Goal: Communication & Community: Answer question/provide support

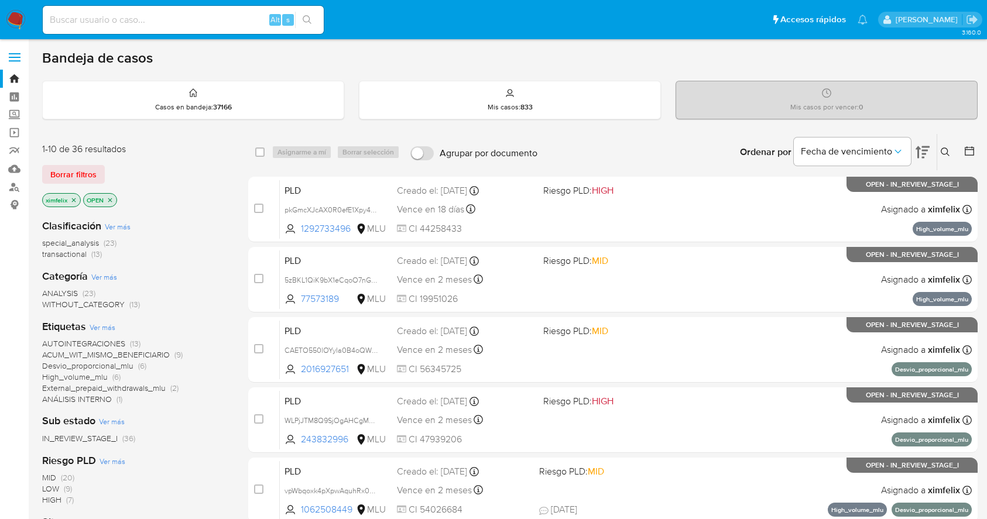
scroll to position [23, 0]
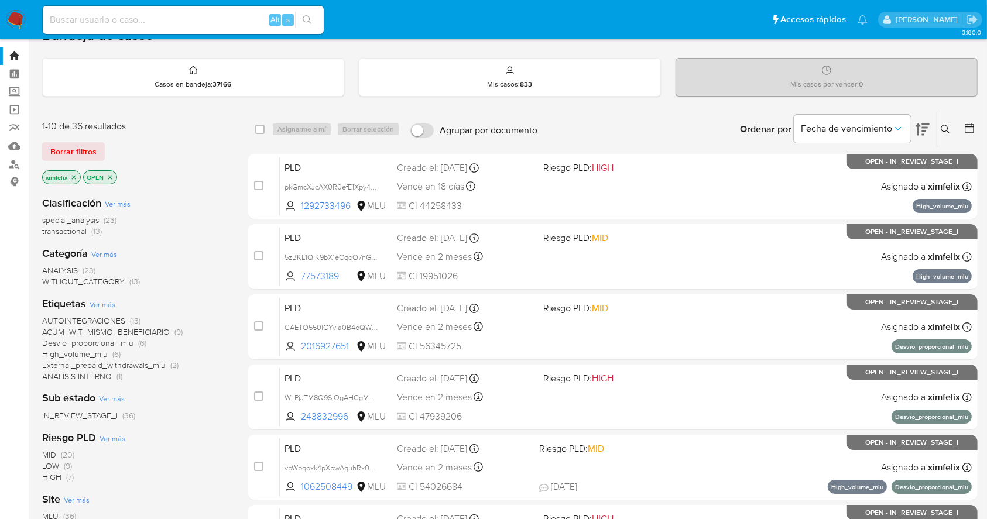
click at [12, 19] on img at bounding box center [16, 20] width 20 height 20
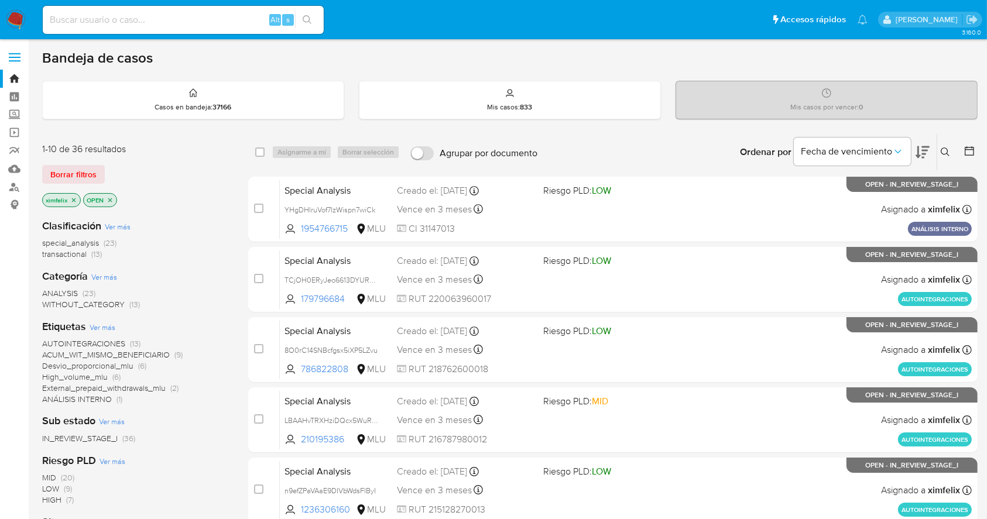
click at [162, 21] on input at bounding box center [183, 19] width 281 height 15
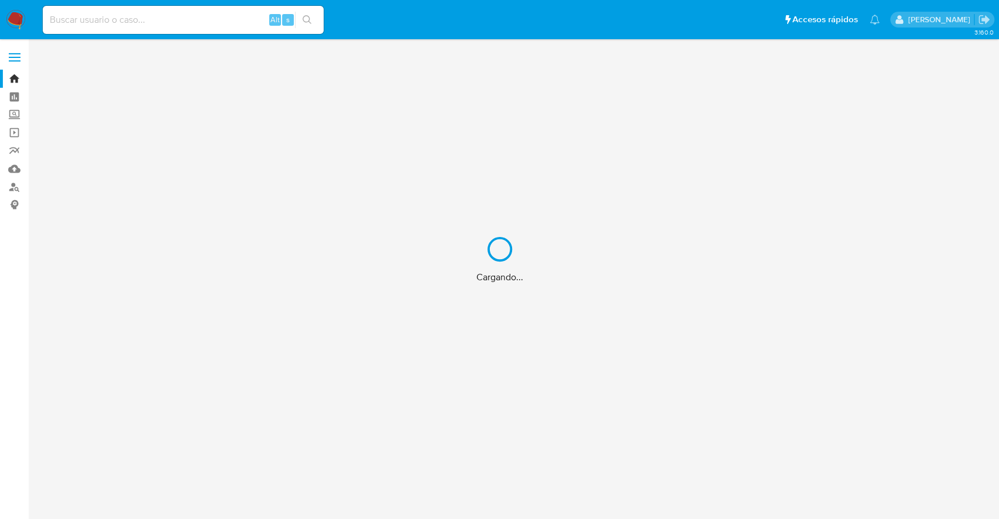
click at [174, 20] on div "Cargando..." at bounding box center [499, 259] width 999 height 519
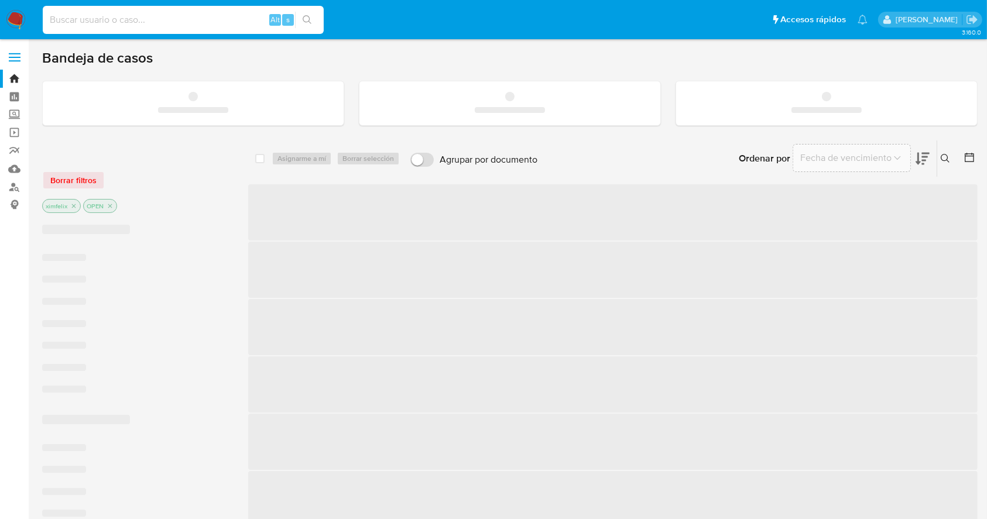
click at [143, 19] on input at bounding box center [183, 19] width 281 height 15
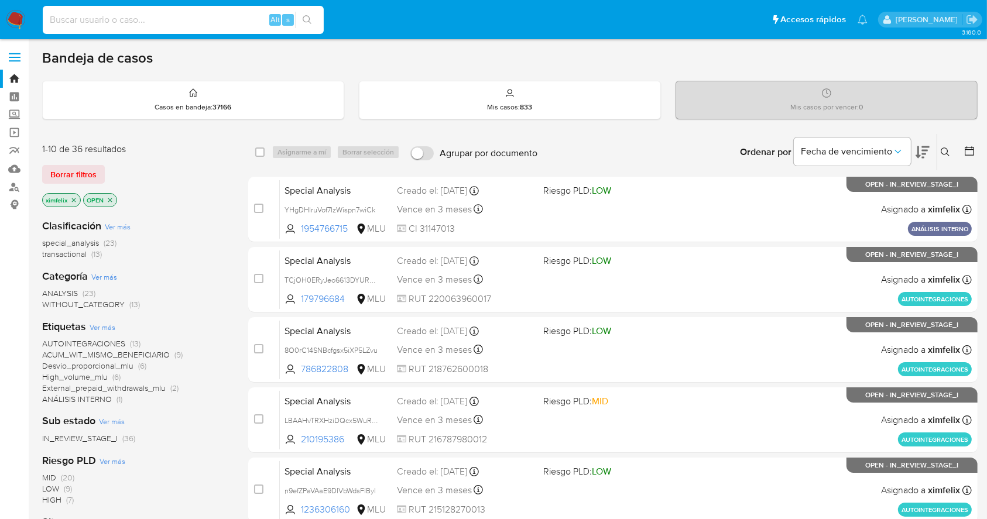
paste input "pkGmcXJcAX0R0efE1Xpy48vj"
type input "pkGmcXJcAX0R0efE1Xpy48vj"
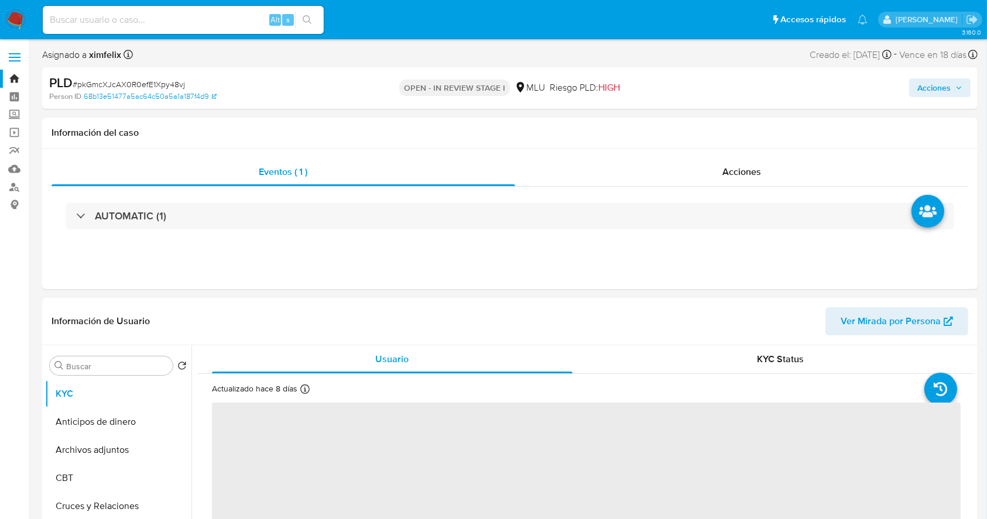
select select "10"
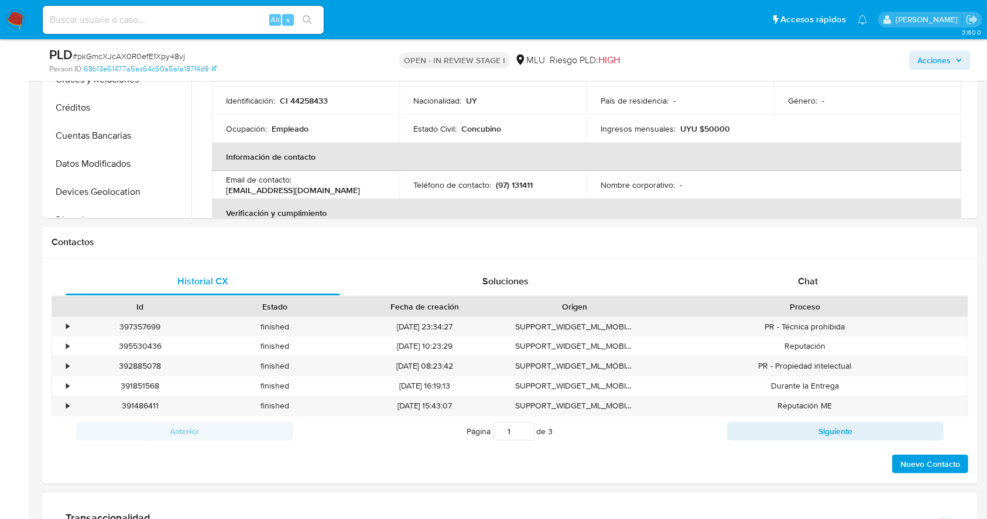
scroll to position [431, 0]
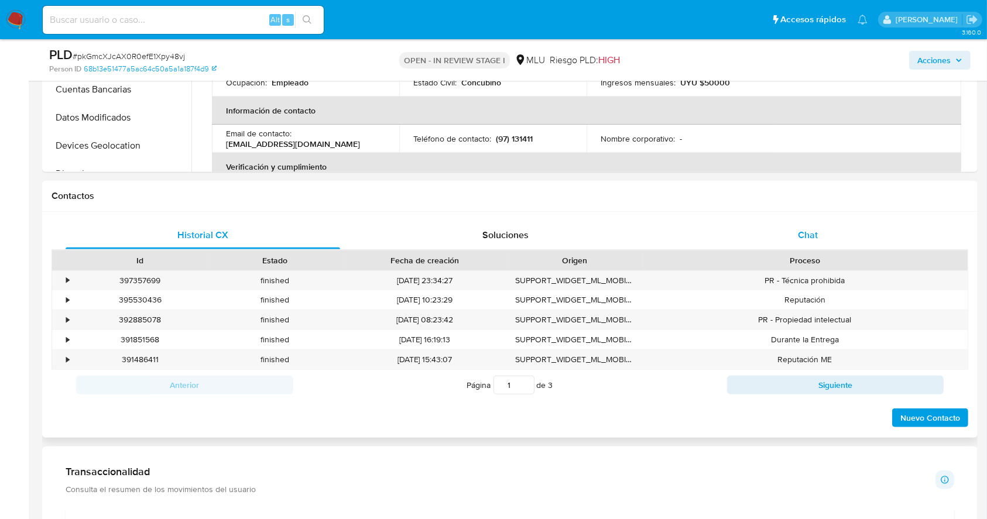
click at [824, 235] on div "Chat" at bounding box center [808, 235] width 275 height 28
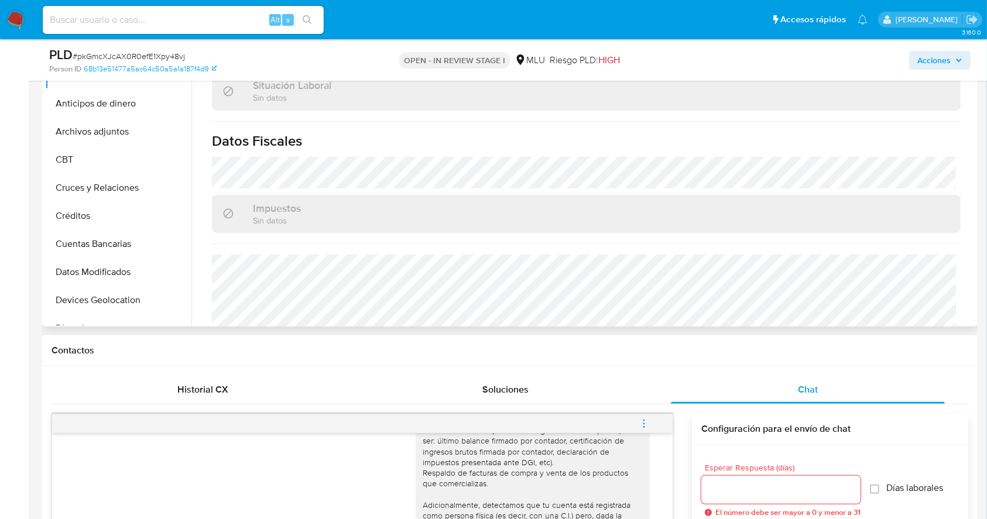
scroll to position [588, 0]
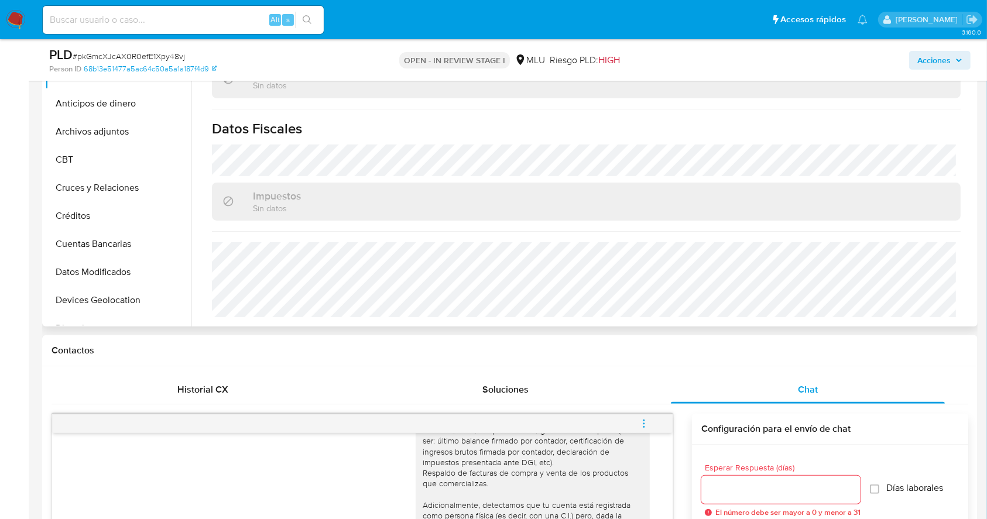
click at [559, 121] on h1 "Datos Fiscales" at bounding box center [586, 129] width 749 height 18
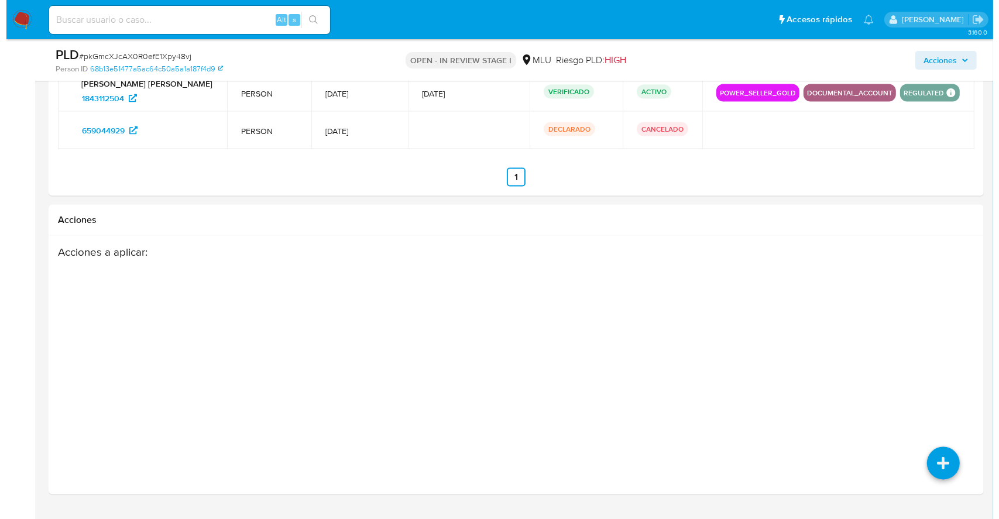
scroll to position [1915, 0]
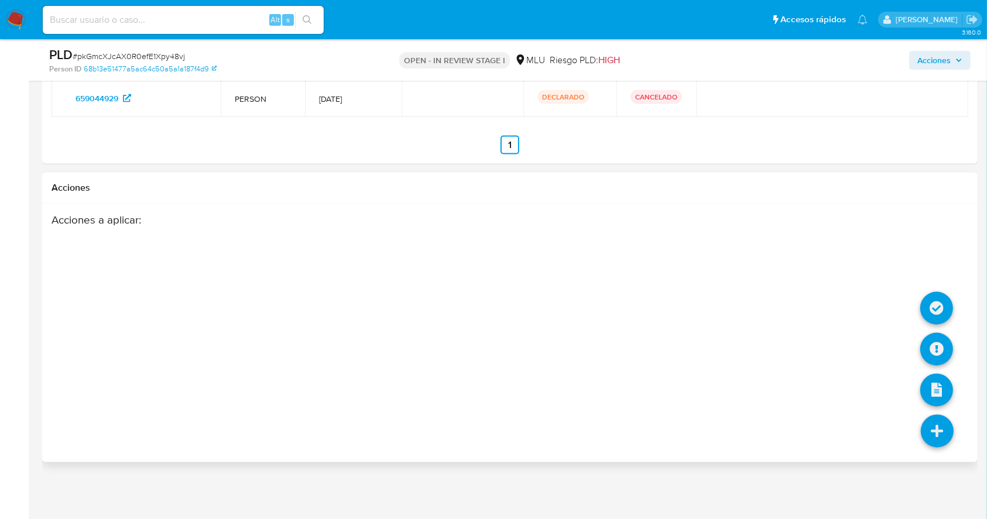
click at [934, 438] on icon at bounding box center [937, 431] width 33 height 33
click at [930, 344] on icon at bounding box center [936, 349] width 33 height 33
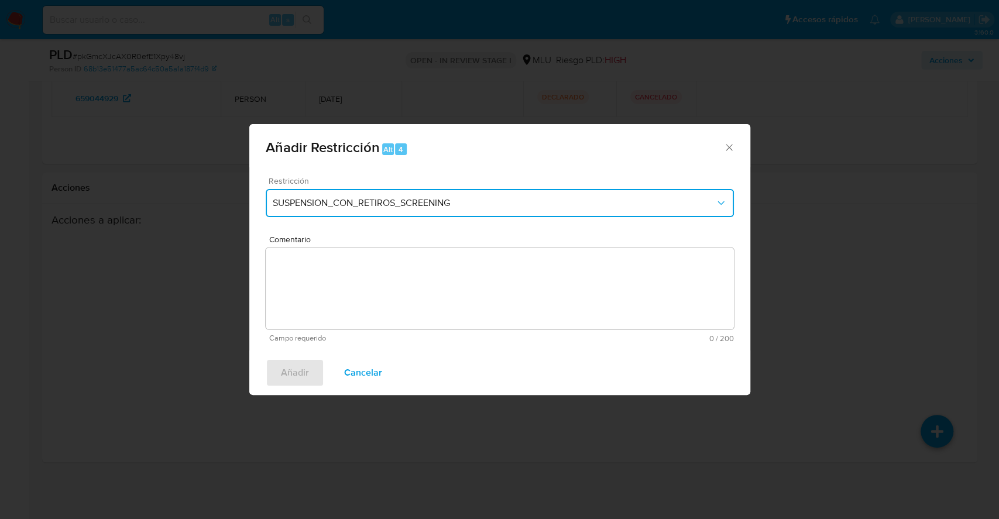
click at [601, 208] on span "SUSPENSION_CON_RETIROS_SCREENING" at bounding box center [494, 203] width 443 height 12
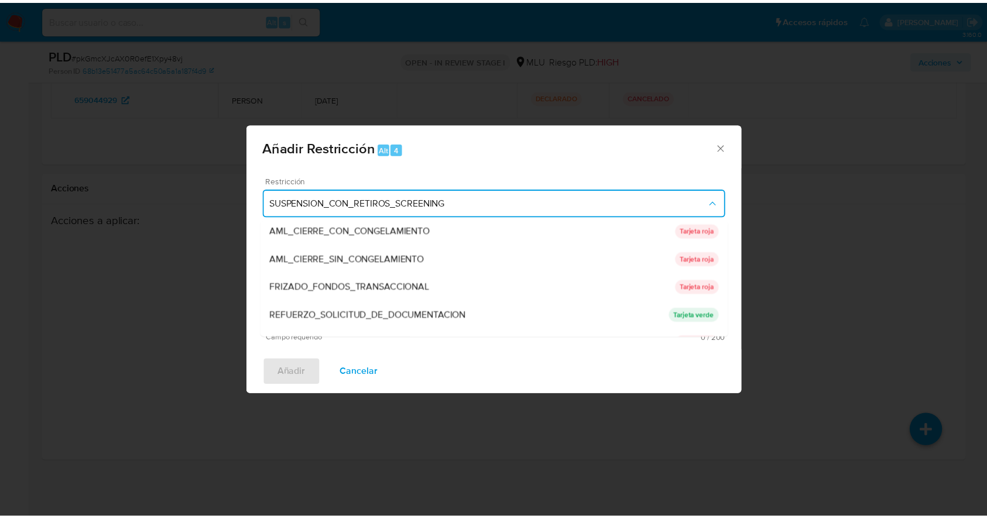
scroll to position [108, 0]
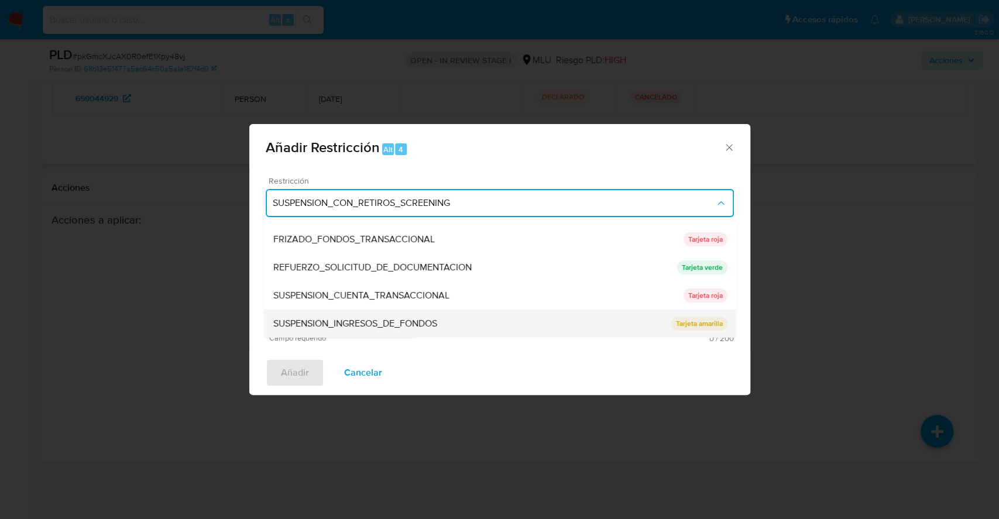
click at [693, 326] on p "Tarjeta amarilla" at bounding box center [699, 324] width 56 height 14
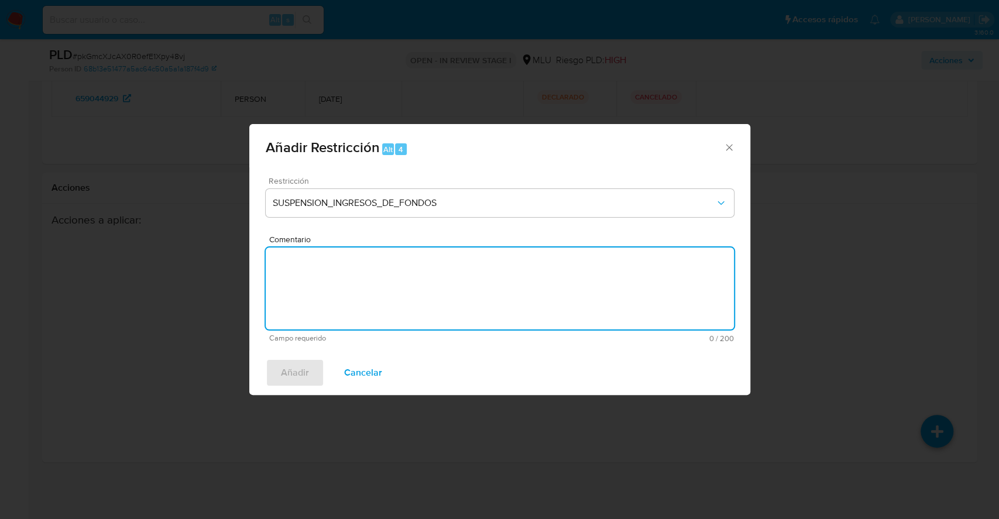
click at [571, 289] on textarea "Comentario" at bounding box center [500, 289] width 468 height 82
click at [345, 263] on textarea "Se aplica restricción para motivar respuesta del cliente" at bounding box center [500, 289] width 468 height 82
type textarea "Se aplica tarjeta amarilla para motivar respuesta del cliente"
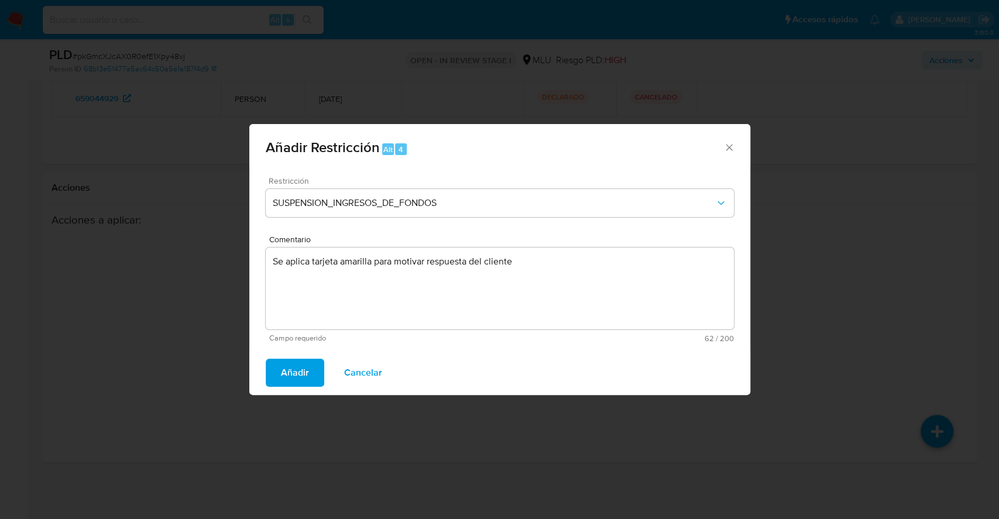
click at [278, 371] on button "Añadir" at bounding box center [295, 373] width 59 height 28
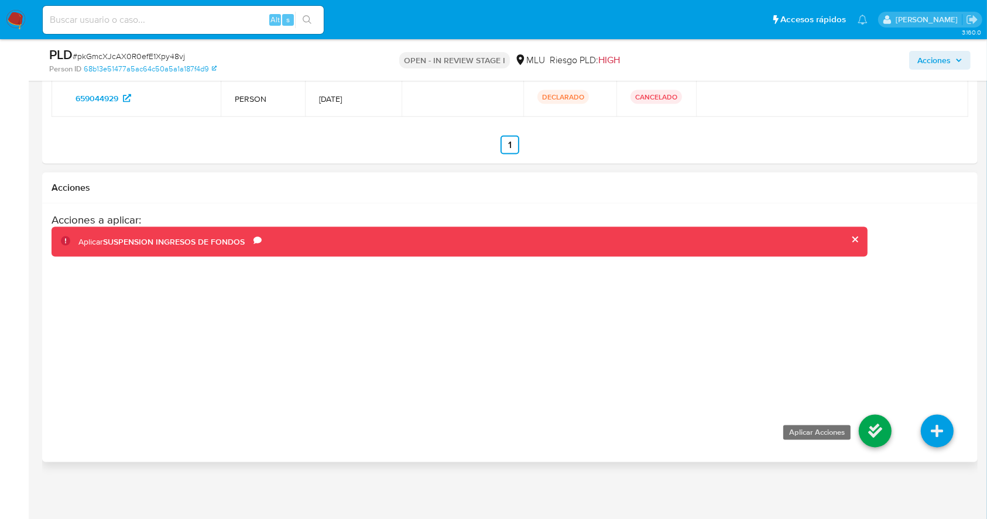
click at [867, 426] on icon at bounding box center [875, 431] width 33 height 33
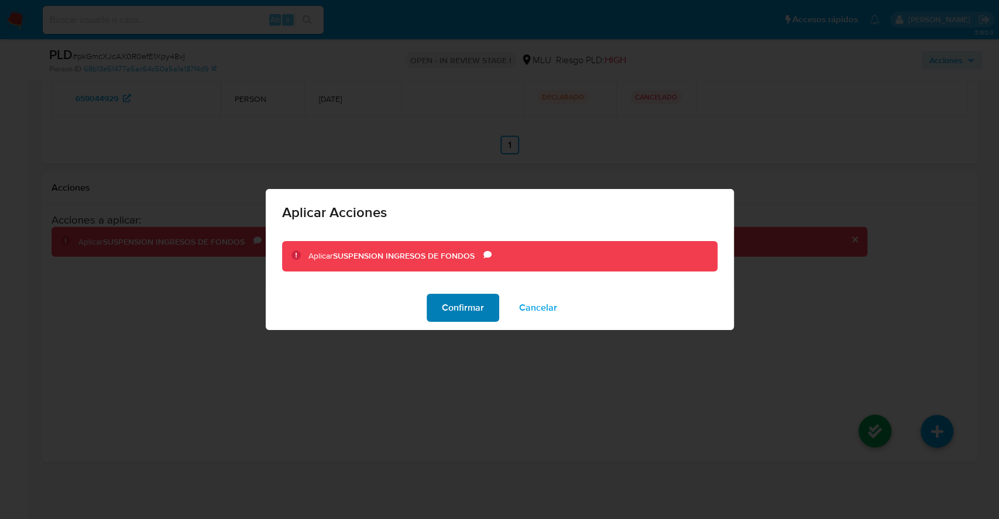
click at [432, 311] on button "Confirmar" at bounding box center [463, 308] width 73 height 28
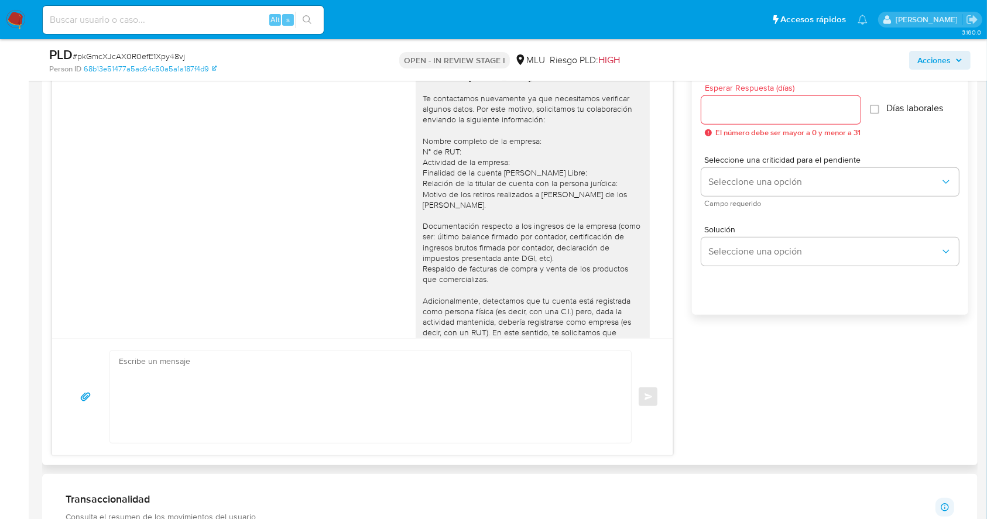
scroll to position [176, 0]
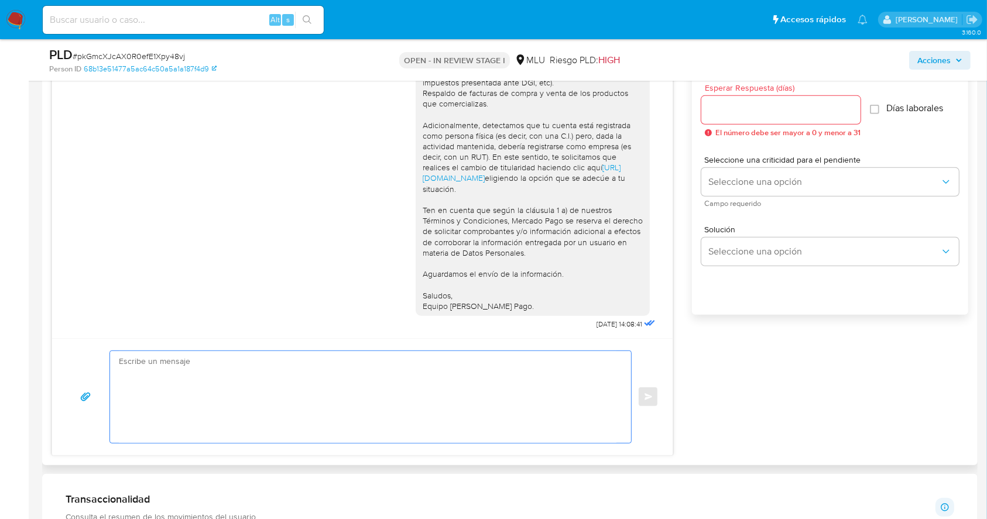
click at [390, 391] on textarea at bounding box center [368, 397] width 498 height 92
paste textarea "Te contactamos nuevamente ya que no hemos recibido respuesta de tu parte. Queda…"
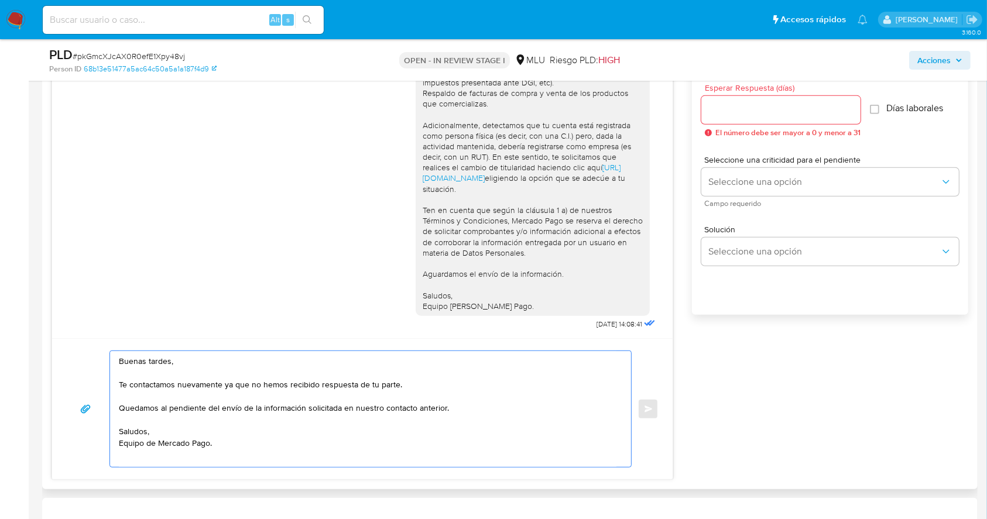
click at [251, 458] on textarea "Buenas tardes, Te contactamos nuevamente ya que no hemos recibido respuesta de …" at bounding box center [368, 409] width 498 height 116
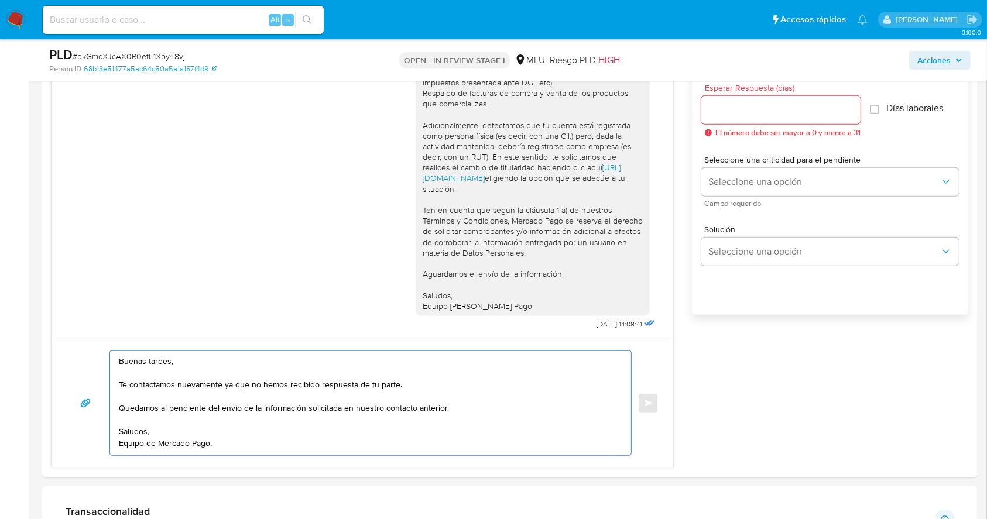
type textarea "Buenas tardes, Te contactamos nuevamente ya que no hemos recibido respuesta de …"
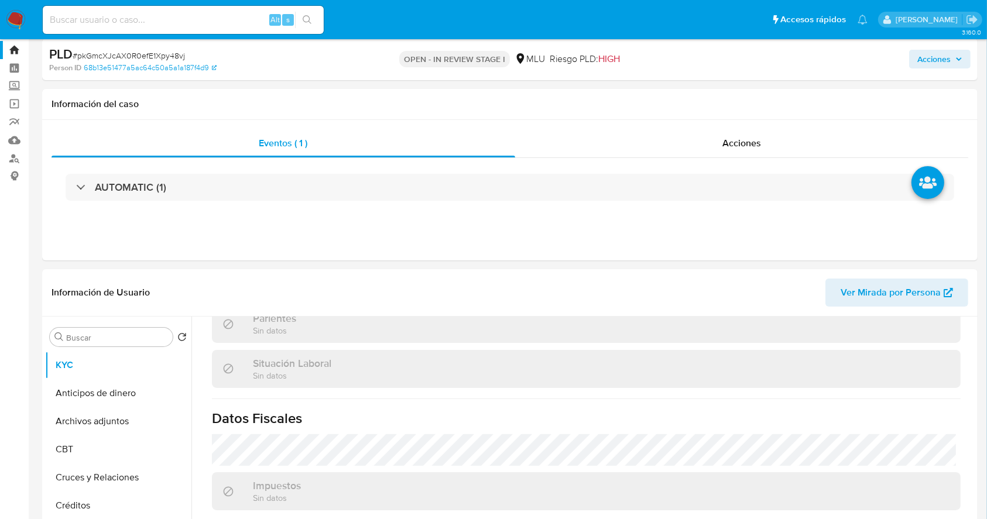
scroll to position [0, 0]
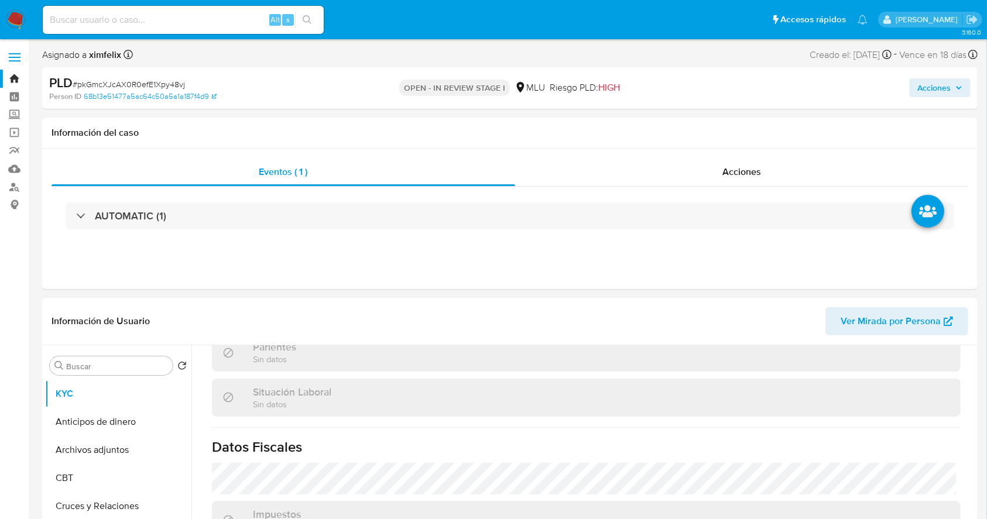
click at [938, 314] on span "Ver Mirada por Persona" at bounding box center [891, 321] width 100 height 28
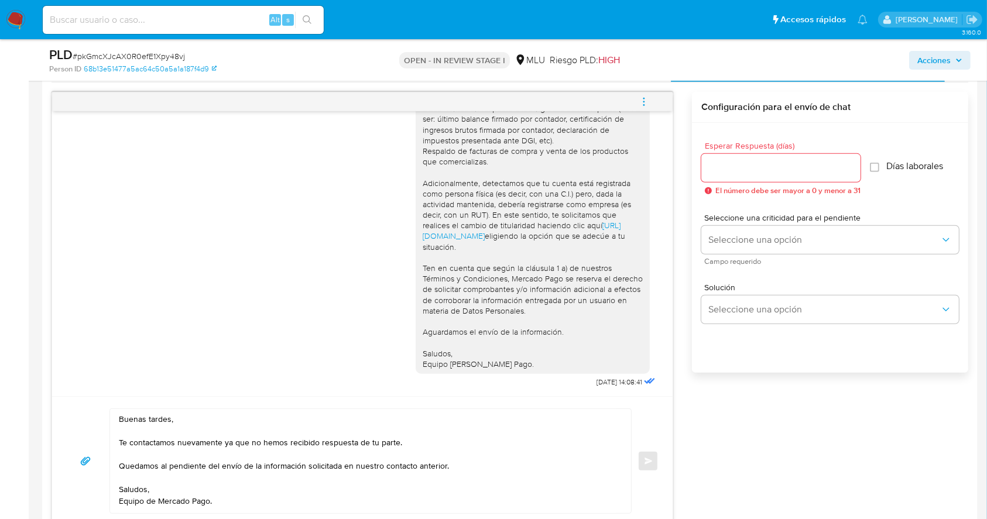
scroll to position [606, 0]
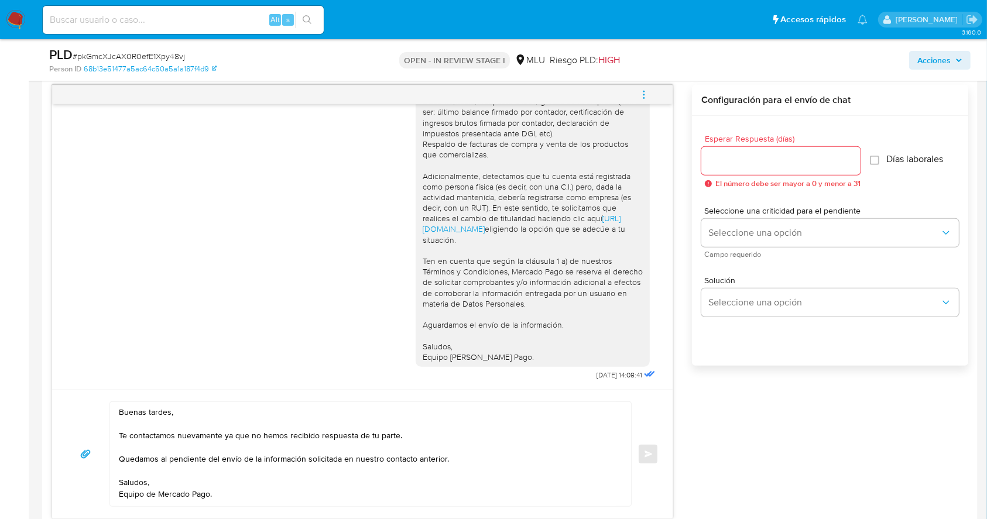
click at [782, 150] on div at bounding box center [780, 161] width 159 height 28
click at [779, 160] on input "3" at bounding box center [777, 160] width 153 height 15
type input "3"
click at [762, 253] on span "Campo requerido" at bounding box center [833, 255] width 258 height 6
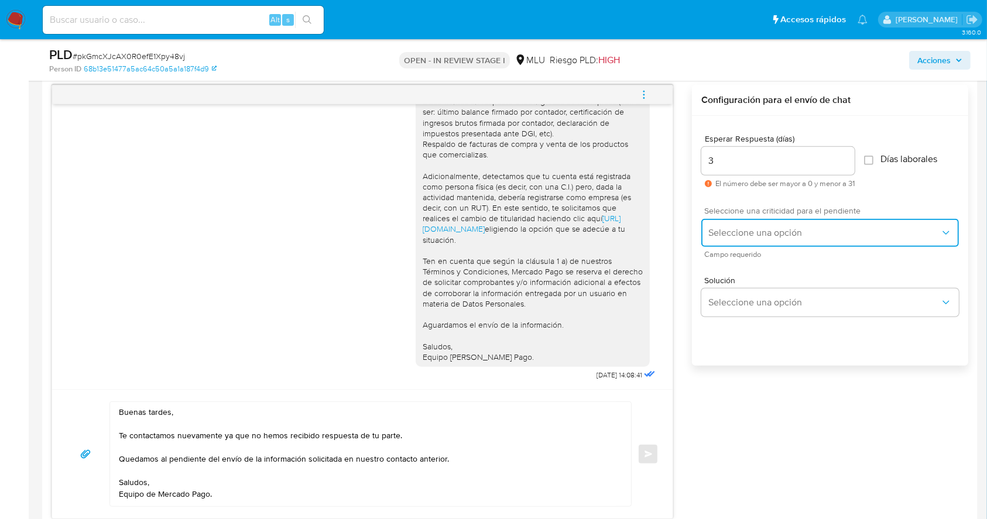
click at [777, 238] on button "Seleccione una opción" at bounding box center [830, 233] width 258 height 28
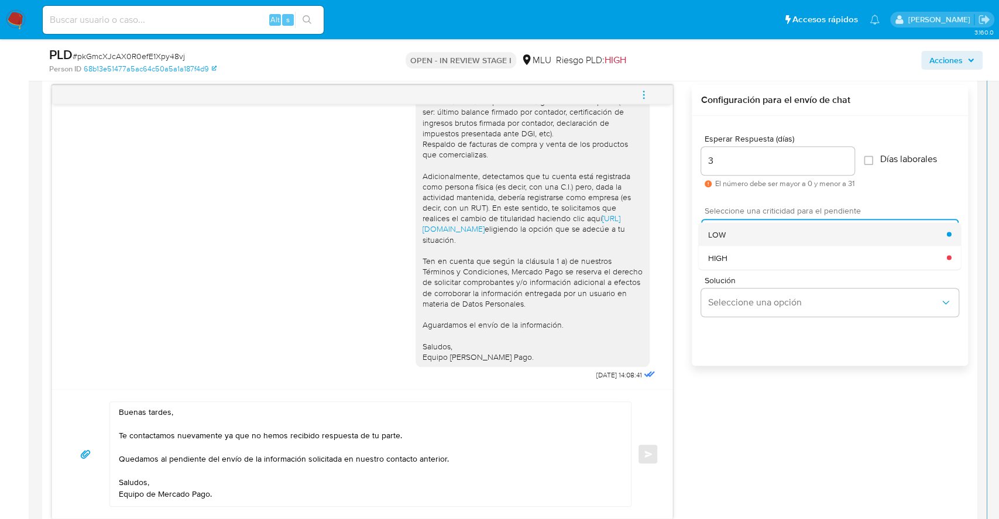
click at [735, 244] on div "LOW" at bounding box center [827, 233] width 239 height 23
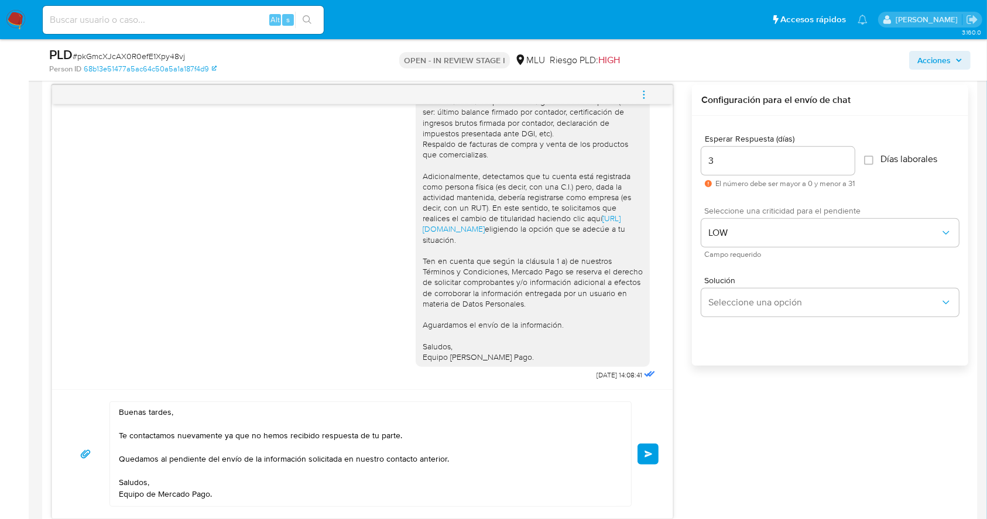
click at [651, 447] on button "Enviar" at bounding box center [648, 454] width 21 height 21
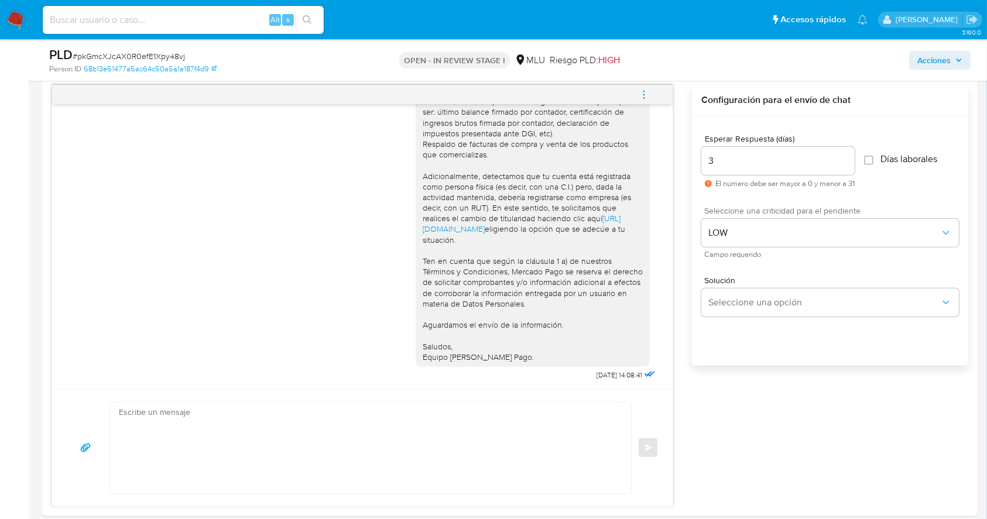
scroll to position [316, 0]
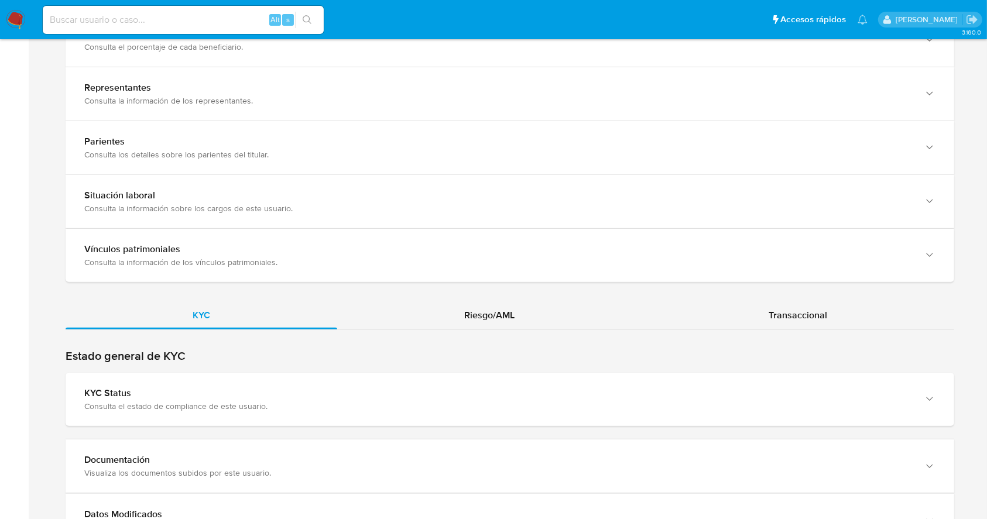
scroll to position [846, 0]
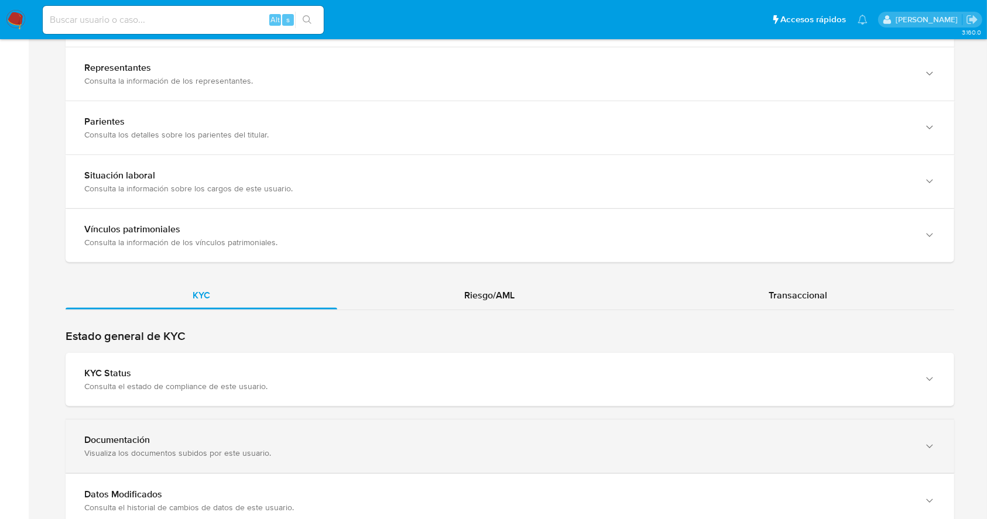
click at [879, 436] on div "Documentación" at bounding box center [498, 440] width 828 height 12
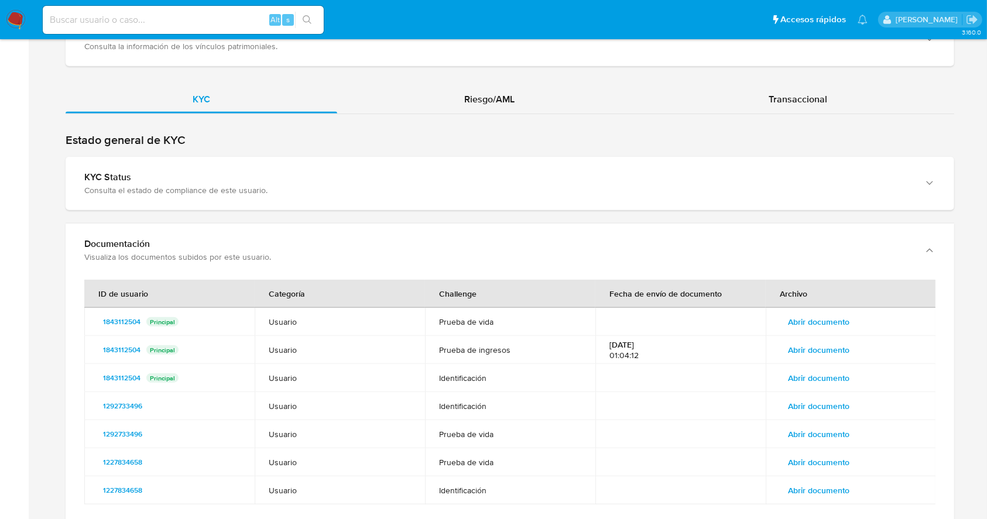
scroll to position [1054, 0]
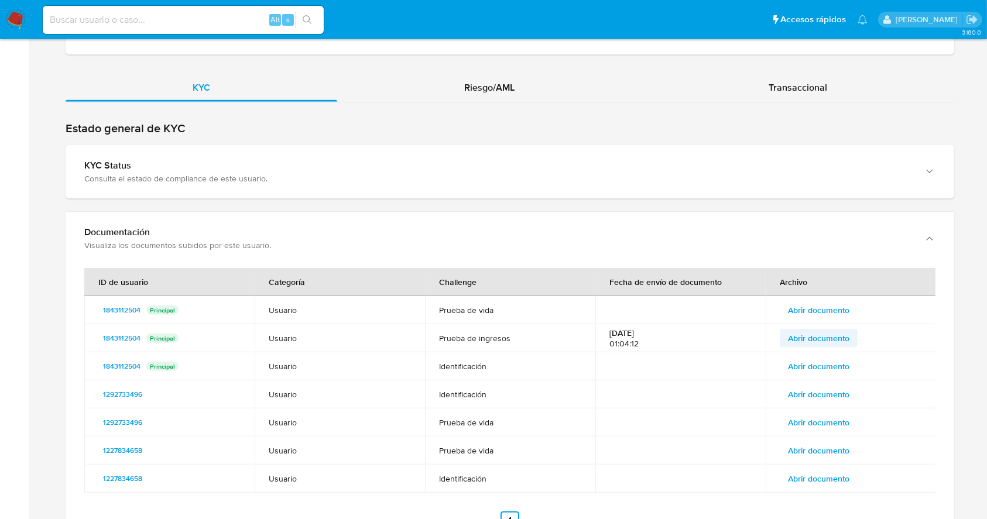
click at [816, 334] on span "Abrir documento" at bounding box center [818, 338] width 61 height 16
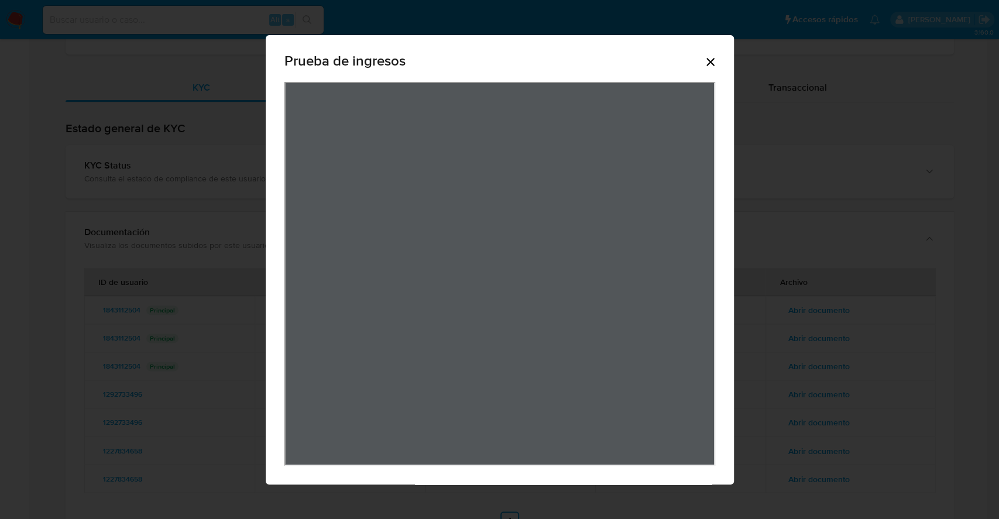
click at [711, 58] on icon "Cerrar" at bounding box center [711, 62] width 14 height 14
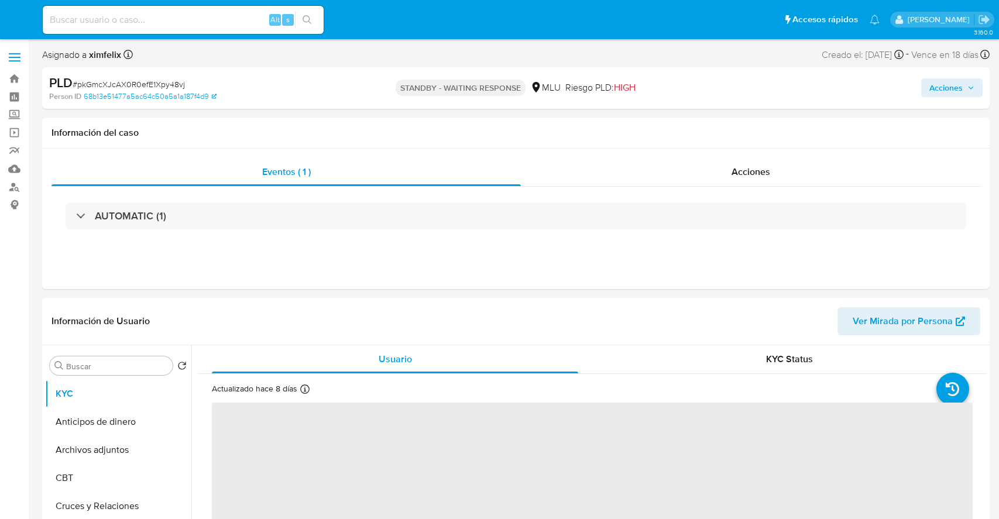
select select "10"
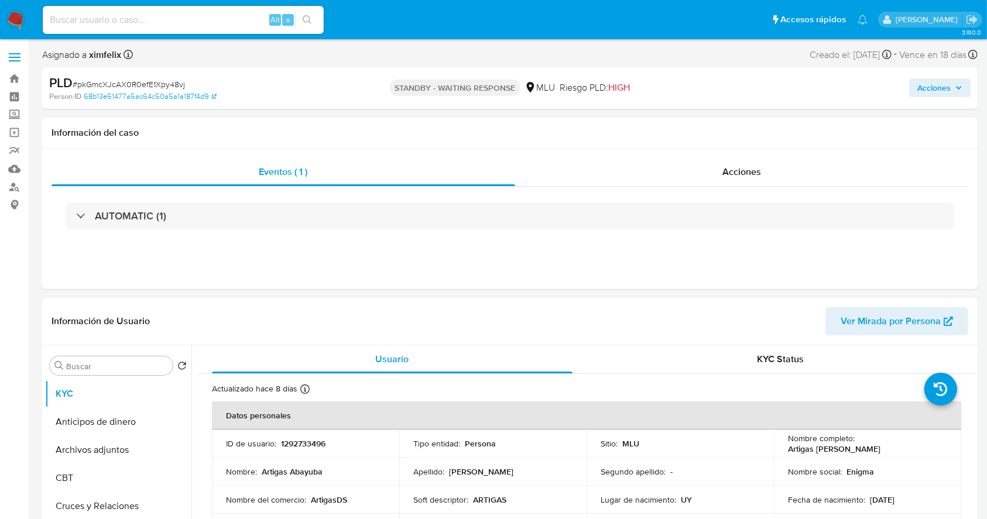
click at [200, 15] on input at bounding box center [183, 19] width 281 height 15
paste input "WLPjJTM8Q9SjOgAHCgMO7sol"
type input "WLPjJTM8Q9SjOgAHCgMO7sol"
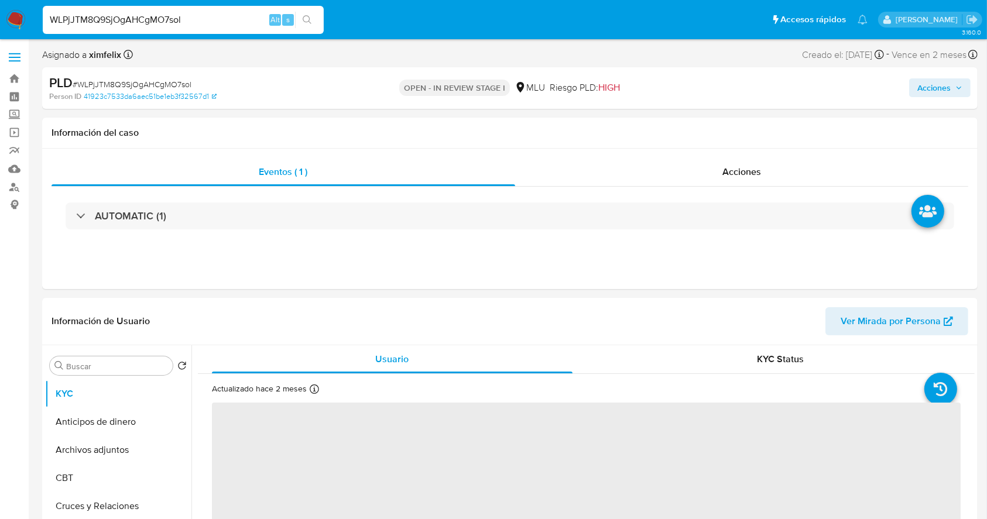
select select "10"
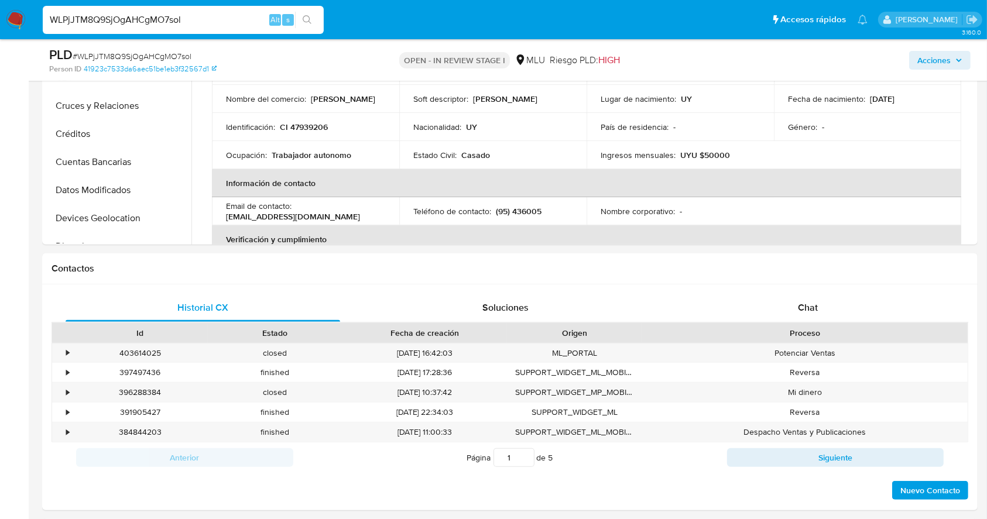
scroll to position [392, 0]
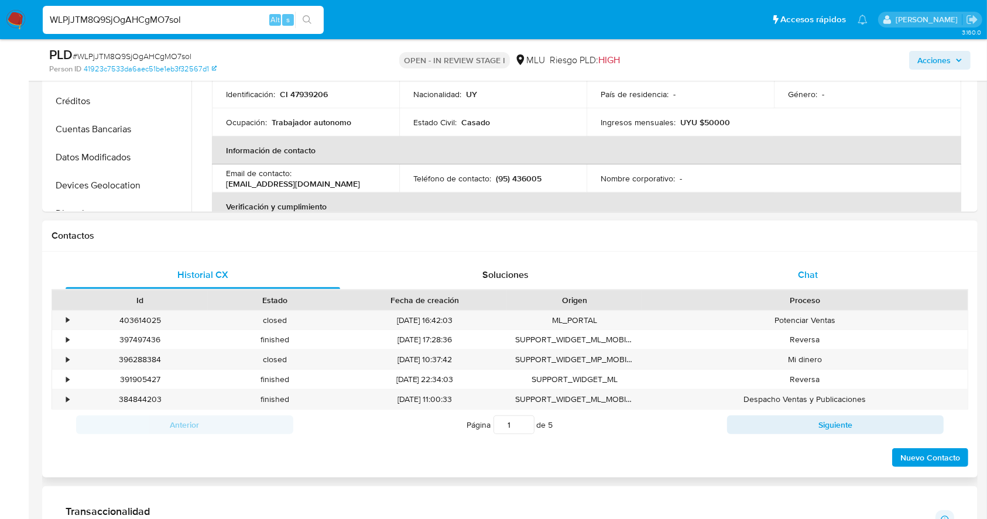
click at [818, 265] on div "Chat" at bounding box center [808, 275] width 275 height 28
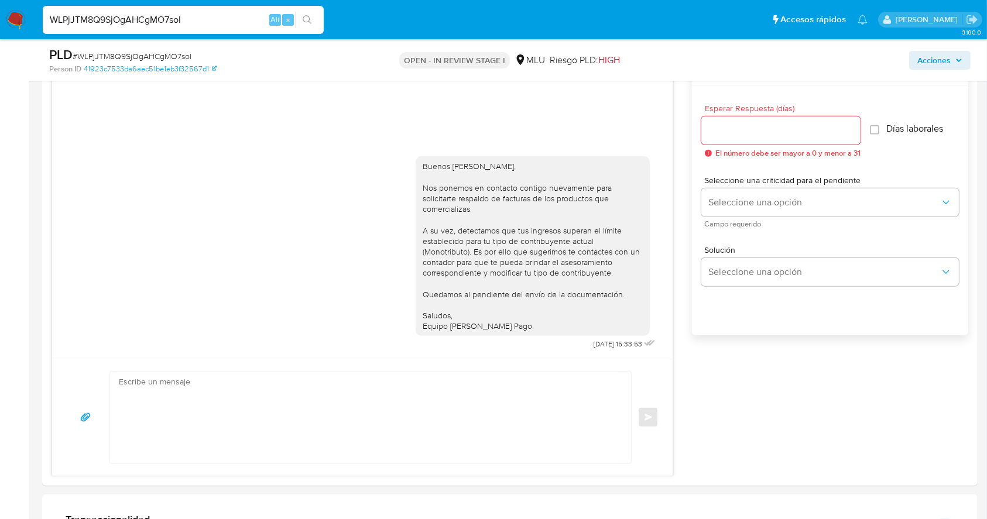
scroll to position [668, 0]
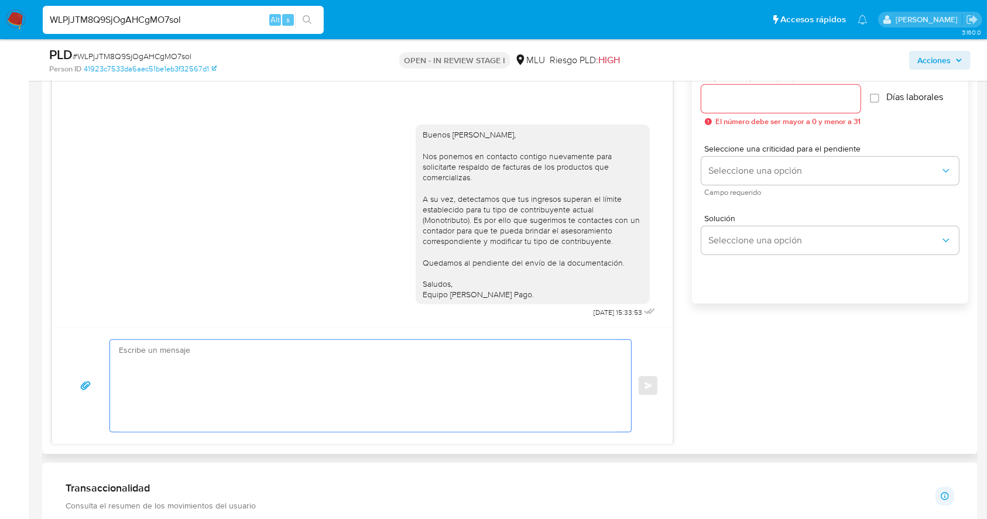
click at [284, 365] on textarea at bounding box center [368, 386] width 498 height 92
paste textarea "Te contactamos nuevamente ya que no hemos recibido respuesta de tu parte. Queda…"
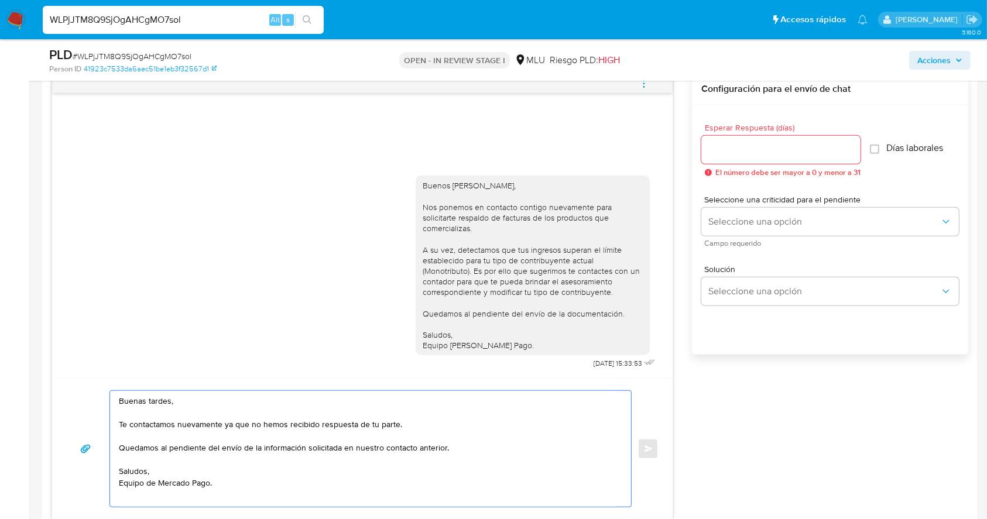
scroll to position [607, 0]
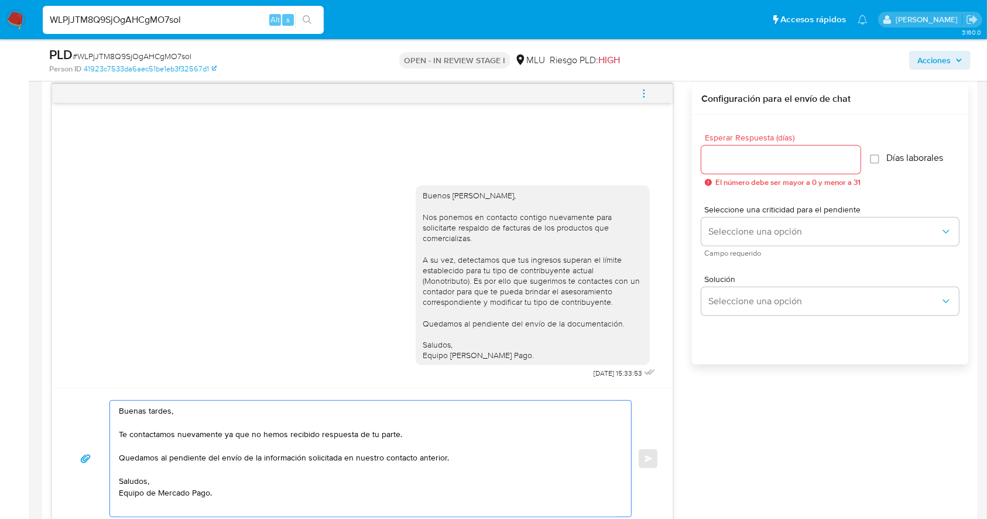
type textarea "Buenas tardes, Te contactamos nuevamente ya que no hemos recibido respuesta de …"
click at [786, 179] on span "El número debe ser mayor a 0 y menor a 31" at bounding box center [787, 183] width 145 height 8
click at [781, 163] on input "Esperar Respuesta (días)" at bounding box center [780, 159] width 159 height 15
type input "3"
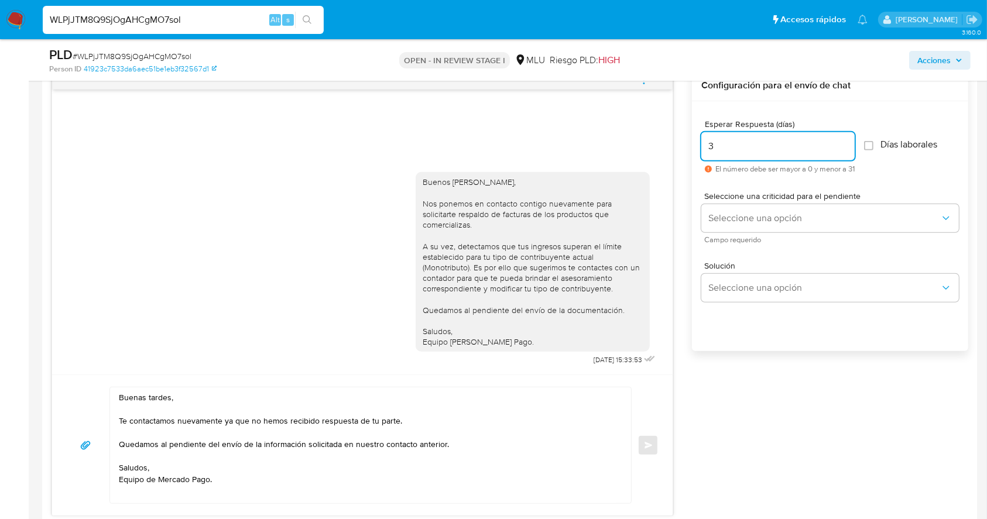
scroll to position [633, 0]
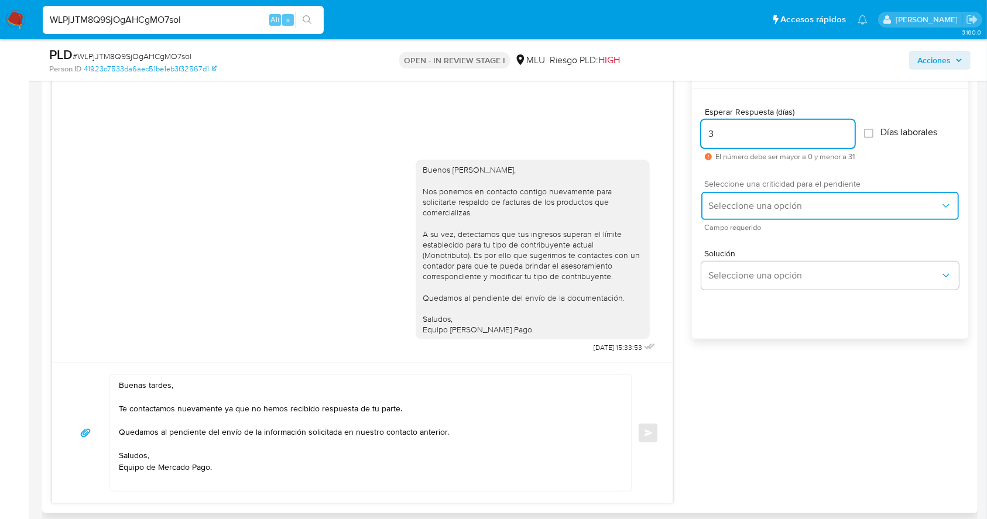
click at [814, 214] on button "Seleccione una opción" at bounding box center [830, 206] width 258 height 28
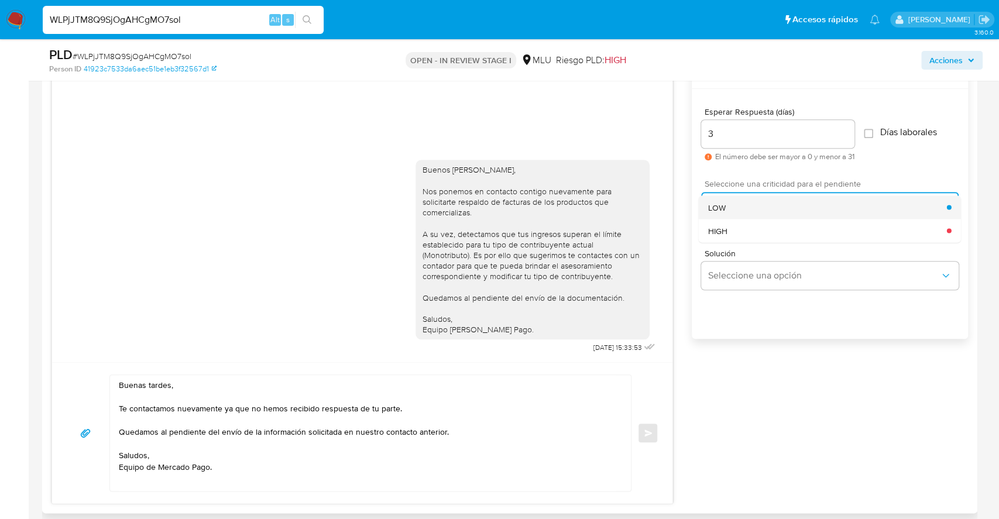
click at [738, 211] on div "LOW" at bounding box center [827, 207] width 239 height 23
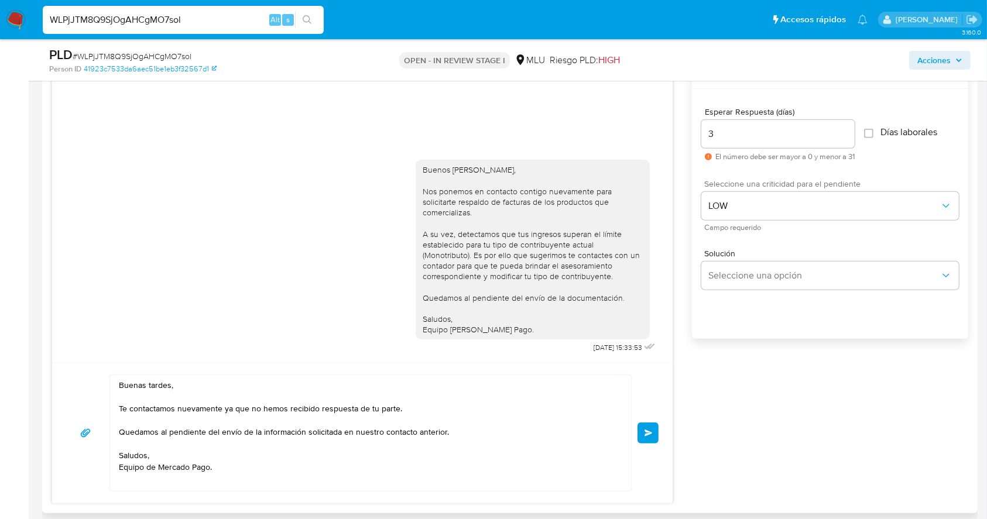
click at [655, 434] on button "Enviar" at bounding box center [648, 433] width 21 height 21
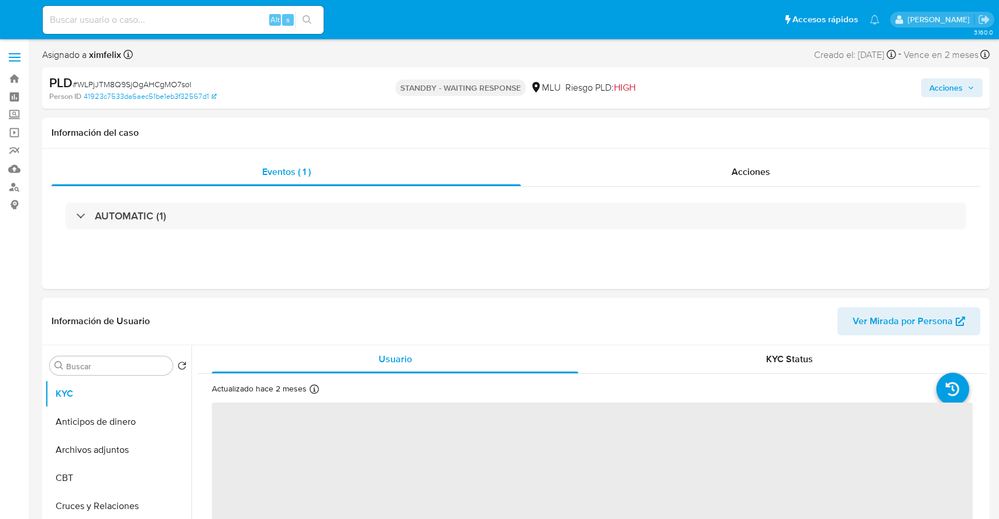
select select "10"
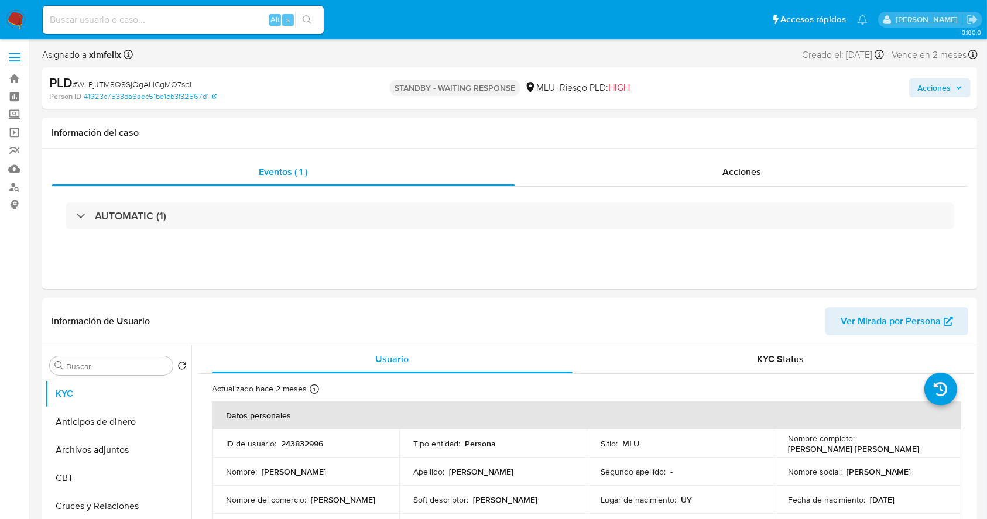
click at [204, 16] on input at bounding box center [183, 19] width 281 height 15
paste input "8eBhxJW19WDcncRAd2Q7T2UJ"
type input "8eBhxJW19WDcncRAd2Q7T2UJ"
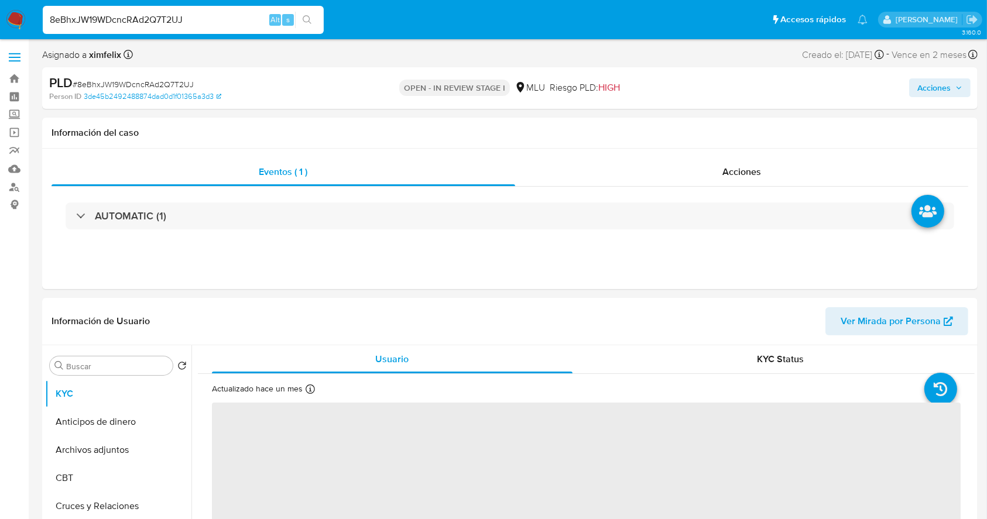
select select "10"
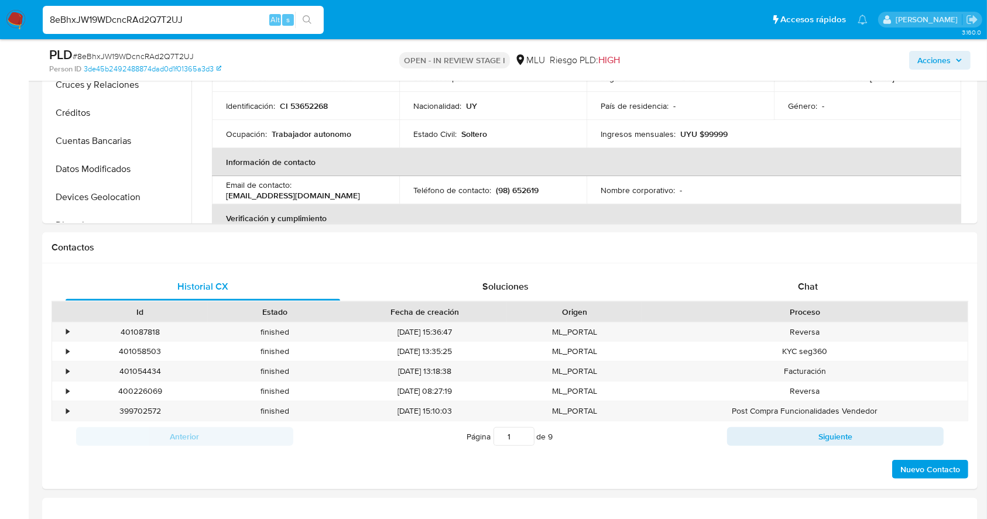
scroll to position [378, 0]
click at [815, 286] on span "Chat" at bounding box center [808, 288] width 20 height 13
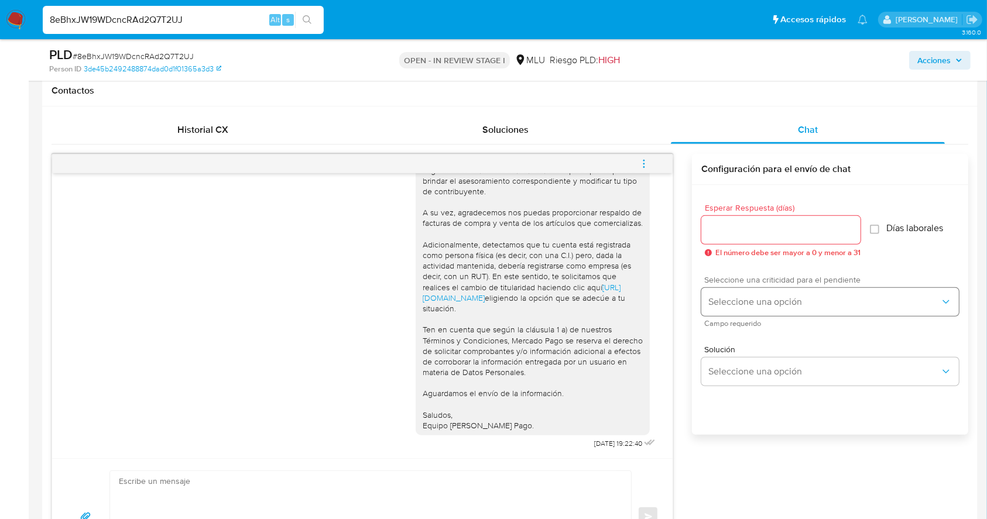
scroll to position [539, 0]
click at [313, 466] on div "Enviar" at bounding box center [362, 514] width 621 height 117
click at [304, 475] on textarea at bounding box center [368, 515] width 498 height 92
paste textarea "Te contactamos nuevamente ya que no hemos recibido respuesta de tu parte. Queda…"
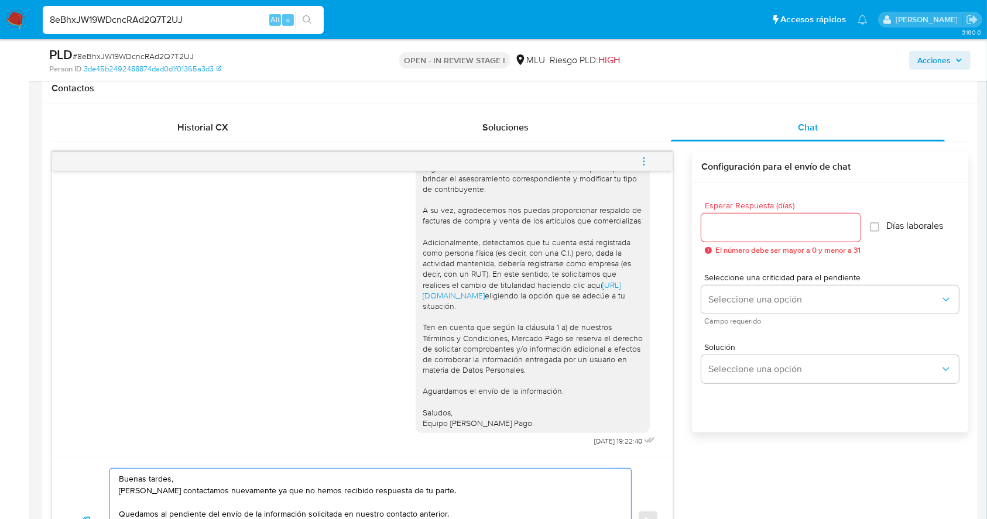
scroll to position [588, 0]
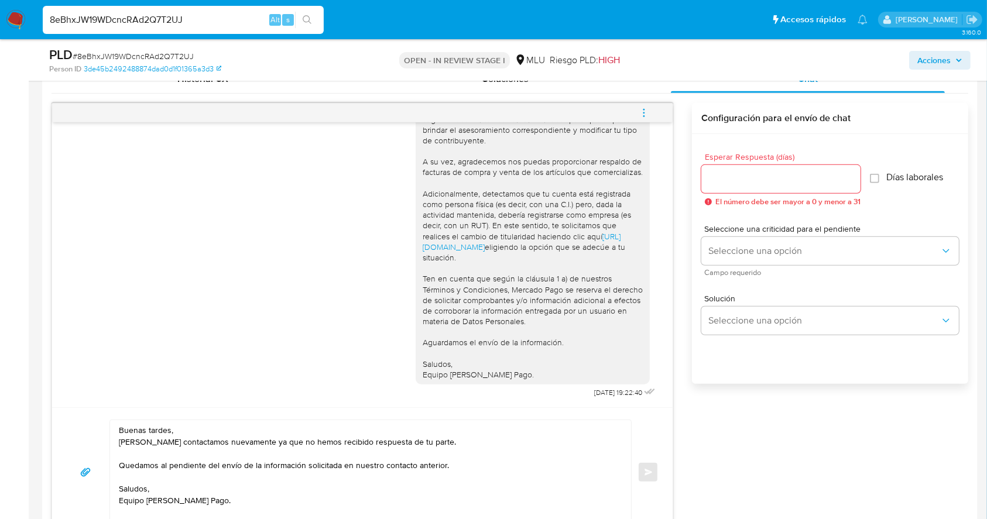
click at [118, 443] on div "Buenas tardes, Te contactamos nuevamente ya que no hemos recibido respuesta de …" at bounding box center [367, 472] width 515 height 104
click at [122, 443] on textarea "Buenas tardes, Te contactamos nuevamente ya que no hemos recibido respuesta de …" at bounding box center [368, 472] width 498 height 104
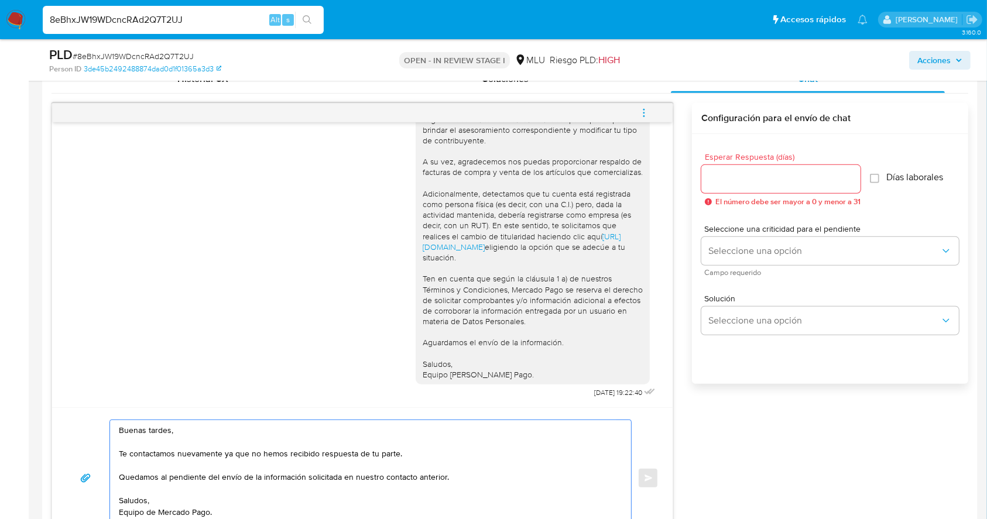
type textarea "Buenas tardes, Te contactamos nuevamente ya que no hemos recibido respuesta de …"
click at [769, 182] on input "Esperar Respuesta (días)" at bounding box center [780, 179] width 159 height 15
type input "3"
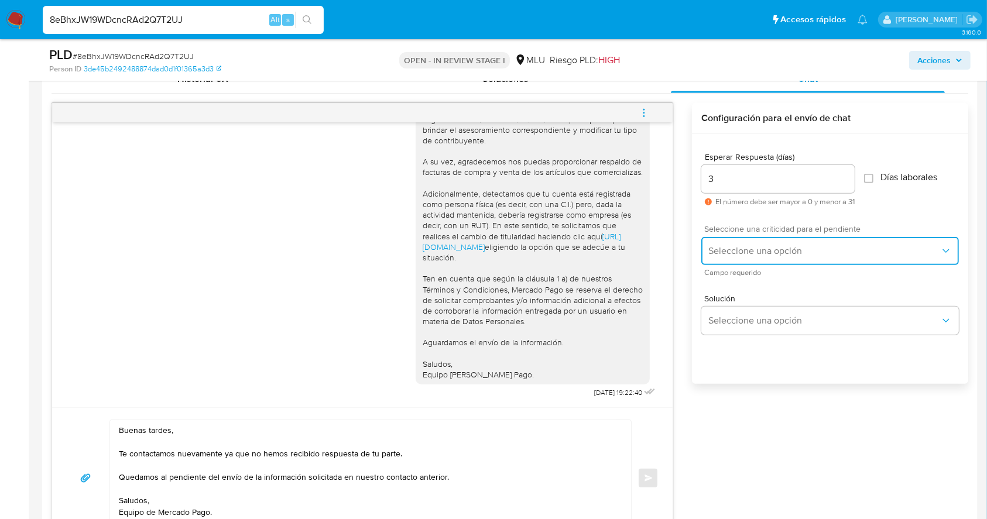
click at [744, 258] on button "Seleccione una opción" at bounding box center [830, 251] width 258 height 28
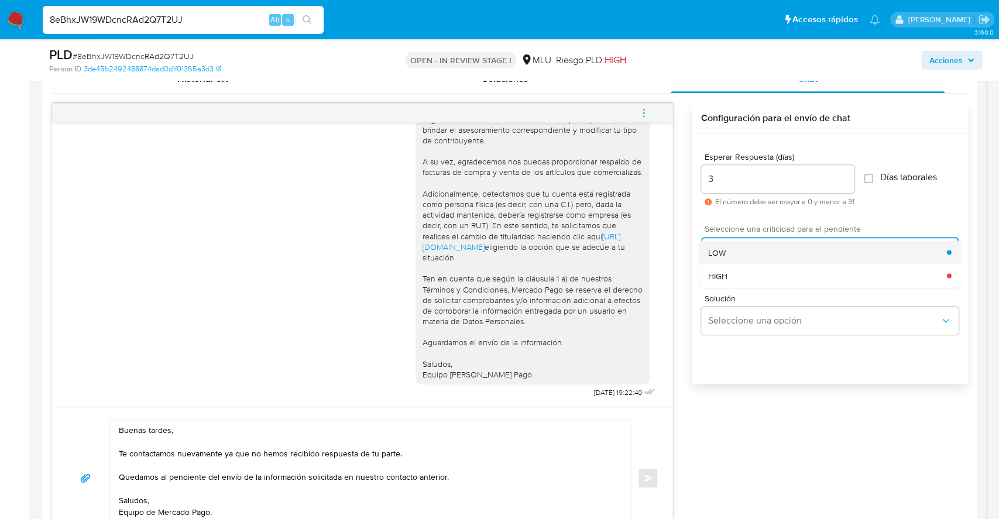
click at [726, 247] on div "LOW" at bounding box center [827, 252] width 239 height 23
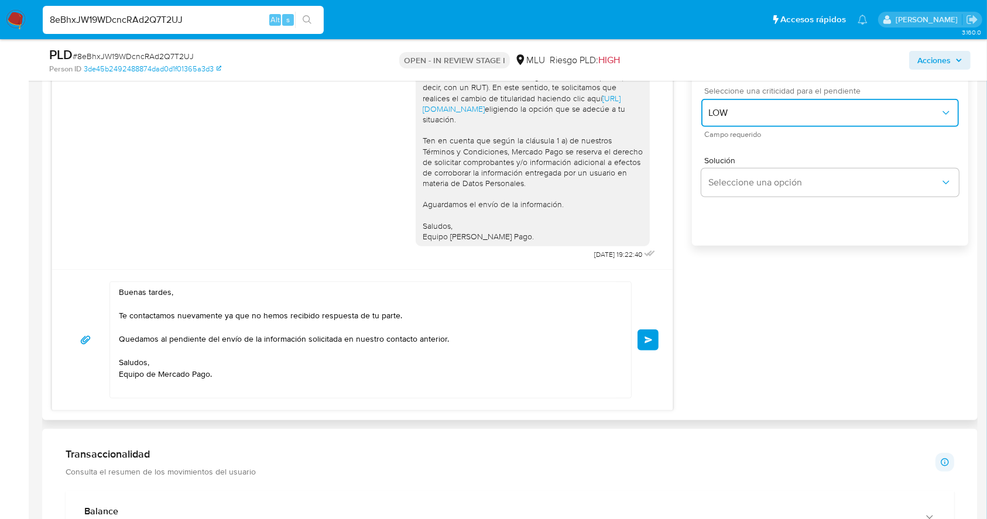
scroll to position [732, 0]
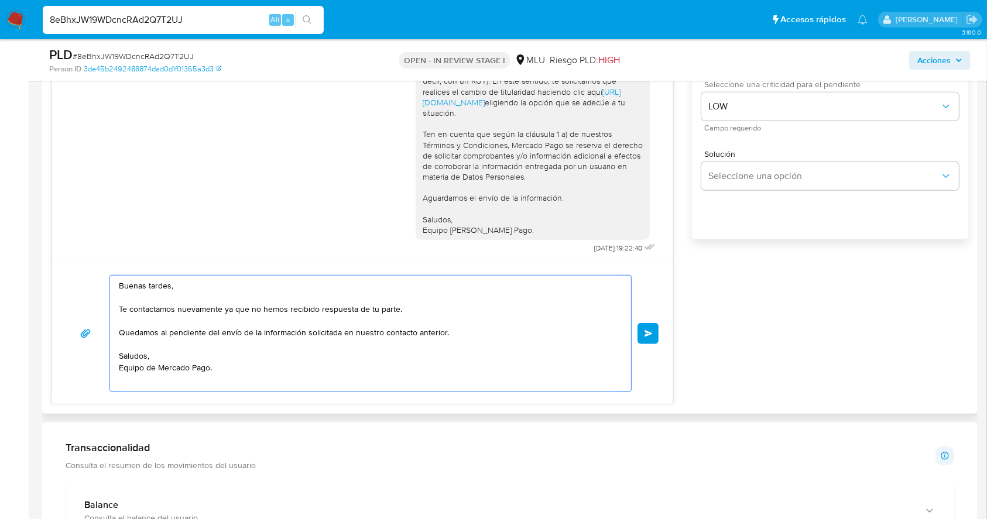
click at [309, 391] on textarea "Buenas tardes, Te contactamos nuevamente ya que no hemos recibido respuesta de …" at bounding box center [368, 334] width 498 height 116
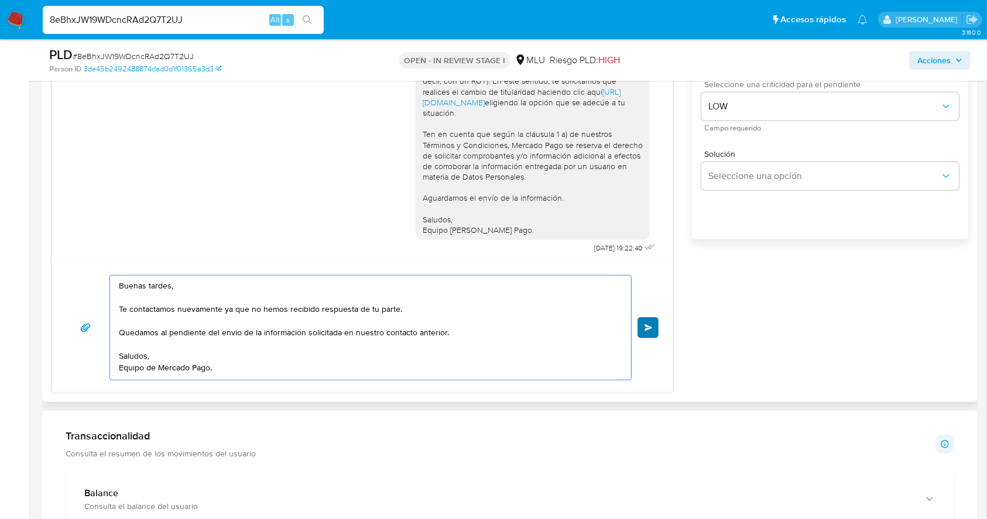
type textarea "Buenas tardes, Te contactamos nuevamente ya que no hemos recibido respuesta de …"
click at [650, 326] on span "Enviar" at bounding box center [649, 327] width 8 height 7
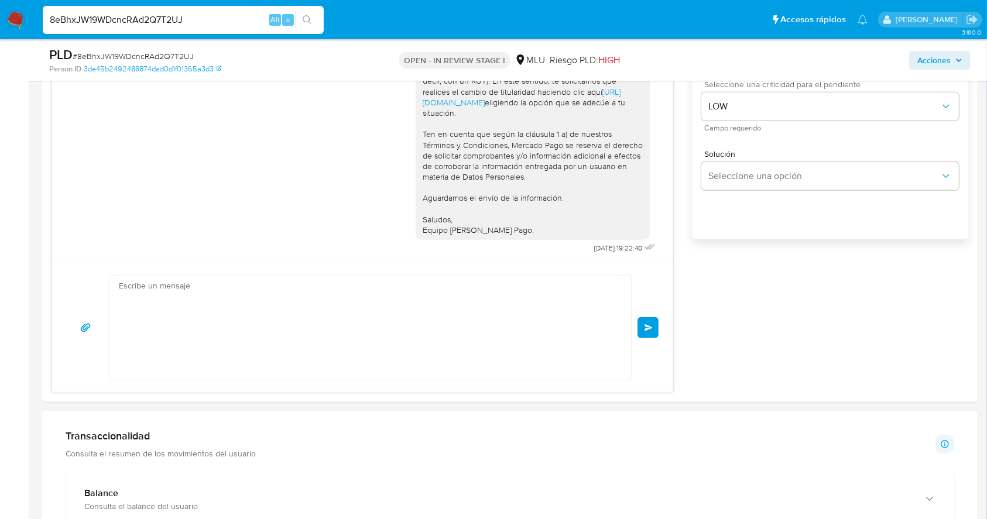
scroll to position [231, 0]
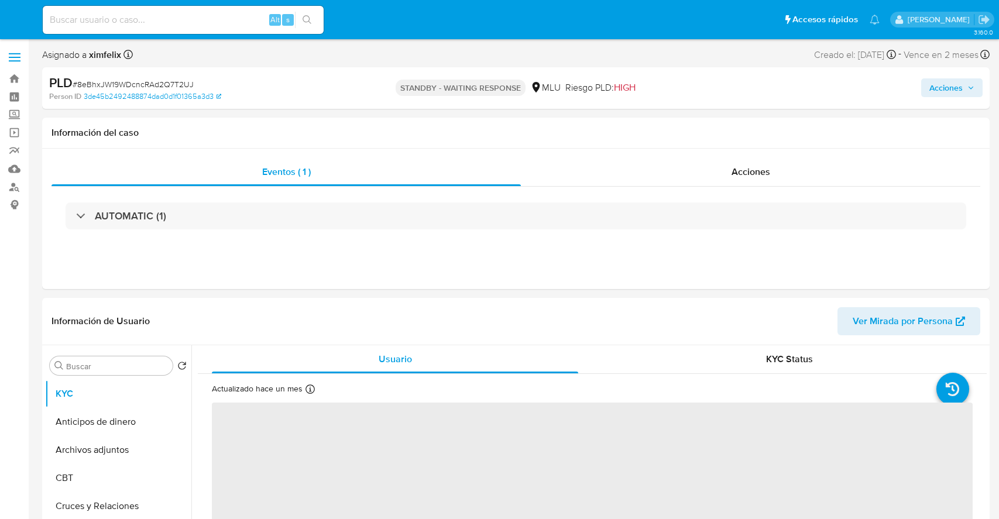
select select "10"
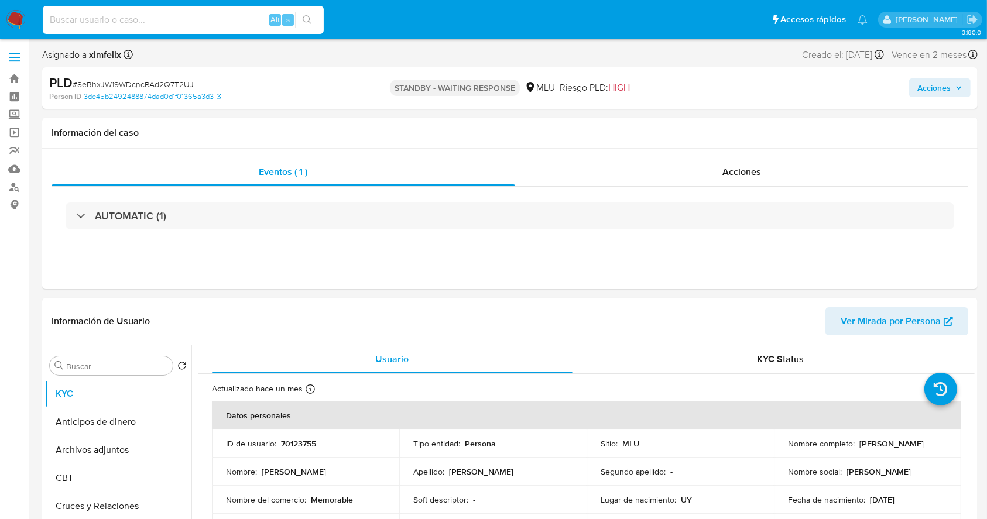
click at [207, 25] on input at bounding box center [183, 19] width 281 height 15
paste input "ArejLdcn8tPMhSYlKQsKNUW3"
type input "ArejLdcn8tPMhSYlKQsKNUW3"
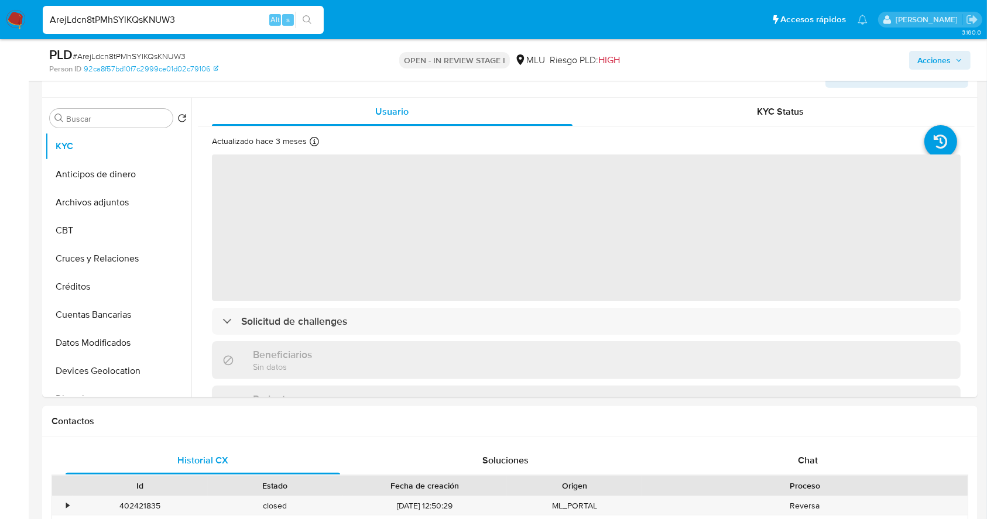
scroll to position [231, 0]
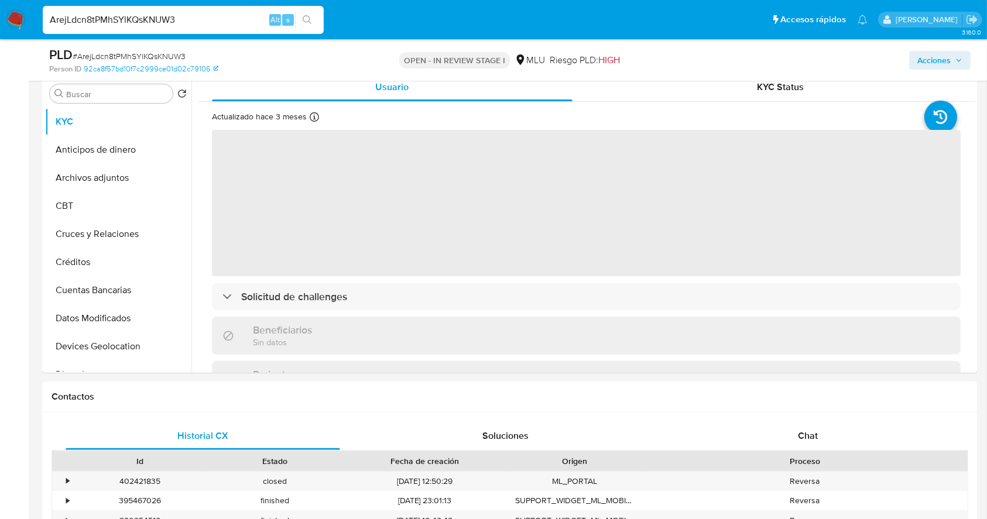
select select "10"
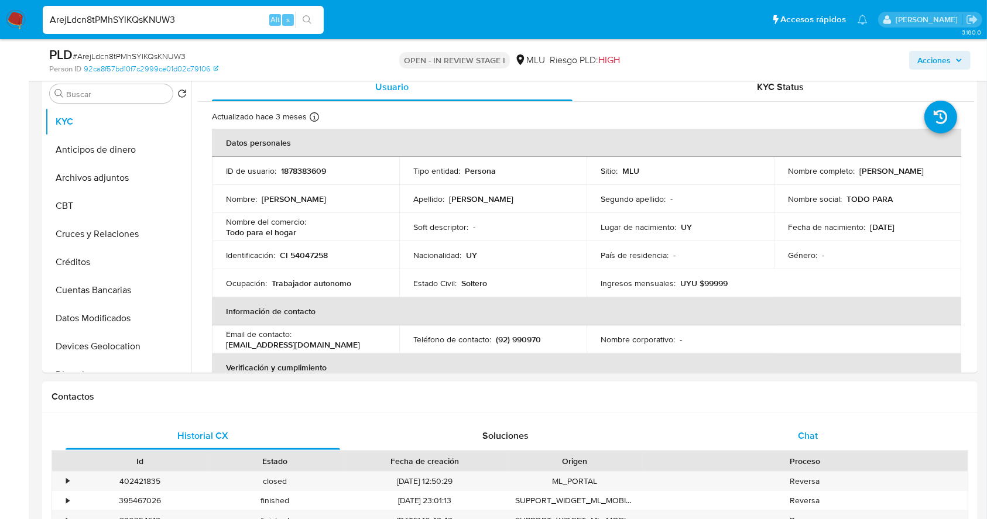
click at [838, 431] on div "Chat" at bounding box center [808, 436] width 275 height 28
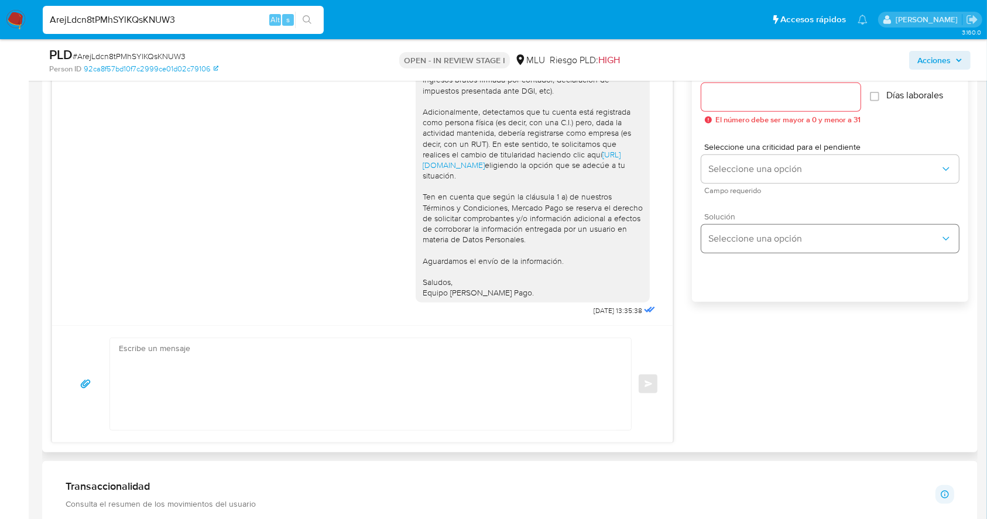
scroll to position [672, 0]
click at [316, 375] on textarea at bounding box center [368, 382] width 498 height 92
paste textarea "Te contactamos nuevamente ya que no hemos recibido respuesta de tu parte. Queda…"
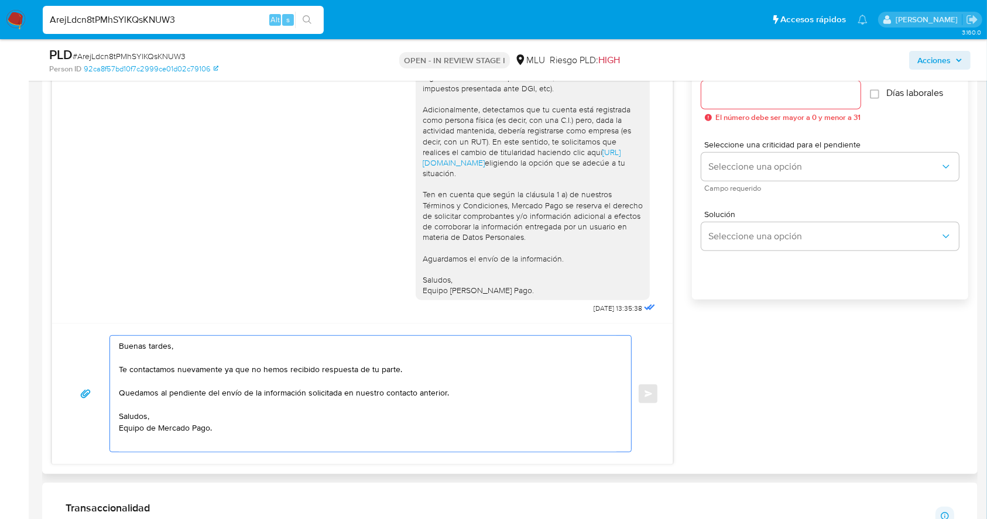
type textarea "Buenas tardes, Te contactamos nuevamente ya que no hemos recibido respuesta de …"
click at [779, 98] on input "Esperar Respuesta (días)" at bounding box center [780, 94] width 159 height 15
type input "3"
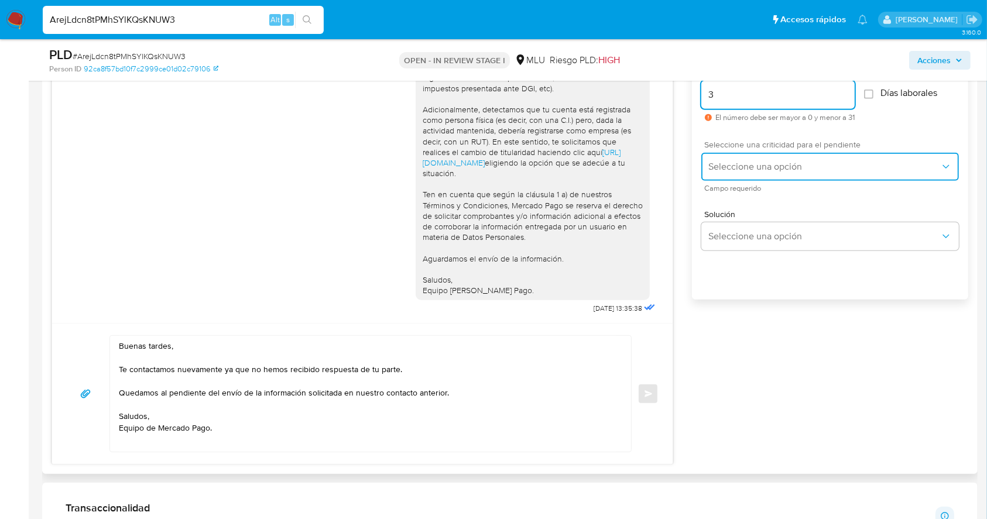
click at [748, 153] on button "Seleccione una opción" at bounding box center [830, 167] width 258 height 28
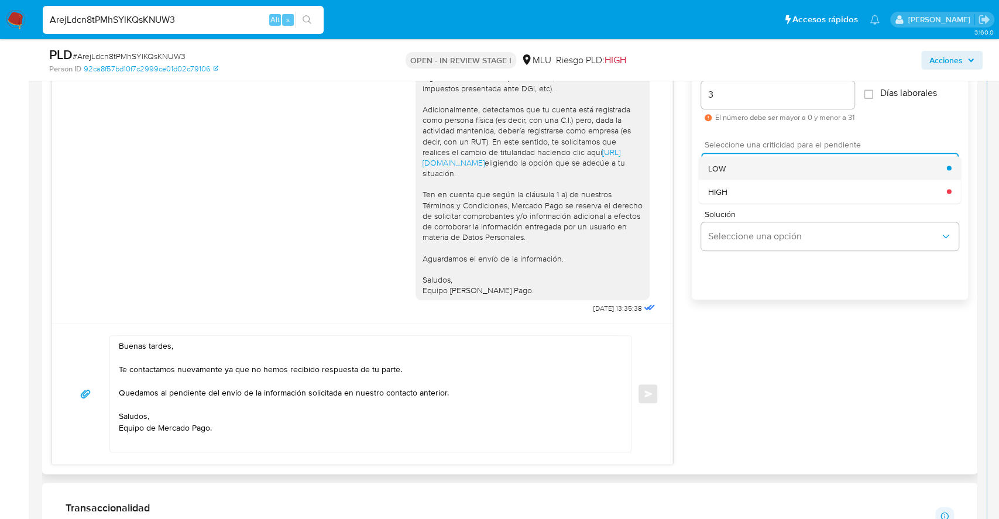
click at [713, 160] on div "LOW" at bounding box center [827, 167] width 239 height 23
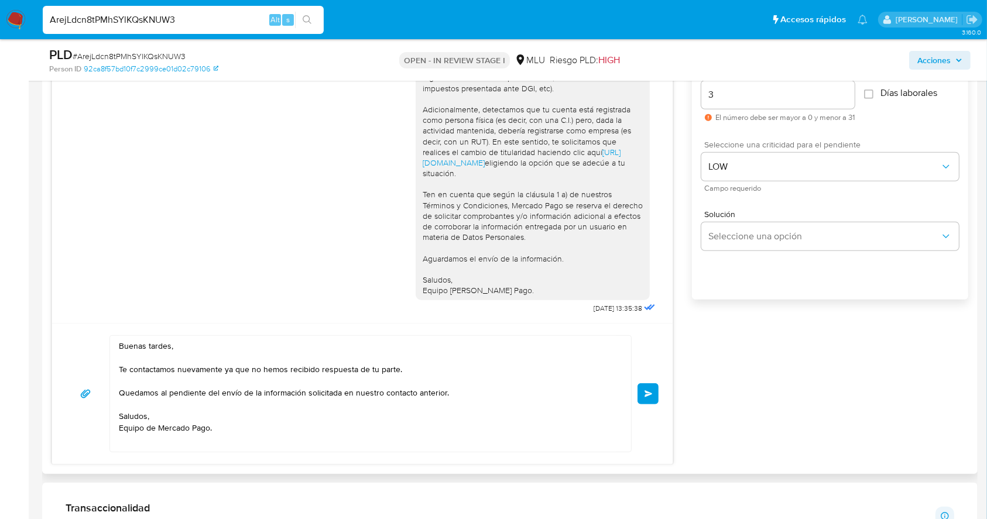
click at [643, 385] on button "Enviar" at bounding box center [648, 393] width 21 height 21
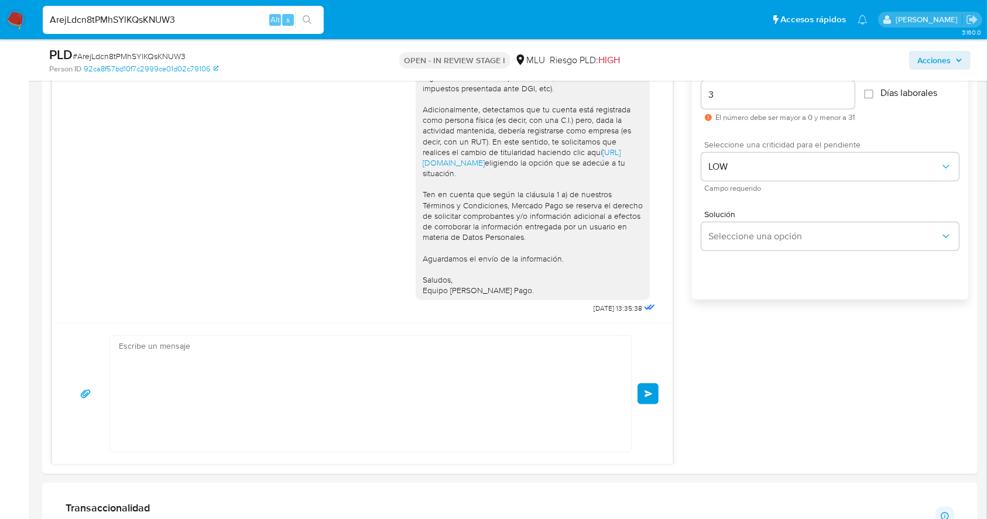
scroll to position [294, 0]
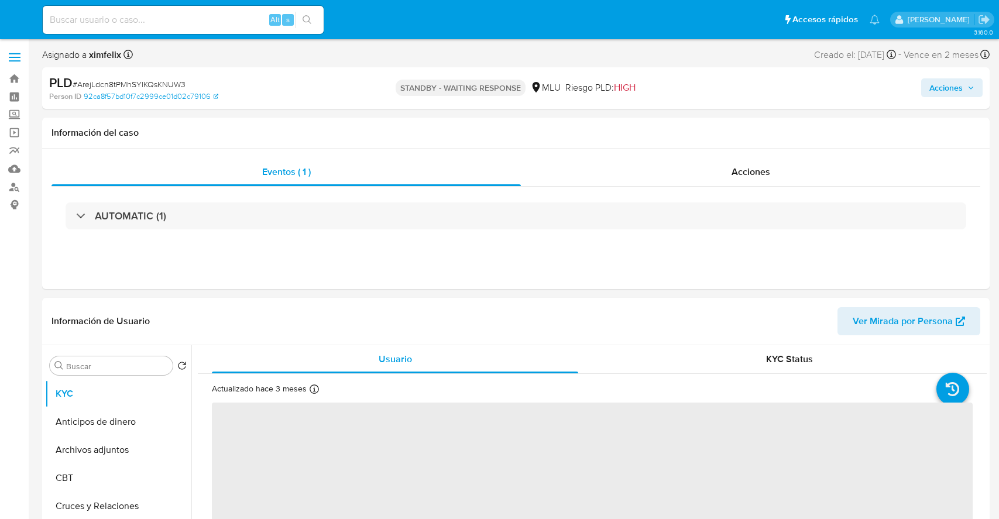
select select "10"
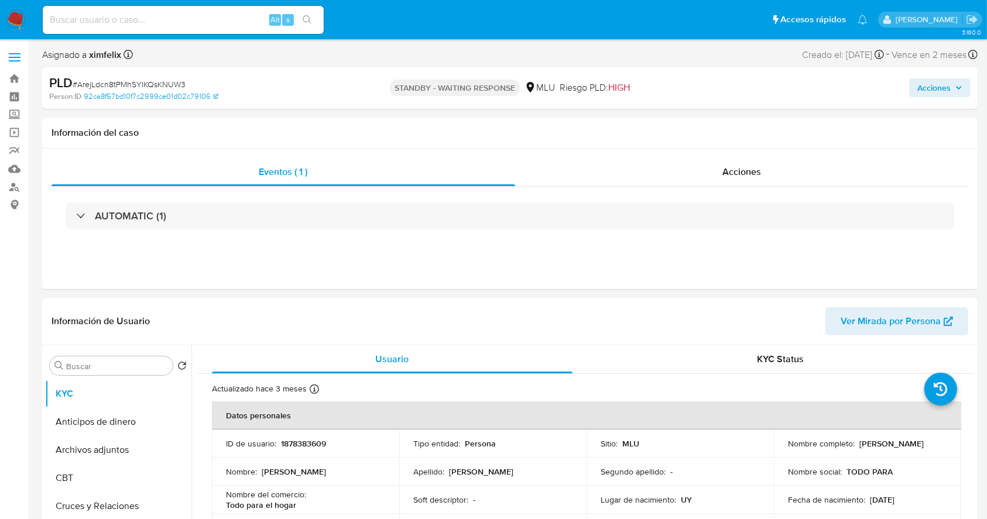
click at [194, 37] on nav "Pausado Ver notificaciones Alt s Accesos rápidos Presiona las siguientes teclas…" at bounding box center [493, 19] width 987 height 39
click at [203, 29] on div "Alt s" at bounding box center [183, 20] width 281 height 28
click at [181, 16] on input at bounding box center [183, 19] width 281 height 15
paste input "5zBKL1QiK9bX1eCqoO7nGVYB"
type input "5zBKL1QiK9bX1eCqoO7nGVYB"
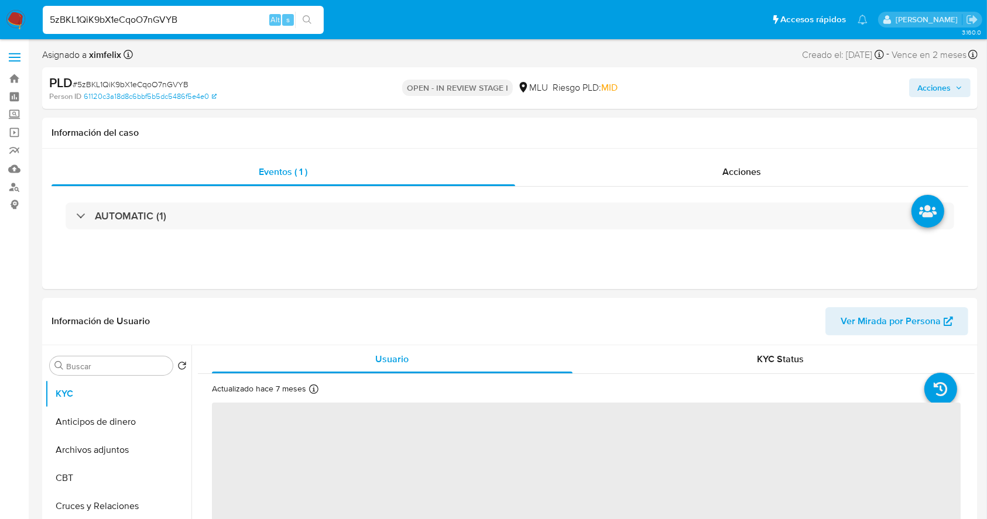
select select "10"
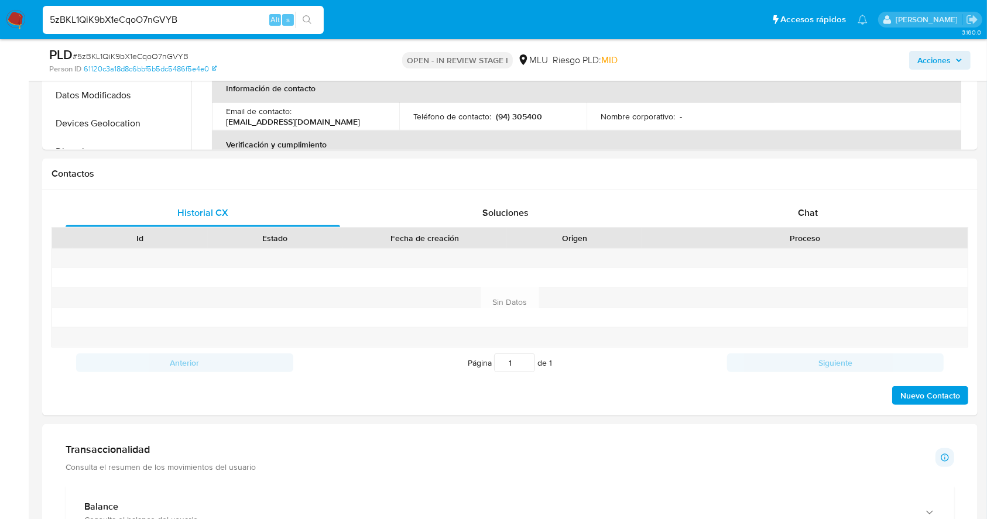
scroll to position [461, 0]
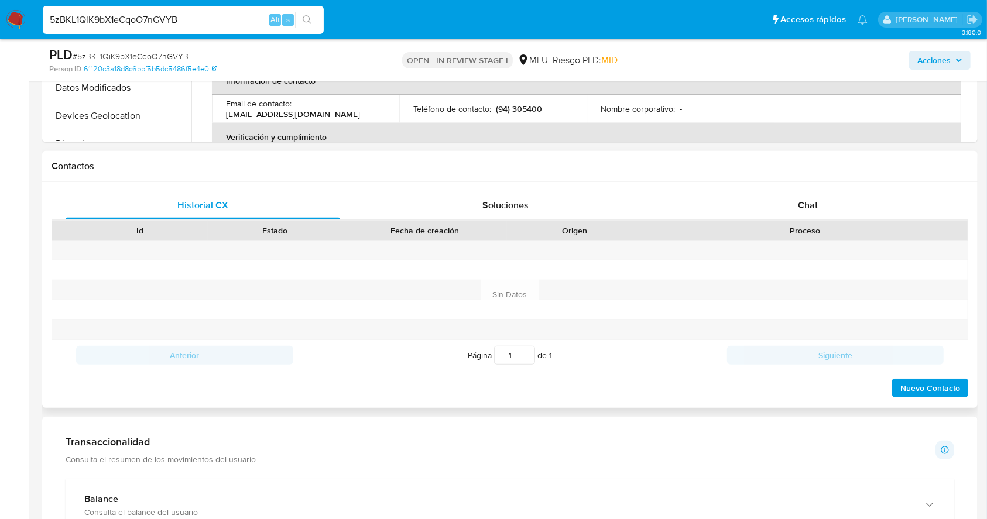
click at [812, 189] on div "Historial CX Soluciones Chat Id Estado Fecha de creación Origen Proceso Anterio…" at bounding box center [510, 295] width 936 height 226
click at [813, 193] on div "Chat" at bounding box center [808, 205] width 275 height 28
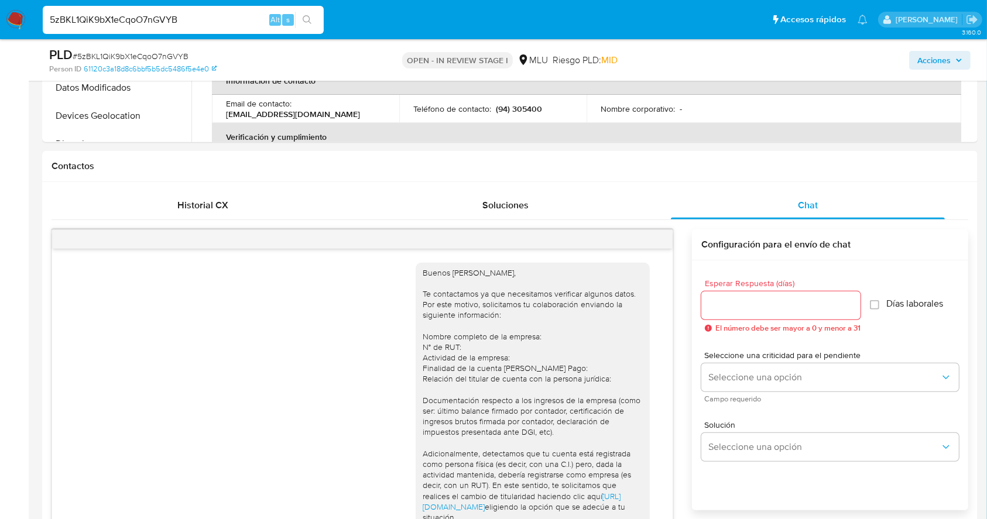
scroll to position [143, 0]
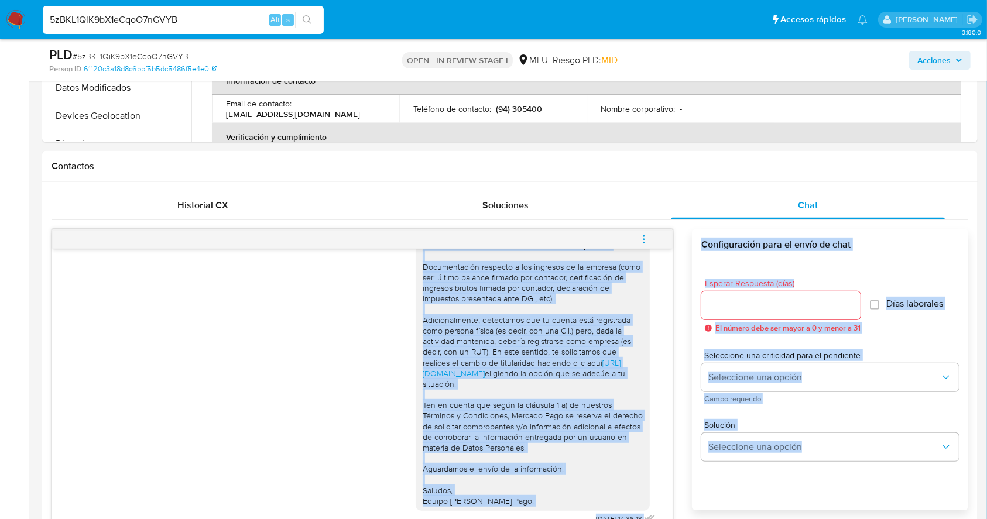
drag, startPoint x: 985, startPoint y: 204, endPoint x: 993, endPoint y: 245, distance: 41.7
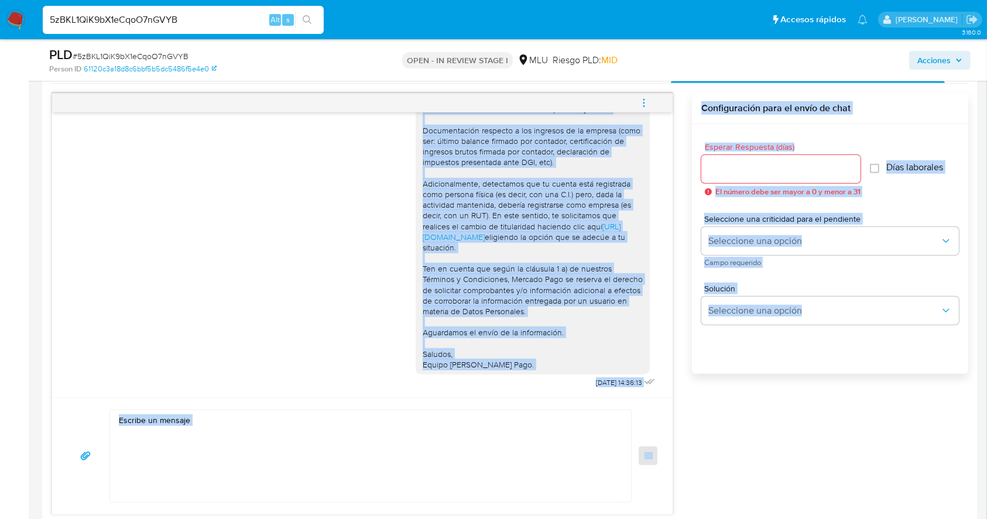
scroll to position [609, 0]
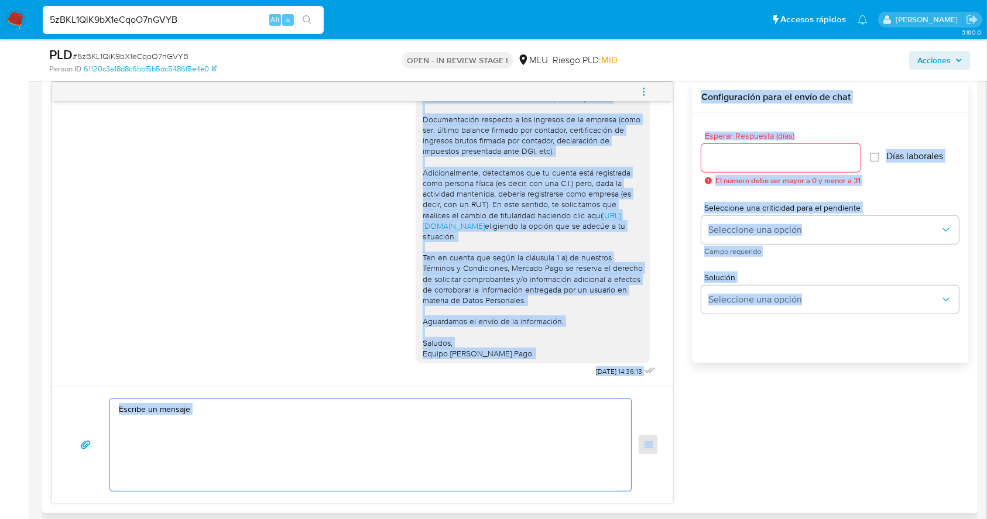
click at [290, 410] on textarea at bounding box center [368, 445] width 498 height 92
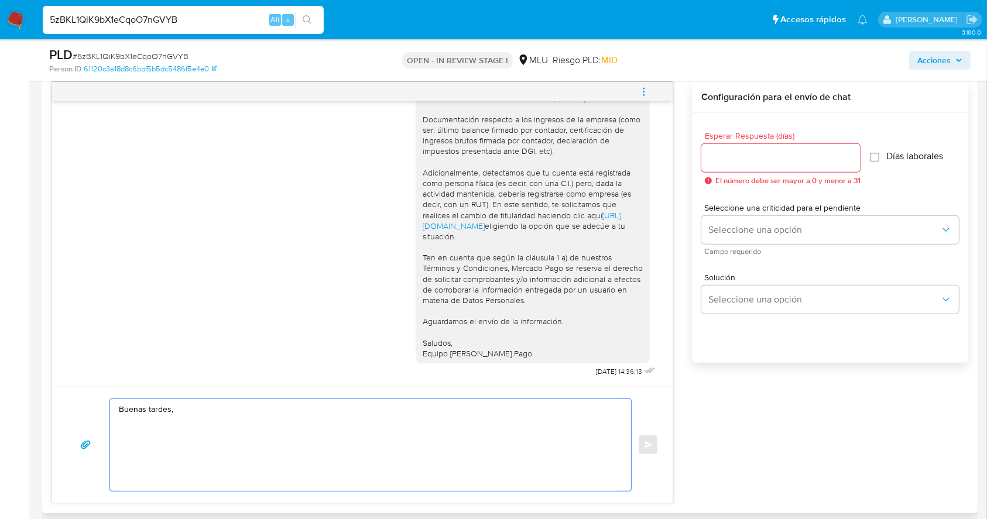
paste textarea "Te contactamos nuevamente ya que no hemos recibido respuesta de tu parte. Queda…"
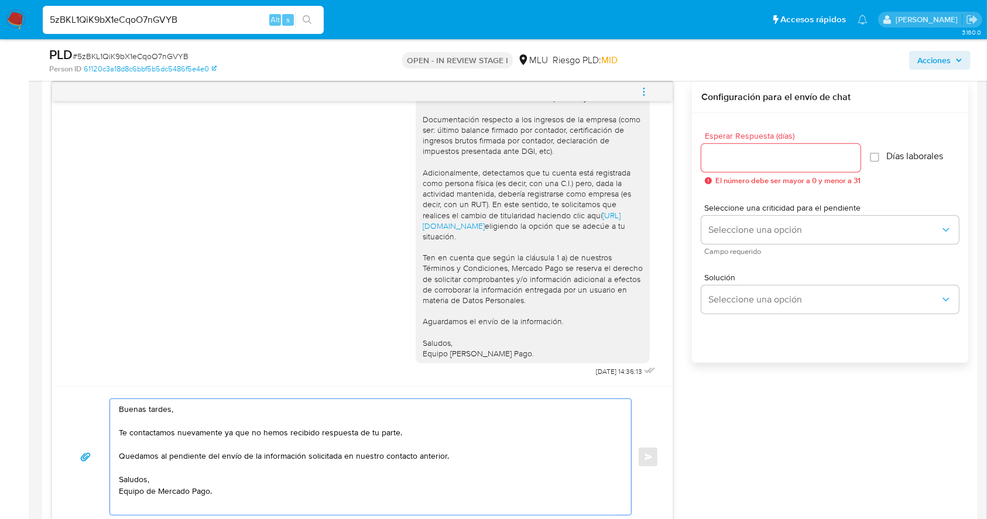
type textarea "Buenas tardes, Te contactamos nuevamente ya que no hemos recibido respuesta de …"
click at [750, 150] on input "Esperar Respuesta (días)" at bounding box center [780, 157] width 159 height 15
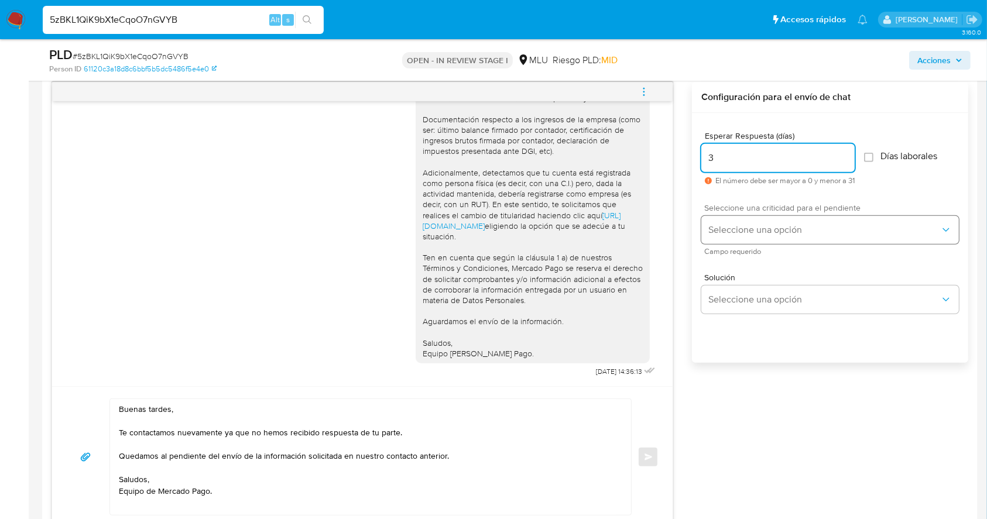
type input "3"
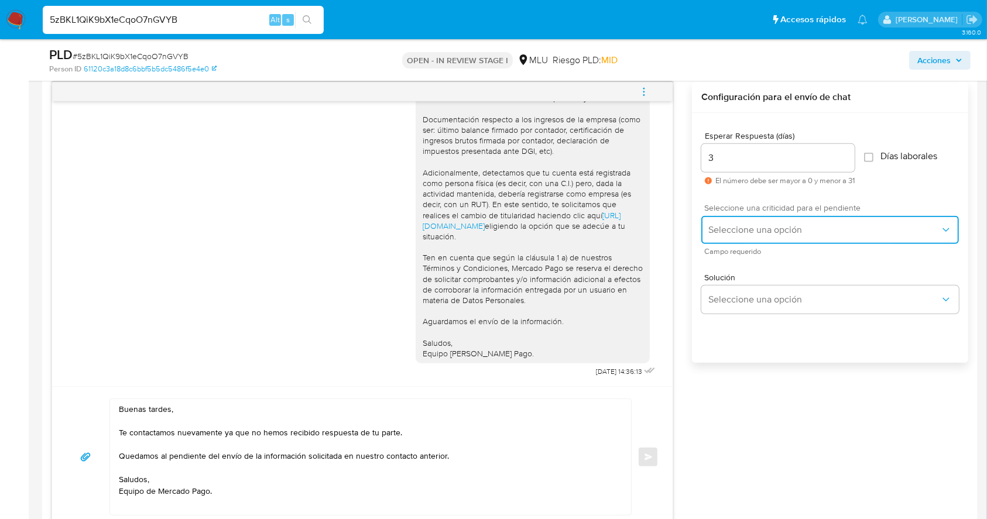
click at [729, 222] on button "Seleccione una opción" at bounding box center [830, 230] width 258 height 28
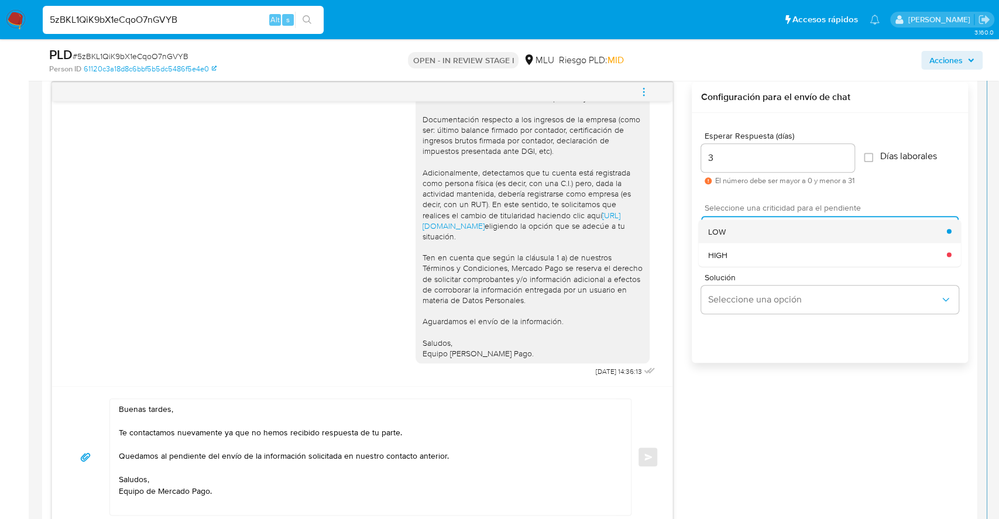
click at [717, 227] on span "LOW" at bounding box center [717, 231] width 18 height 11
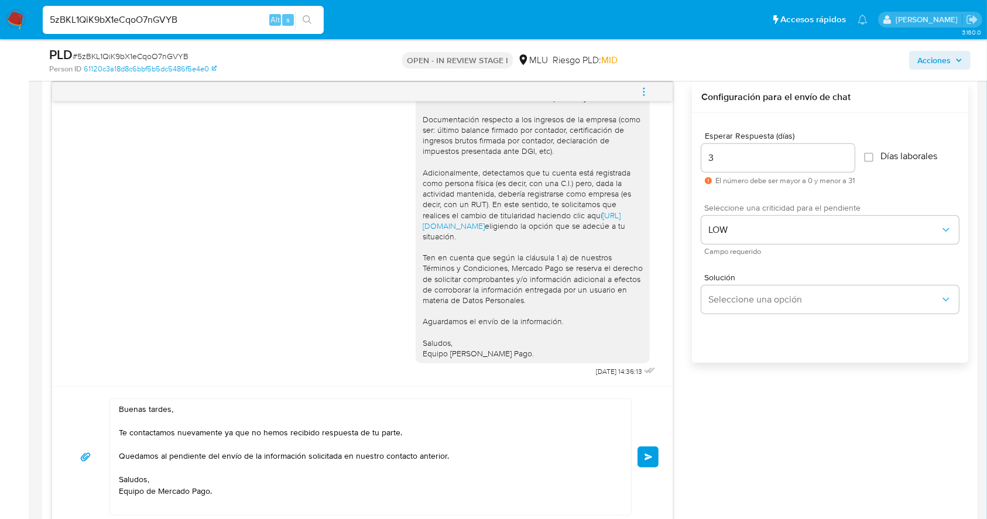
click at [646, 454] on span "Enviar" at bounding box center [649, 457] width 8 height 7
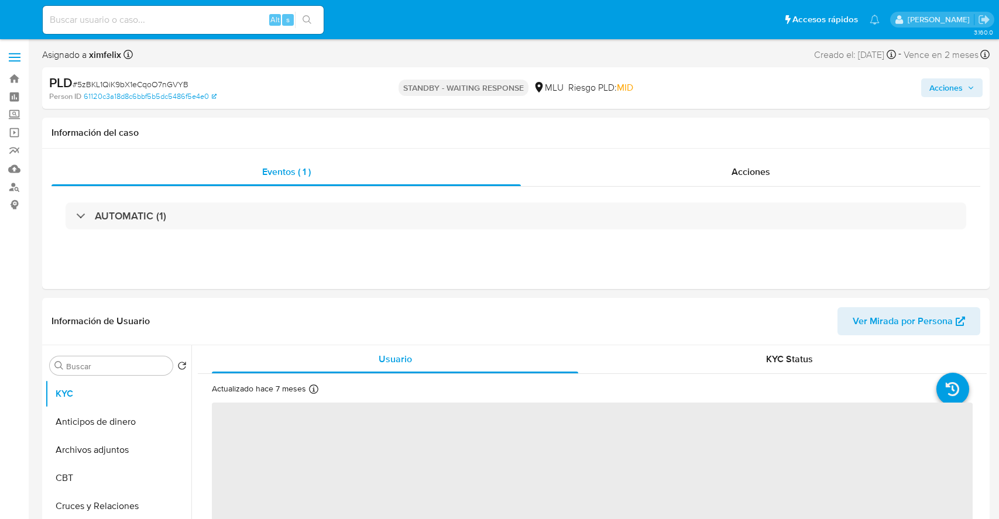
select select "10"
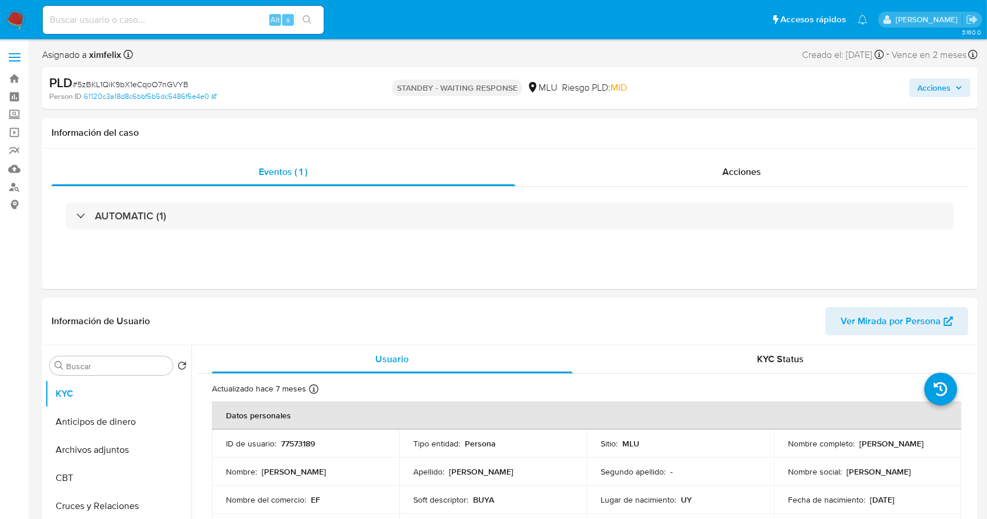
click at [160, 7] on div "Alt s" at bounding box center [183, 20] width 281 height 28
click at [160, 15] on input at bounding box center [183, 19] width 281 height 15
paste input "CAETO550lOYyla0B4oQWpM0F"
type input "CAETO550lOYyla0B4oQWpM0F"
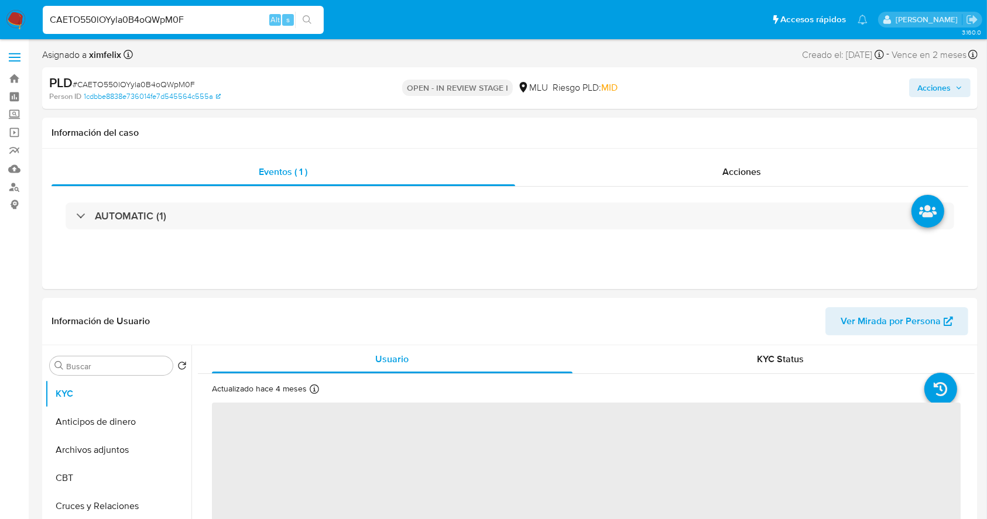
select select "10"
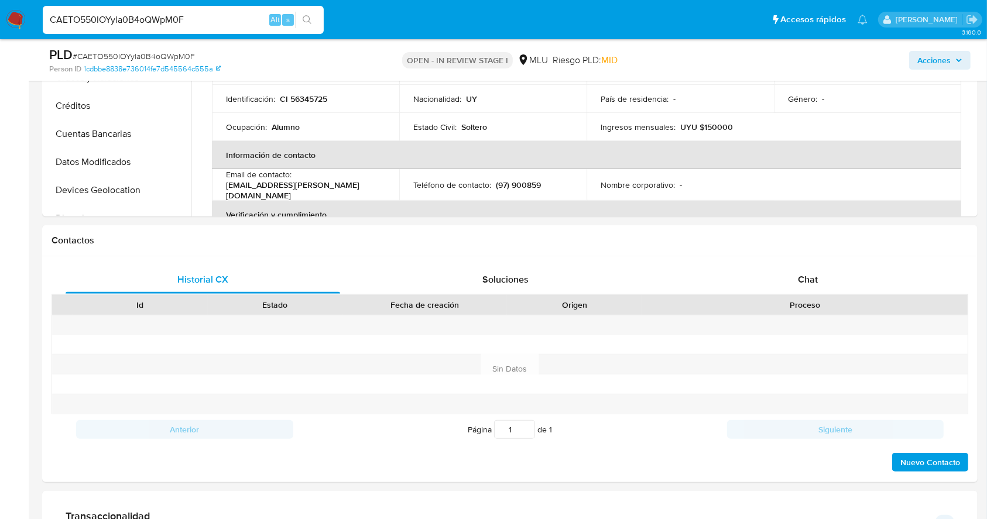
scroll to position [412, 0]
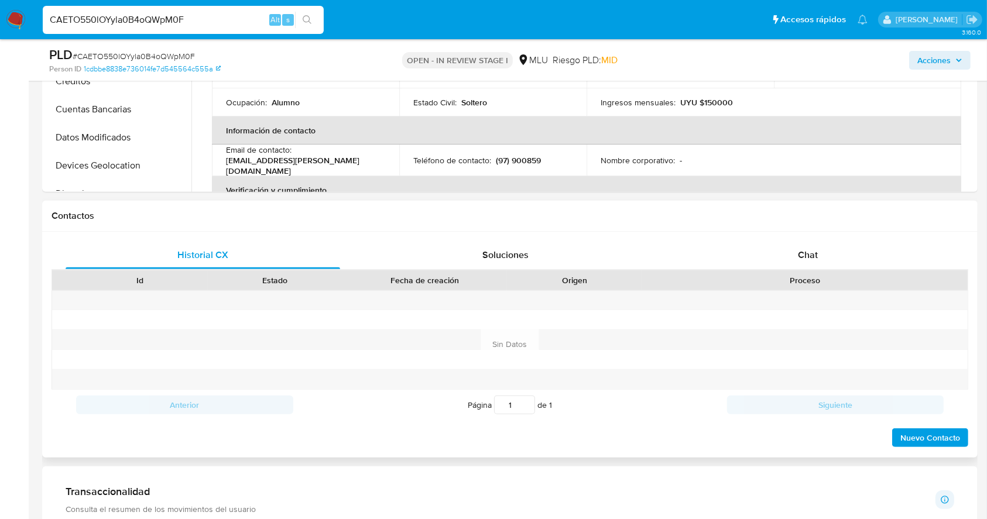
click at [827, 237] on div "Historial CX Soluciones Chat Id Estado Fecha de creación Origen Proceso Anterio…" at bounding box center [510, 345] width 936 height 226
click at [817, 252] on span "Chat" at bounding box center [808, 254] width 20 height 13
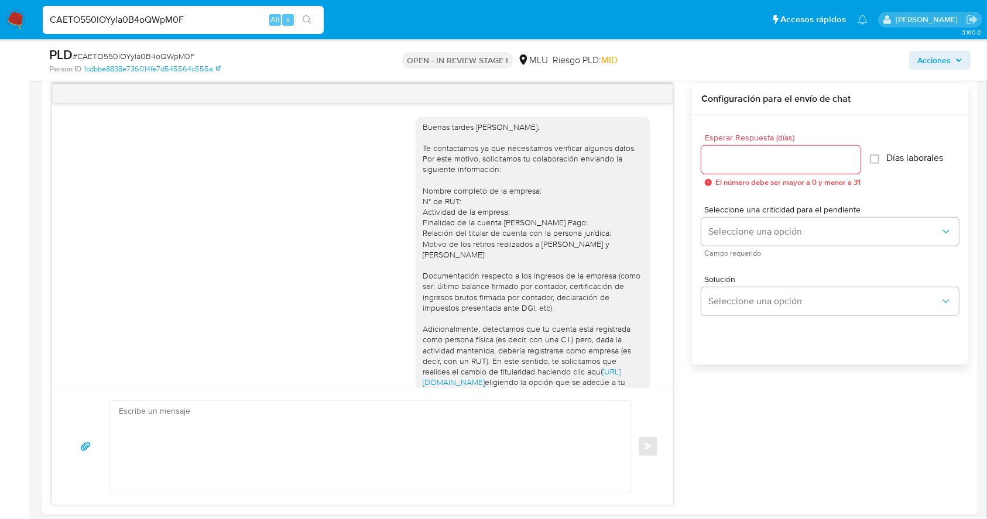
scroll to position [165, 0]
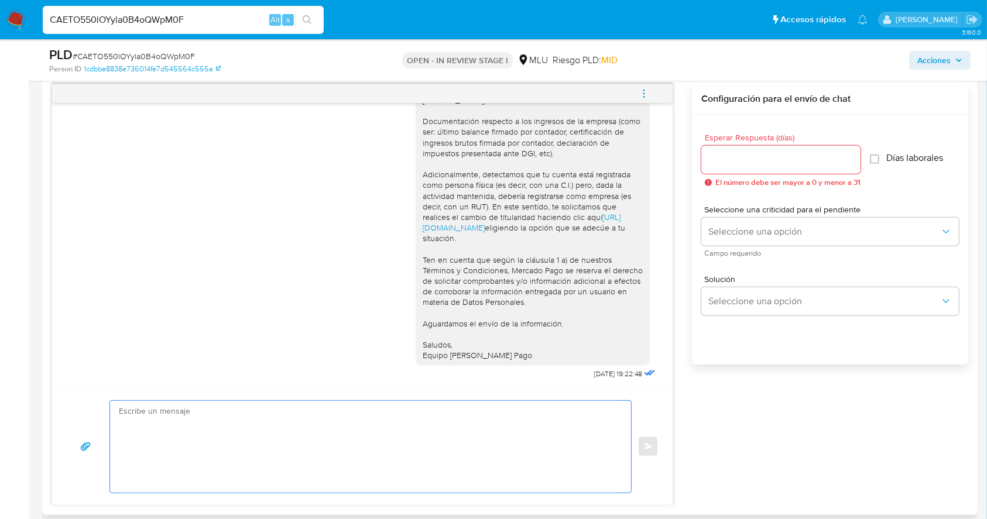
click at [377, 451] on textarea at bounding box center [368, 447] width 498 height 92
paste textarea "Te contactamos nuevamente ya que no hemos recibido respuesta de tu parte. Queda…"
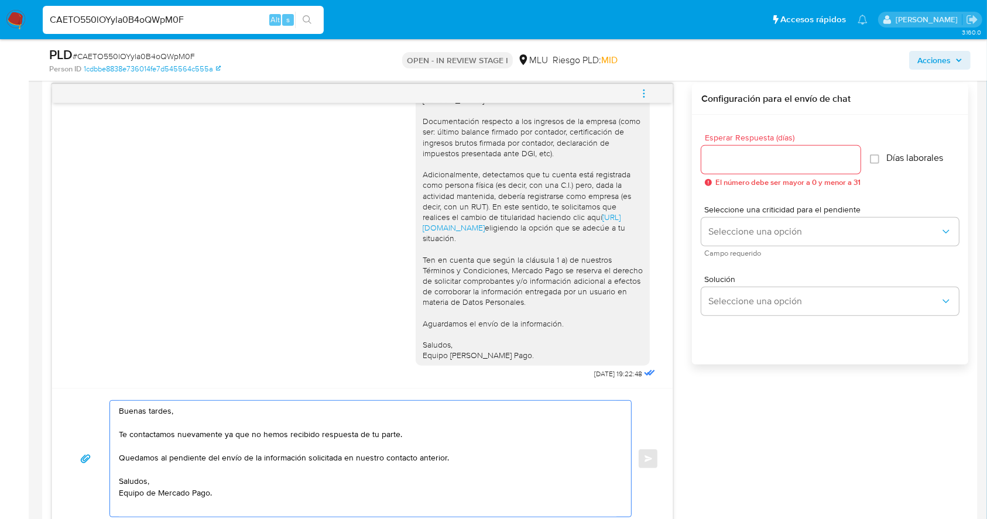
type textarea "Buenas tardes, Te contactamos nuevamente ya que no hemos recibido respuesta de …"
click at [741, 166] on input "Esperar Respuesta (días)" at bounding box center [780, 159] width 159 height 15
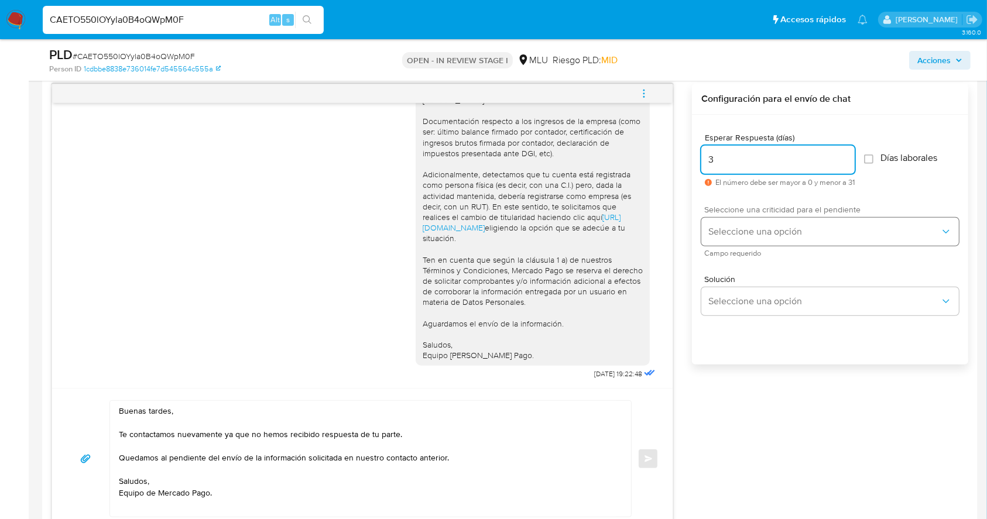
type input "3"
click at [753, 227] on span "Seleccione una opción" at bounding box center [824, 232] width 232 height 12
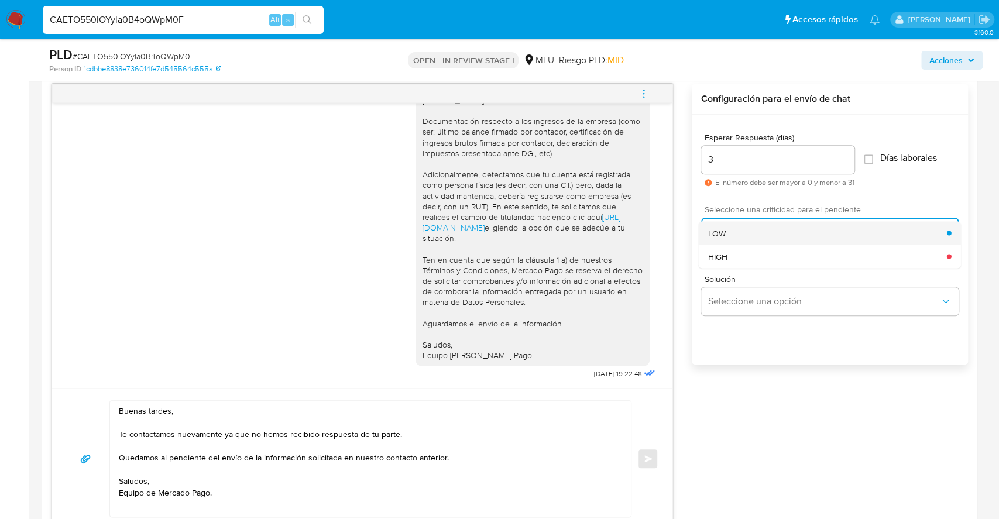
click at [730, 230] on div "LOW" at bounding box center [827, 232] width 239 height 23
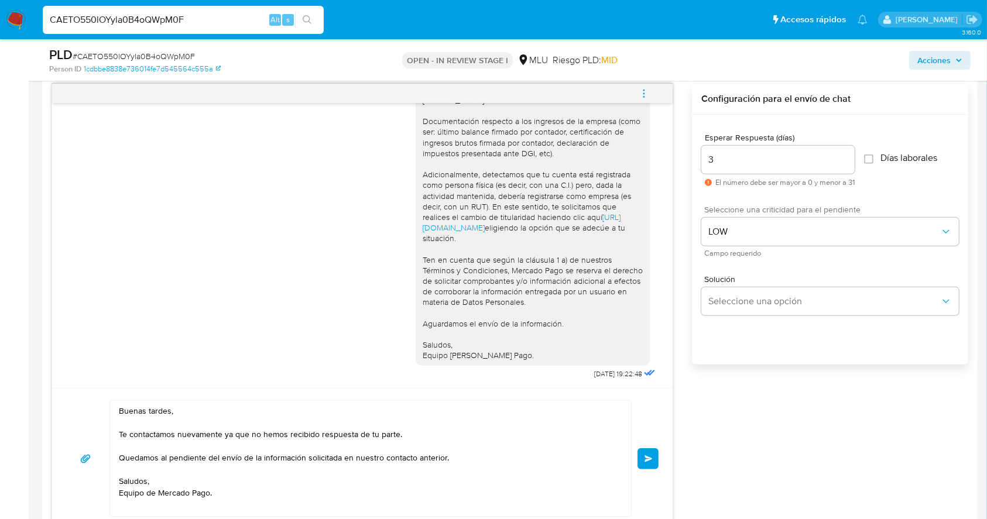
click at [638, 467] on button "Enviar" at bounding box center [648, 458] width 21 height 21
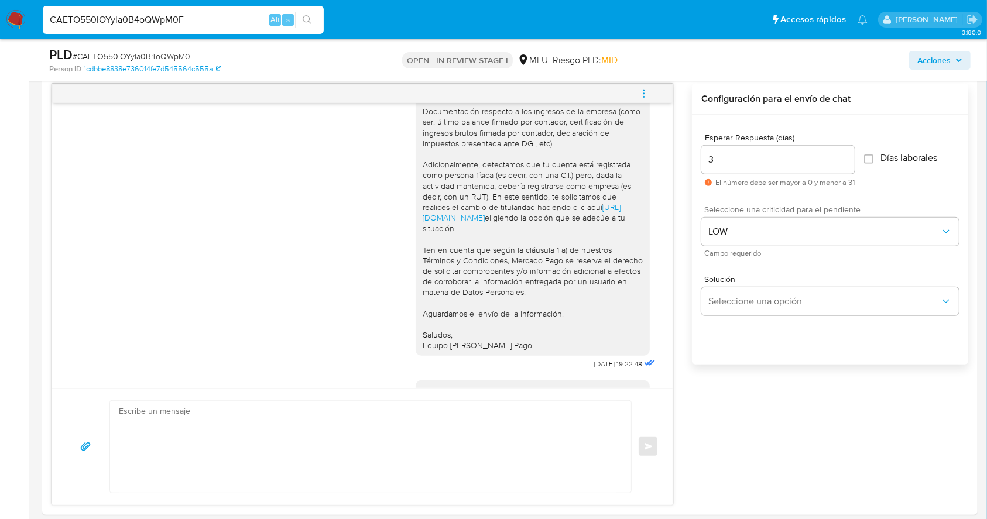
scroll to position [305, 0]
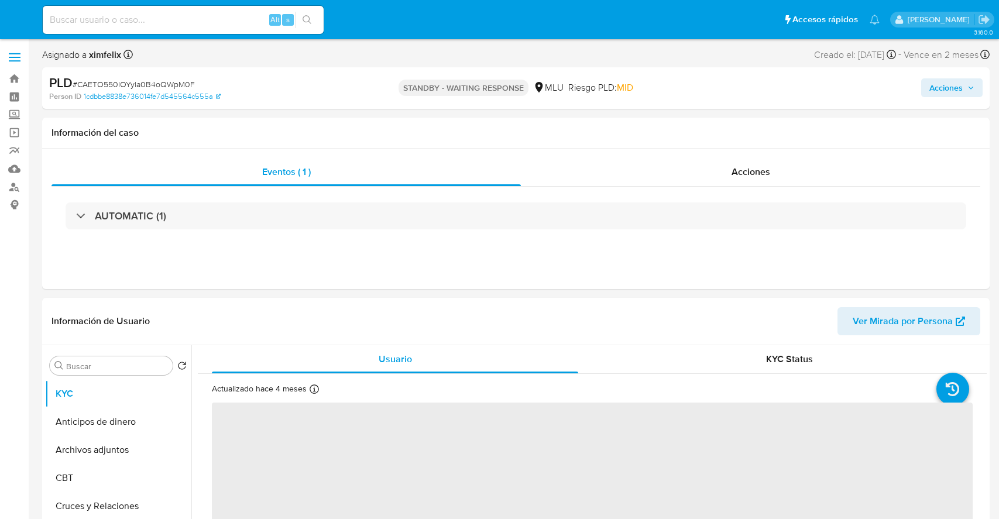
select select "10"
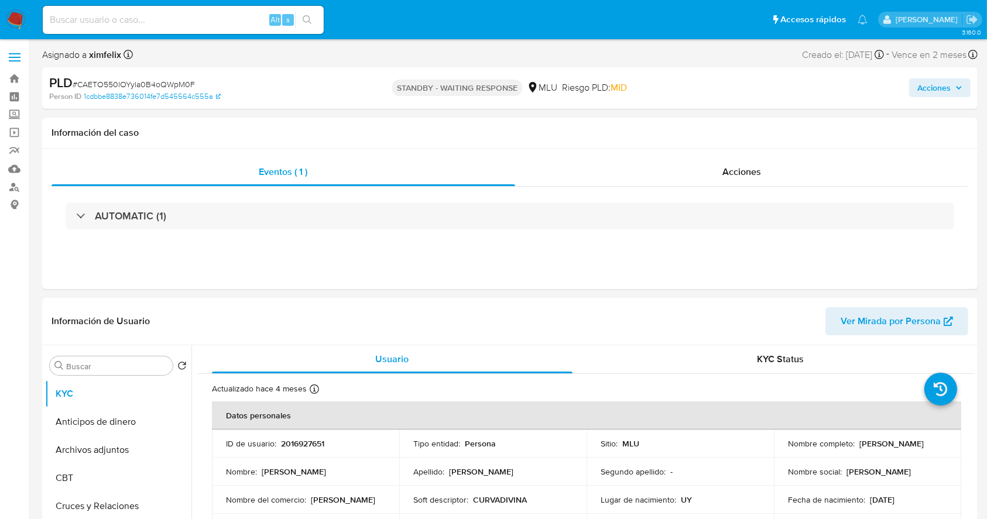
click at [165, 11] on div "Alt s" at bounding box center [183, 20] width 281 height 28
click at [160, 16] on input at bounding box center [183, 19] width 281 height 15
paste input "d06c5PNGMjhlVGi81Pzz7jV5"
type input "d06c5PNGMjhlVGi81Pzz7jV5"
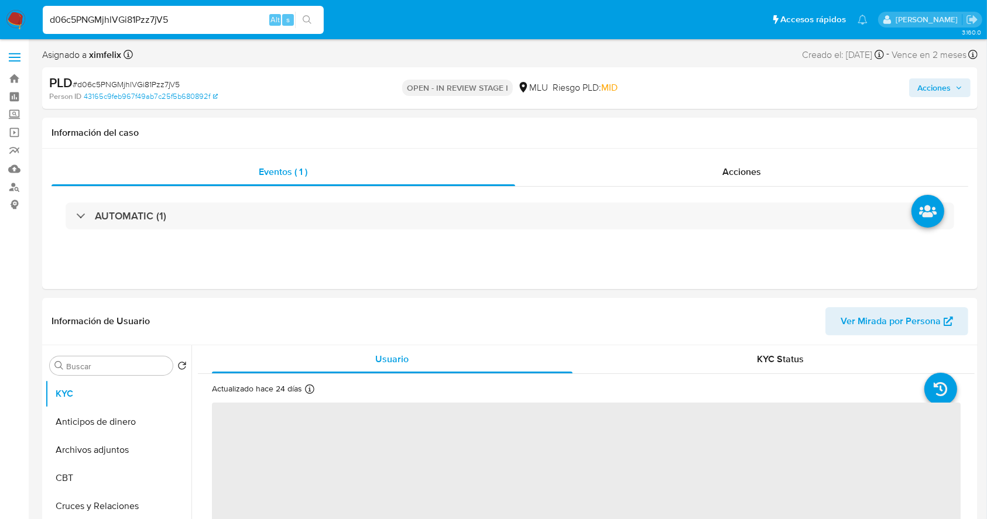
select select "10"
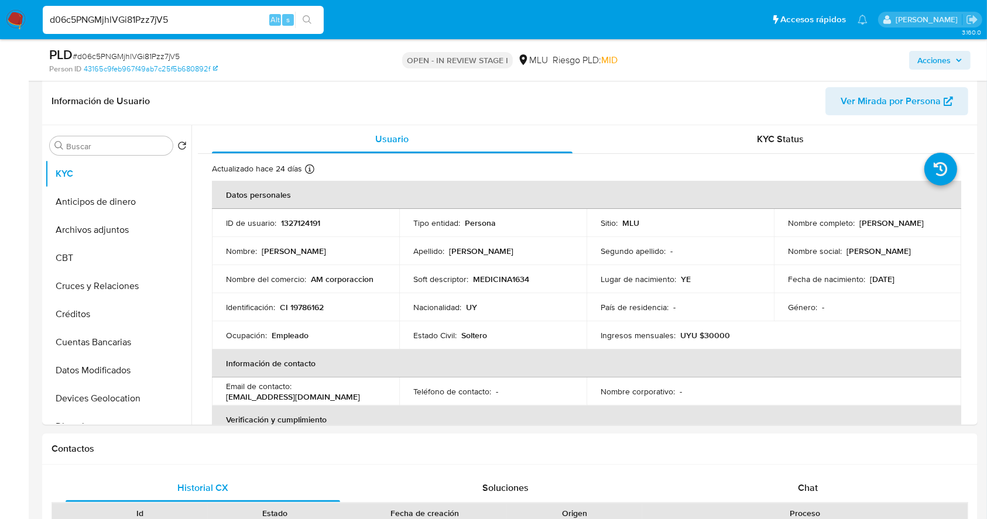
scroll to position [177, 0]
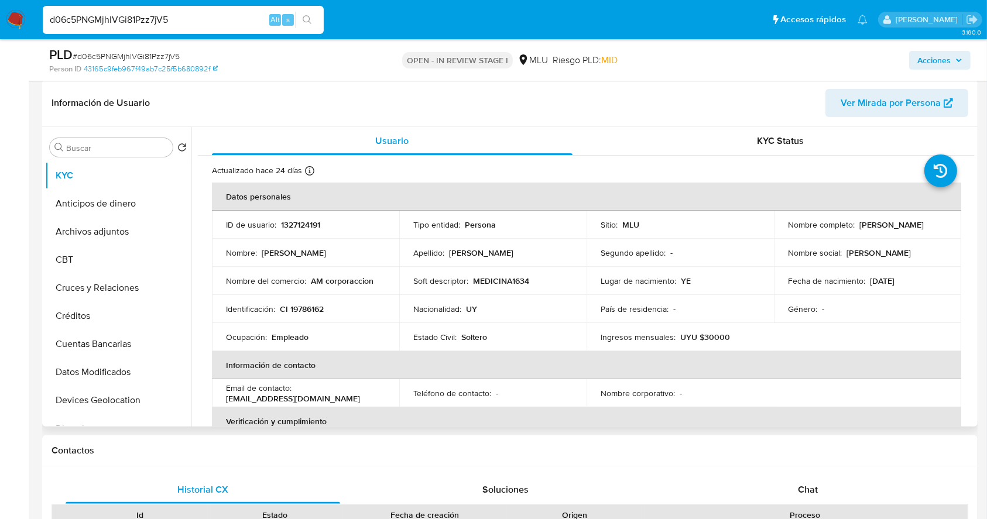
click at [304, 223] on p "1327124191" at bounding box center [300, 225] width 39 height 11
copy p "1327124191"
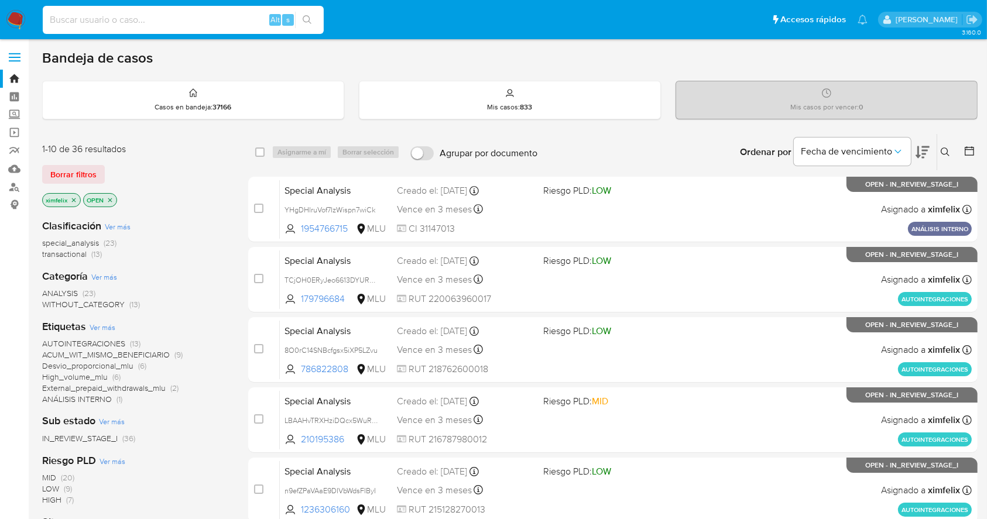
click at [108, 20] on input at bounding box center [183, 19] width 281 height 15
click at [14, 26] on img at bounding box center [16, 20] width 20 height 20
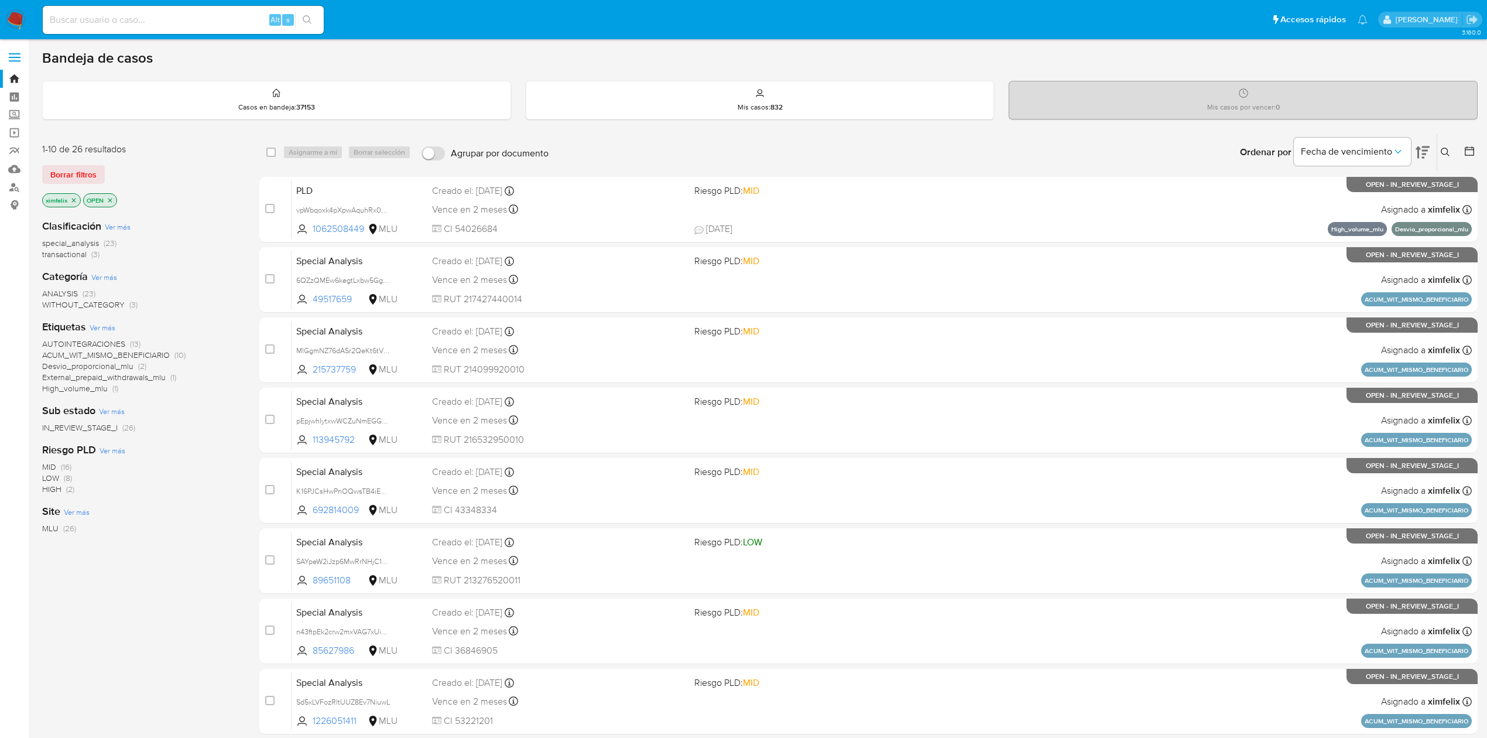
click at [5, 25] on nav "Pausado Ver notificaciones Alt s Accesos rápidos Presiona las siguientes teclas…" at bounding box center [743, 19] width 1487 height 39
click at [16, 19] on img at bounding box center [16, 20] width 20 height 20
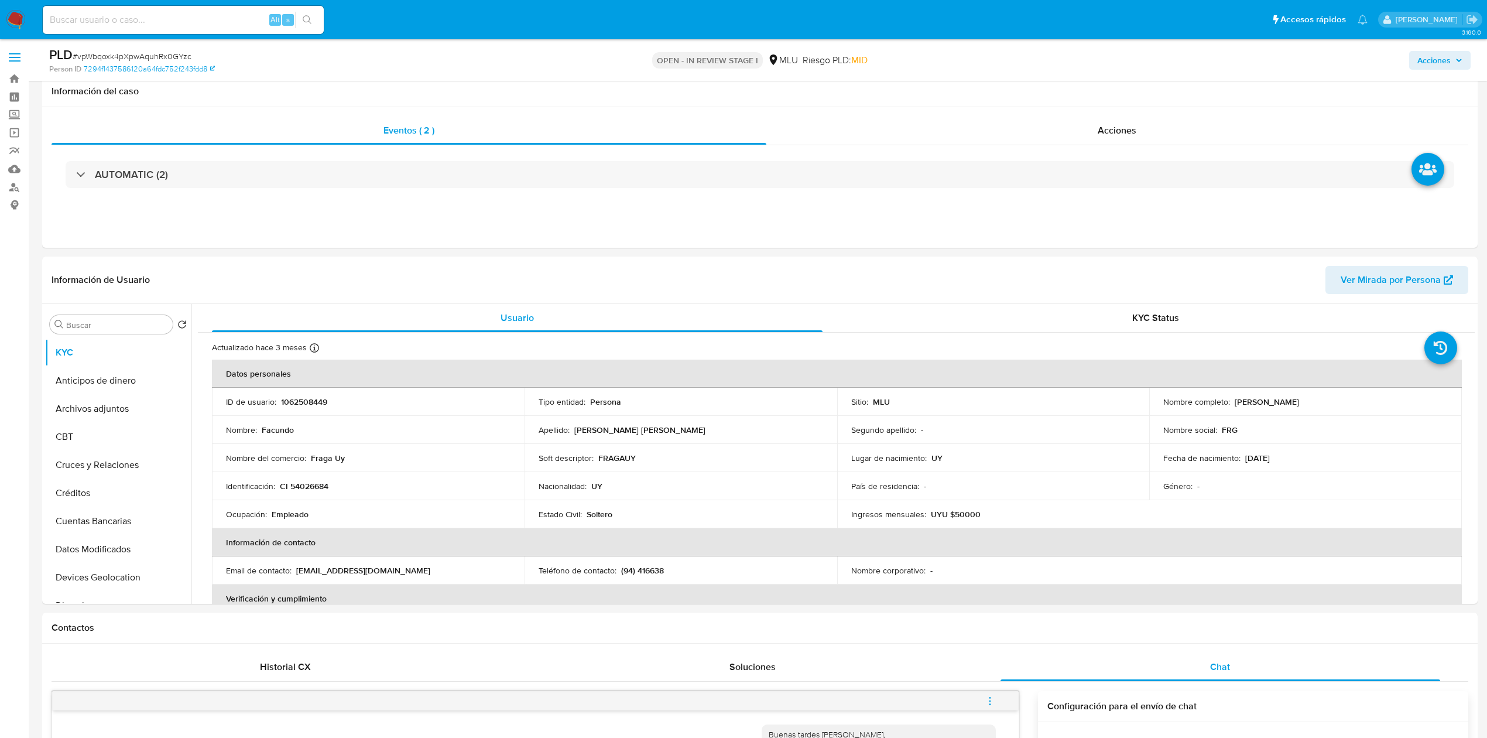
select select "10"
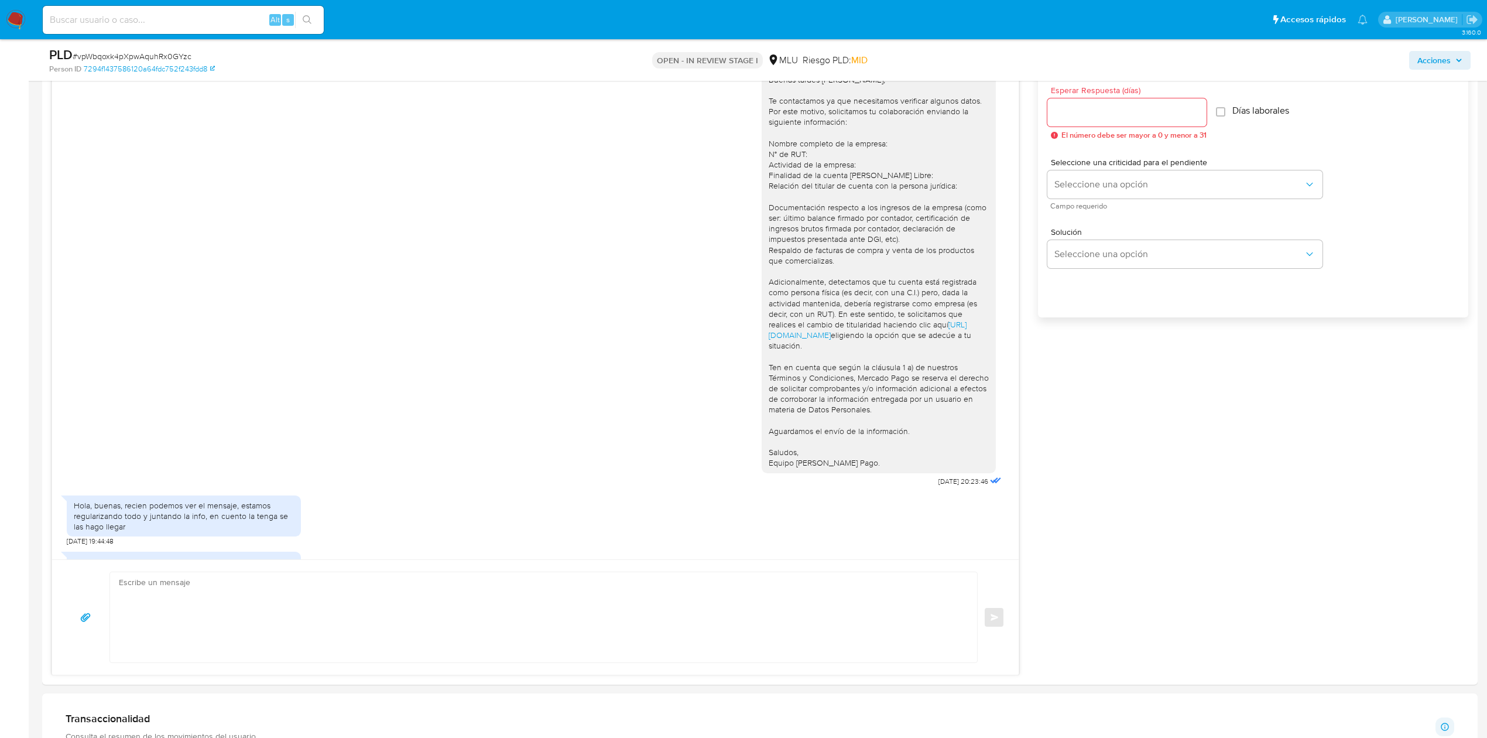
scroll to position [49, 0]
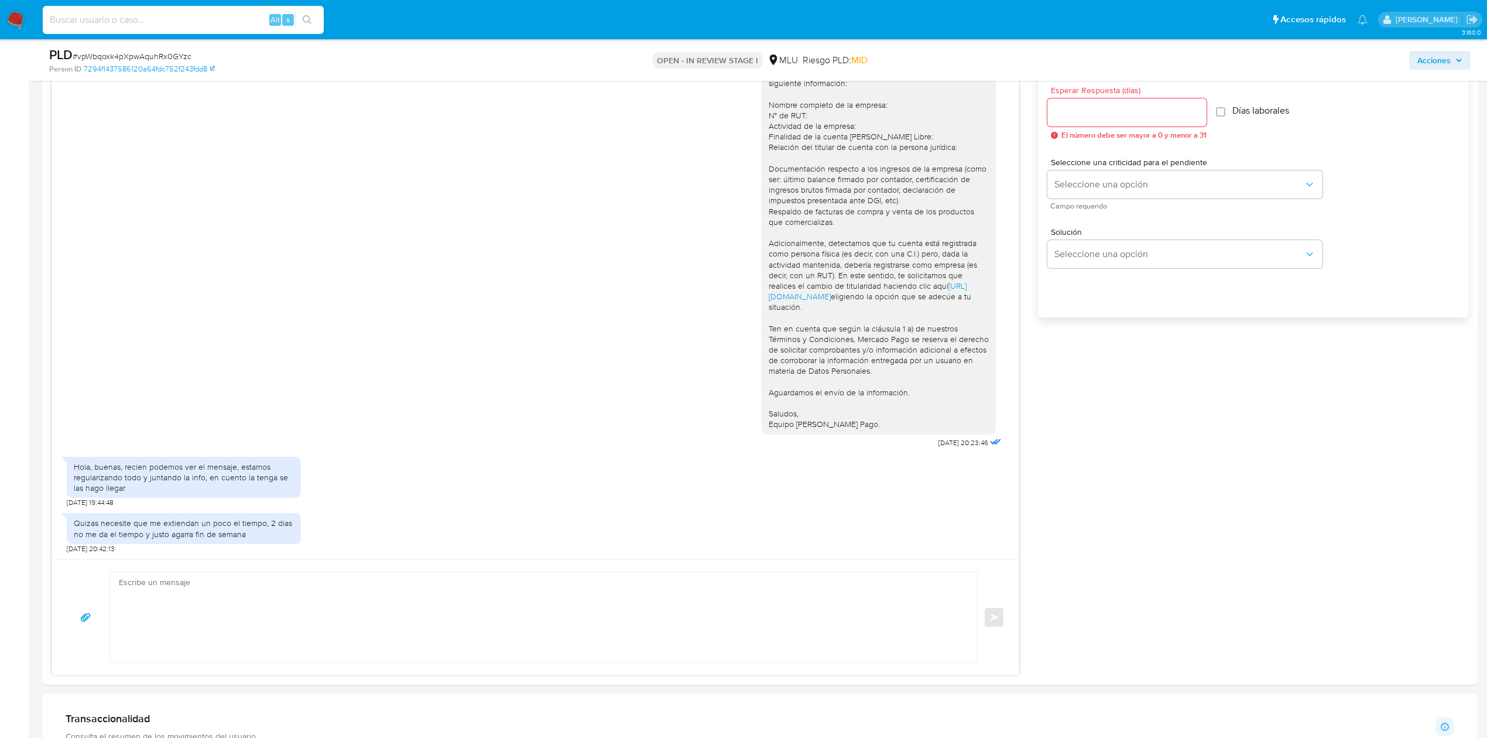
click at [184, 19] on input at bounding box center [183, 19] width 281 height 15
paste input "d06c5PNGMjhlVGi81Pzz7jV5"
type input "d06c5PNGMjhlVGi81Pzz7jV5"
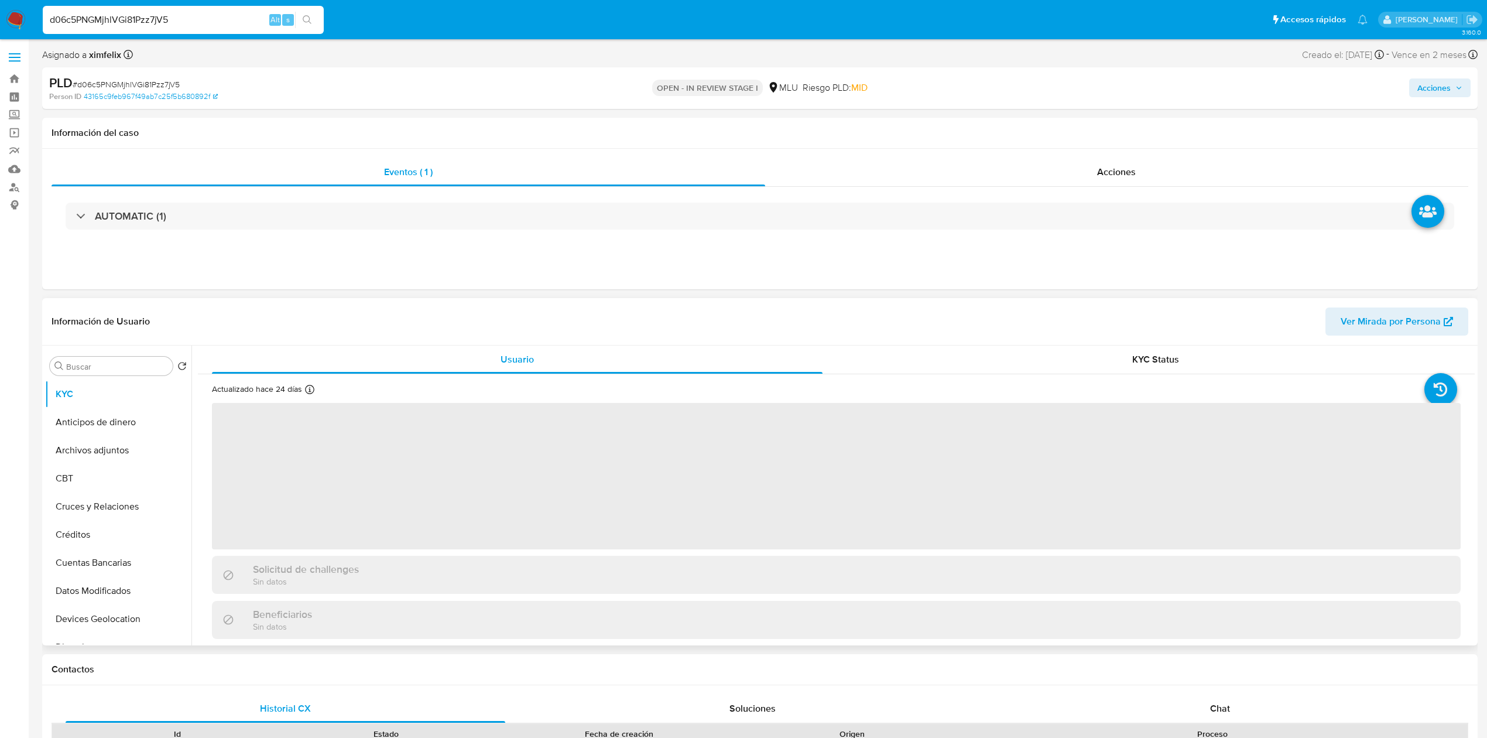
select select "10"
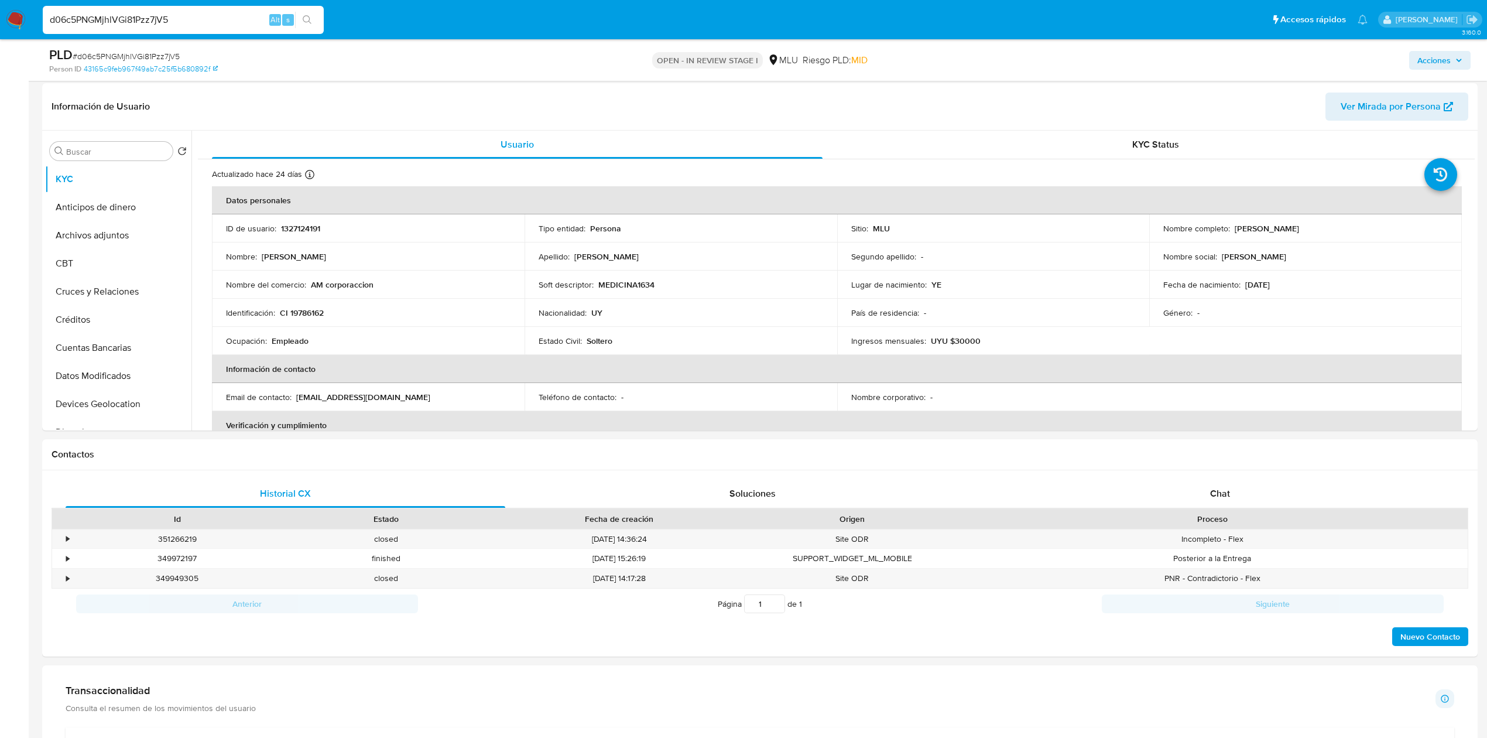
scroll to position [234, 0]
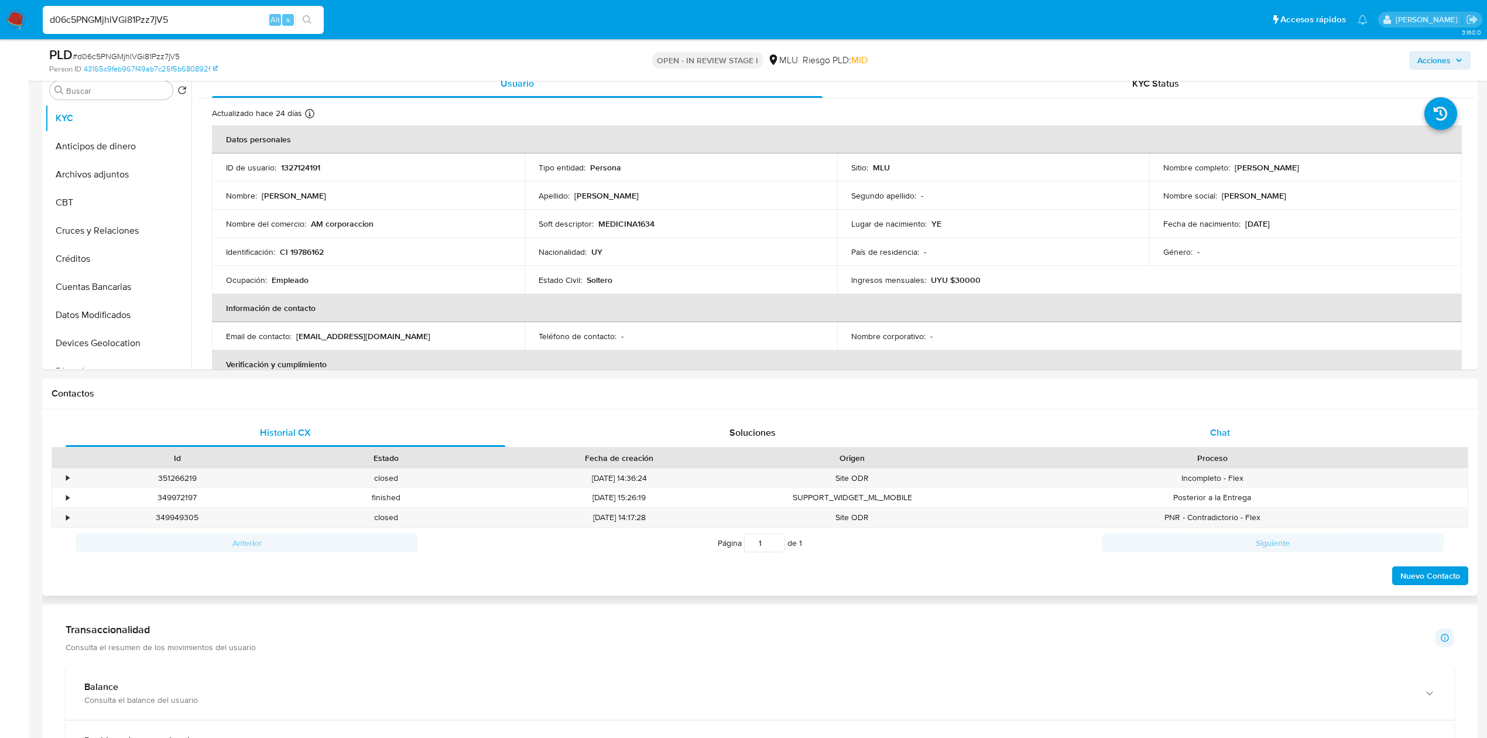
click at [1219, 424] on div "Chat" at bounding box center [1221, 433] width 440 height 28
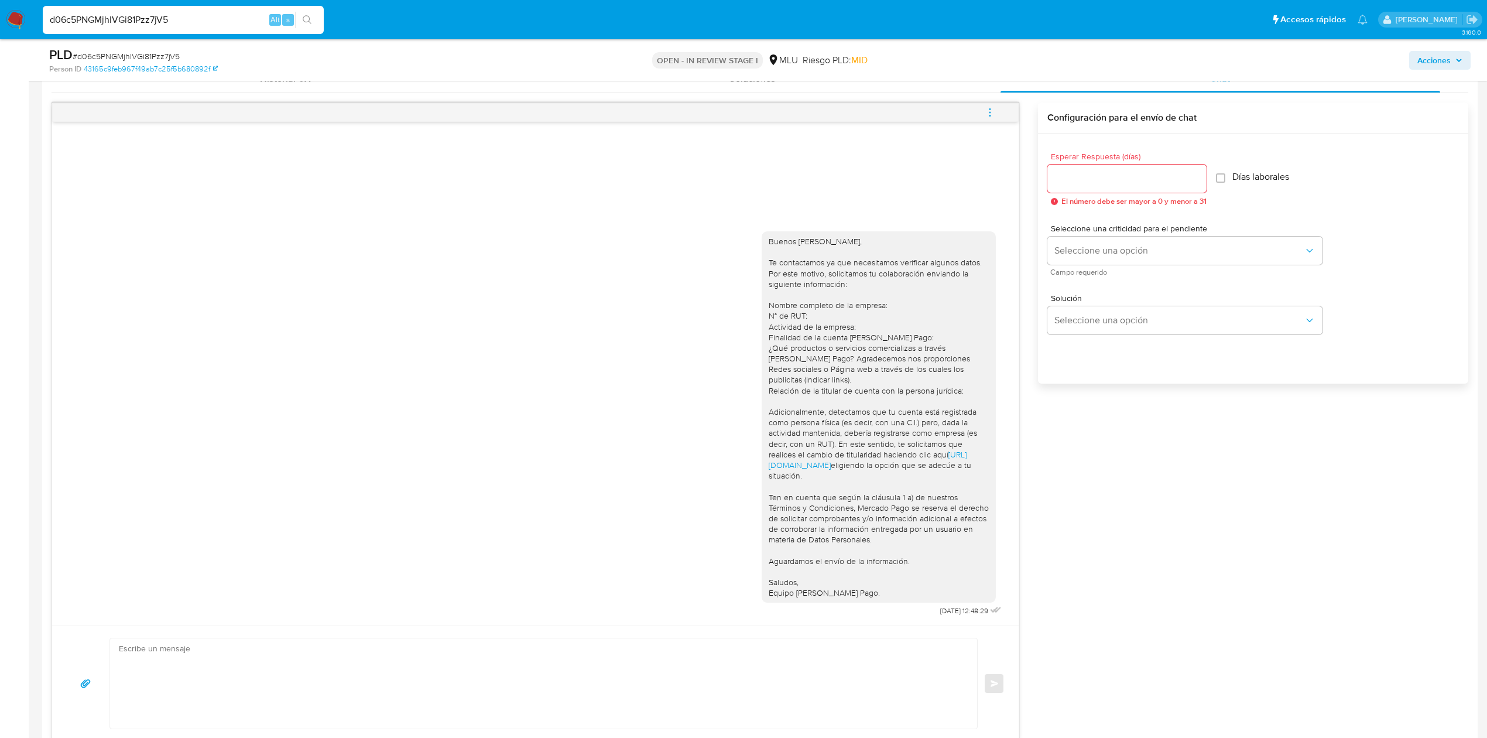
scroll to position [591, 0]
type textarea "n"
click at [189, 646] on textarea "Buenas tardes" at bounding box center [541, 681] width 844 height 90
paste textarea "Te contactamos nuevamente ya que no hemos recibido respuesta de tu parte. Queda…"
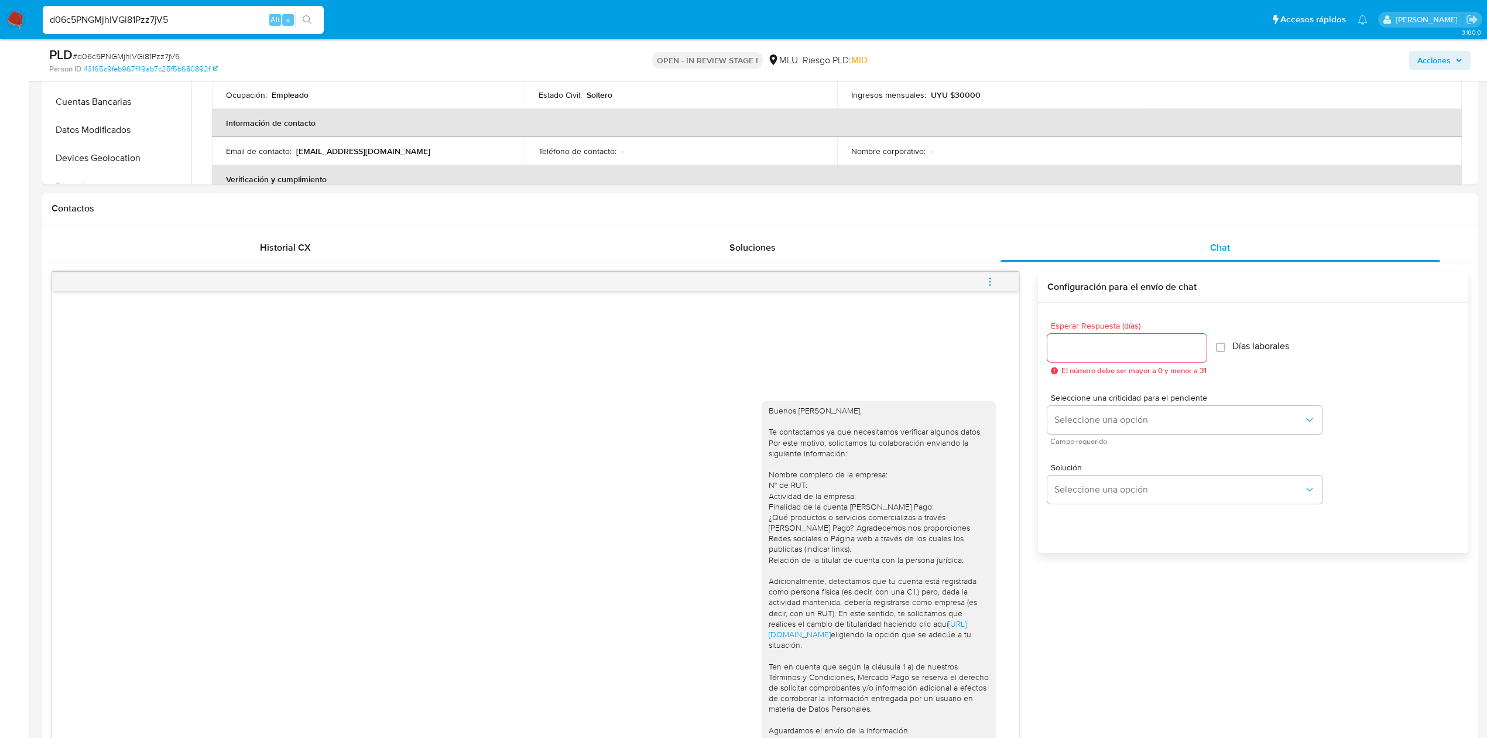
scroll to position [416, 0]
type textarea "Buenas tardes, Te contactamos nuevamente ya que no hemos recibido respuesta de …"
click at [1143, 357] on input "Esperar Respuesta (días)" at bounding box center [1126, 351] width 159 height 15
type input "3"
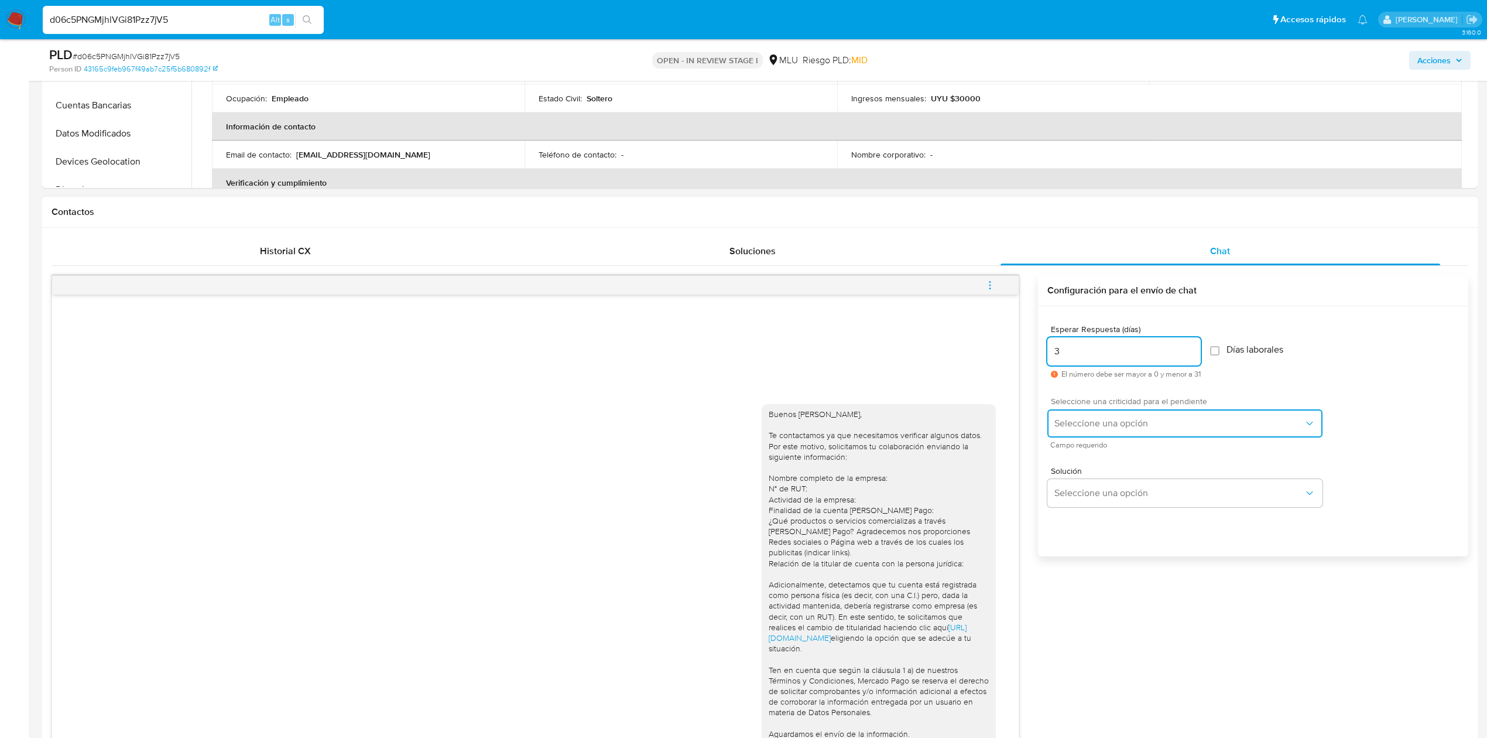
click at [1128, 436] on button "Seleccione una opción" at bounding box center [1184, 423] width 275 height 28
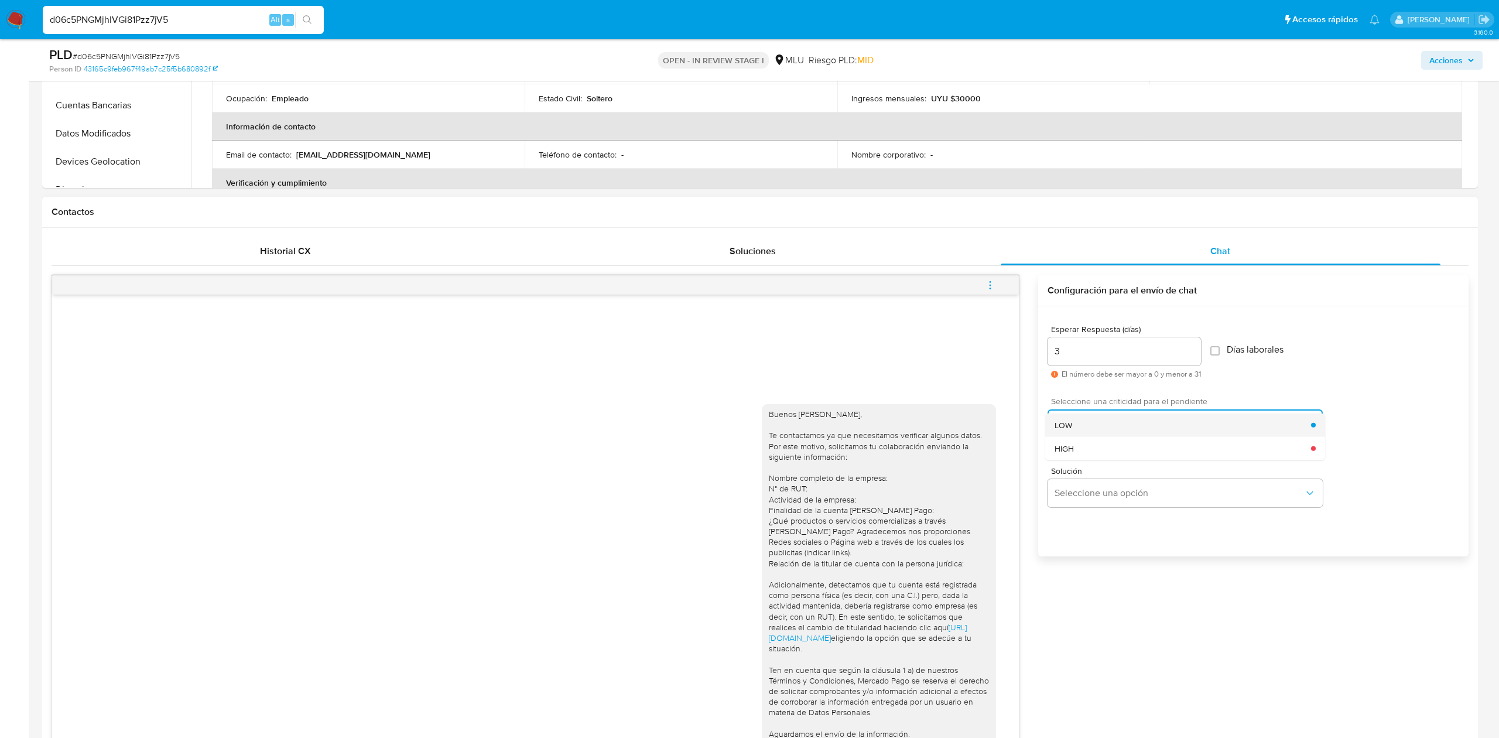
click at [1080, 424] on div "LOW" at bounding box center [1182, 424] width 256 height 23
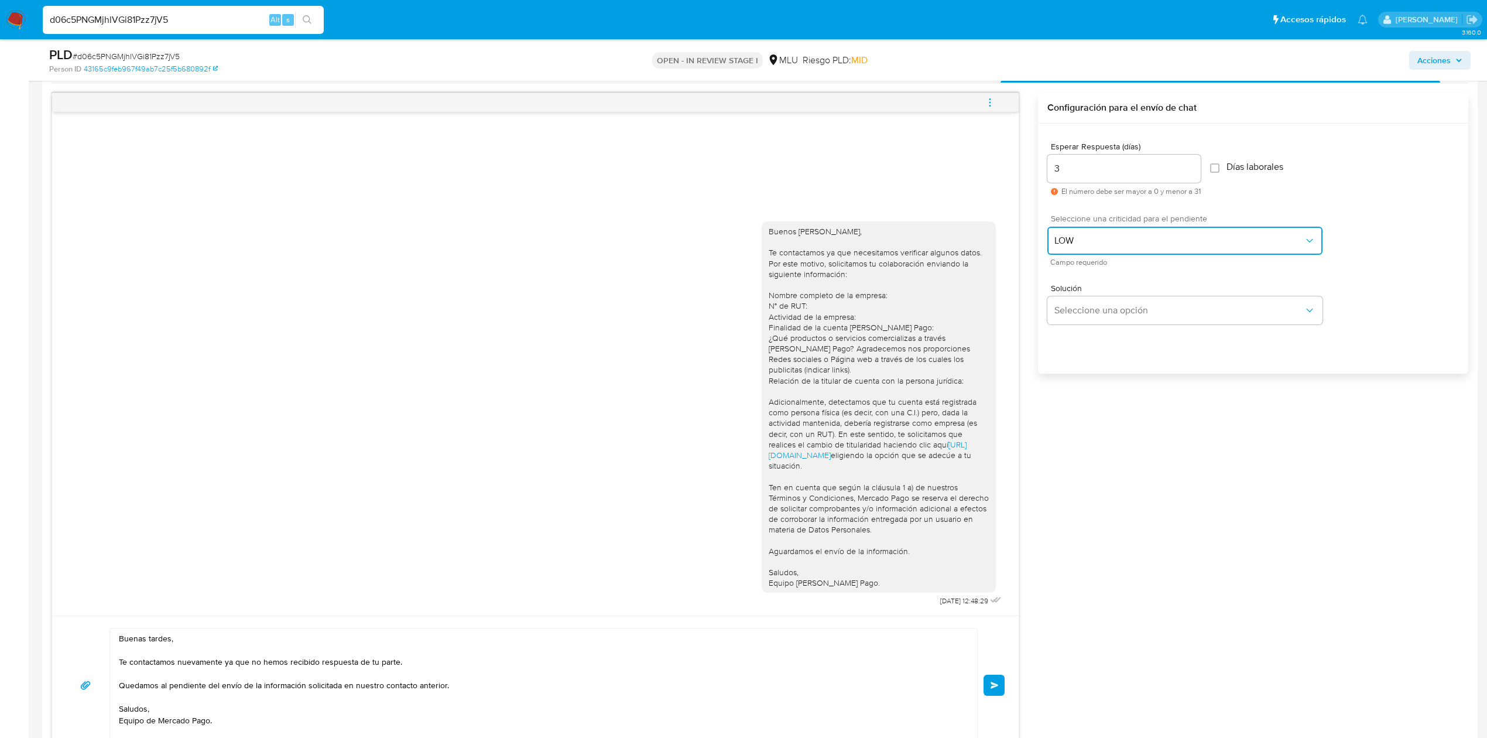
scroll to position [602, 0]
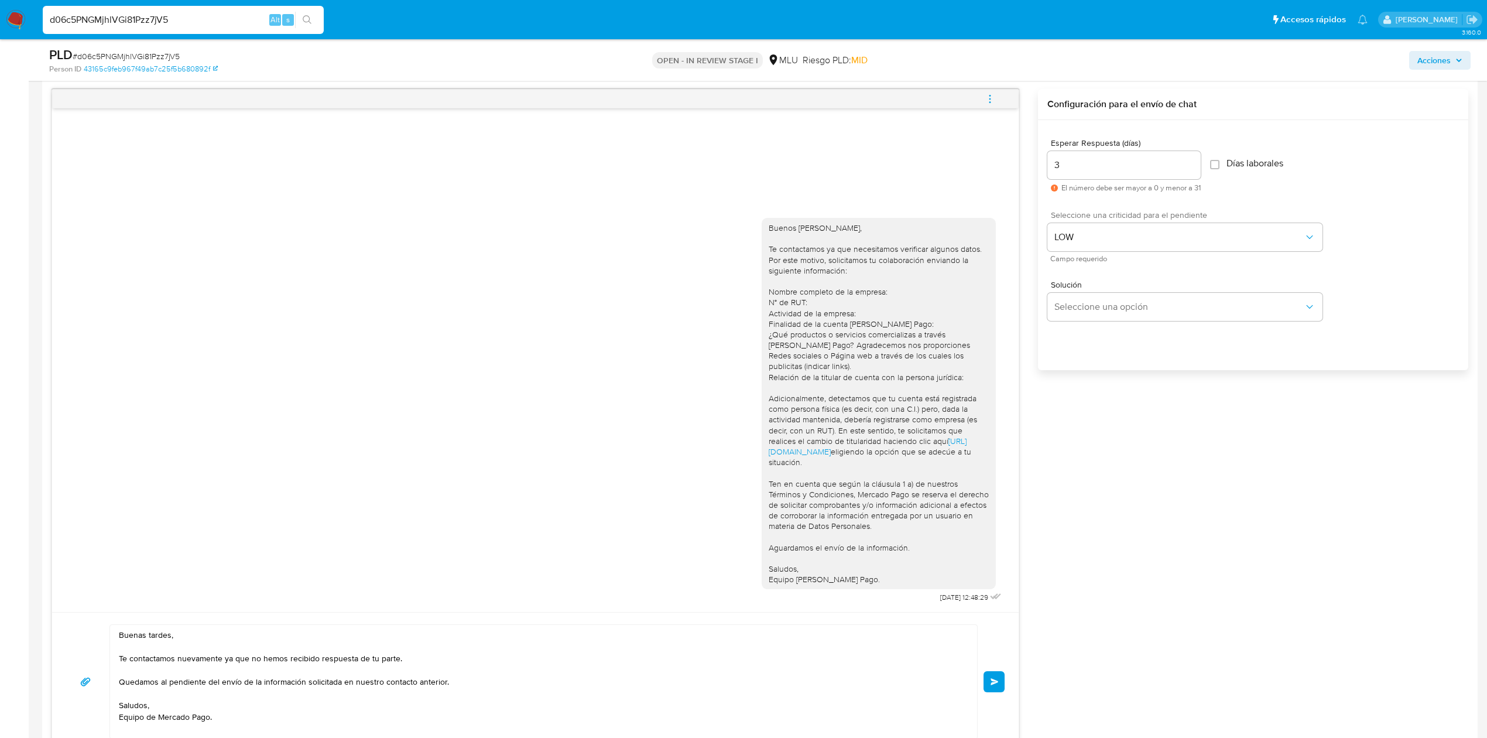
click at [996, 681] on span "Enviar" at bounding box center [995, 681] width 8 height 7
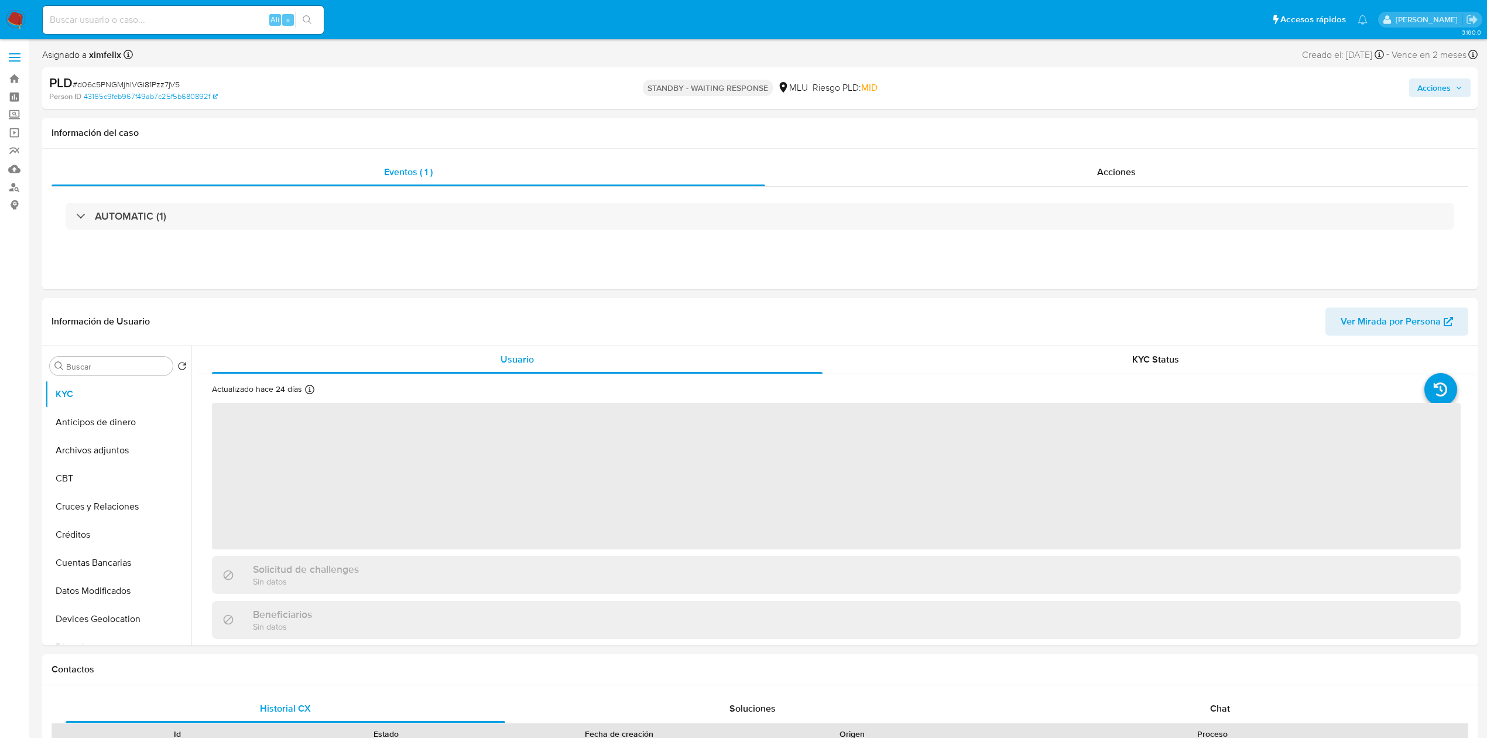
select select "10"
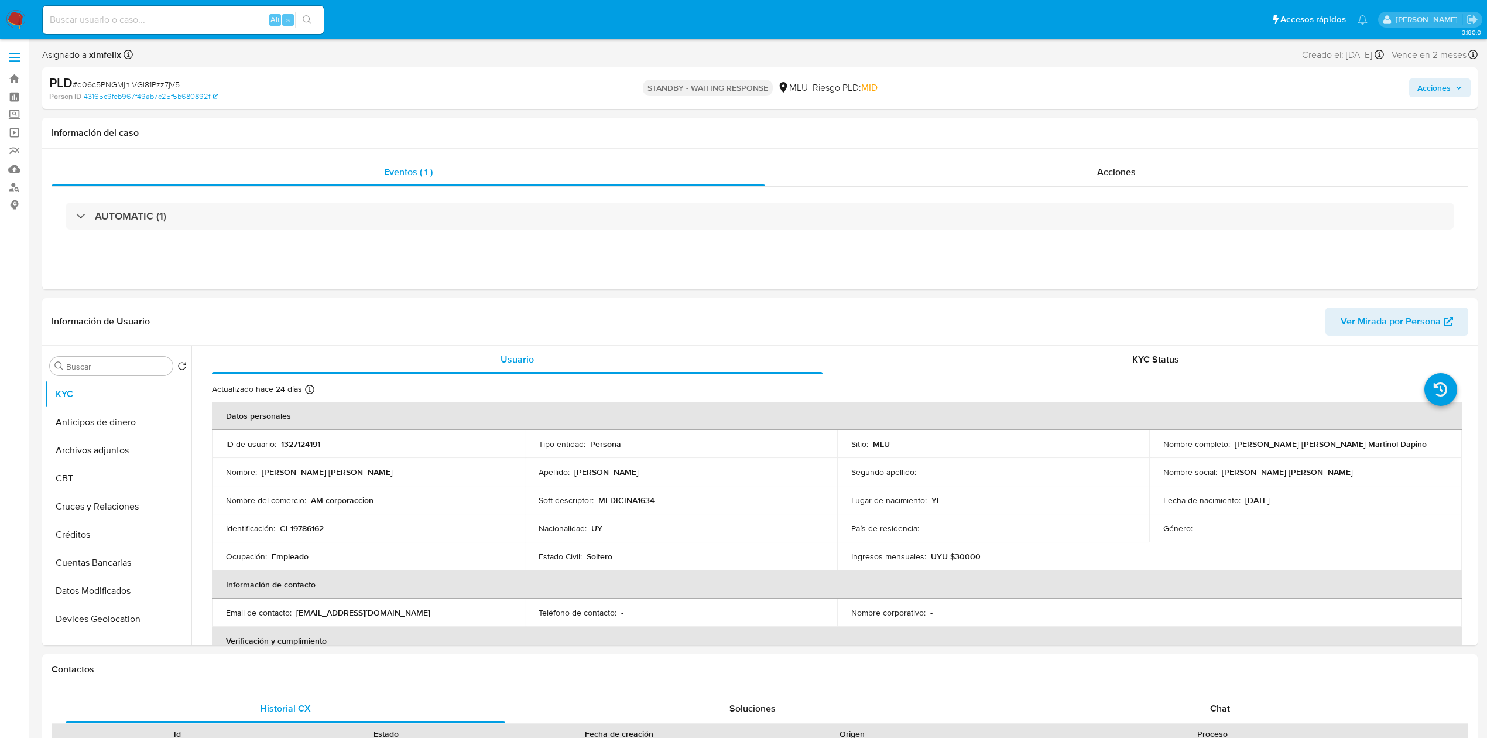
click at [190, 12] on input at bounding box center [183, 19] width 281 height 15
paste input "AC3JX76IH42lgZjjjABT0JpM"
type input "AC3JX76IH42lgZjjjABT0JpM"
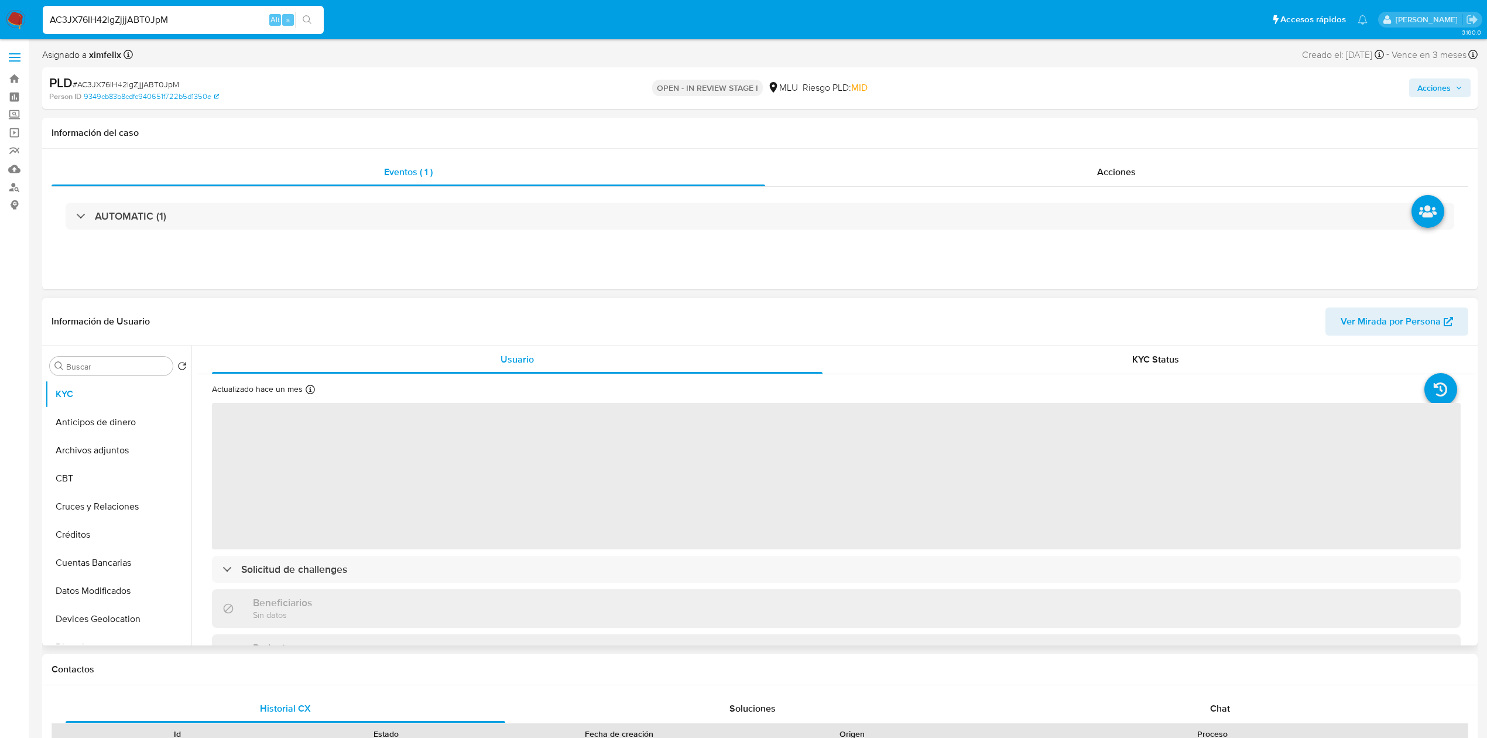
select select "10"
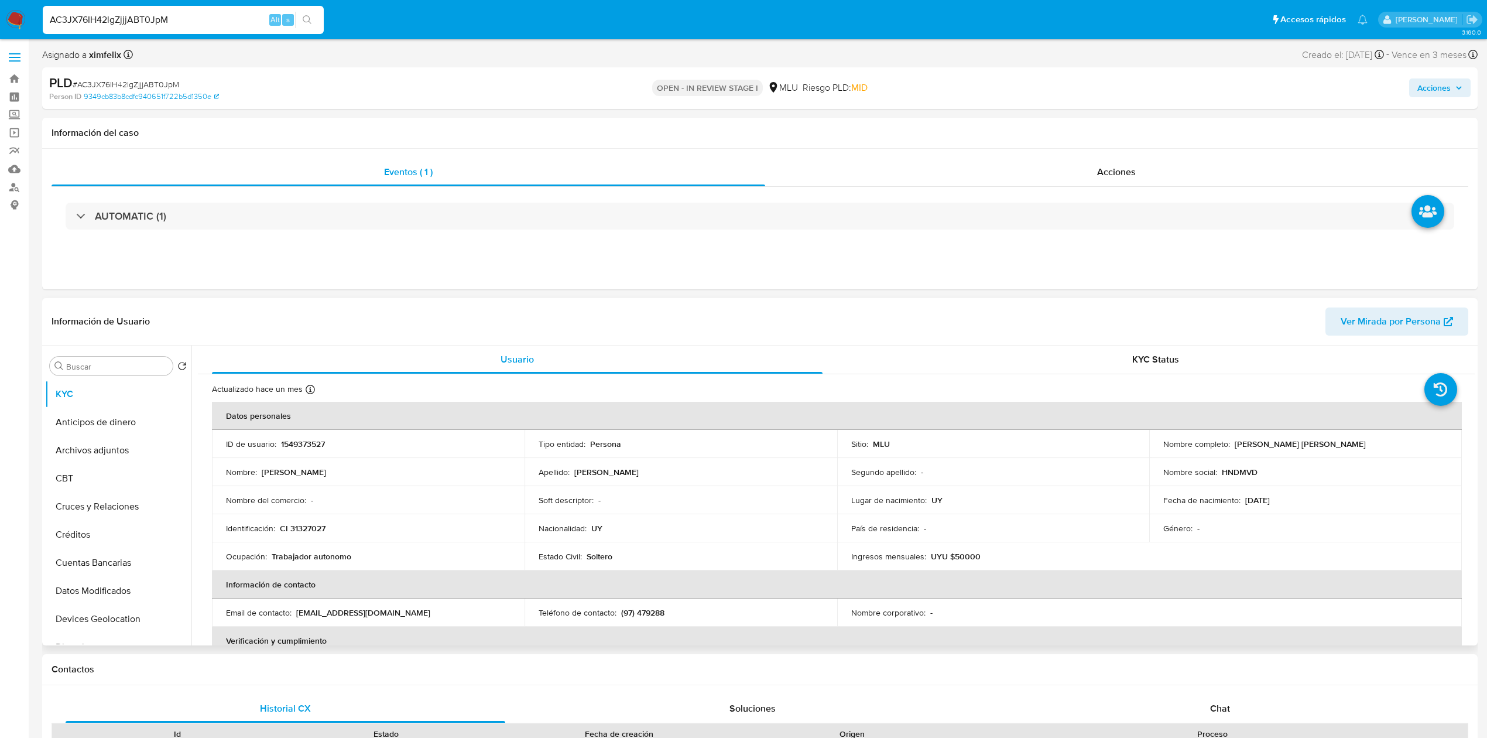
click at [1477, 368] on div "Buscar Volver al orden por defecto KYC Anticipos de dinero Archivos adjuntos CB…" at bounding box center [760, 495] width 1436 height 300
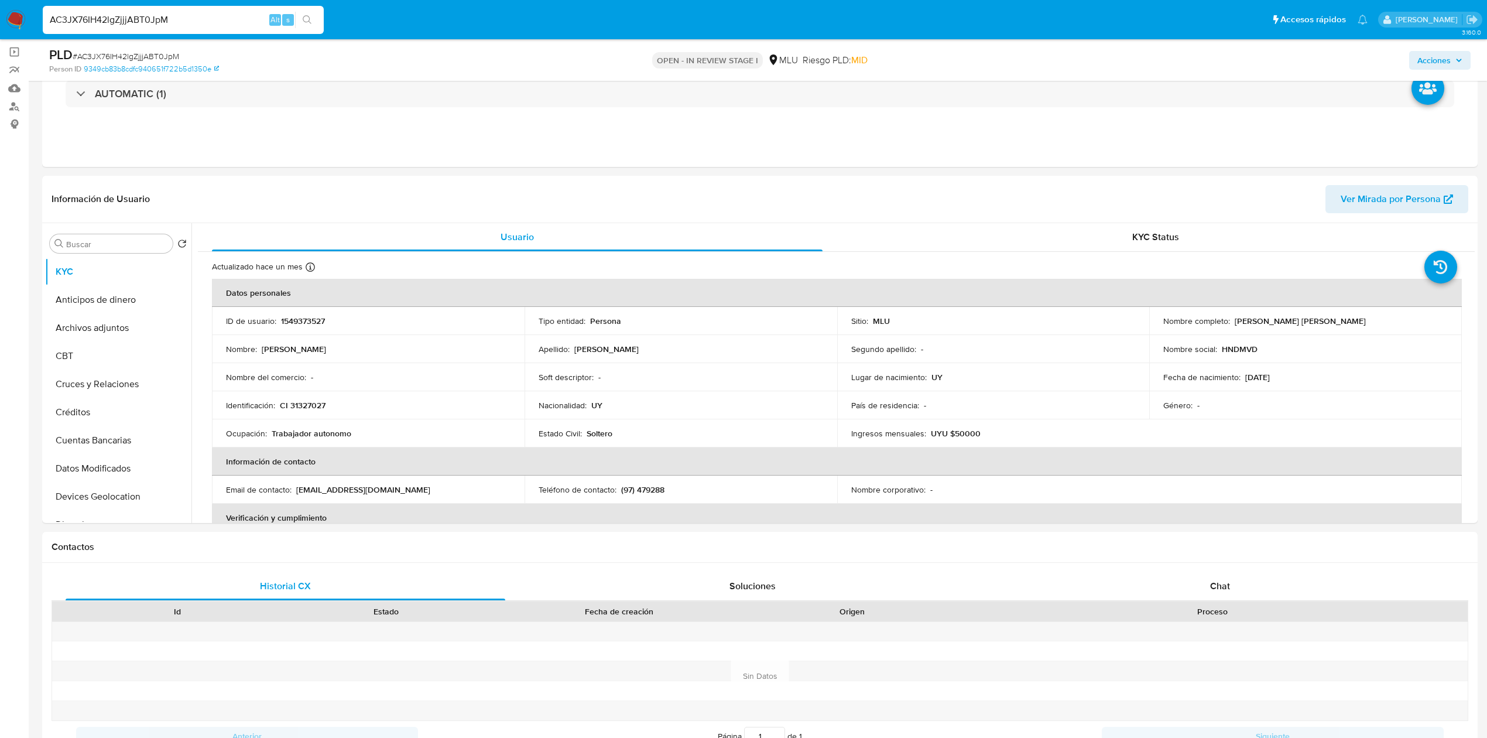
scroll to position [87, 0]
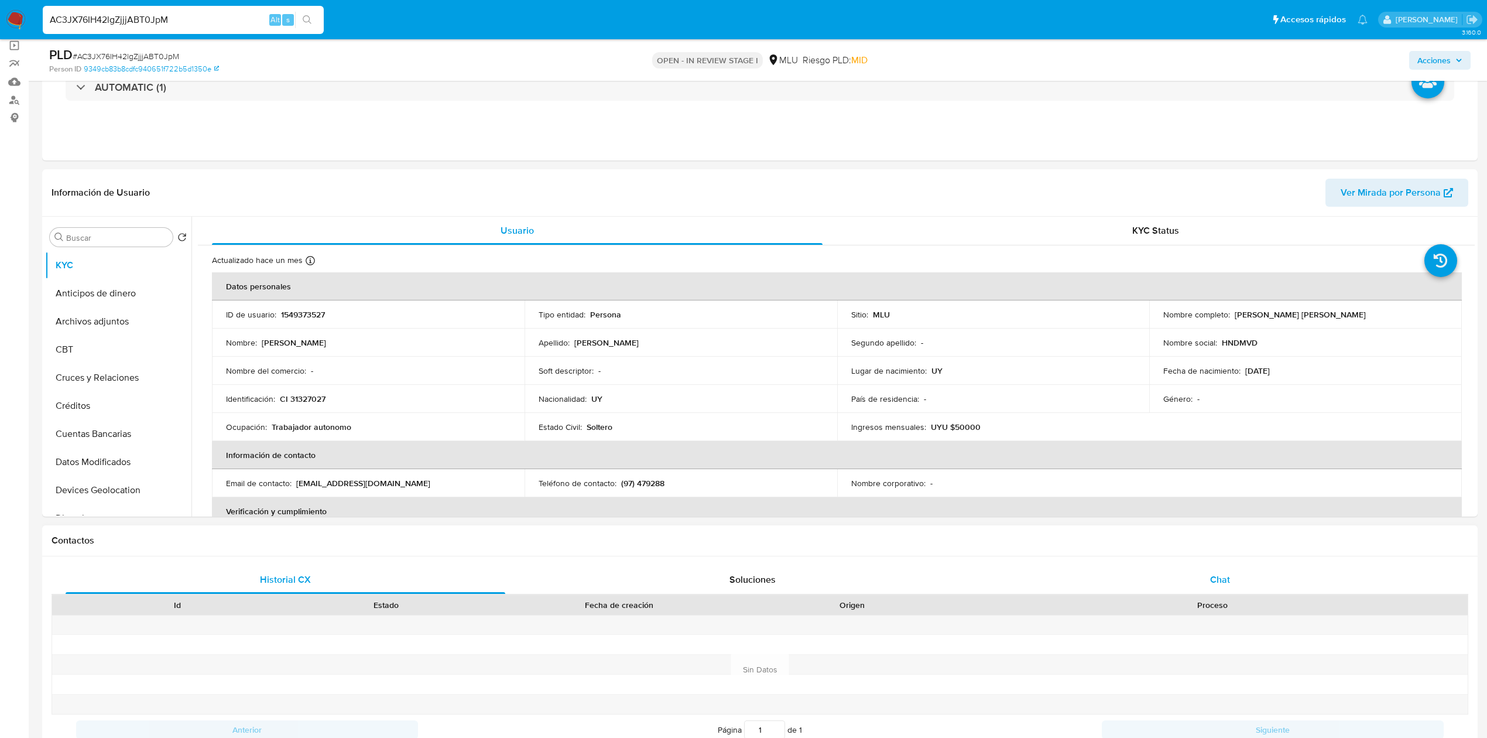
click at [1200, 585] on div "Chat" at bounding box center [1221, 580] width 440 height 28
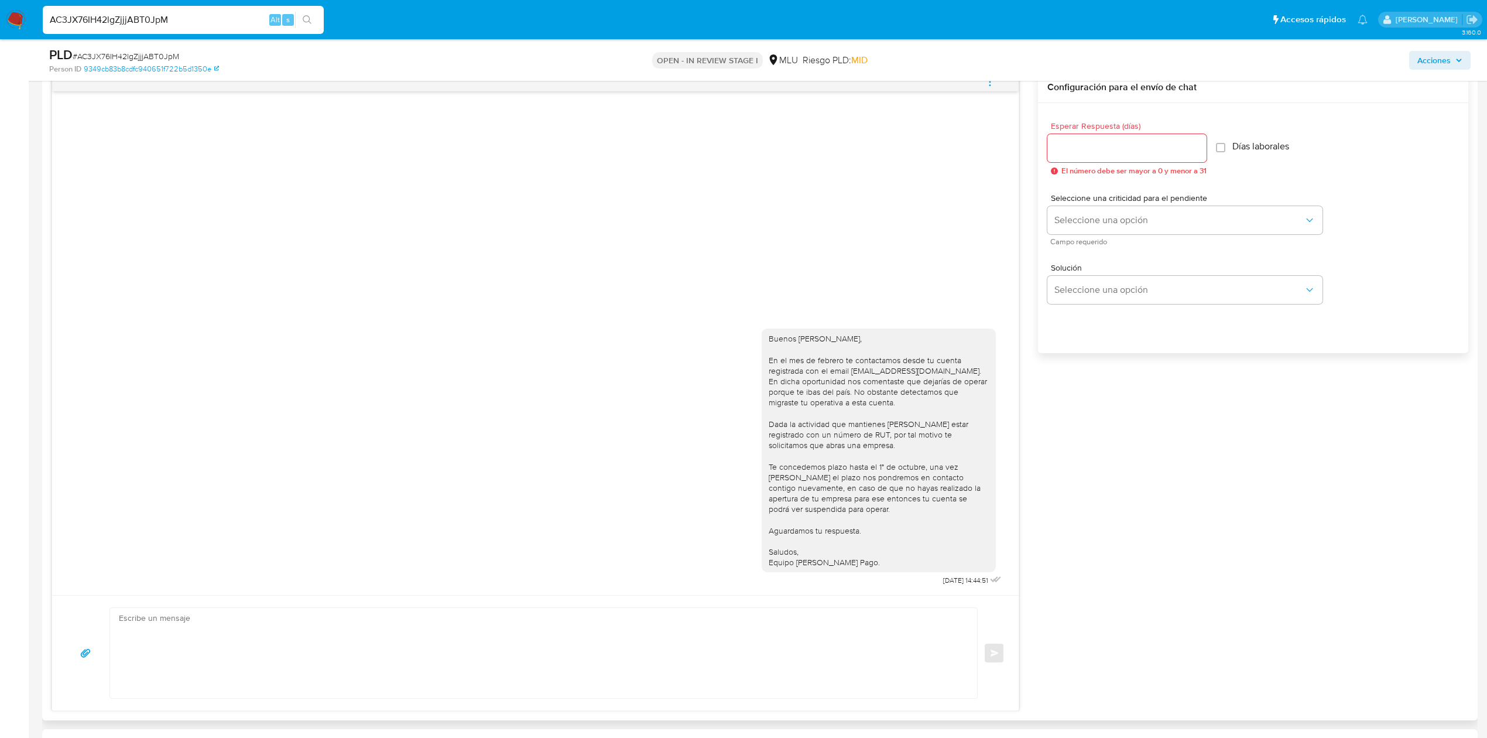
scroll to position [623, 0]
click at [118, 26] on input "AC3JX76IH42lgZjjjABT0JpM" at bounding box center [183, 19] width 281 height 15
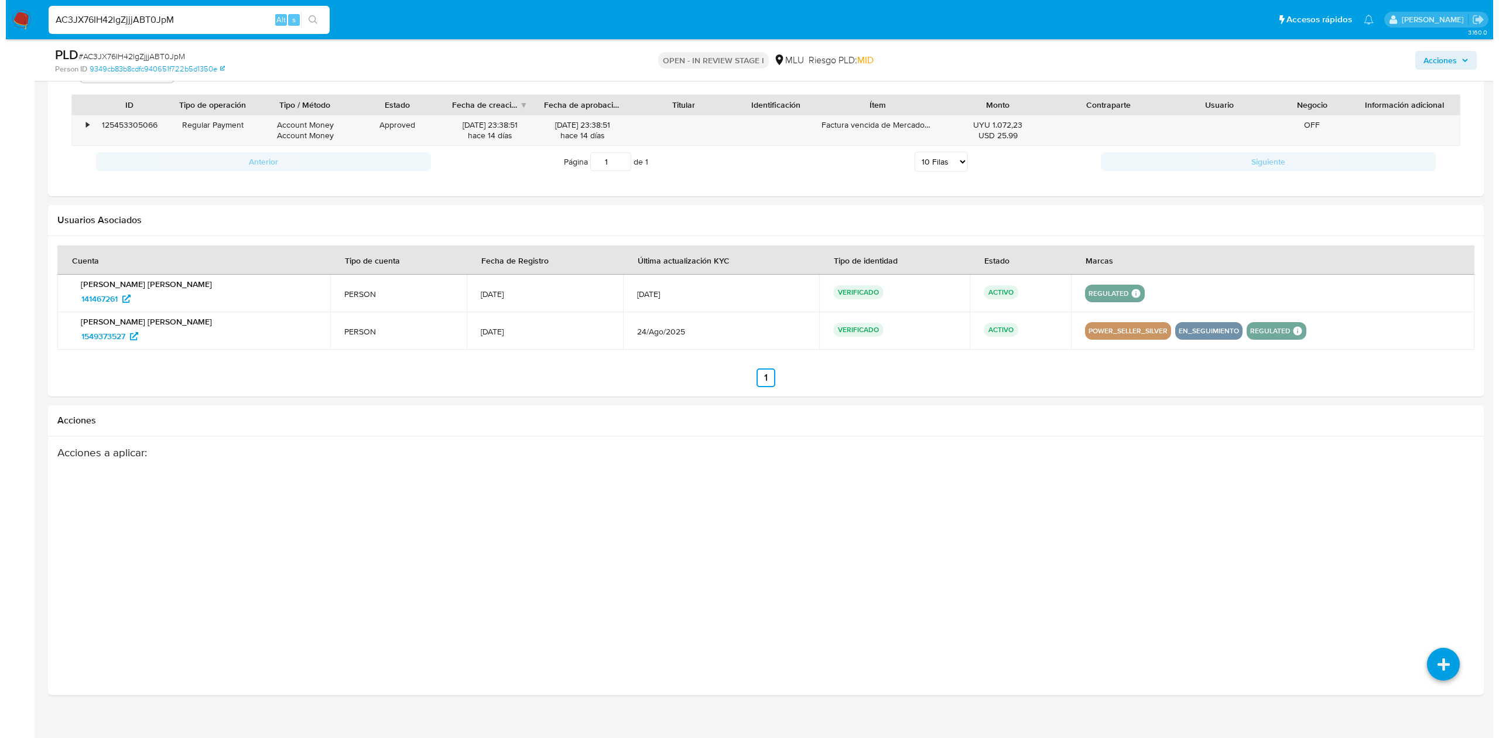
scroll to position [1555, 0]
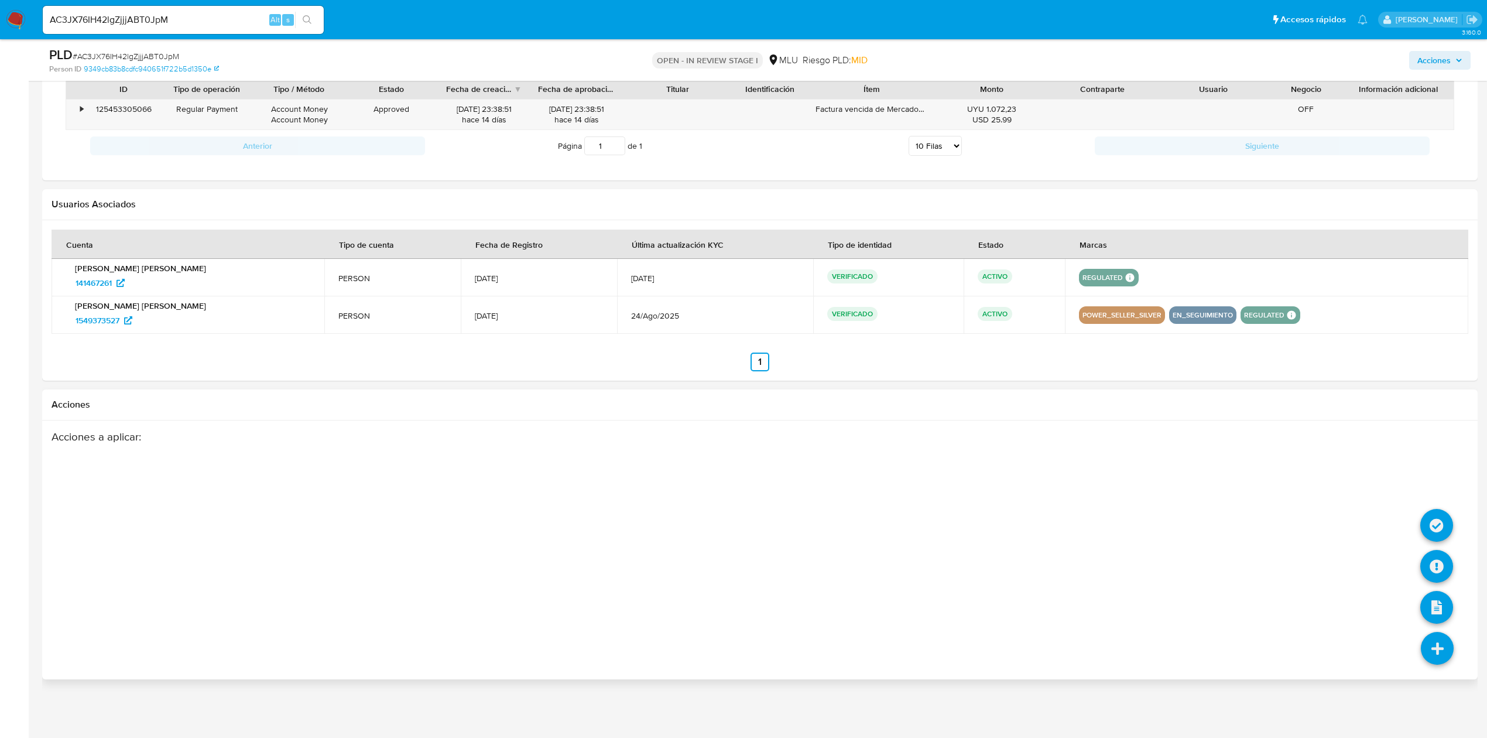
click at [1440, 637] on icon at bounding box center [1437, 648] width 33 height 33
click at [1436, 567] on icon at bounding box center [1436, 566] width 33 height 33
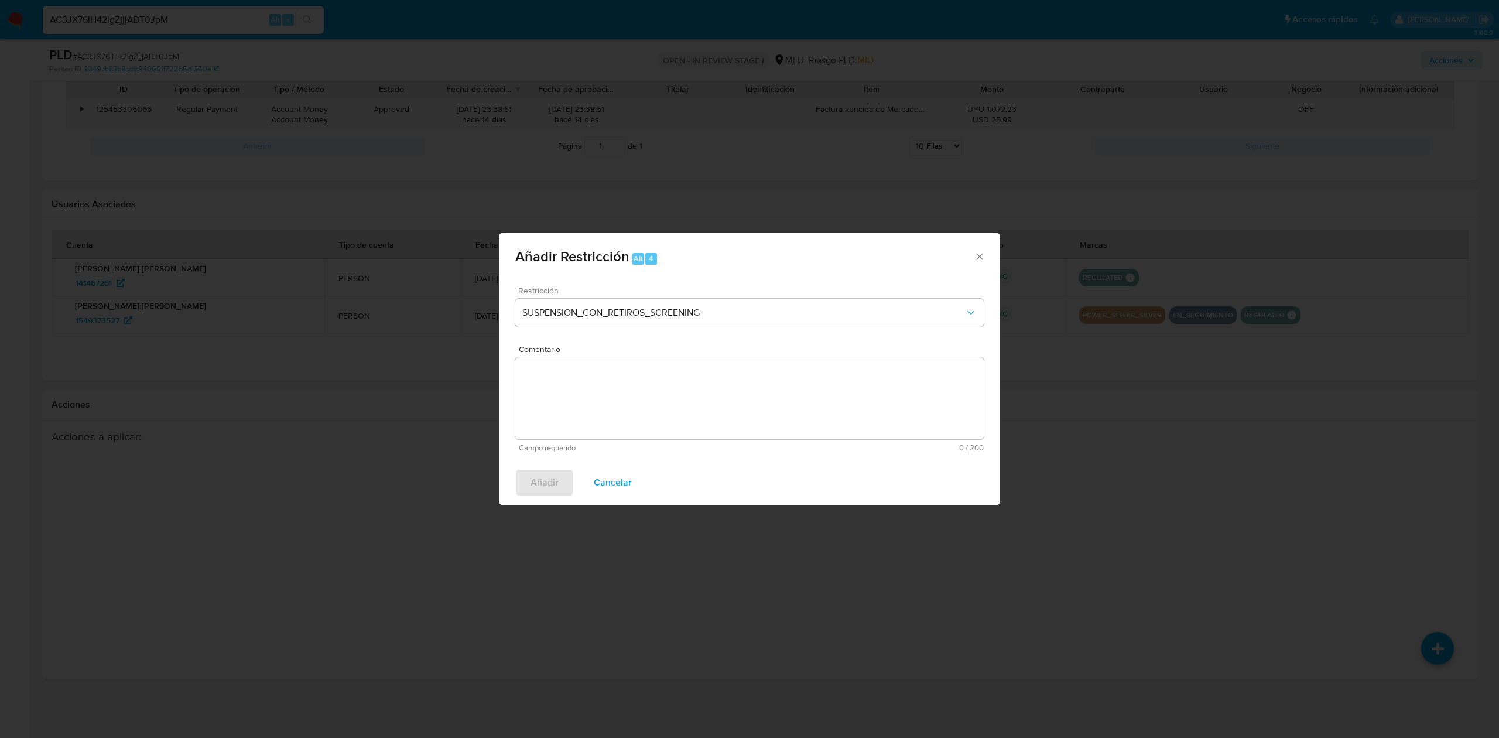
click at [719, 327] on div "Restricción SUSPENSION_CON_RETIROS_SCREENING" at bounding box center [749, 314] width 468 height 56
click at [727, 310] on span "SUSPENSION_CON_RETIROS_SCREENING" at bounding box center [743, 313] width 443 height 12
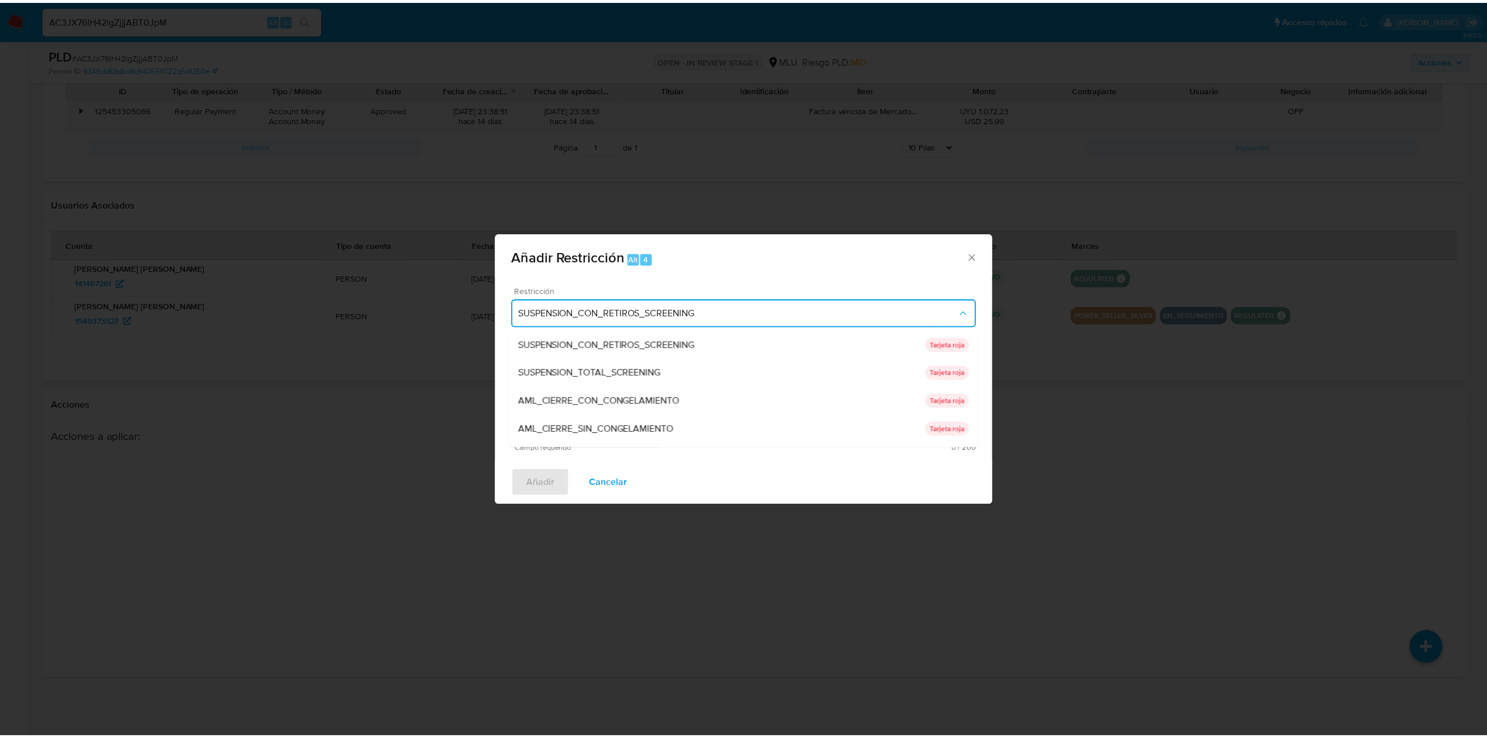
scroll to position [108, 0]
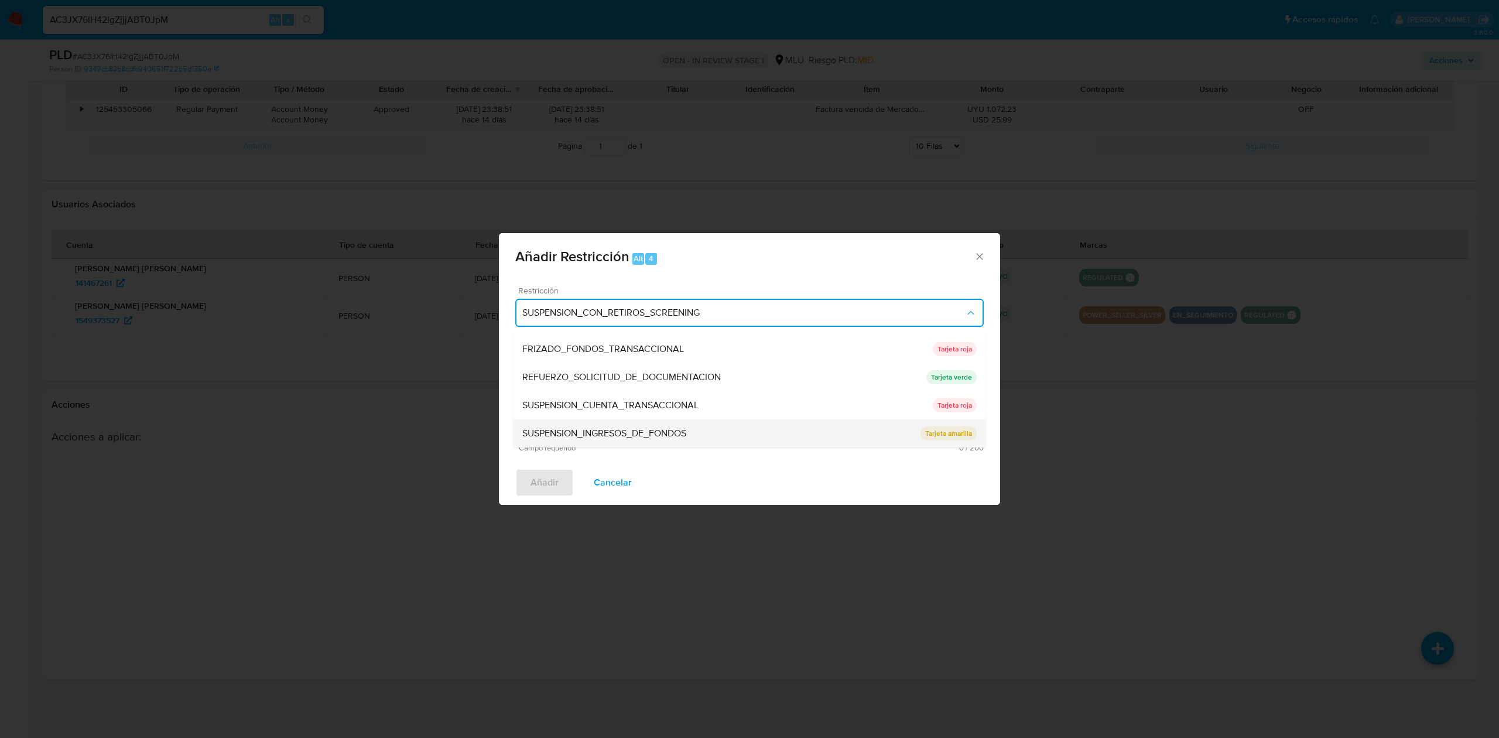
click at [842, 429] on div "SUSPENSION_INGRESOS_DE_FONDOS" at bounding box center [721, 433] width 398 height 28
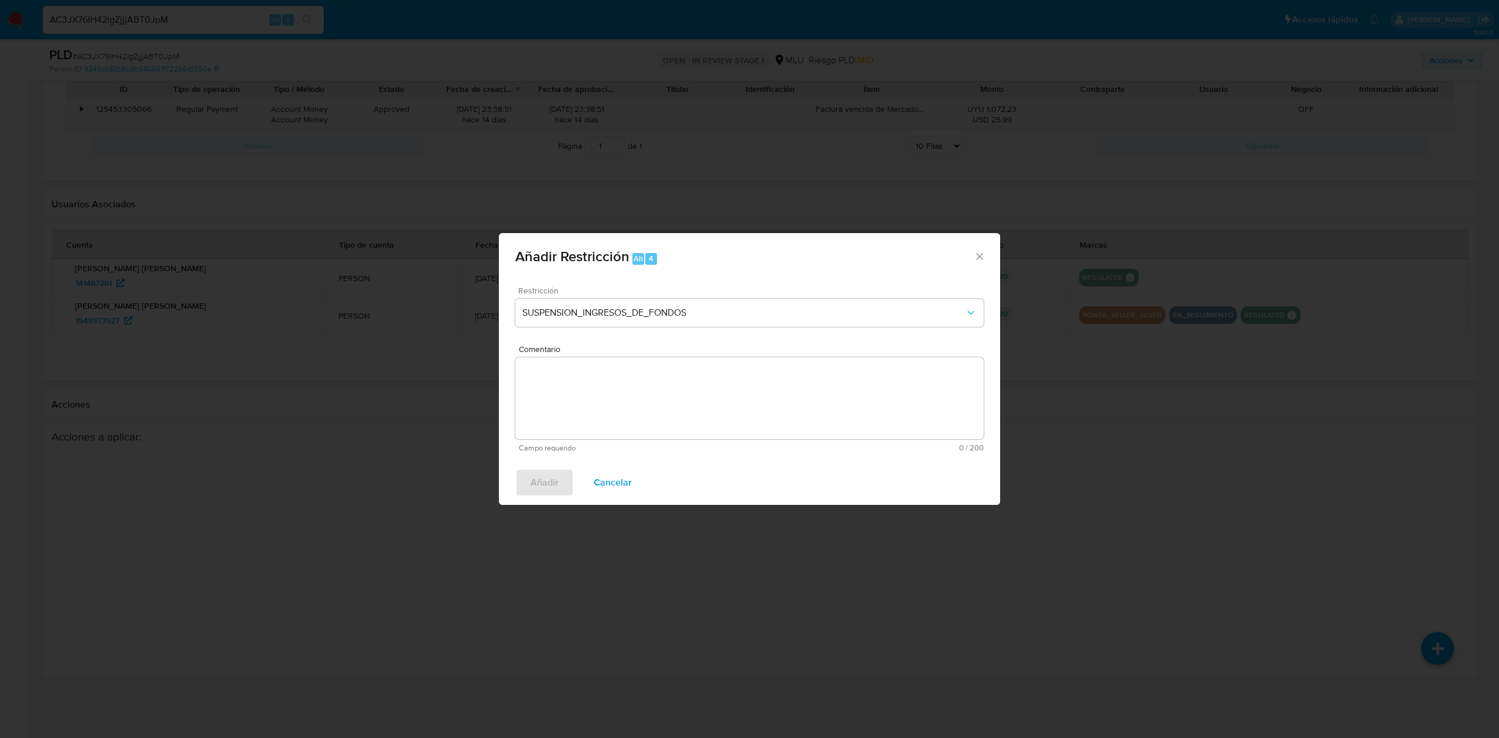
click at [740, 382] on textarea "Comentario" at bounding box center [749, 398] width 468 height 82
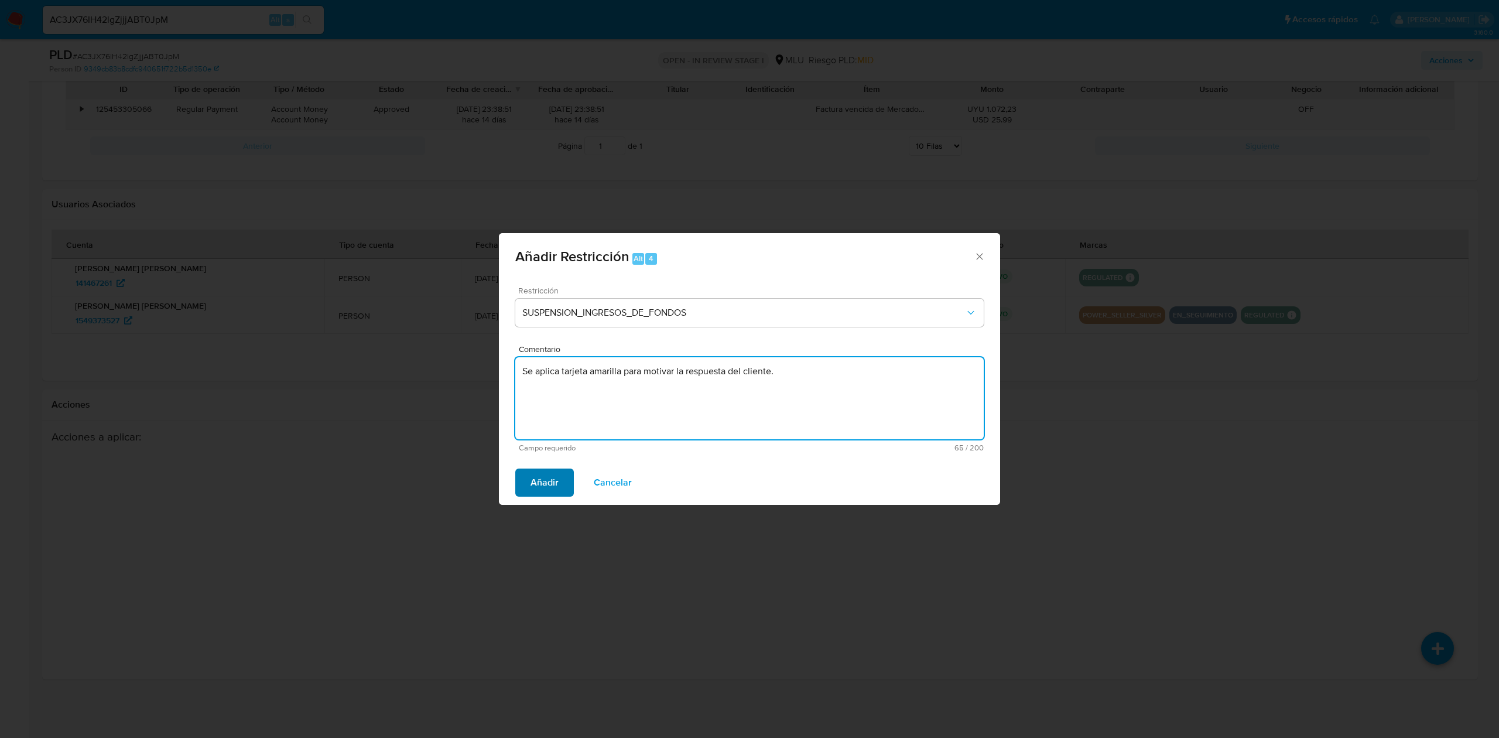
type textarea "Se aplica tarjeta amarilla para motivar la respuesta del cliente."
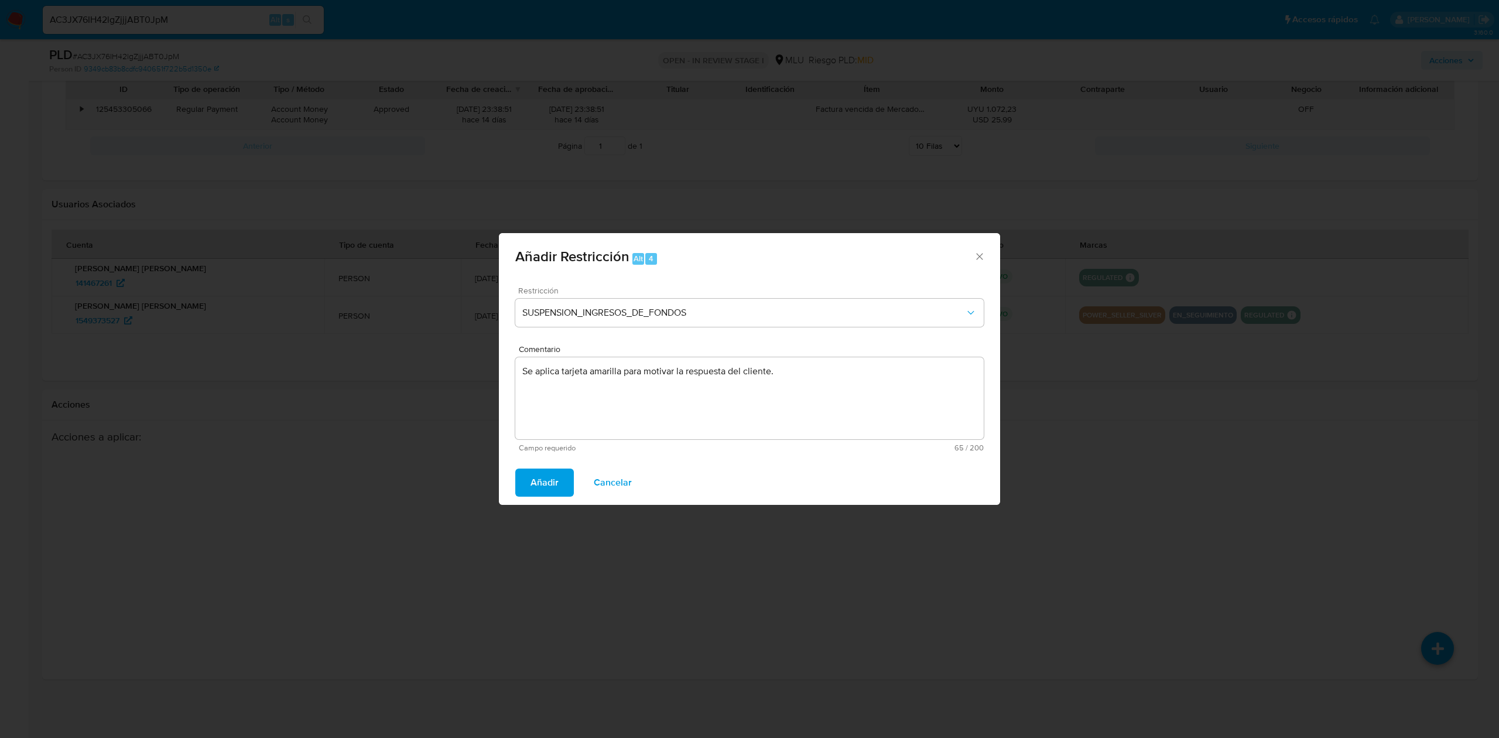
click at [548, 471] on span "Añadir" at bounding box center [544, 483] width 28 height 26
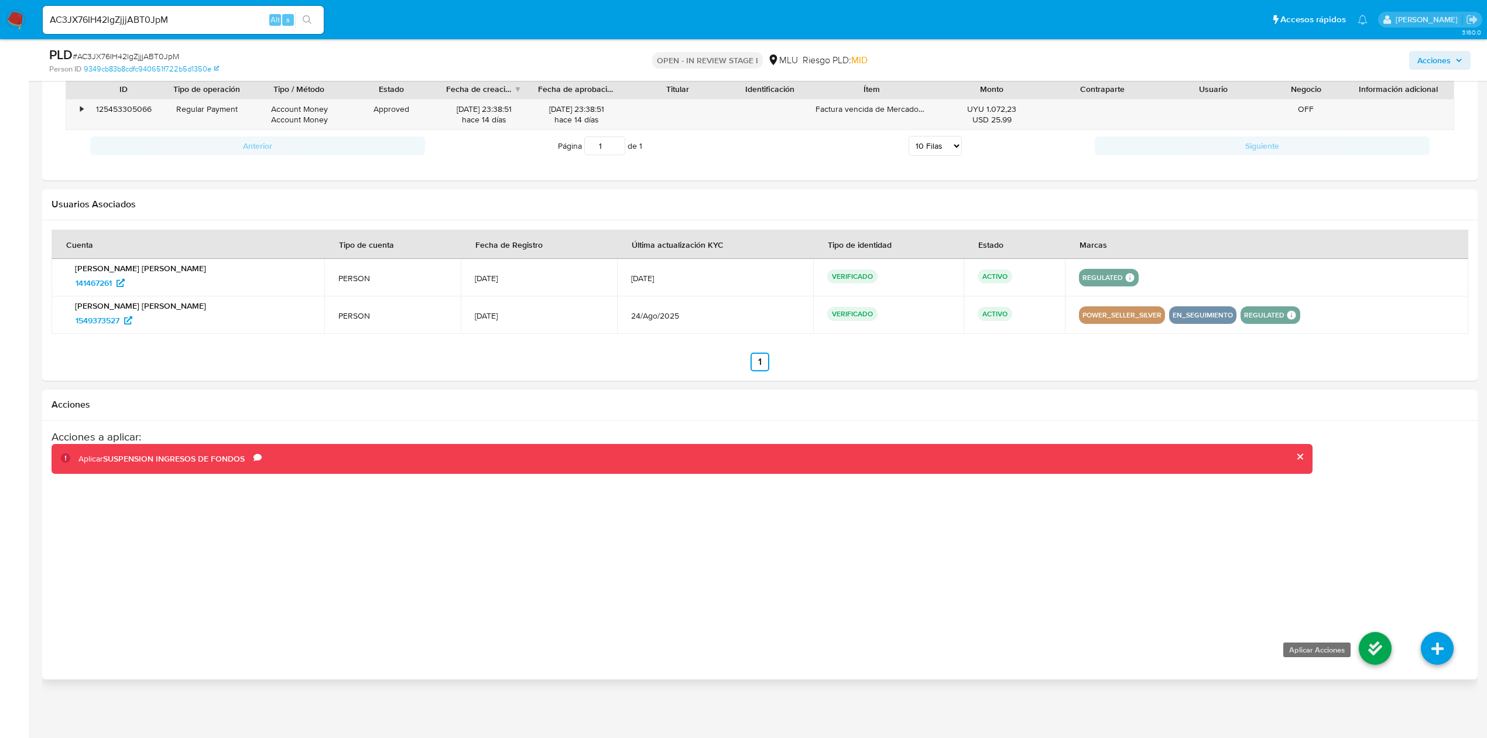
click at [1369, 643] on icon at bounding box center [1375, 648] width 33 height 33
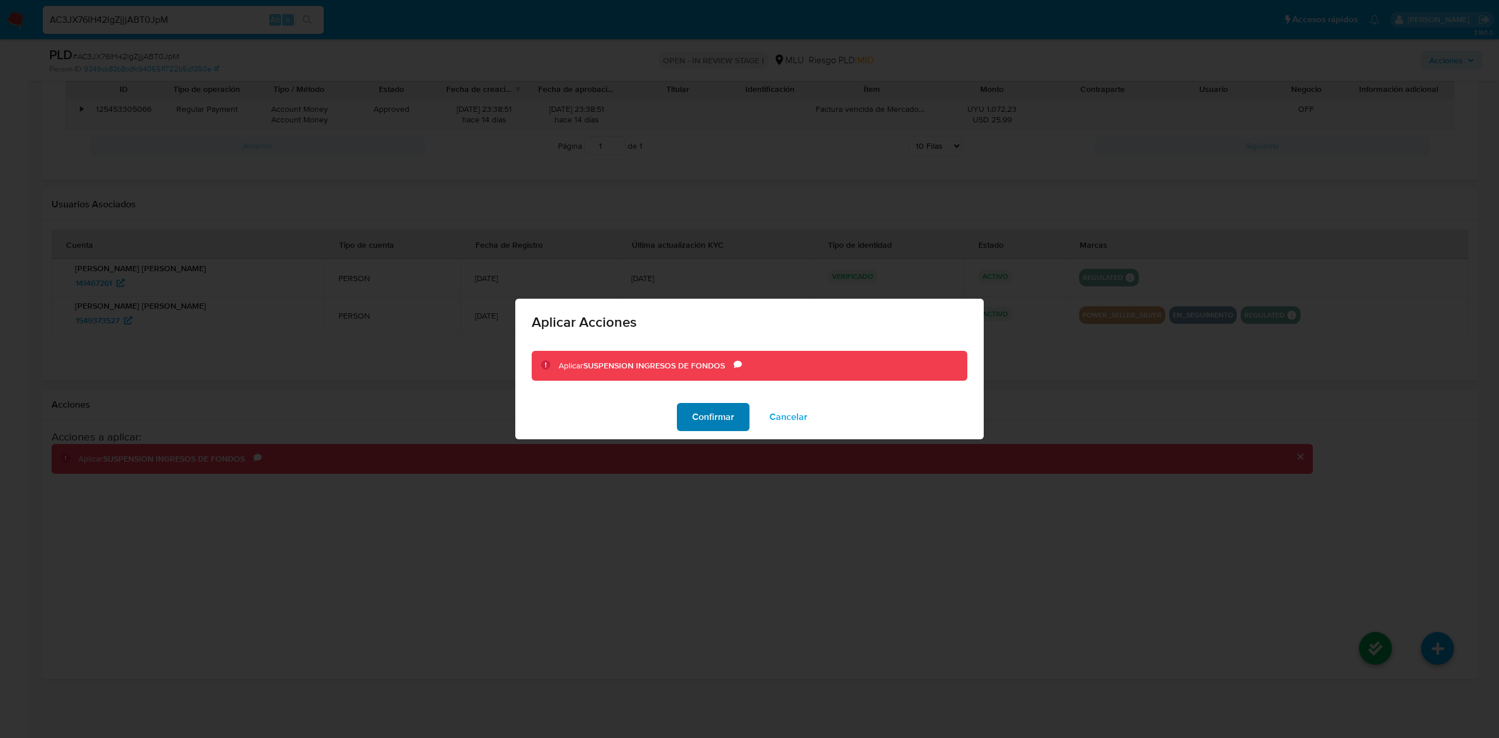
click at [712, 419] on span "Confirmar" at bounding box center [713, 417] width 42 height 26
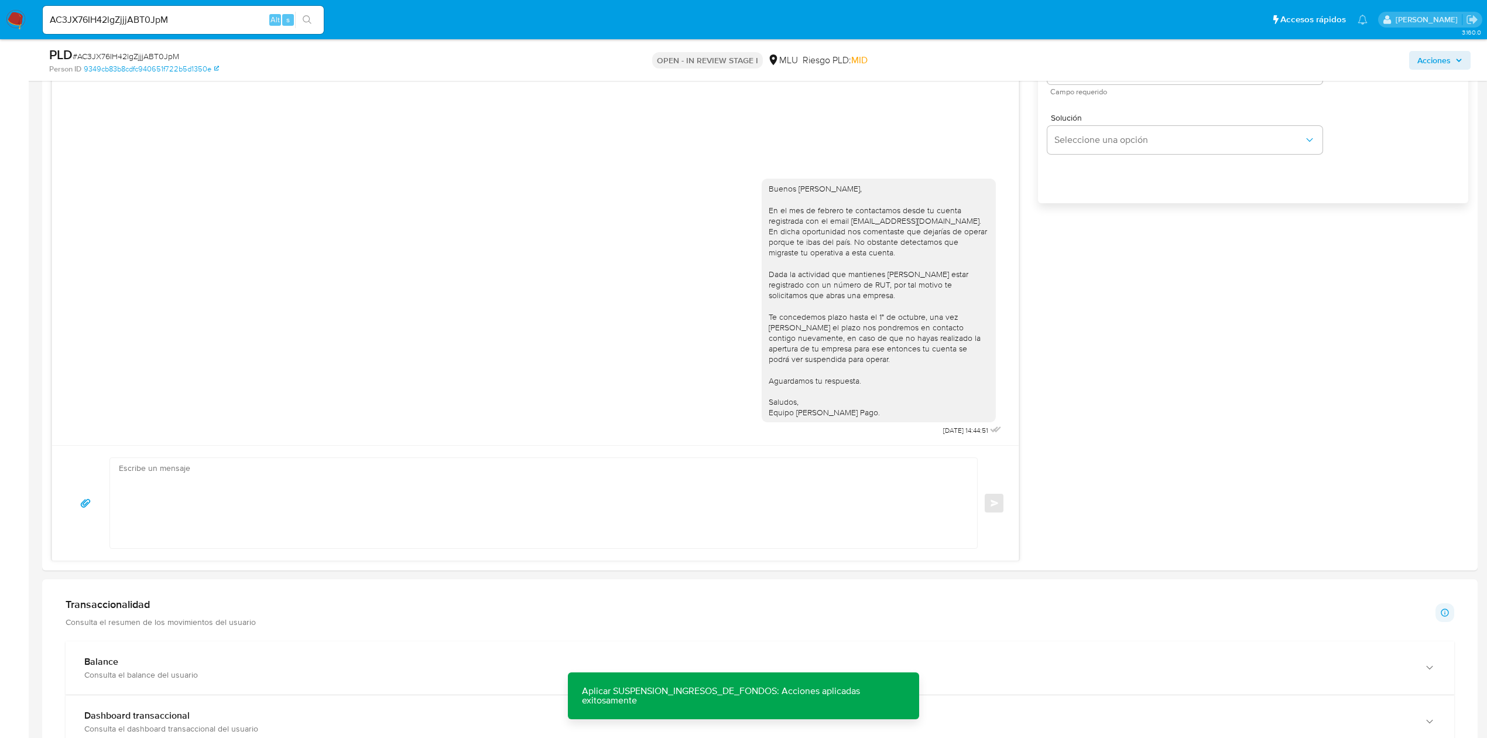
scroll to position [763, 0]
click at [378, 484] on textarea at bounding box center [541, 508] width 844 height 90
paste textarea "Te contactamos nuevamente ya que no hemos recibido respuesta de tu parte. Queda…"
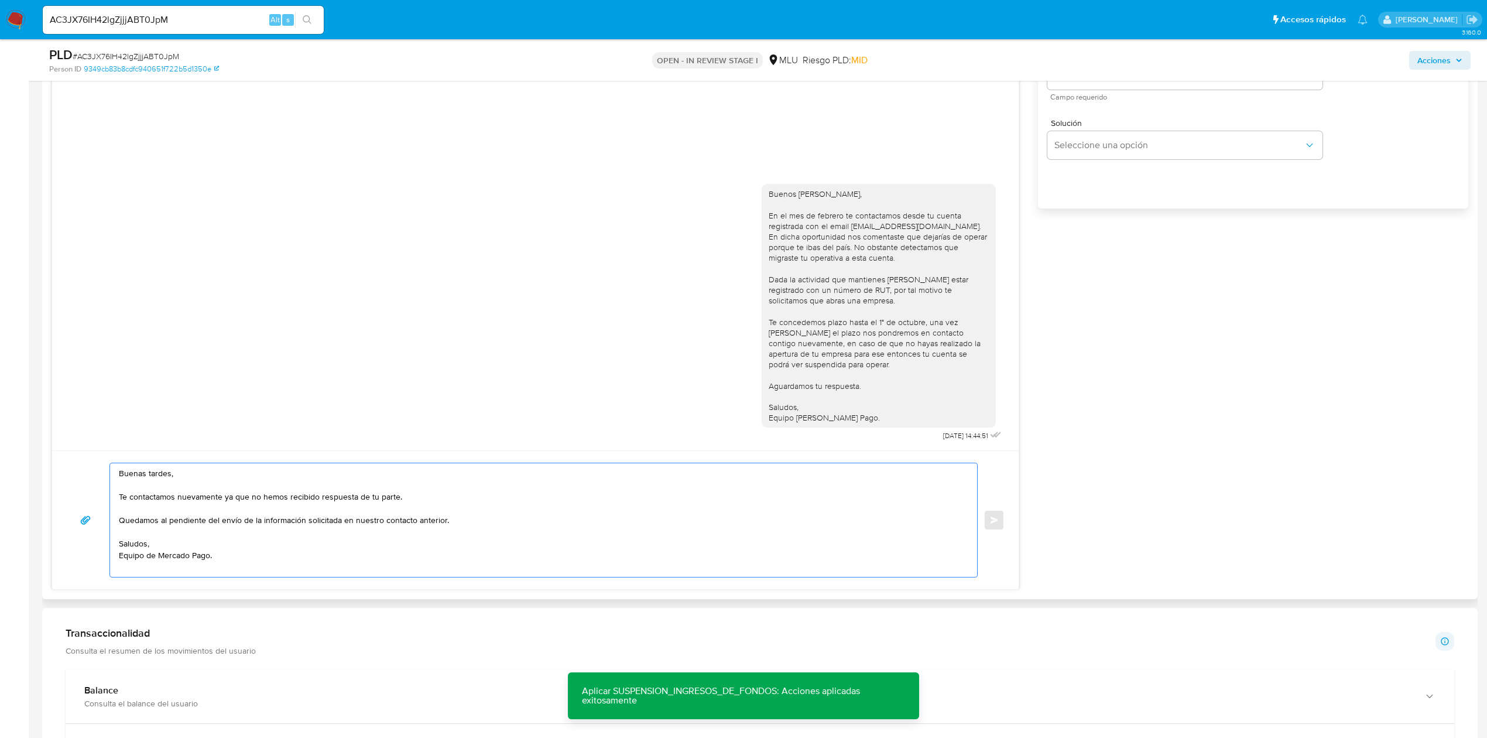
click at [240, 584] on div "Buenas tardes, Te contactamos nuevamente ya que no hemos recibido respuesta de …" at bounding box center [535, 519] width 967 height 139
click at [251, 572] on textarea "Buenas tardes, Te contactamos nuevamente ya que no hemos recibido respuesta de …" at bounding box center [541, 520] width 844 height 114
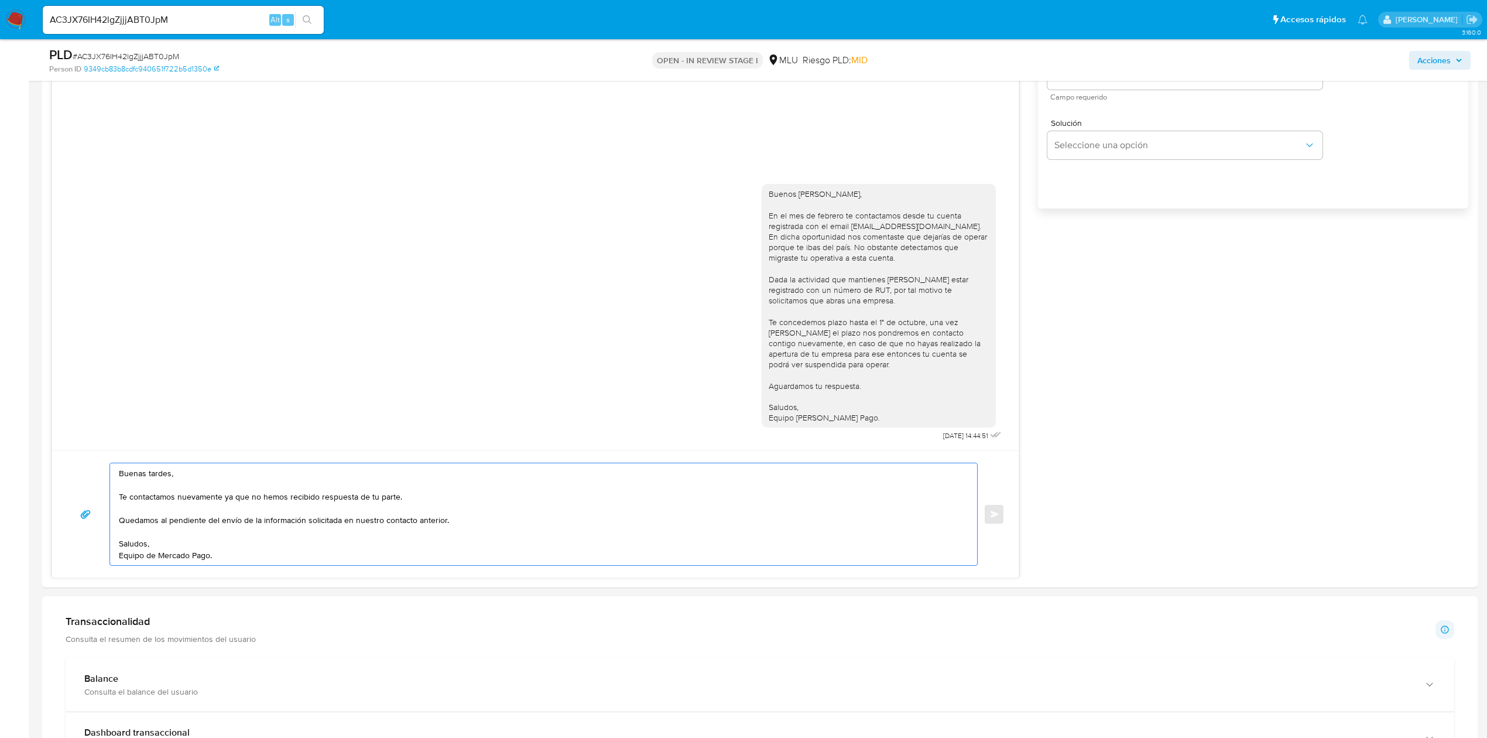
scroll to position [677, 0]
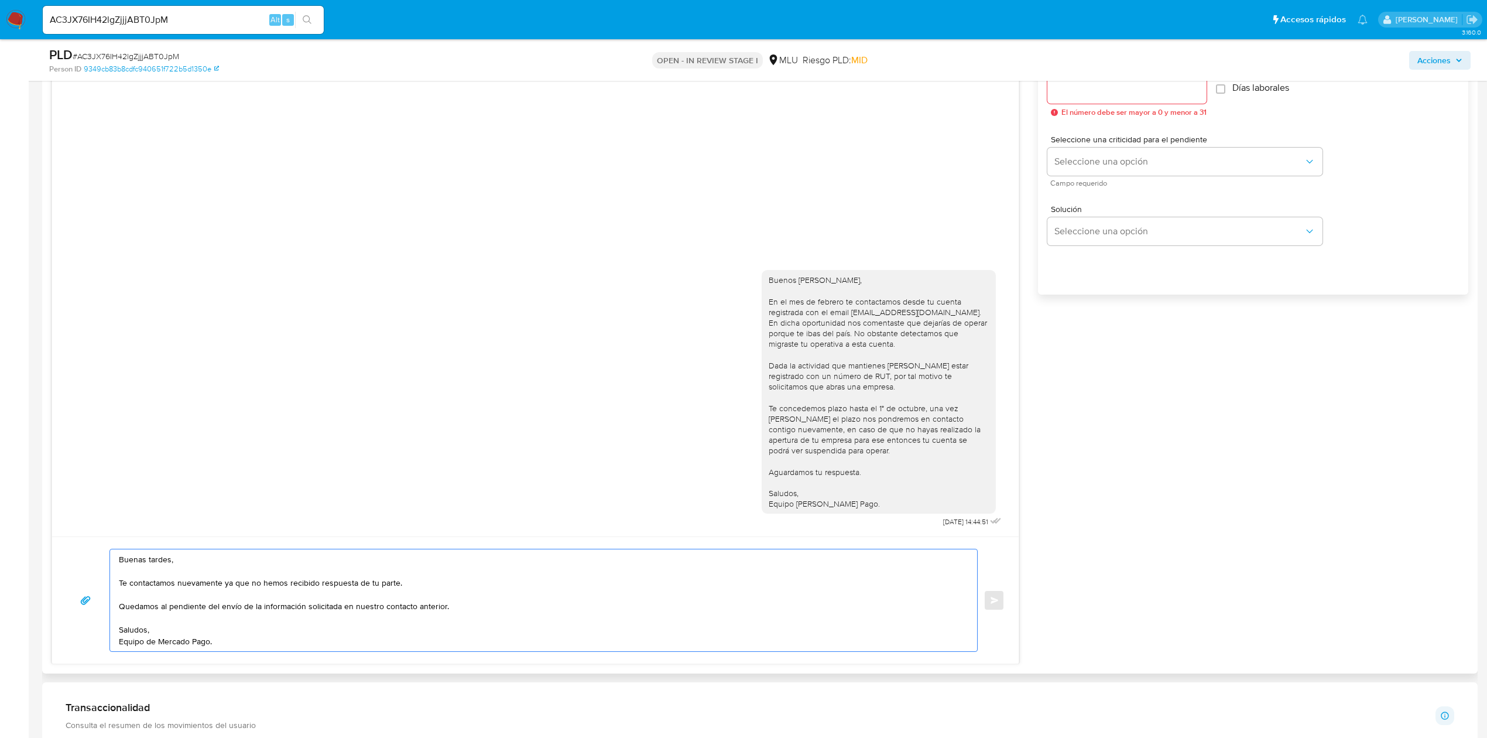
type textarea "Buenas tardes, Te contactamos nuevamente ya que no hemos recibido respuesta de …"
click at [1148, 99] on div at bounding box center [1126, 90] width 159 height 28
click at [1144, 87] on input "Esperar Respuesta (días)" at bounding box center [1126, 89] width 159 height 15
type input "3"
click at [1122, 157] on span "Seleccione una opción" at bounding box center [1178, 162] width 249 height 12
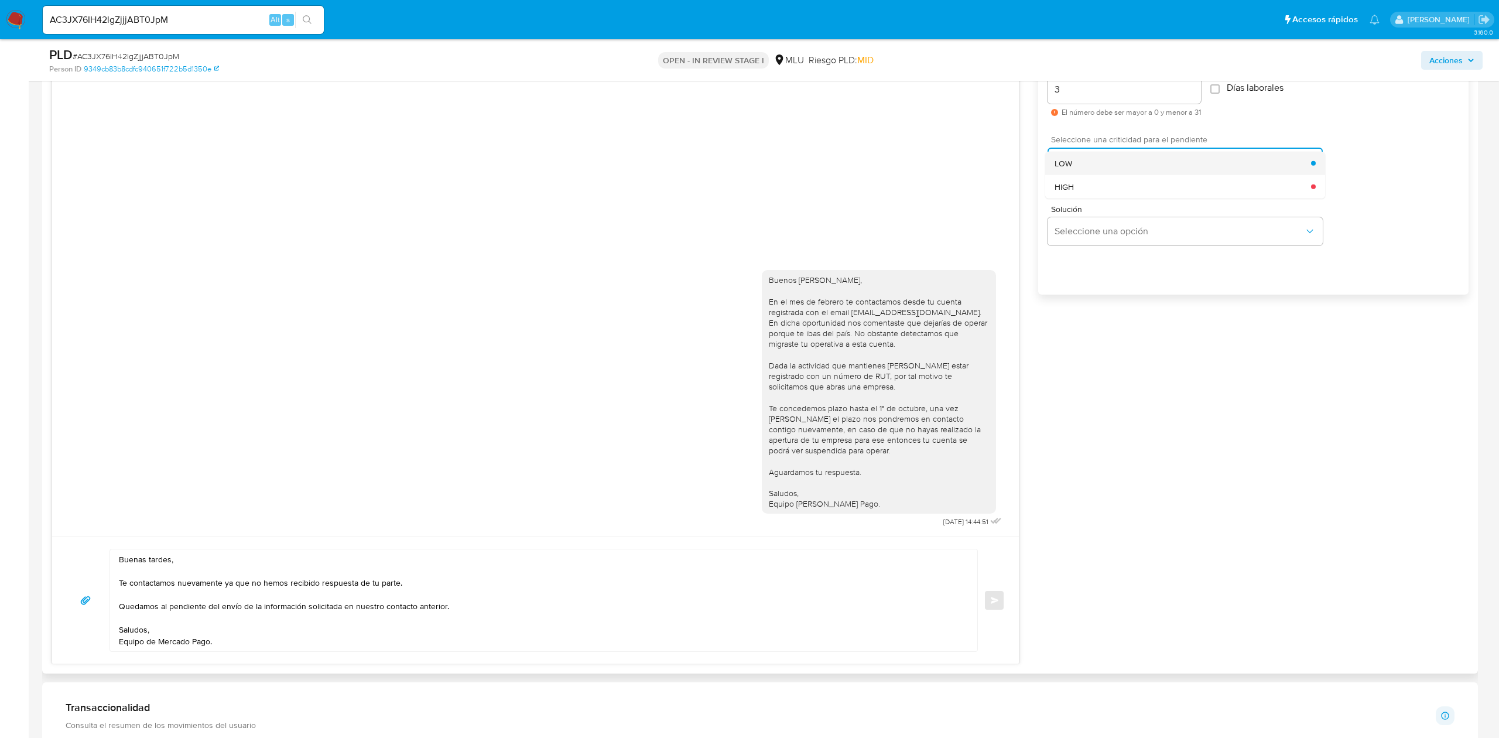
click at [1090, 162] on div "LOW" at bounding box center [1182, 162] width 256 height 23
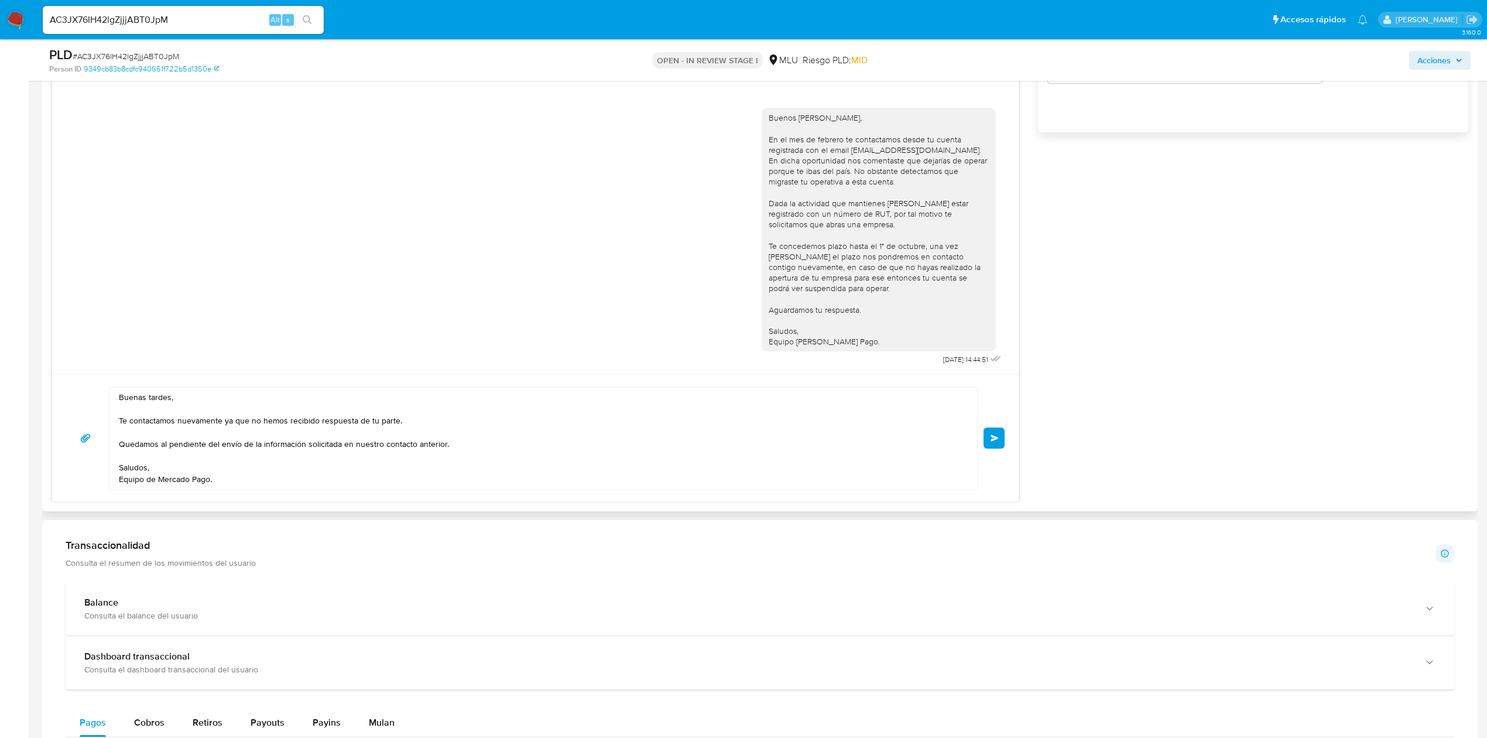
scroll to position [837, 0]
click at [832, 413] on textarea "Buenas tardes, Te contactamos nuevamente ya que no hemos recibido respuesta de …" at bounding box center [541, 441] width 844 height 102
click at [991, 441] on span "Enviar" at bounding box center [995, 440] width 8 height 7
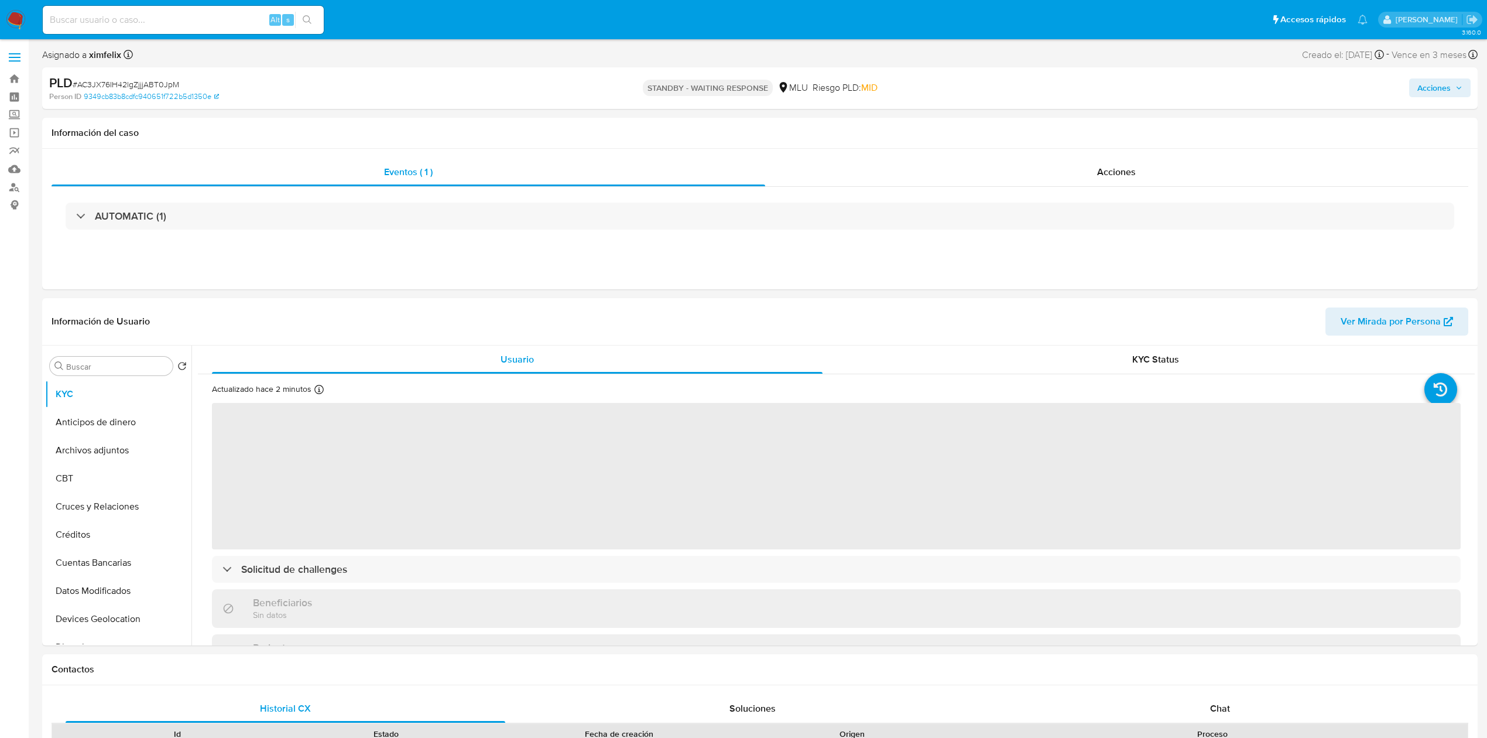
select select "10"
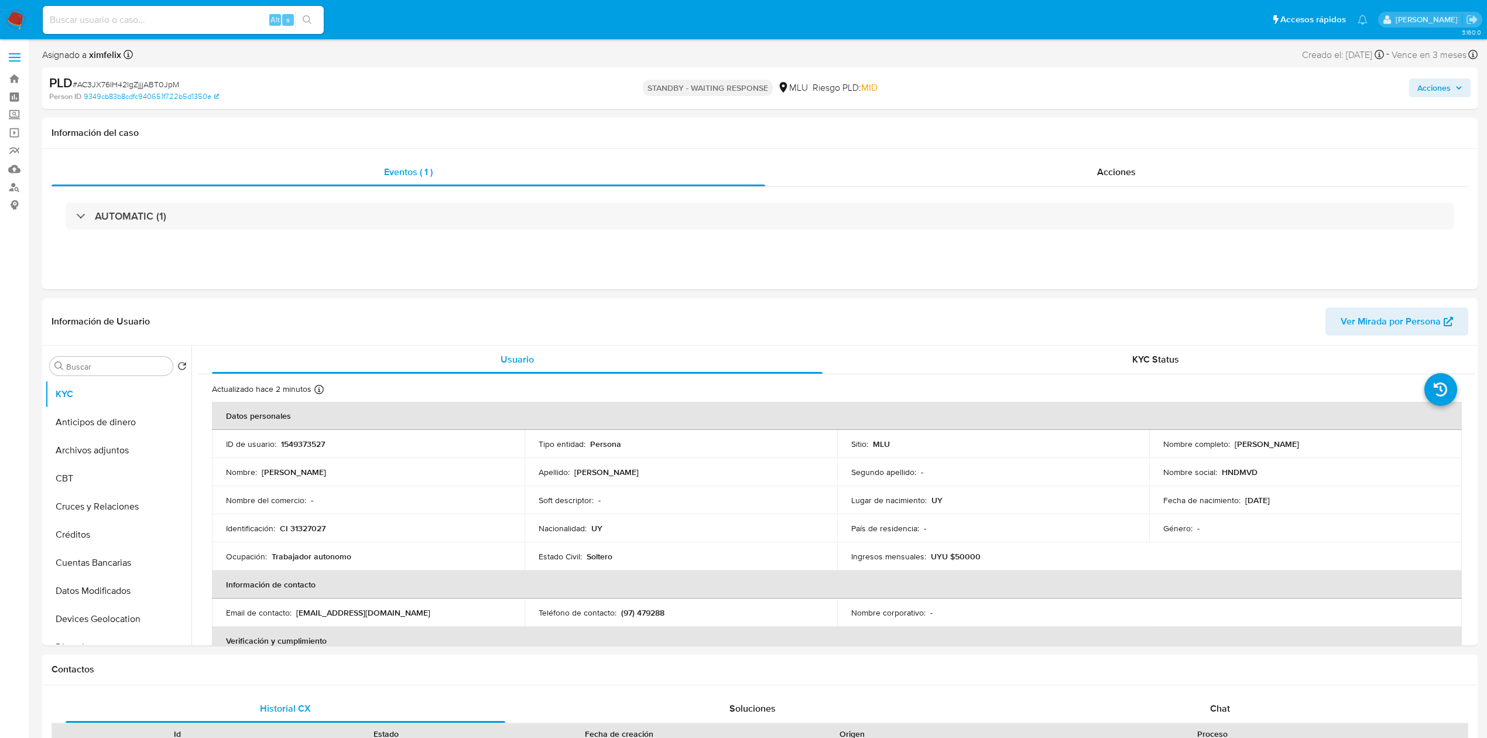
click at [190, 14] on input at bounding box center [183, 19] width 281 height 15
paste input "yYlS40fBXSufioqhpOfZPt9k"
type input "yYlS40fBXSufioqhpOfZPt9k"
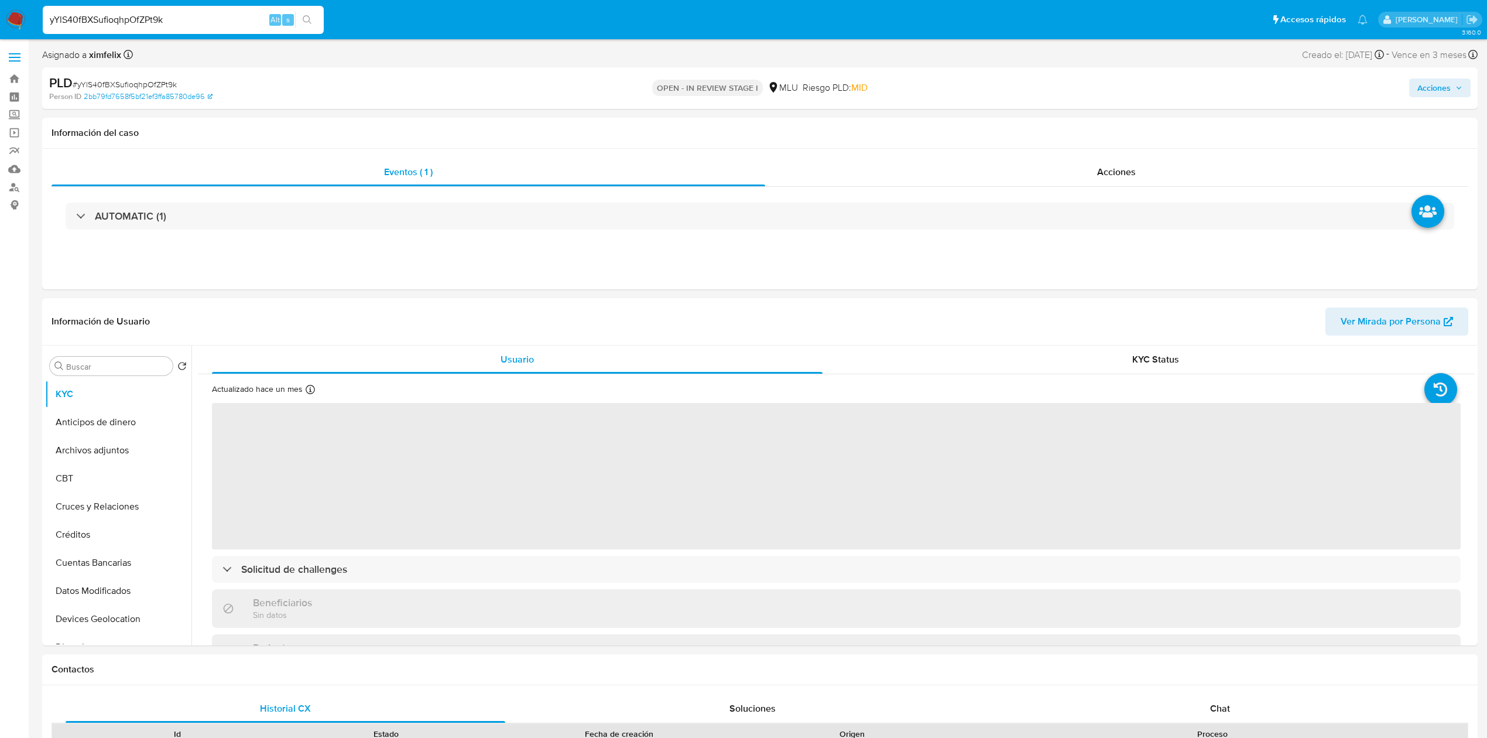
select select "10"
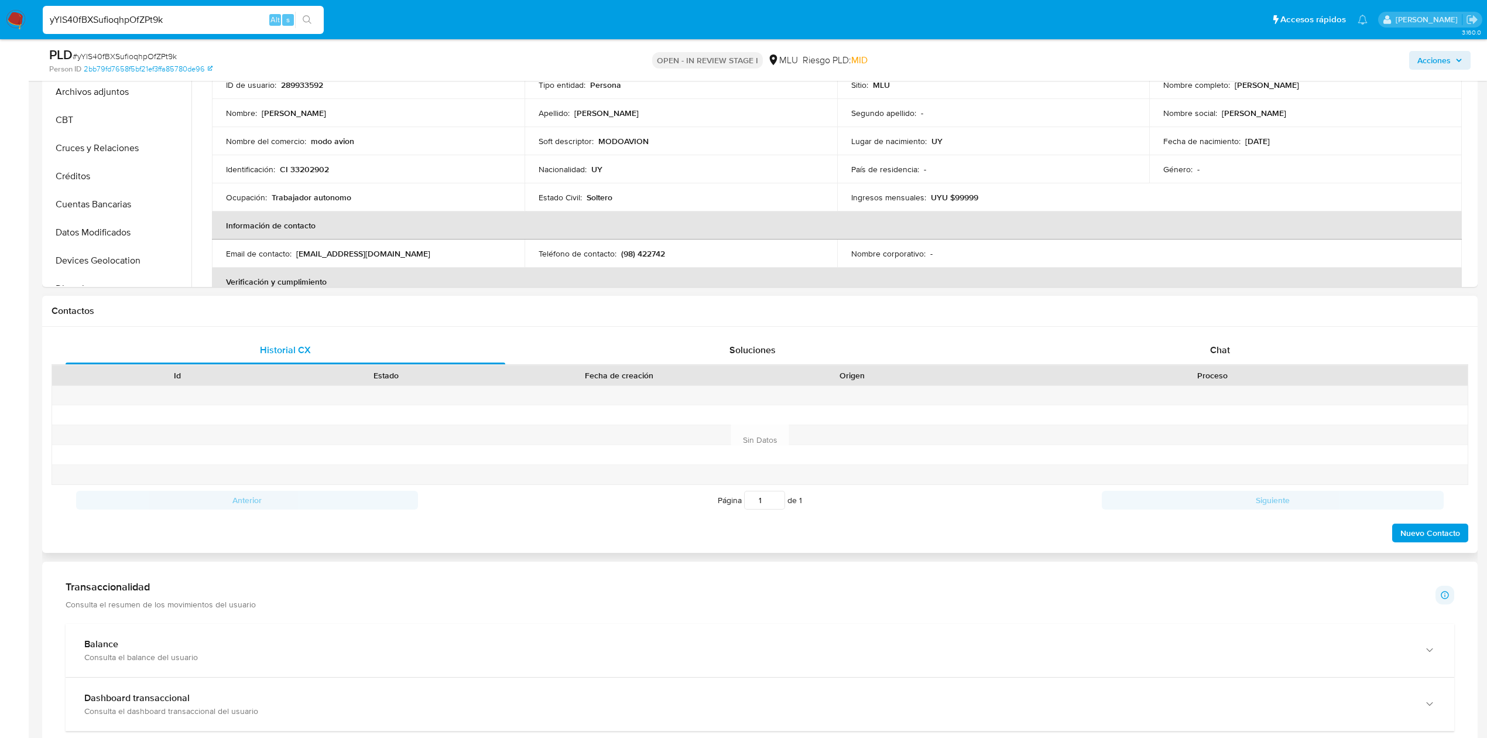
scroll to position [319, 0]
click at [1227, 331] on div "Historial CX Soluciones Chat Id Estado Fecha de creación Origen Proceso Anterio…" at bounding box center [760, 437] width 1436 height 226
click at [1233, 342] on div "Chat" at bounding box center [1221, 348] width 440 height 28
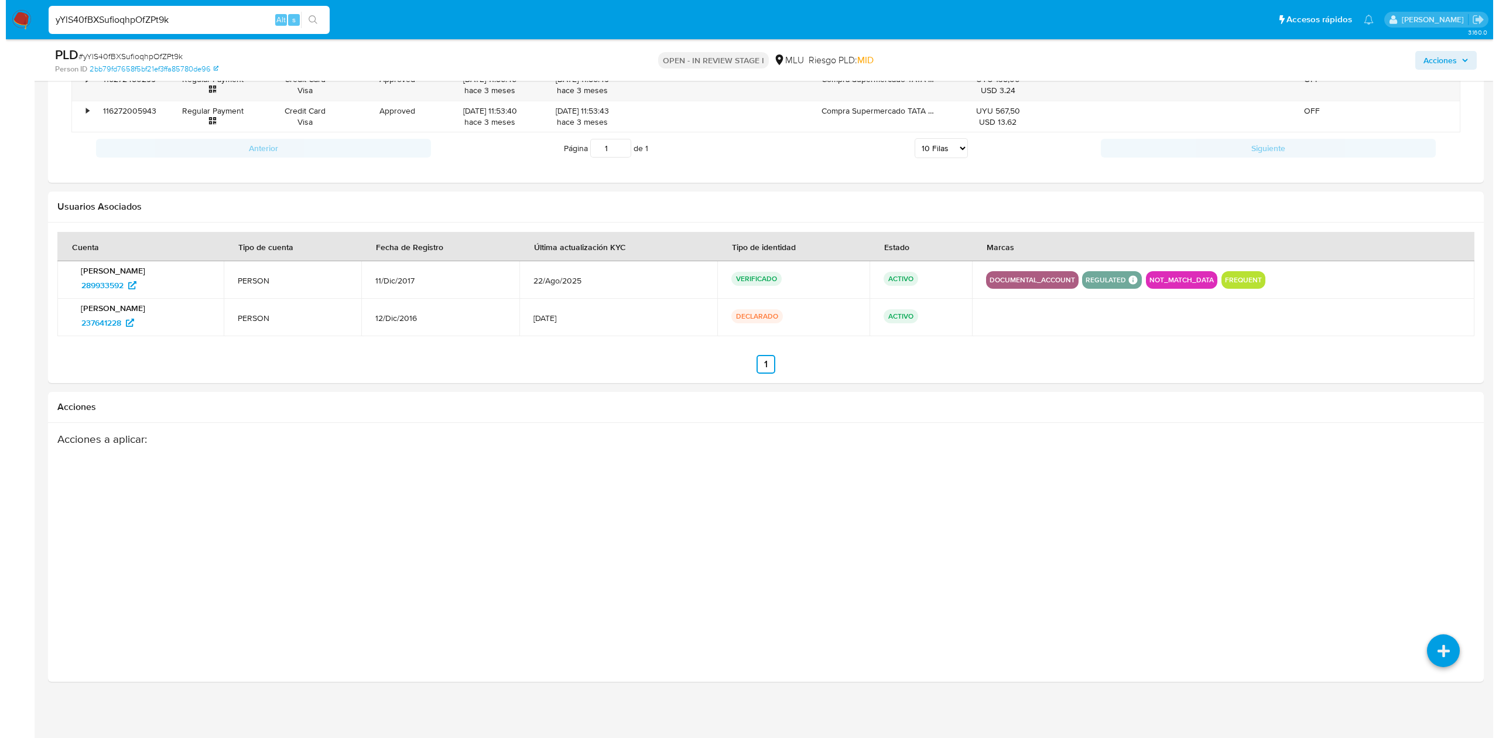
scroll to position [1838, 0]
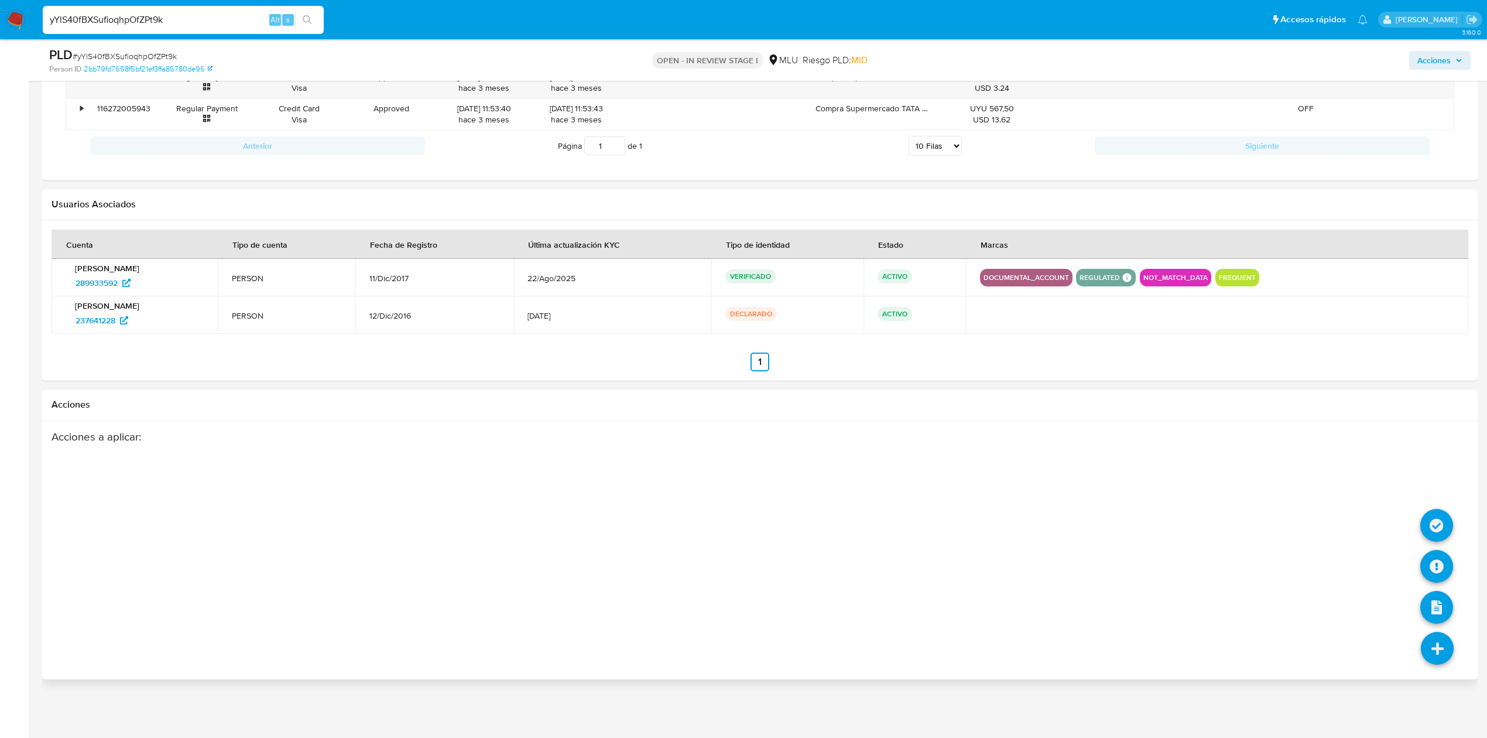
click at [1436, 657] on icon at bounding box center [1437, 648] width 33 height 33
click at [1443, 552] on icon at bounding box center [1436, 566] width 33 height 33
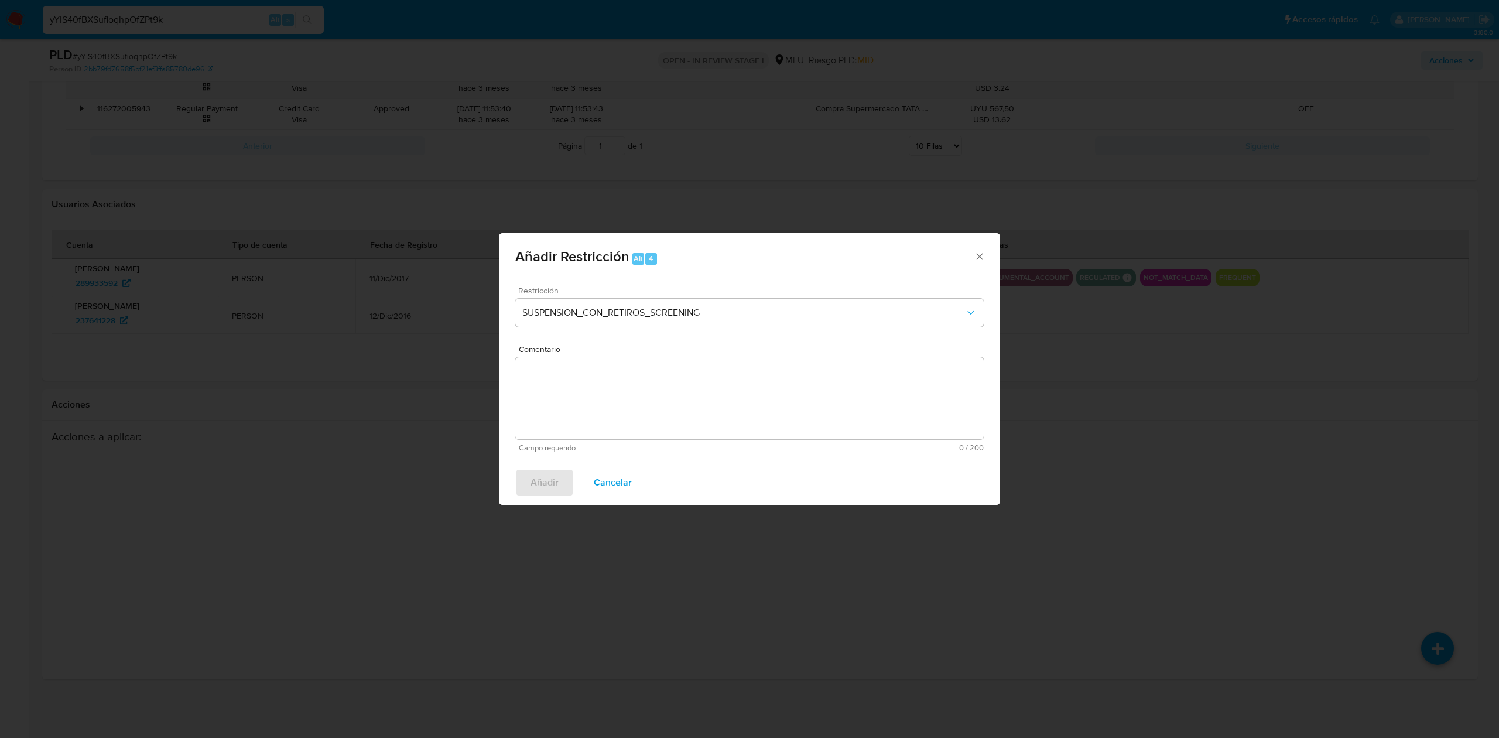
click at [735, 297] on div "Restricción SUSPENSION_CON_RETIROS_SCREENING" at bounding box center [749, 314] width 468 height 56
click at [746, 309] on span "SUSPENSION_CON_RETIROS_SCREENING" at bounding box center [743, 313] width 443 height 12
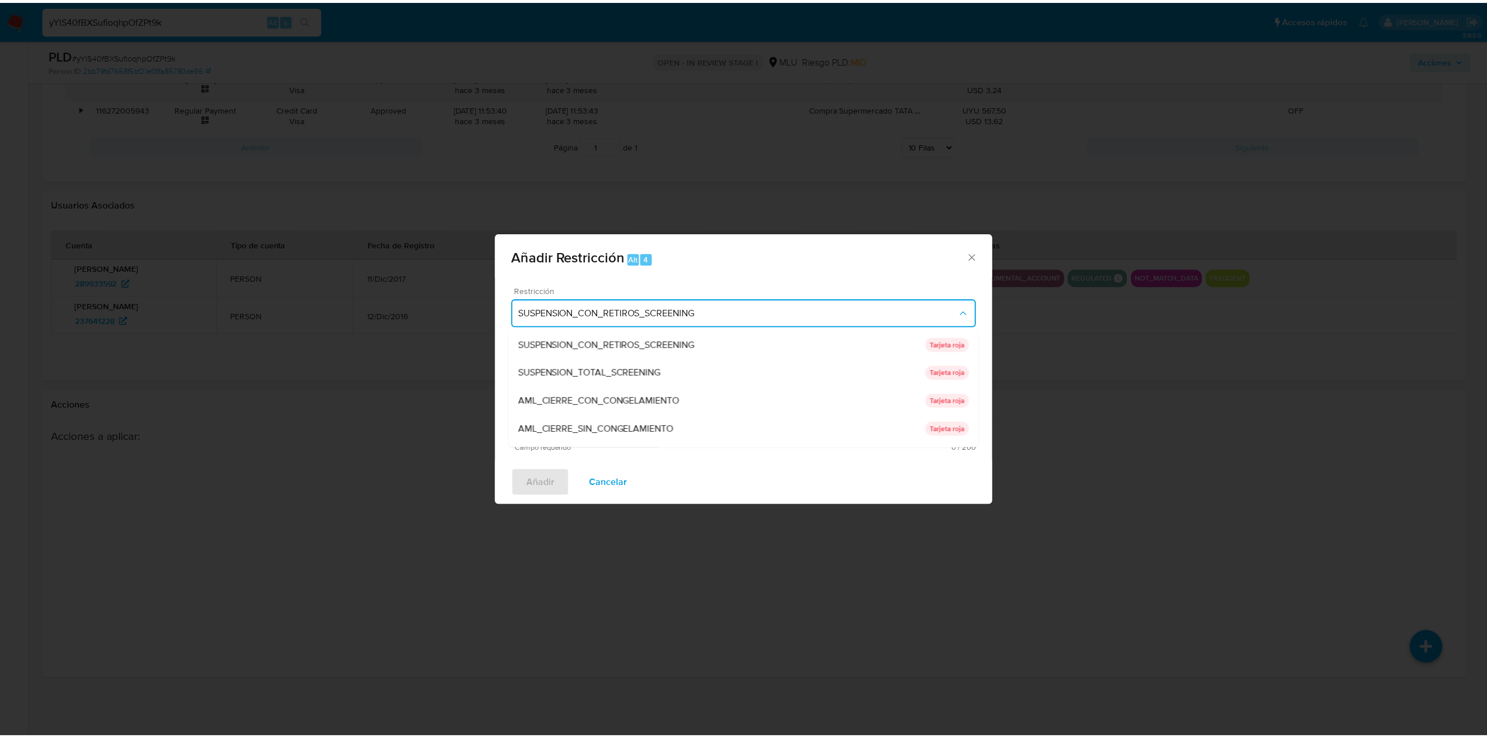
scroll to position [108, 0]
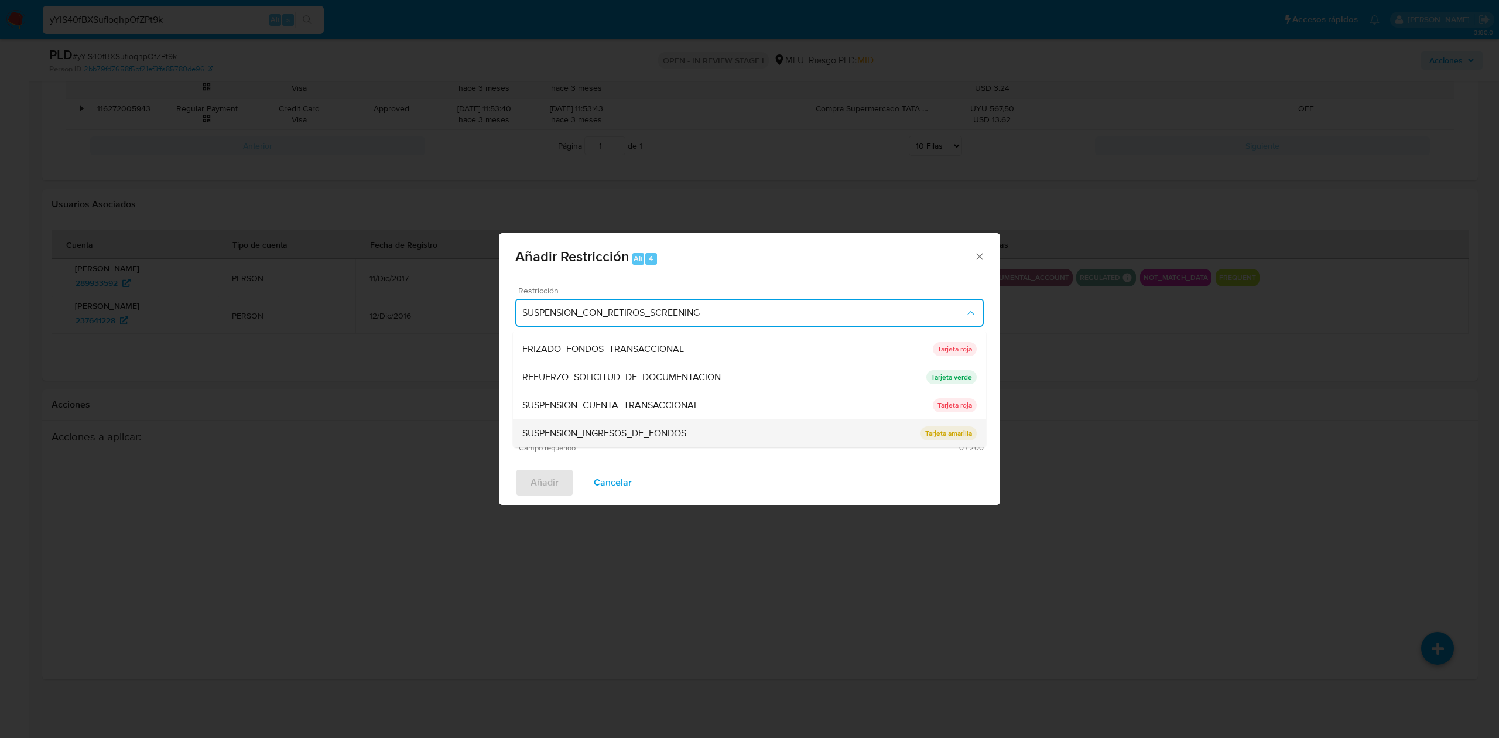
click at [809, 427] on div "SUSPENSION_INGRESOS_DE_FONDOS" at bounding box center [721, 433] width 398 height 28
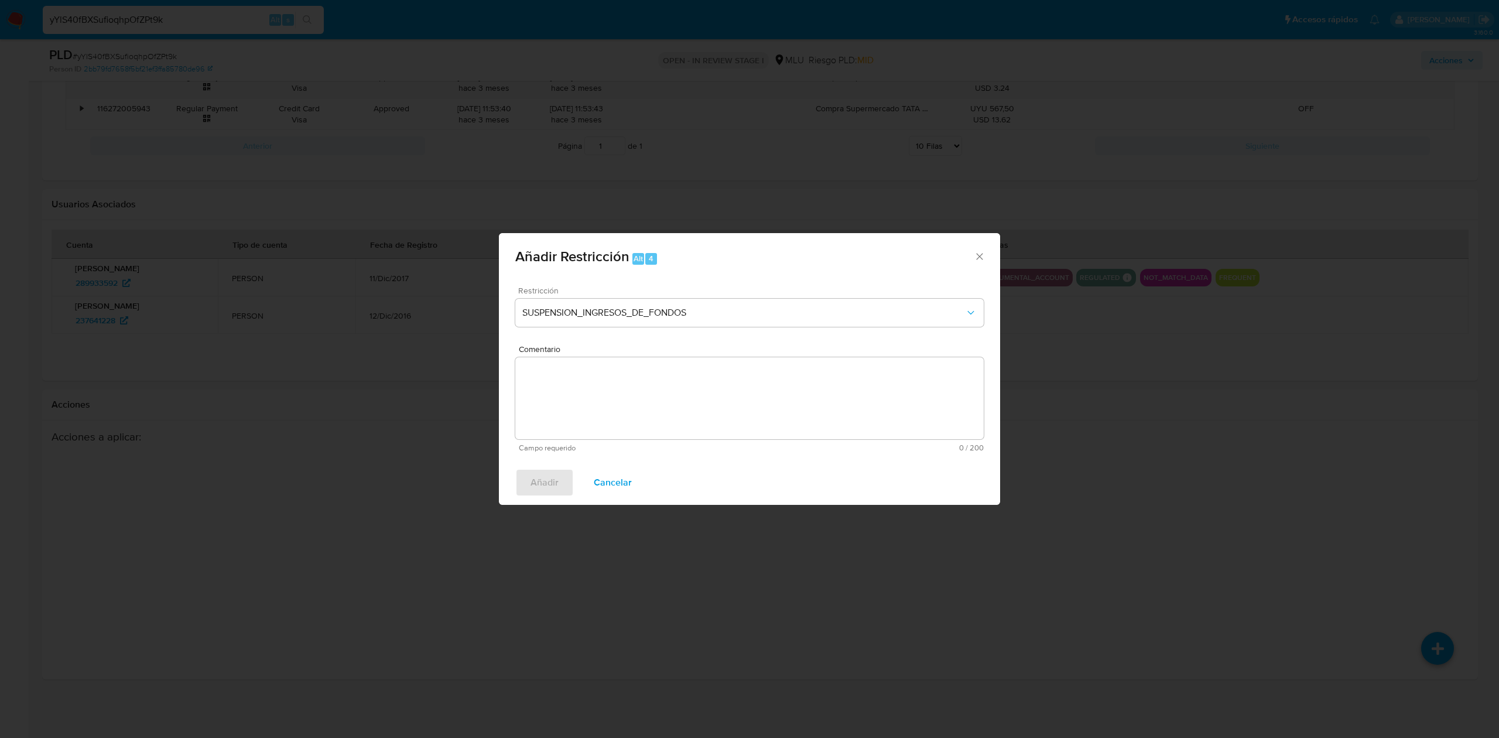
click at [726, 375] on textarea "Comentario" at bounding box center [749, 398] width 468 height 82
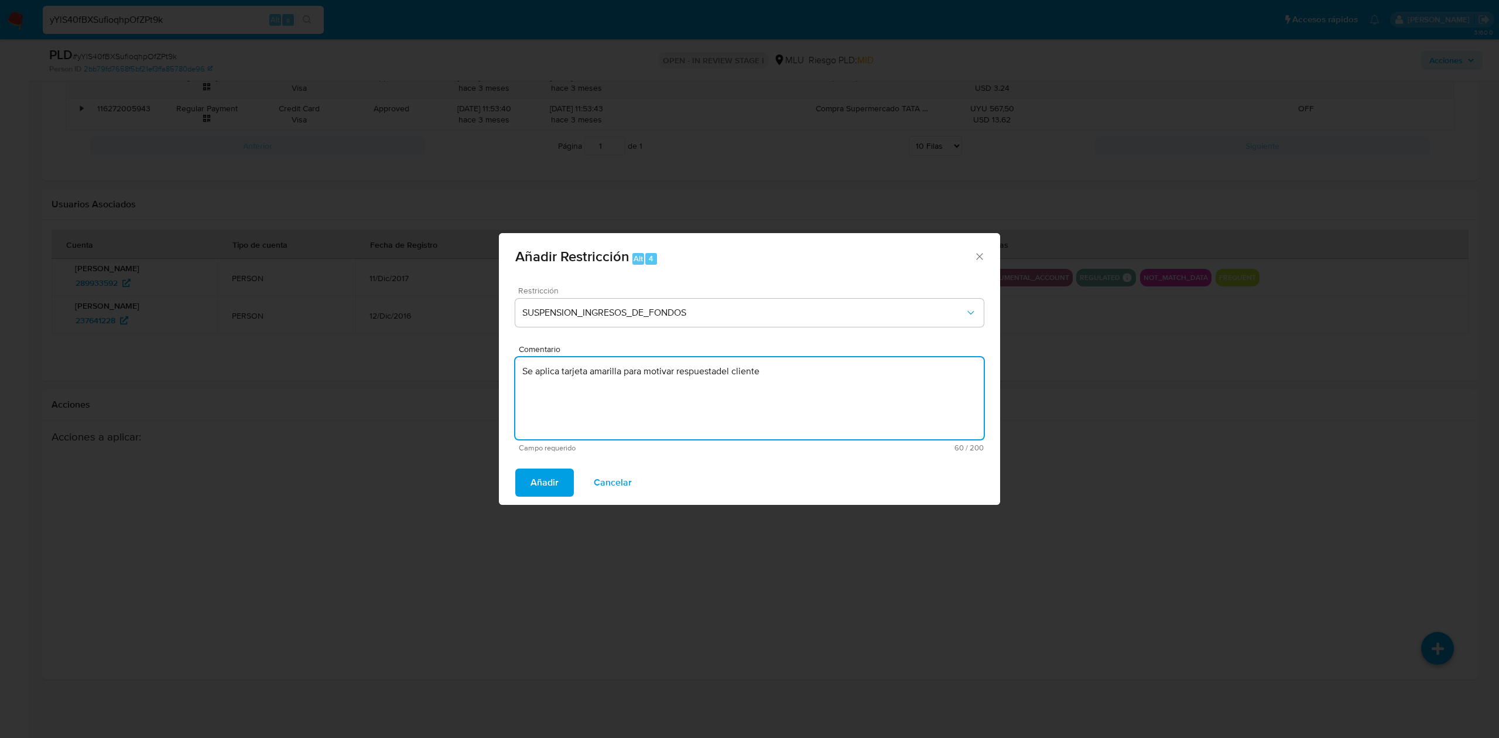
drag, startPoint x: 711, startPoint y: 368, endPoint x: 718, endPoint y: 375, distance: 9.9
click at [718, 375] on textarea "Se aplica tarjeta amarilla para motivar respuestadel cliente" at bounding box center [749, 398] width 468 height 82
type textarea "Se aplica tarjeta amarilla para motivar respuesta del cliente"
click at [539, 484] on span "Añadir" at bounding box center [544, 483] width 28 height 26
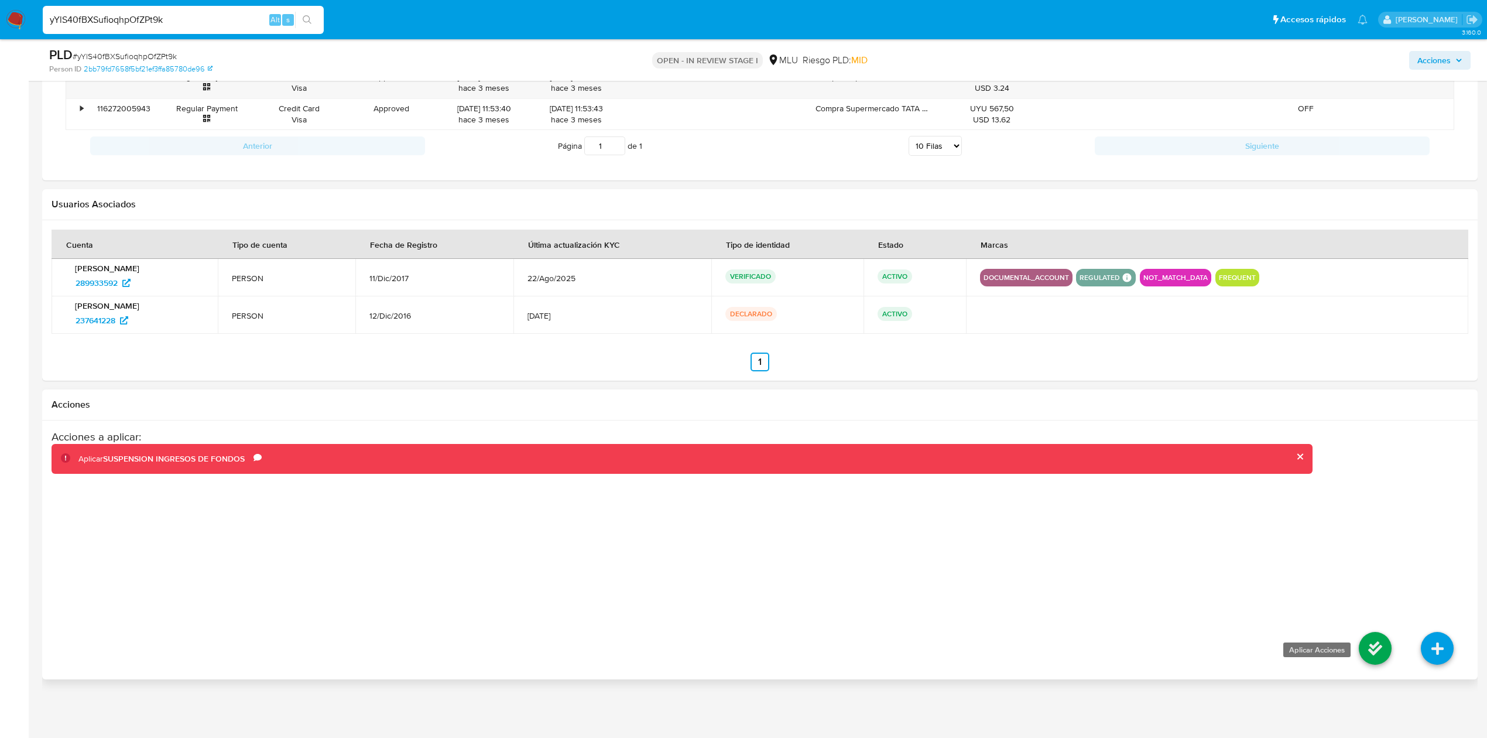
click at [1373, 645] on icon at bounding box center [1375, 648] width 33 height 33
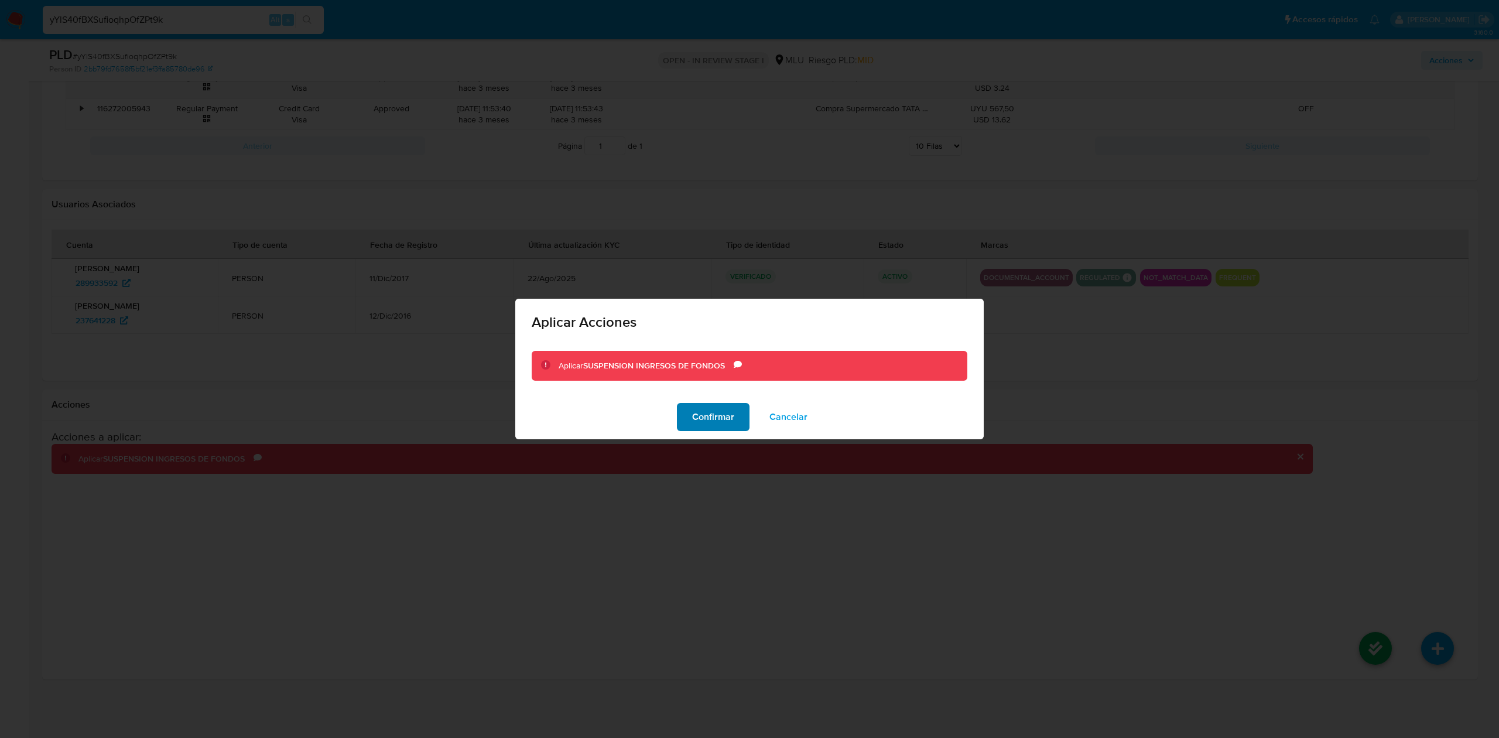
click at [719, 413] on span "Confirmar" at bounding box center [713, 417] width 42 height 26
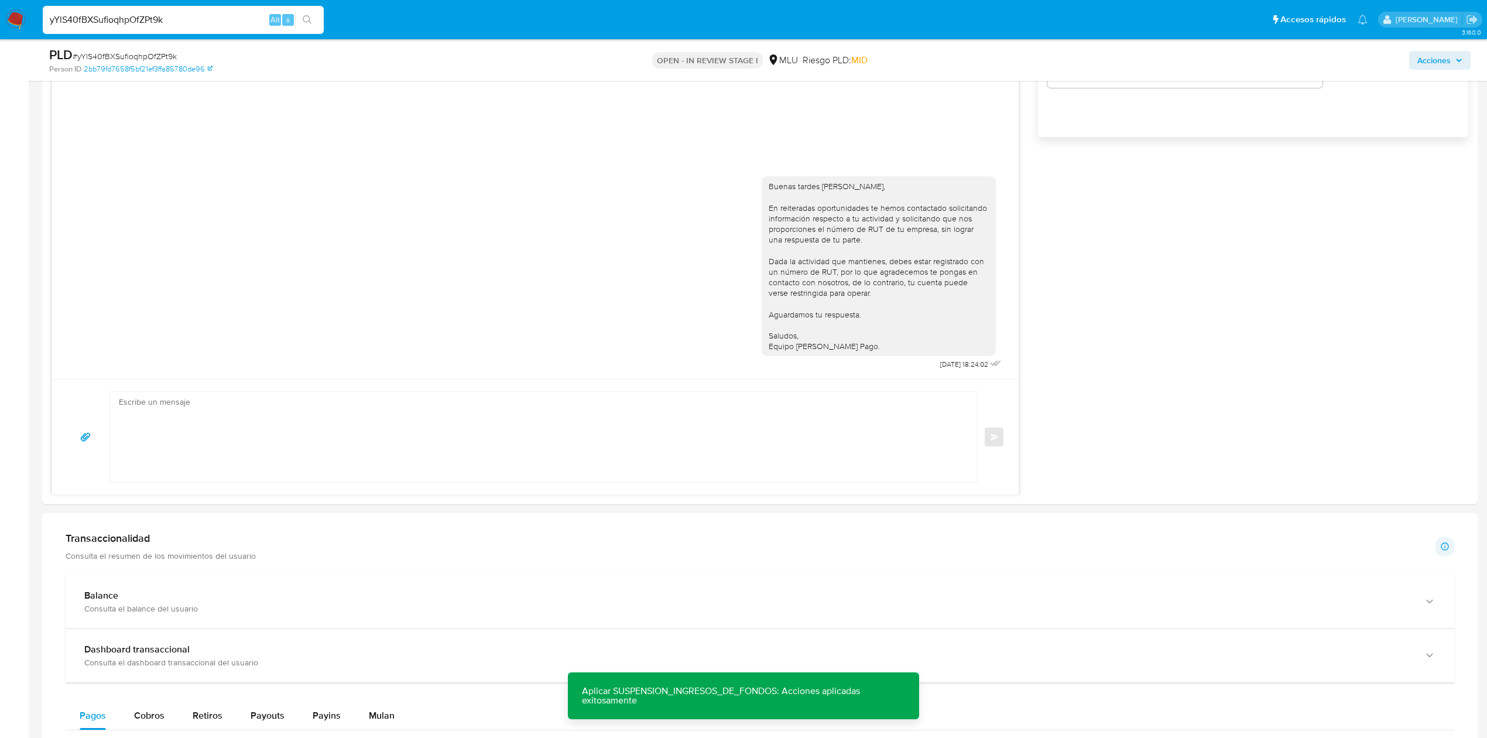
scroll to position [833, 0]
click at [357, 445] on textarea at bounding box center [541, 439] width 844 height 90
paste textarea "Te contactamos nuevamente ya que no hemos recibido respuesta de tu parte. Queda…"
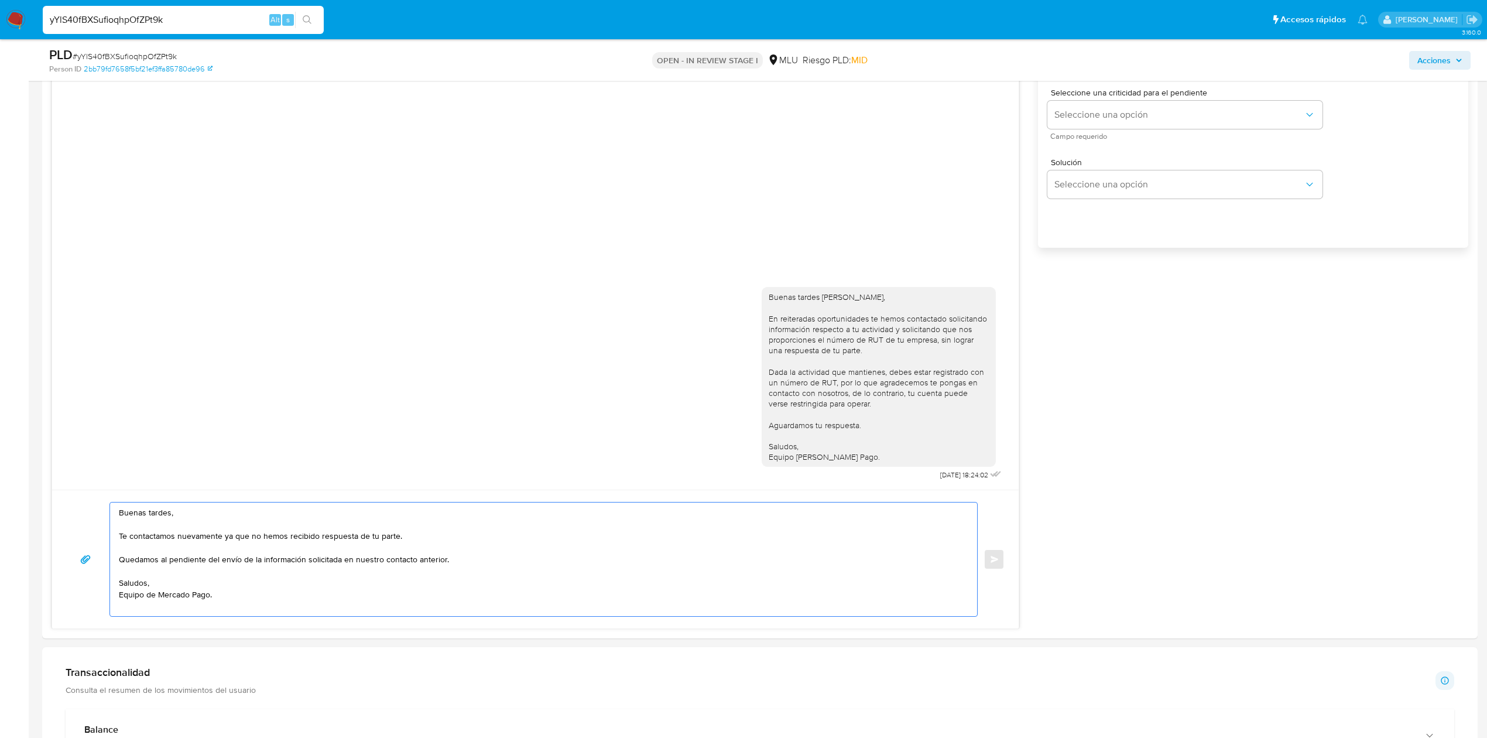
scroll to position [827, 0]
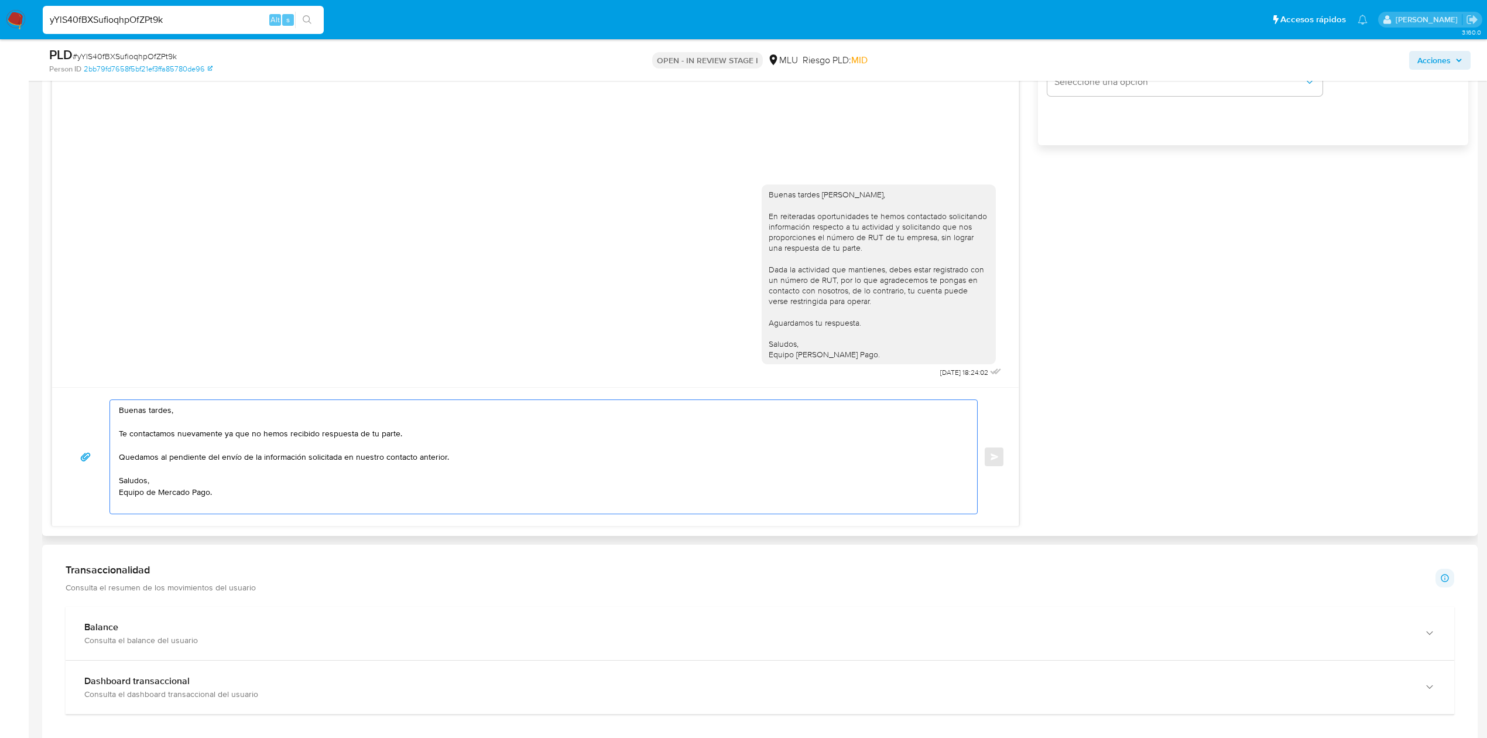
click at [495, 460] on textarea "Buenas tardes, Te contactamos nuevamente ya que no hemos recibido respuesta de …" at bounding box center [541, 457] width 844 height 114
click at [645, 440] on textarea "Buenas tardes, Te contactamos nuevamente ya que no hemos recibido respuesta de …" at bounding box center [541, 457] width 844 height 114
click at [481, 445] on textarea "Buenas tardes, Te contactamos nuevamente ya que no hemos recibido respuesta de …" at bounding box center [541, 457] width 844 height 114
click at [357, 458] on textarea "Buenas tardes, Te contactamos nuevamente ya que no hemos recibido respuesta de …" at bounding box center [541, 457] width 844 height 114
click at [285, 485] on textarea "Buenas tardes, Te contactamos nuevamente ya que no hemos recibido respuesta de …" at bounding box center [541, 457] width 844 height 114
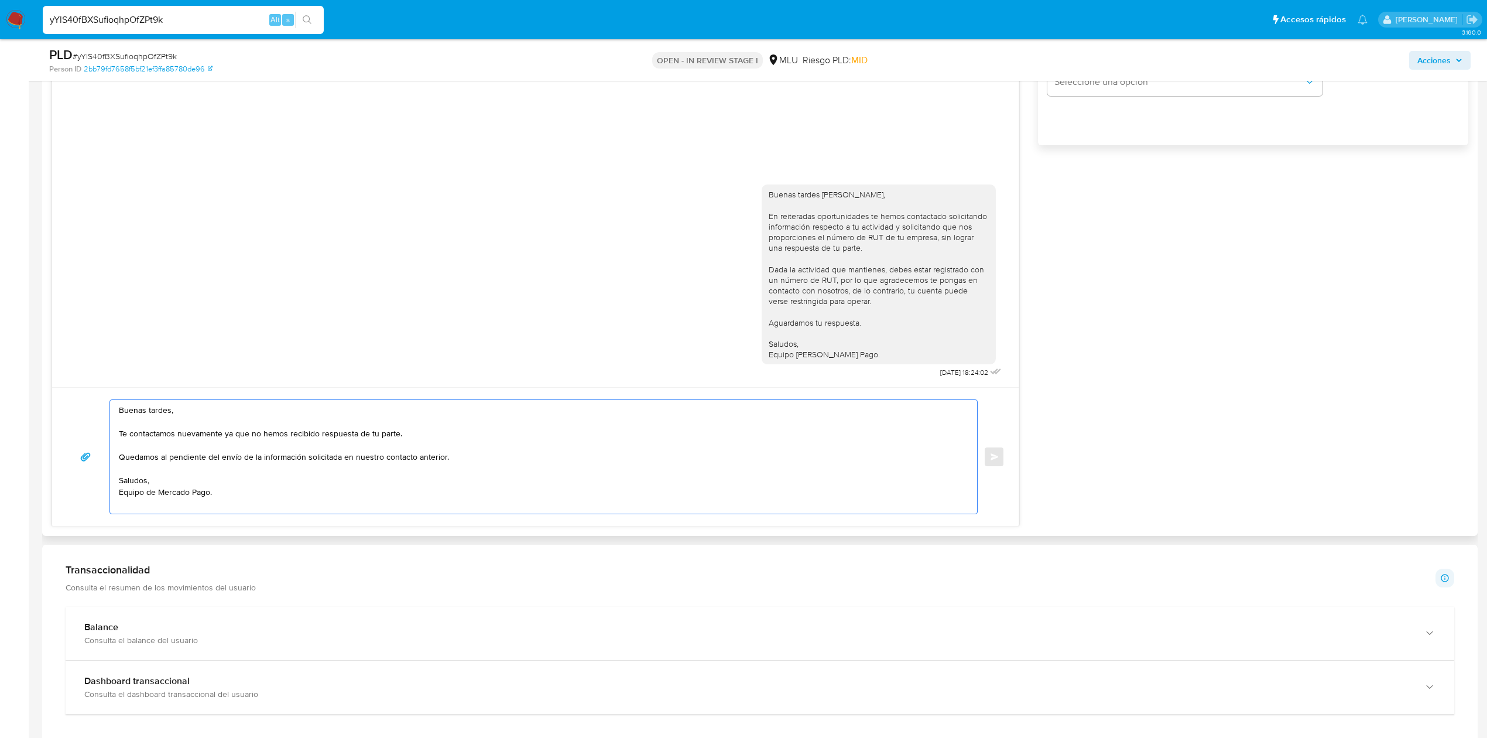
click at [260, 486] on textarea "Buenas tardes, Te contactamos nuevamente ya que no hemos recibido respuesta de …" at bounding box center [541, 457] width 844 height 114
click at [208, 506] on textarea "Buenas tardes, Te contactamos nuevamente ya que no hemos recibido respuesta de …" at bounding box center [541, 457] width 844 height 114
click at [340, 464] on textarea "Buenas tardes, Te contactamos nuevamente ya que no hemos recibido respuesta de …" at bounding box center [541, 451] width 844 height 102
click at [385, 444] on textarea "Buenas tardes, Te contactamos nuevamente ya que no hemos recibido respuesta de …" at bounding box center [541, 451] width 844 height 102
click at [422, 422] on textarea "Buenas tardes, Te contactamos nuevamente ya que no hemos recibido respuesta de …" at bounding box center [541, 451] width 844 height 102
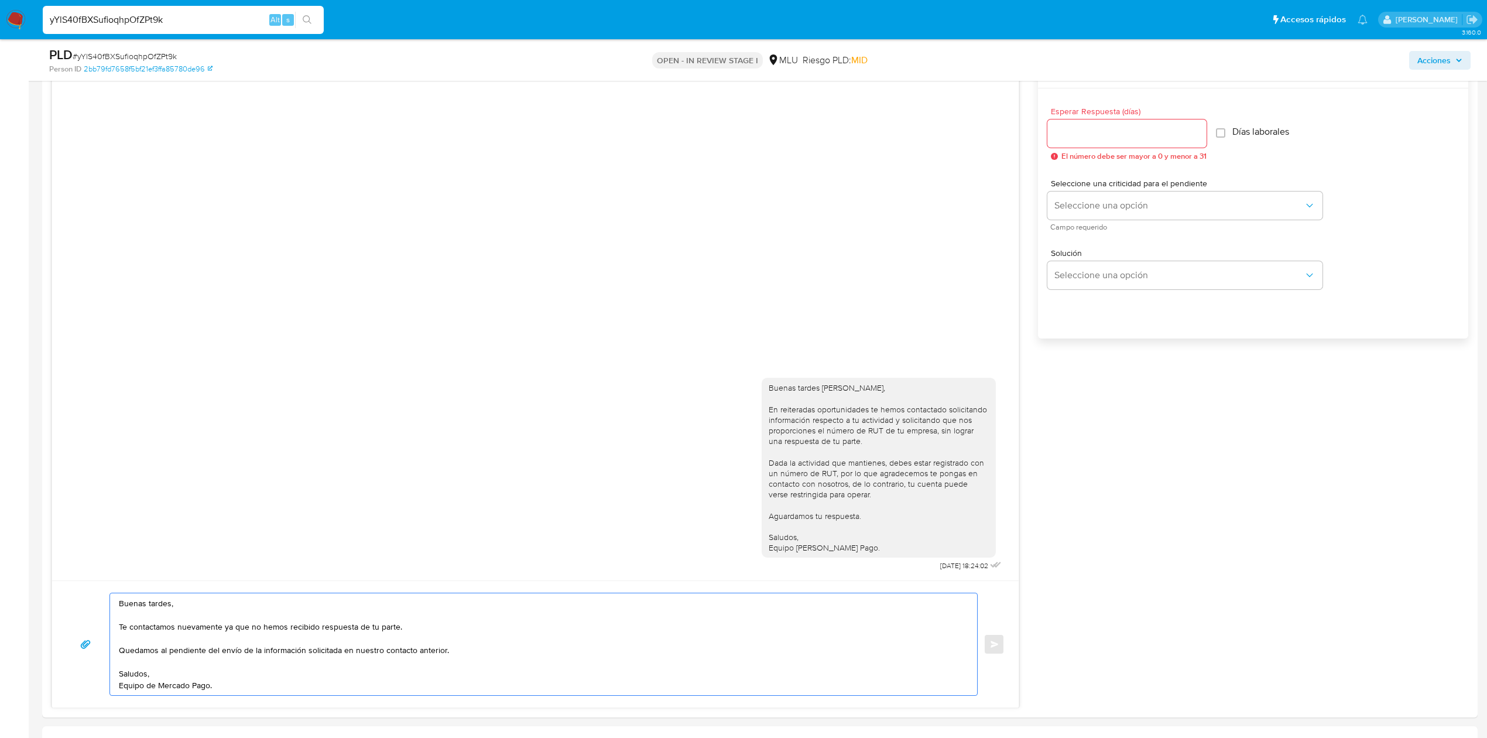
scroll to position [648, 0]
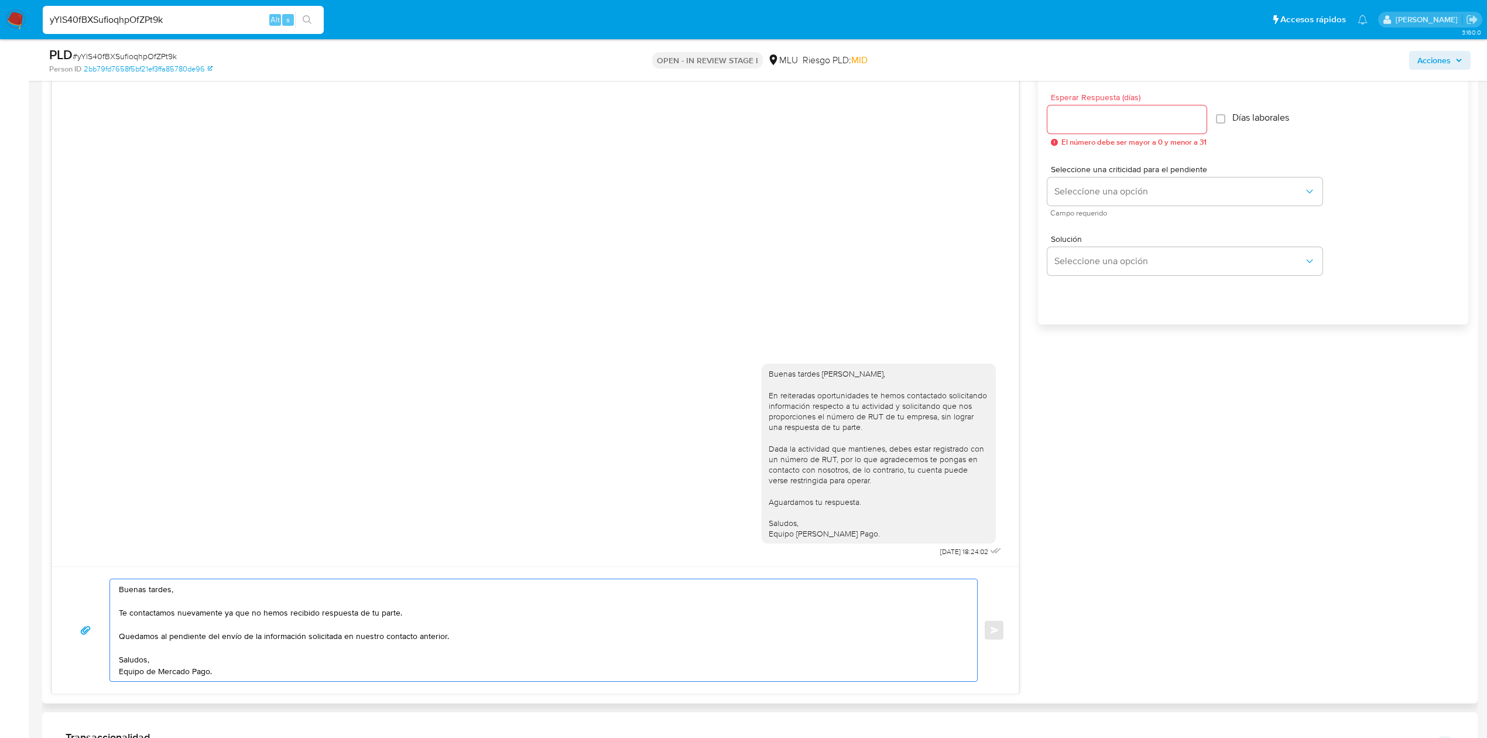
type textarea "Buenas tardes, Te contactamos nuevamente ya que no hemos recibido respuesta de …"
click at [1133, 125] on input "Esperar Respuesta (días)" at bounding box center [1126, 119] width 159 height 15
type input "3"
click at [1119, 181] on button "Seleccione una opción" at bounding box center [1184, 191] width 275 height 28
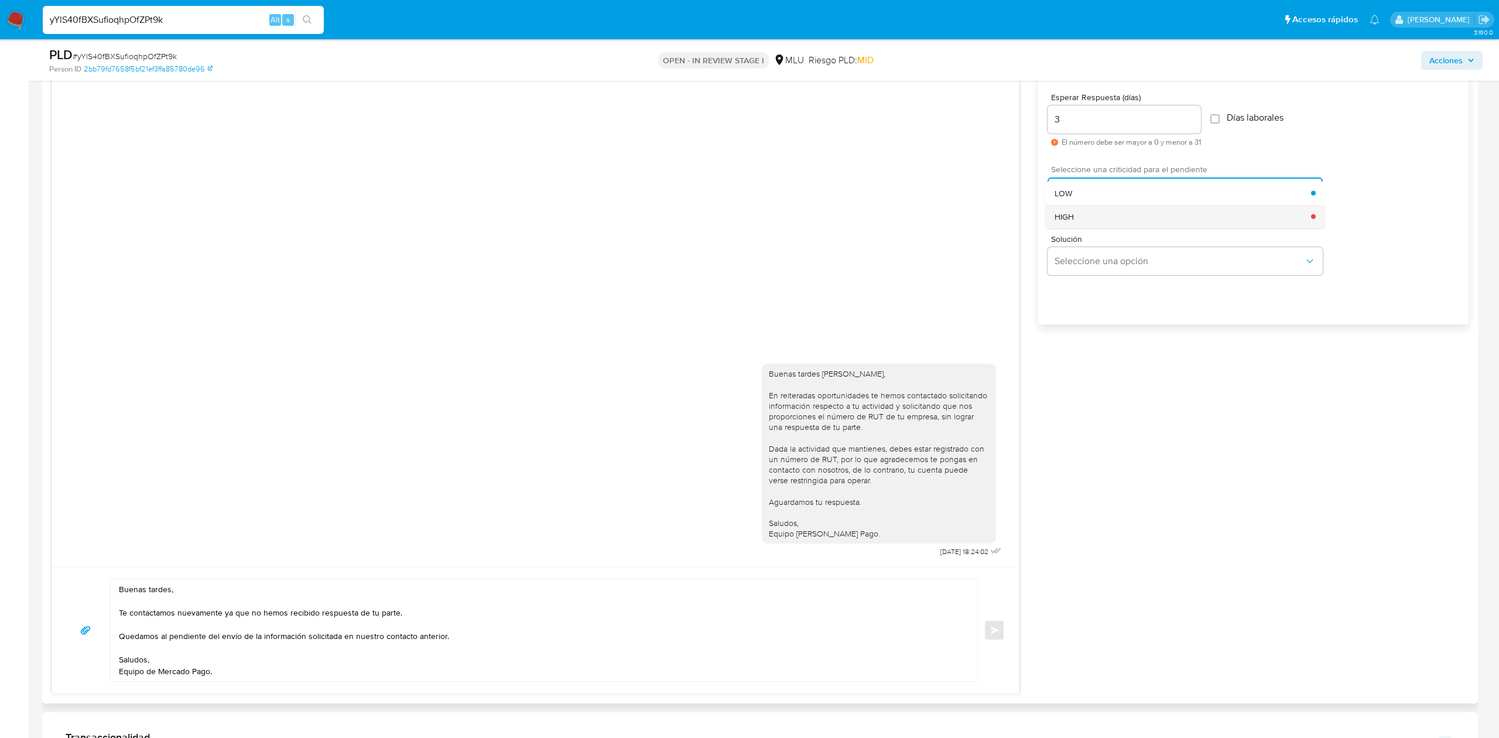
click at [1083, 220] on div "HIGH" at bounding box center [1182, 215] width 256 height 23
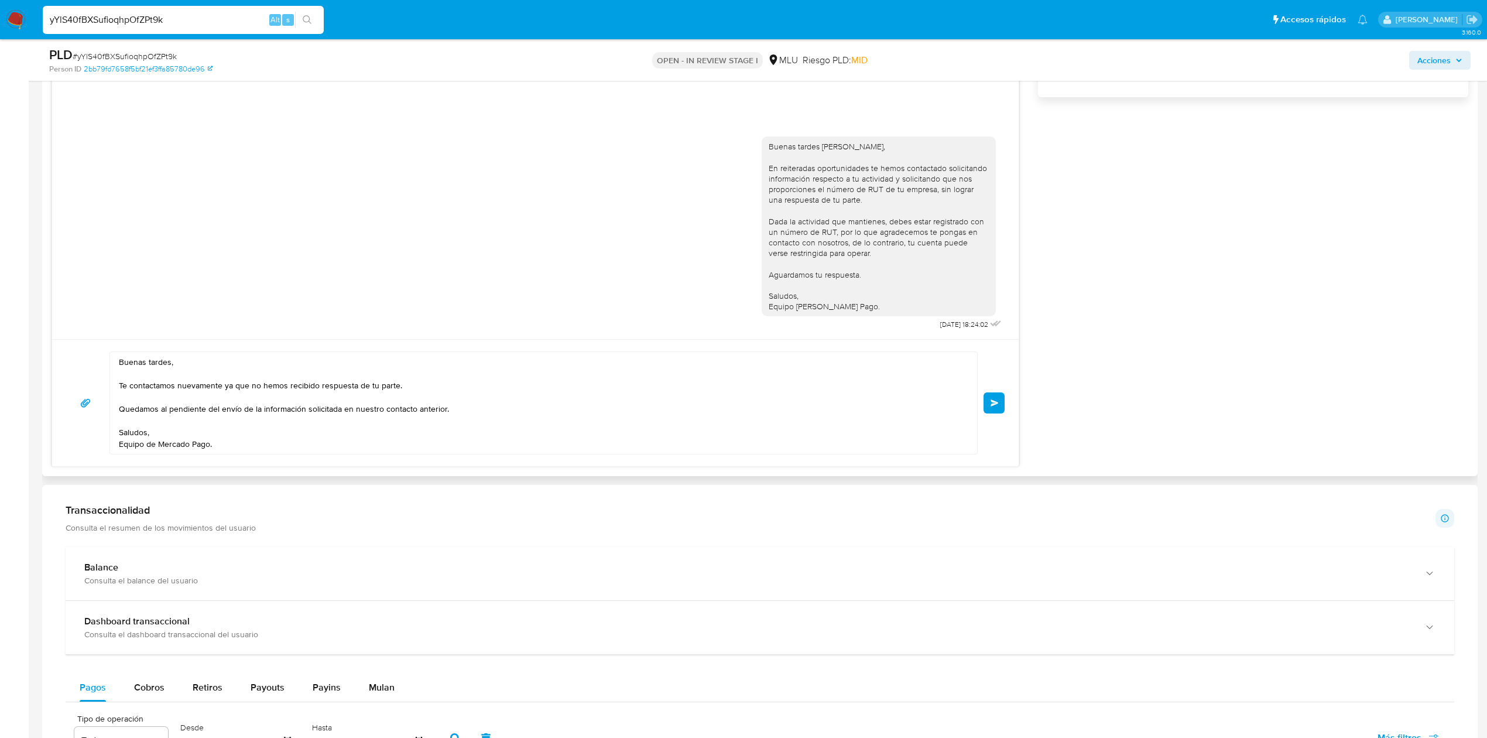
scroll to position [909, 0]
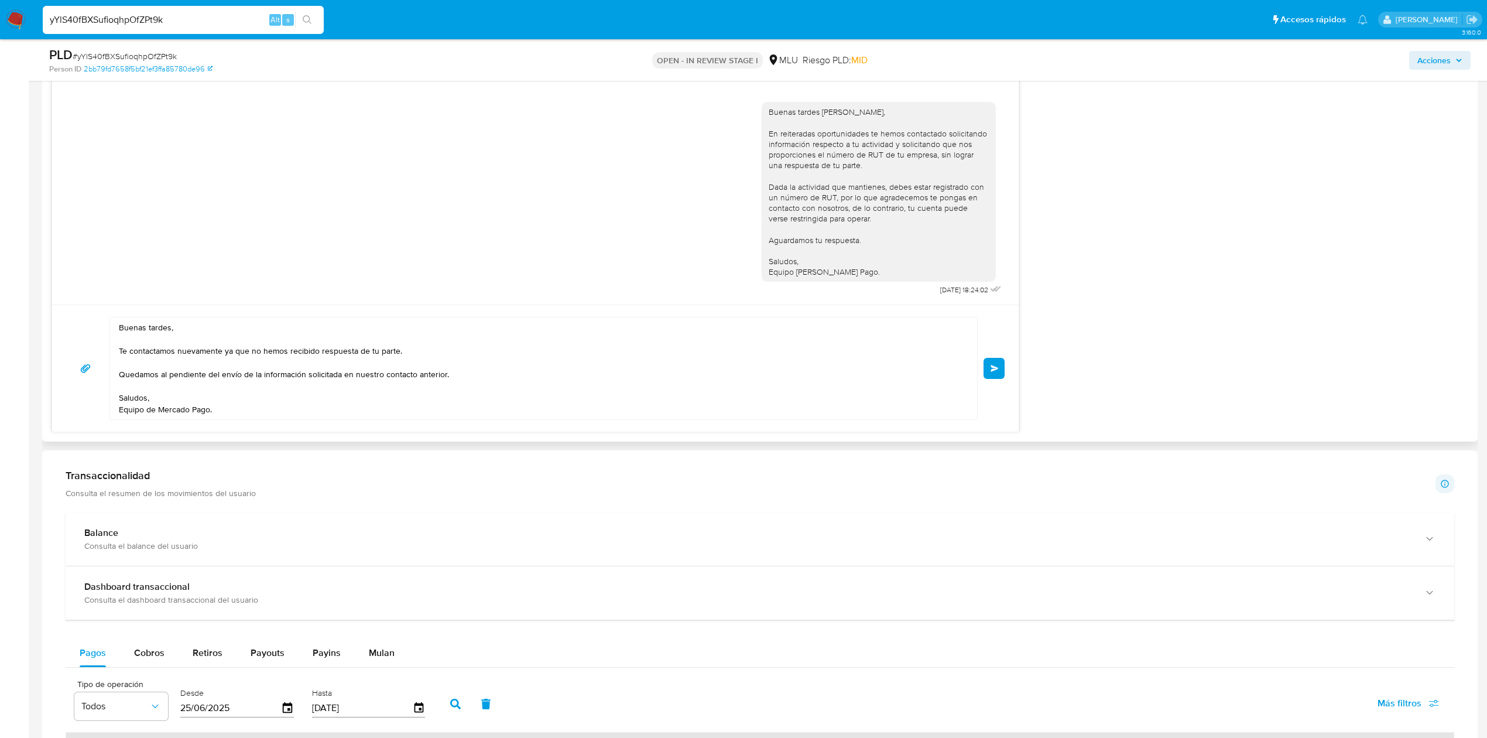
click at [998, 376] on button "Enviar" at bounding box center [994, 368] width 21 height 21
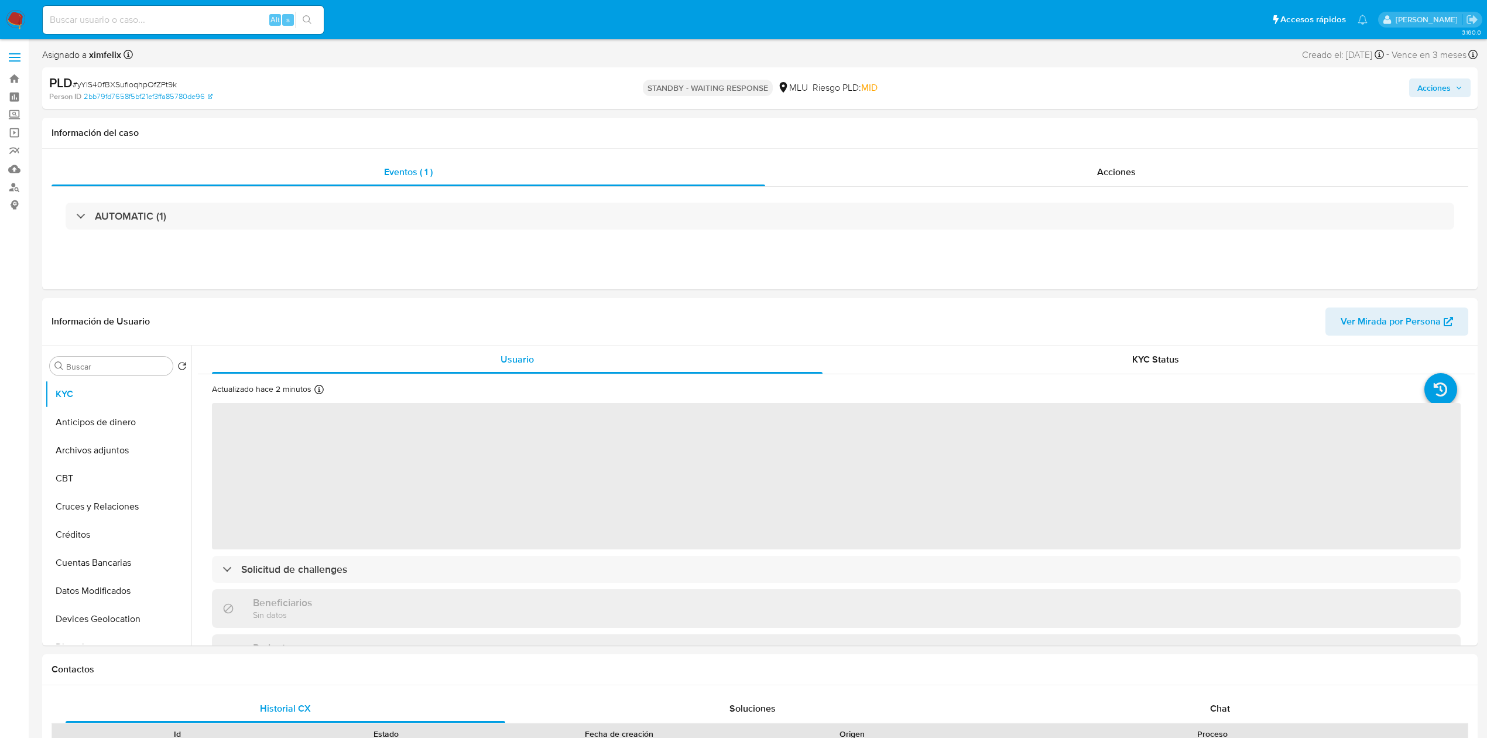
select select "10"
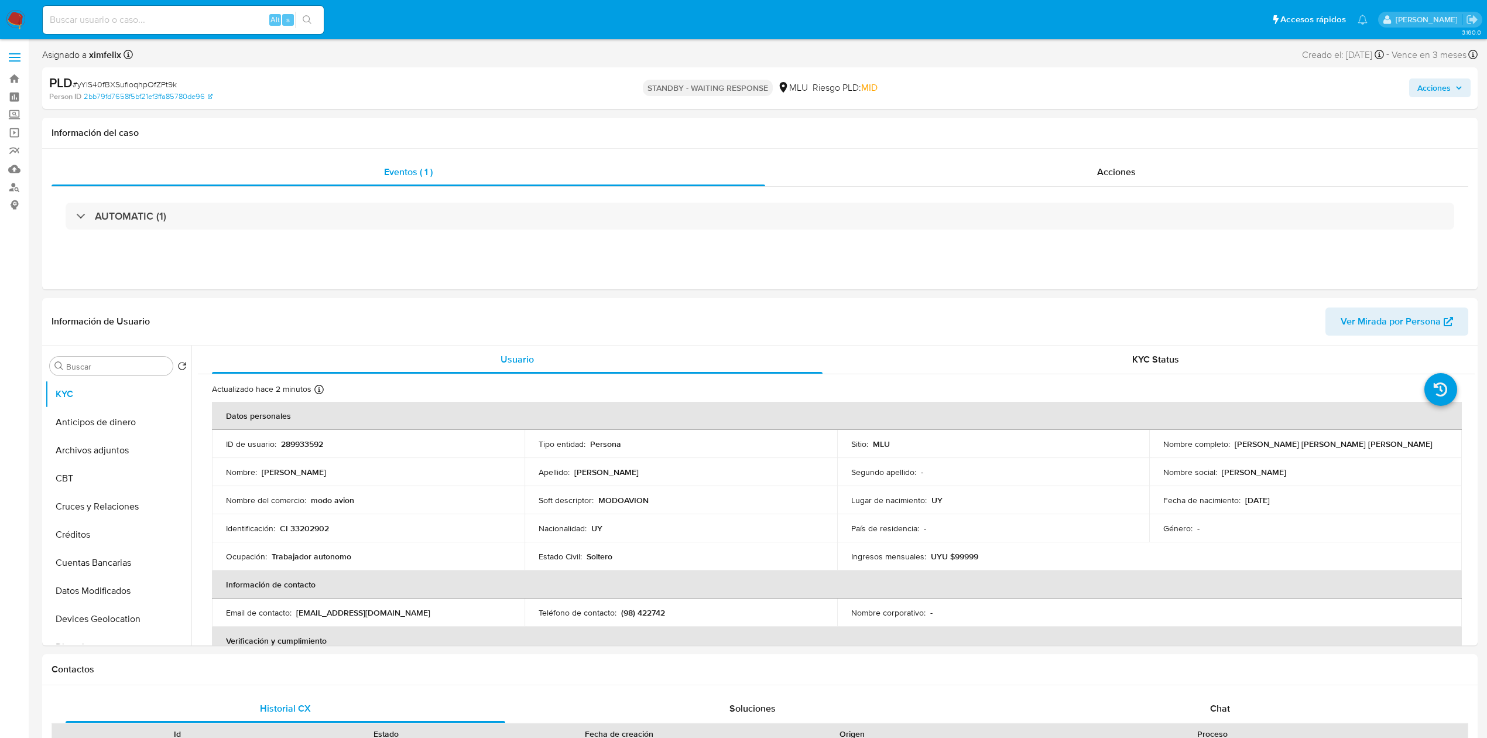
click at [172, 22] on input at bounding box center [183, 19] width 281 height 15
paste input "YHgDHIruVof7IzWispn7wiCk"
type input "YHgDHIruVof7IzWispn7wiCk"
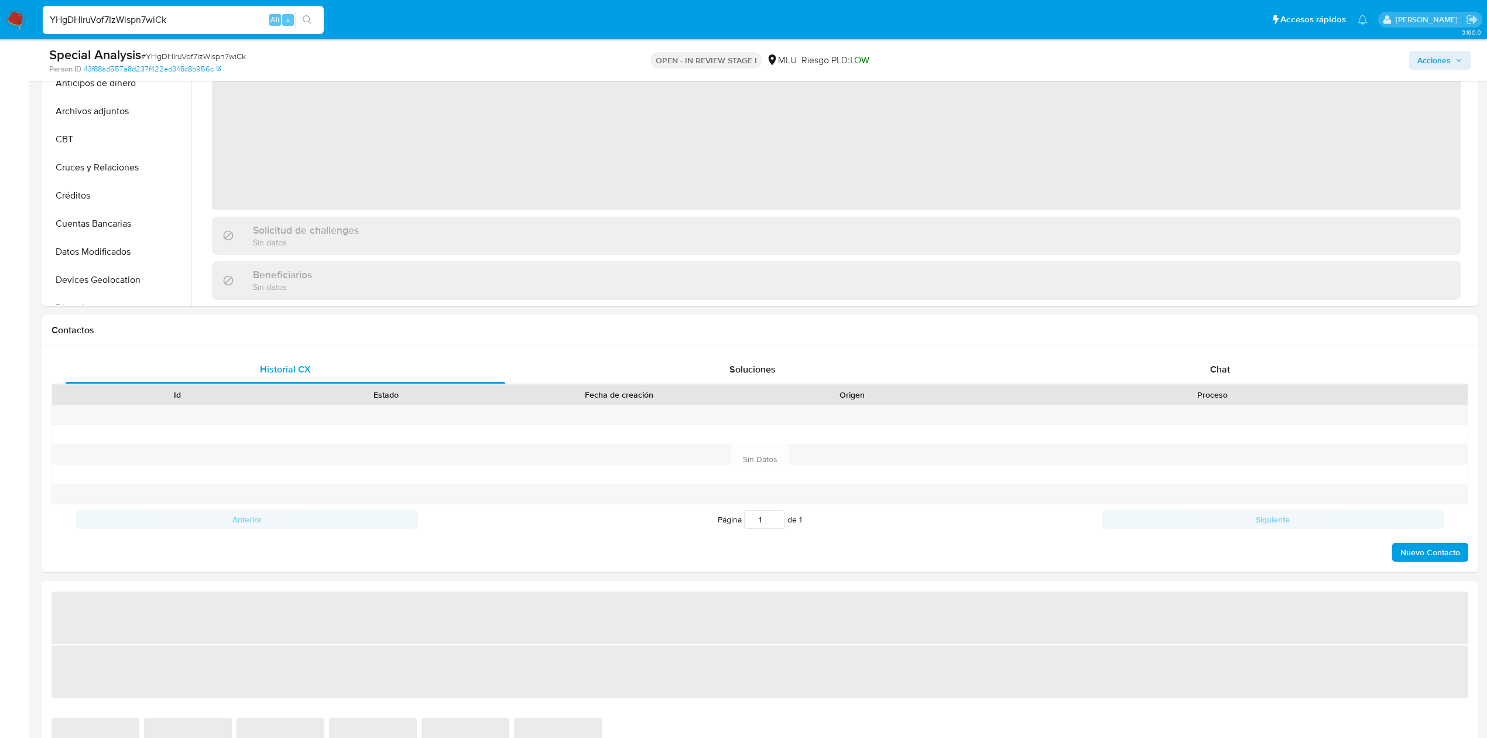
scroll to position [387, 0]
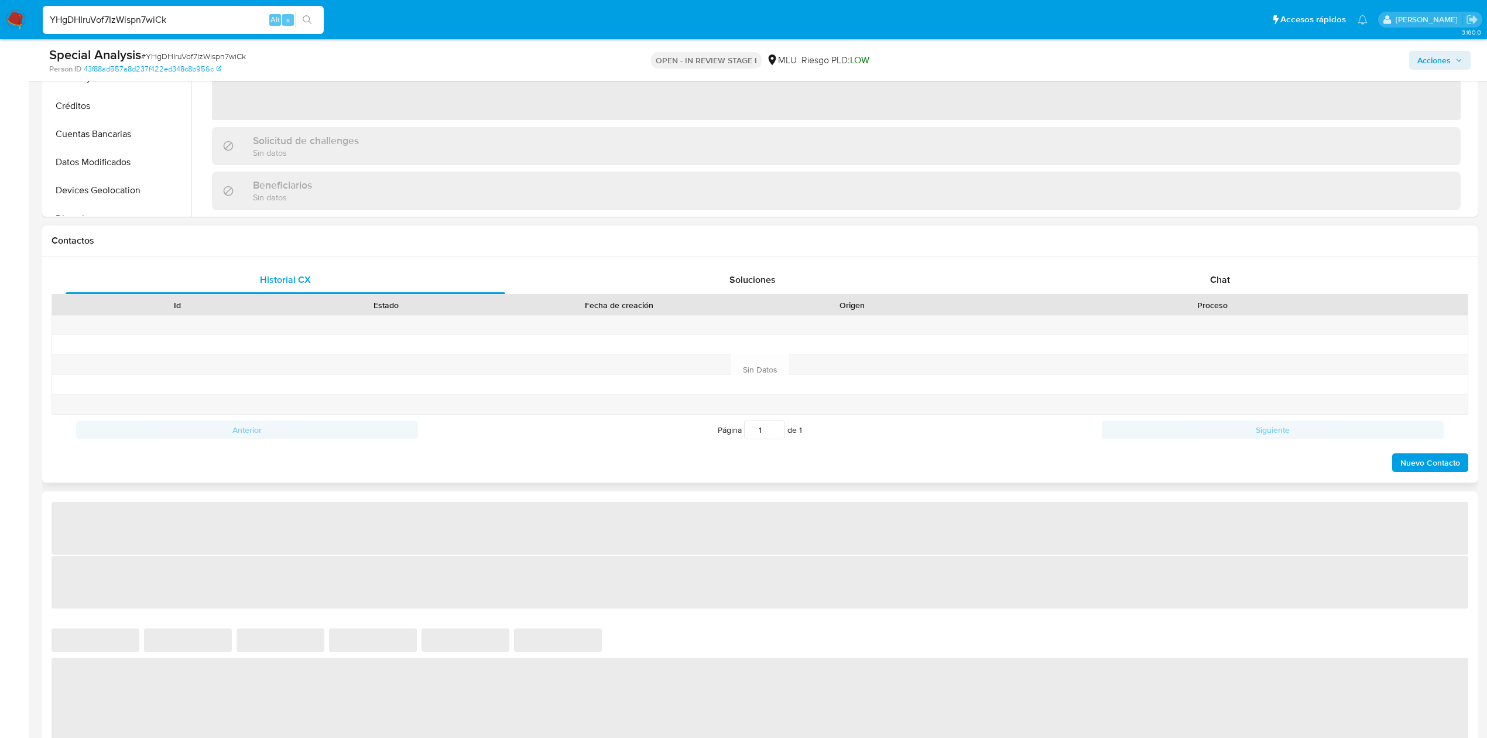
select select "10"
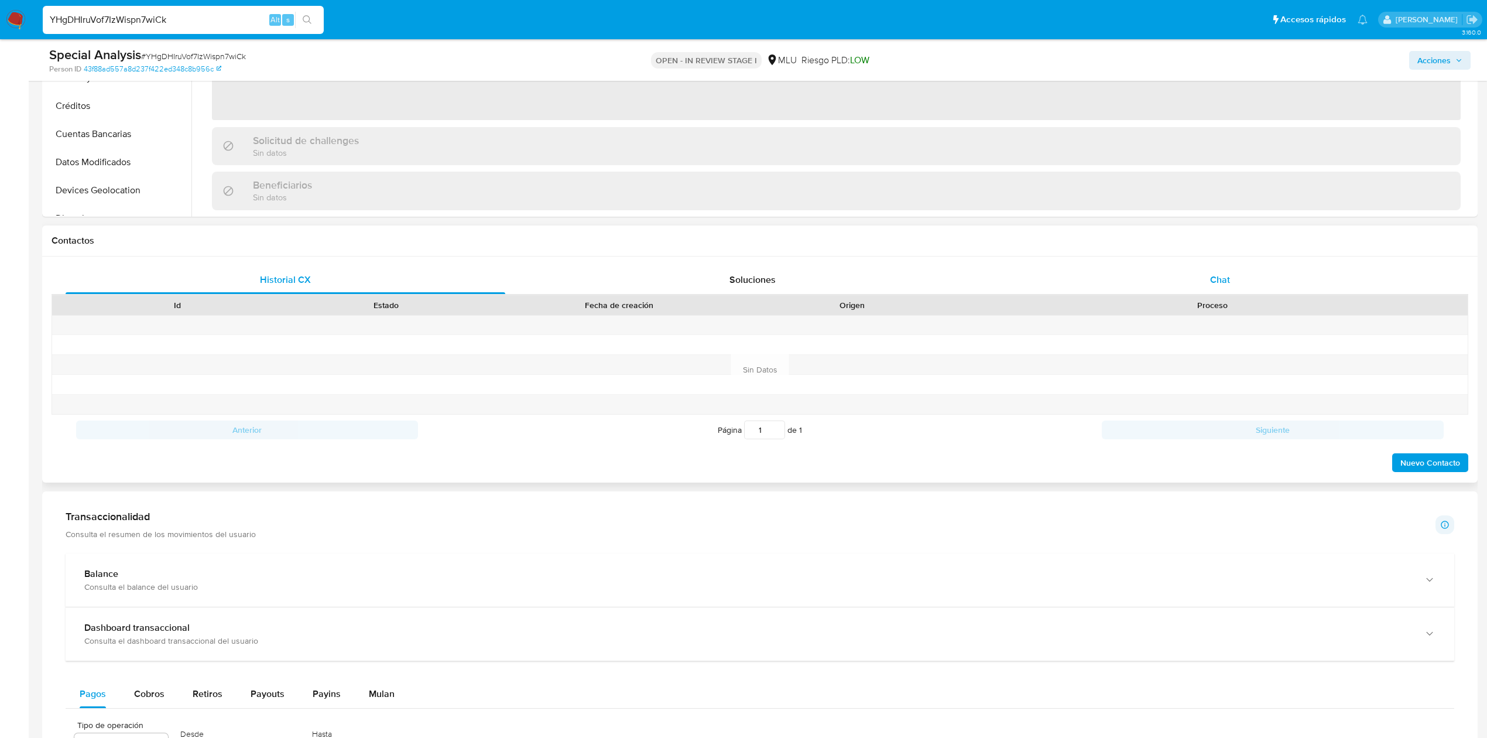
click at [1221, 278] on span "Chat" at bounding box center [1220, 279] width 20 height 13
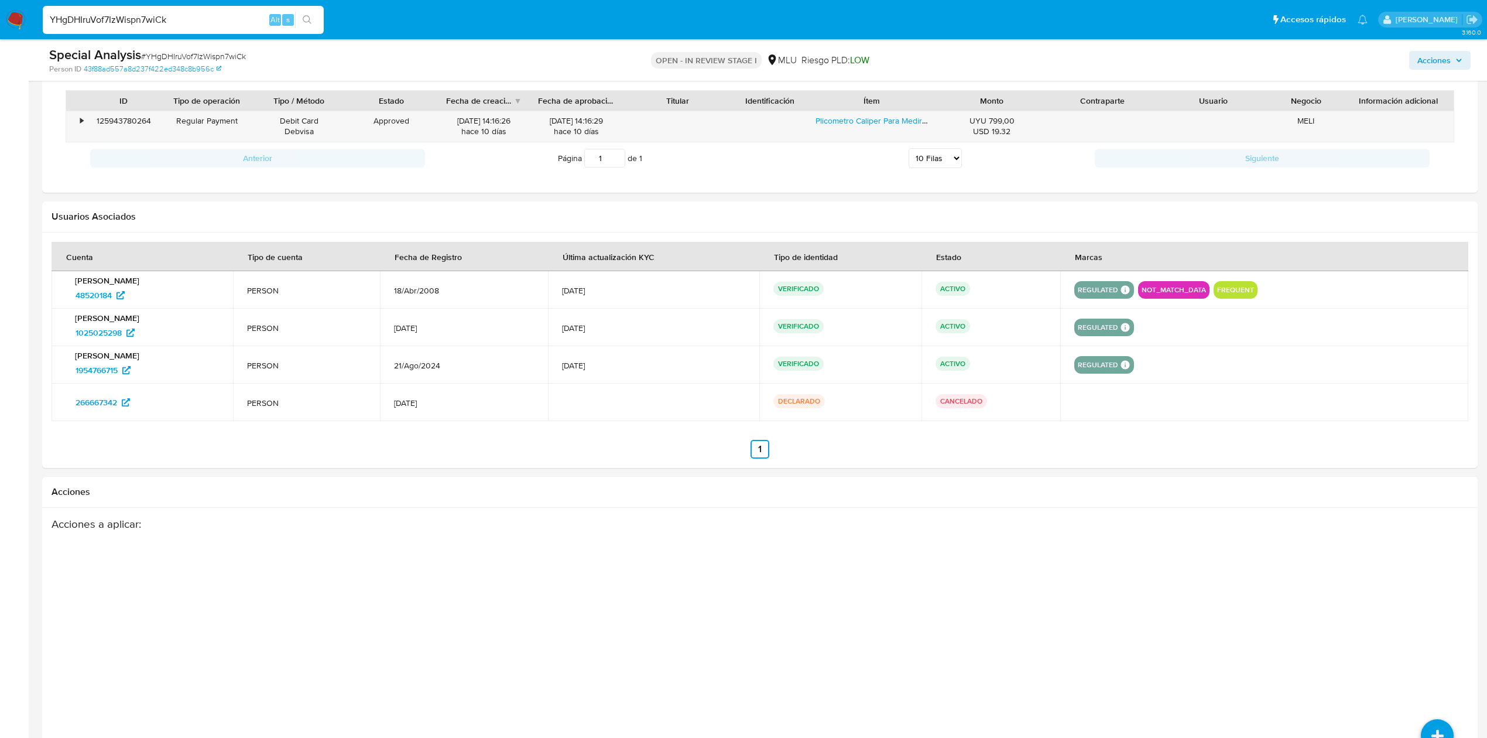
scroll to position [1631, 0]
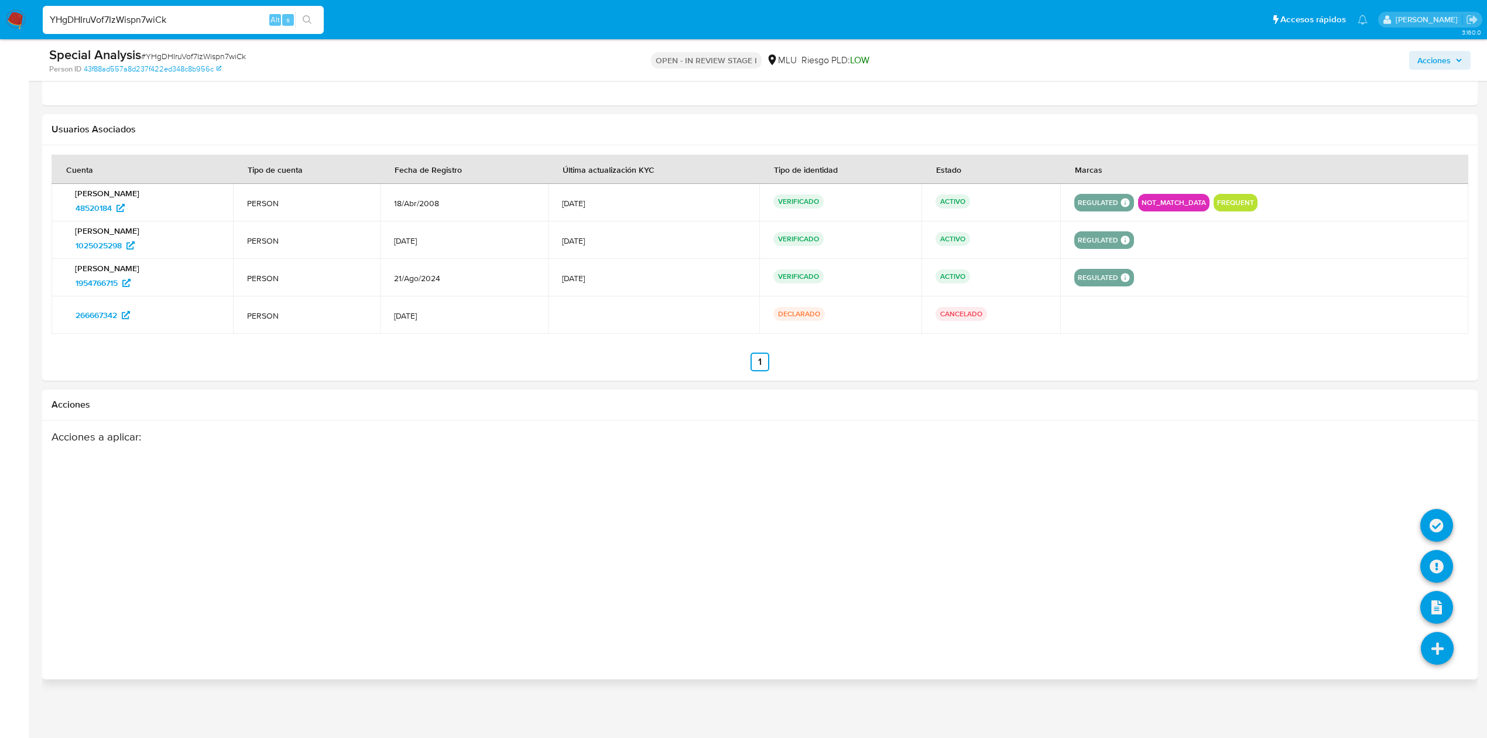
click at [1438, 632] on icon at bounding box center [1437, 648] width 33 height 33
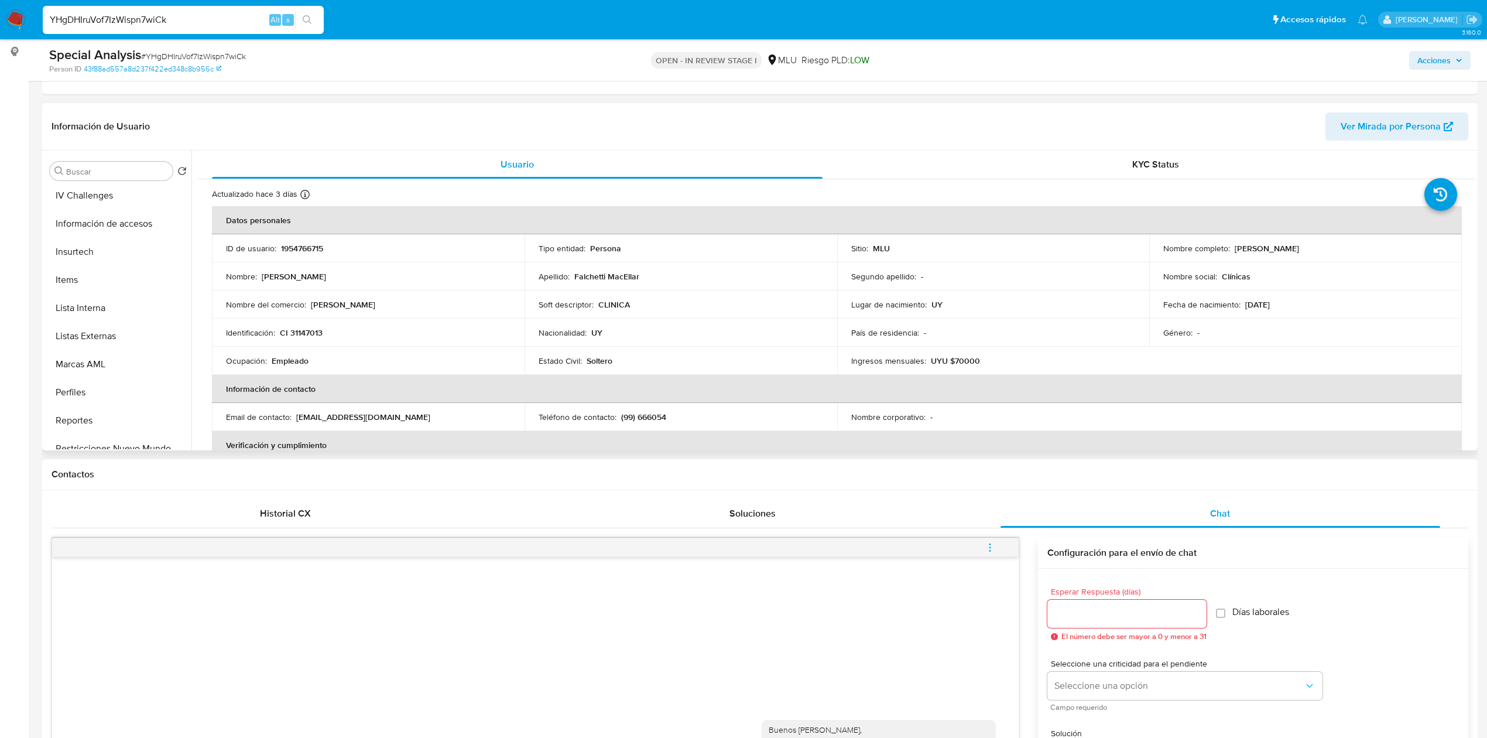
scroll to position [523, 0]
click at [106, 410] on button "Restricciones Nuevo Mundo" at bounding box center [113, 407] width 137 height 28
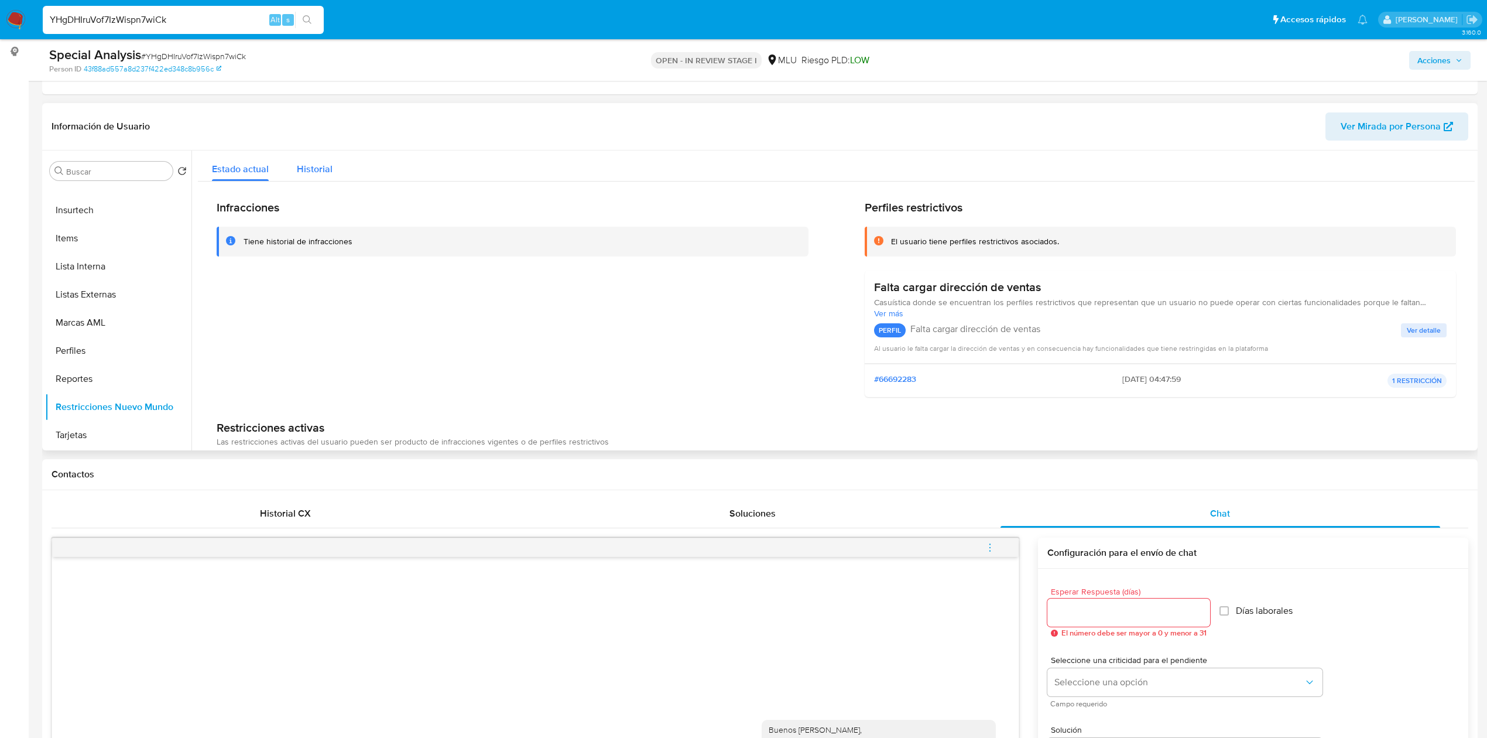
click at [326, 177] on div "Historial" at bounding box center [315, 165] width 36 height 31
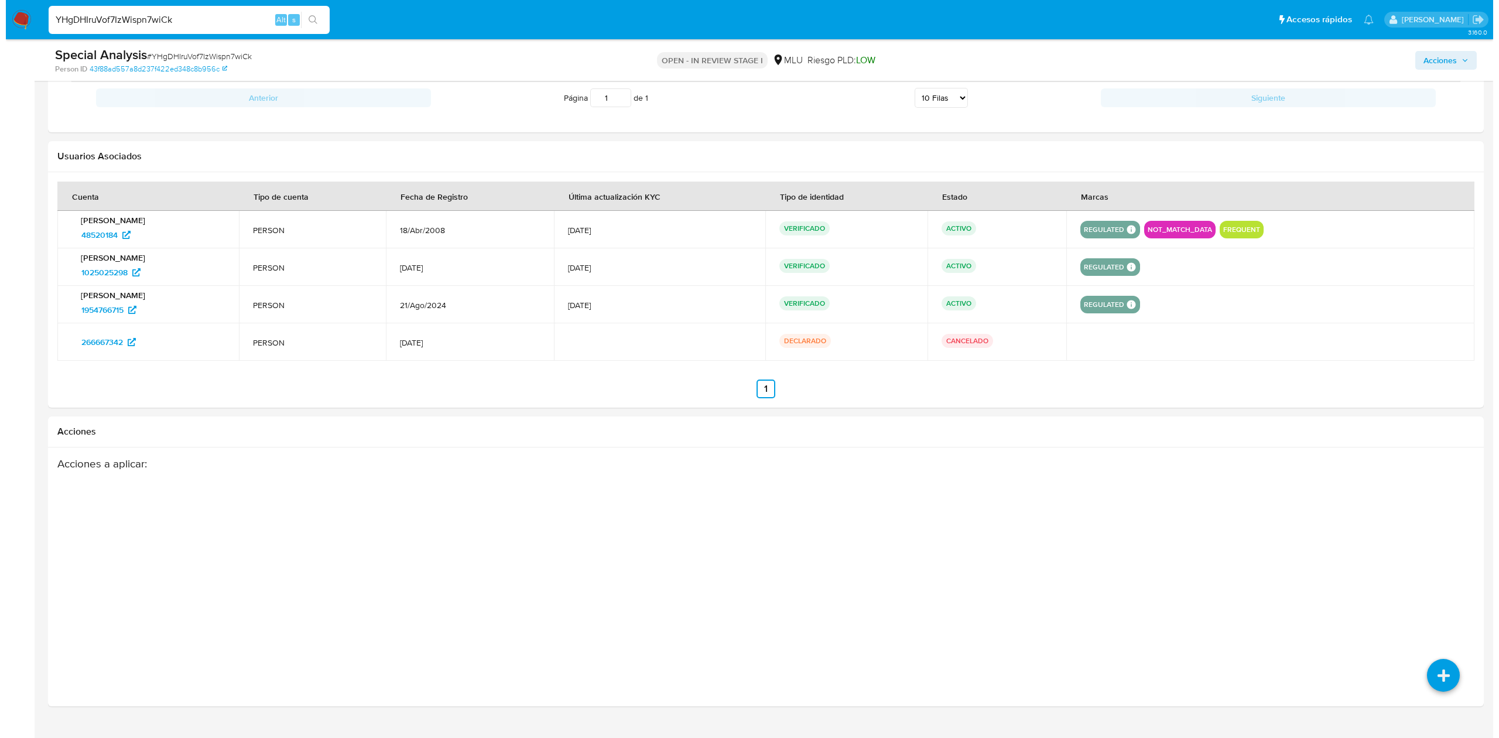
scroll to position [1631, 0]
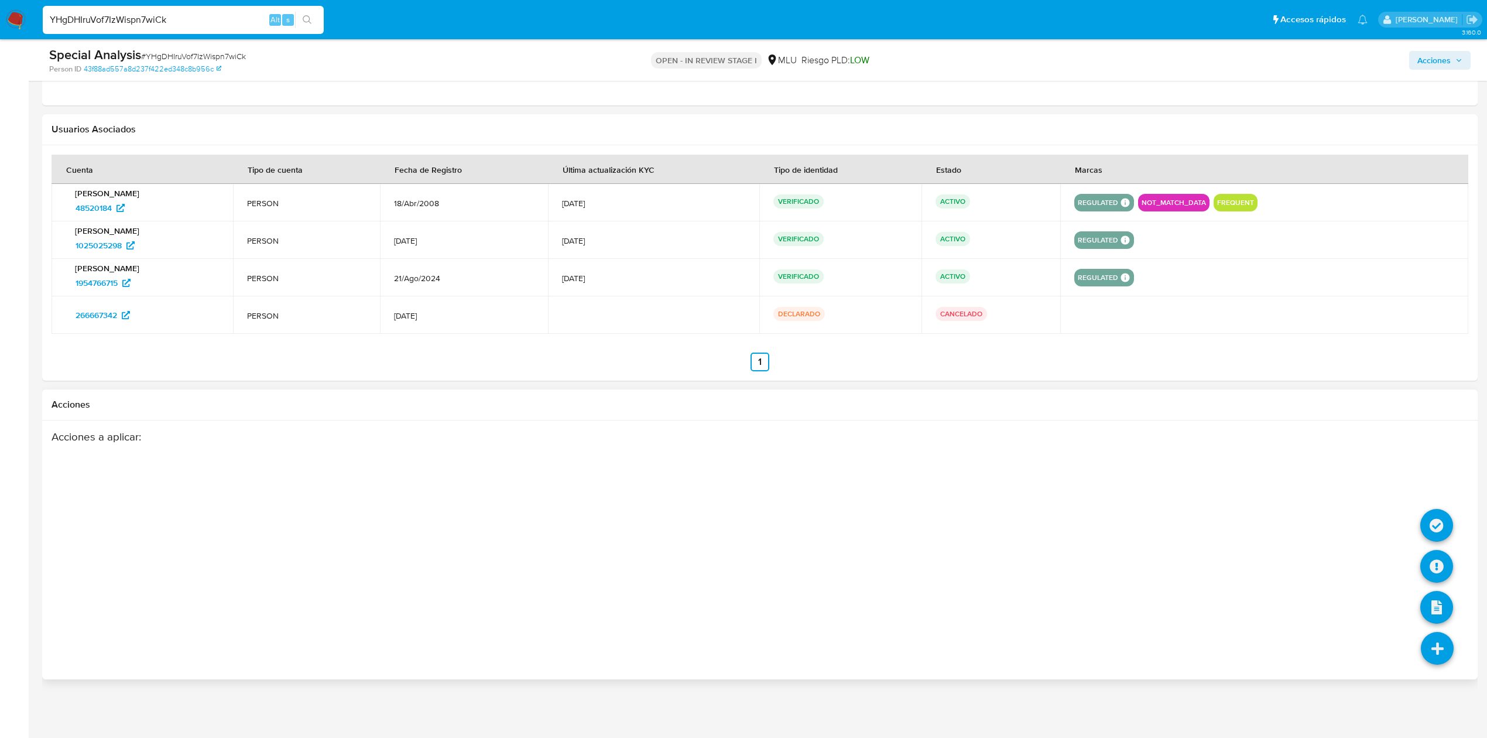
click at [1426, 640] on icon at bounding box center [1437, 648] width 33 height 33
click at [1436, 523] on icon at bounding box center [1436, 525] width 33 height 33
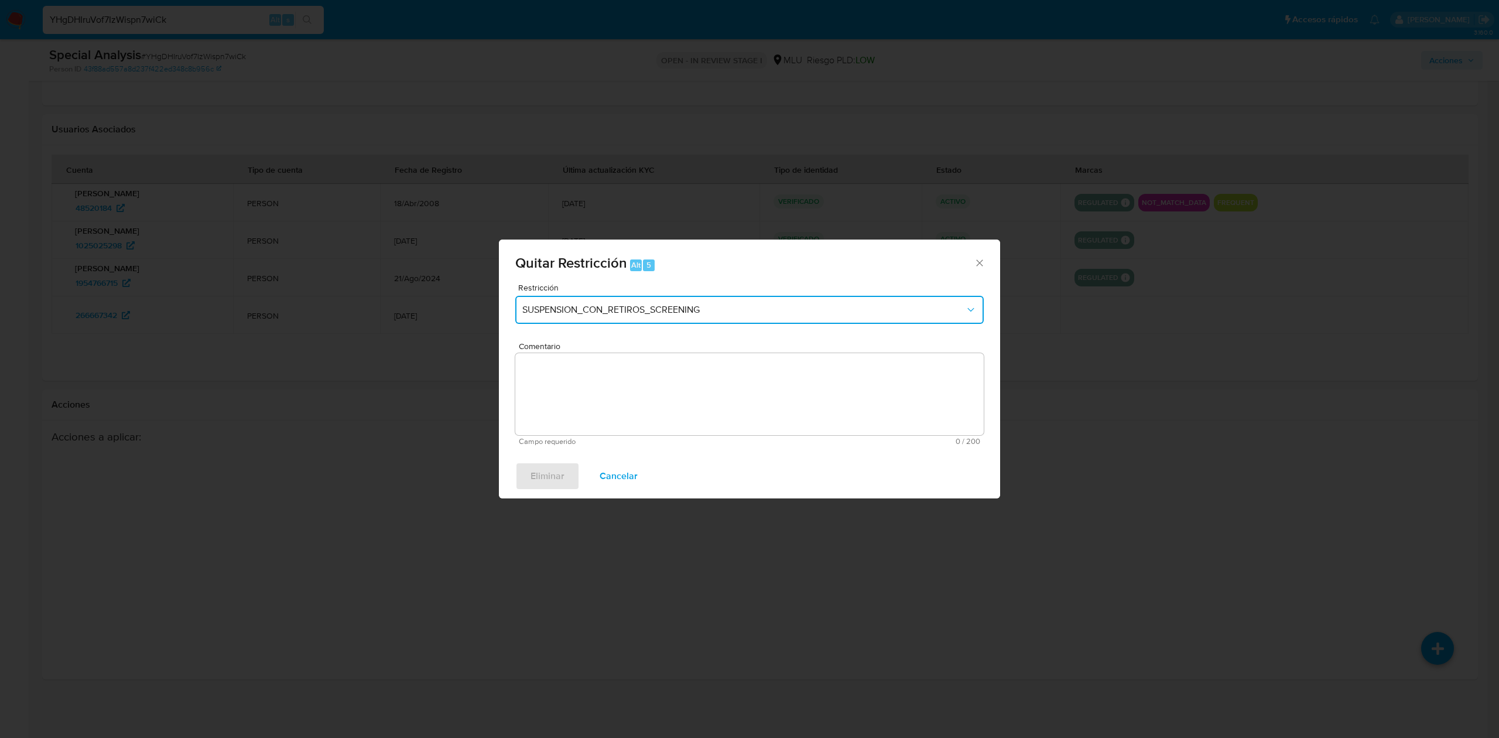
click at [708, 312] on span "SUSPENSION_CON_RETIROS_SCREENING" at bounding box center [743, 310] width 443 height 12
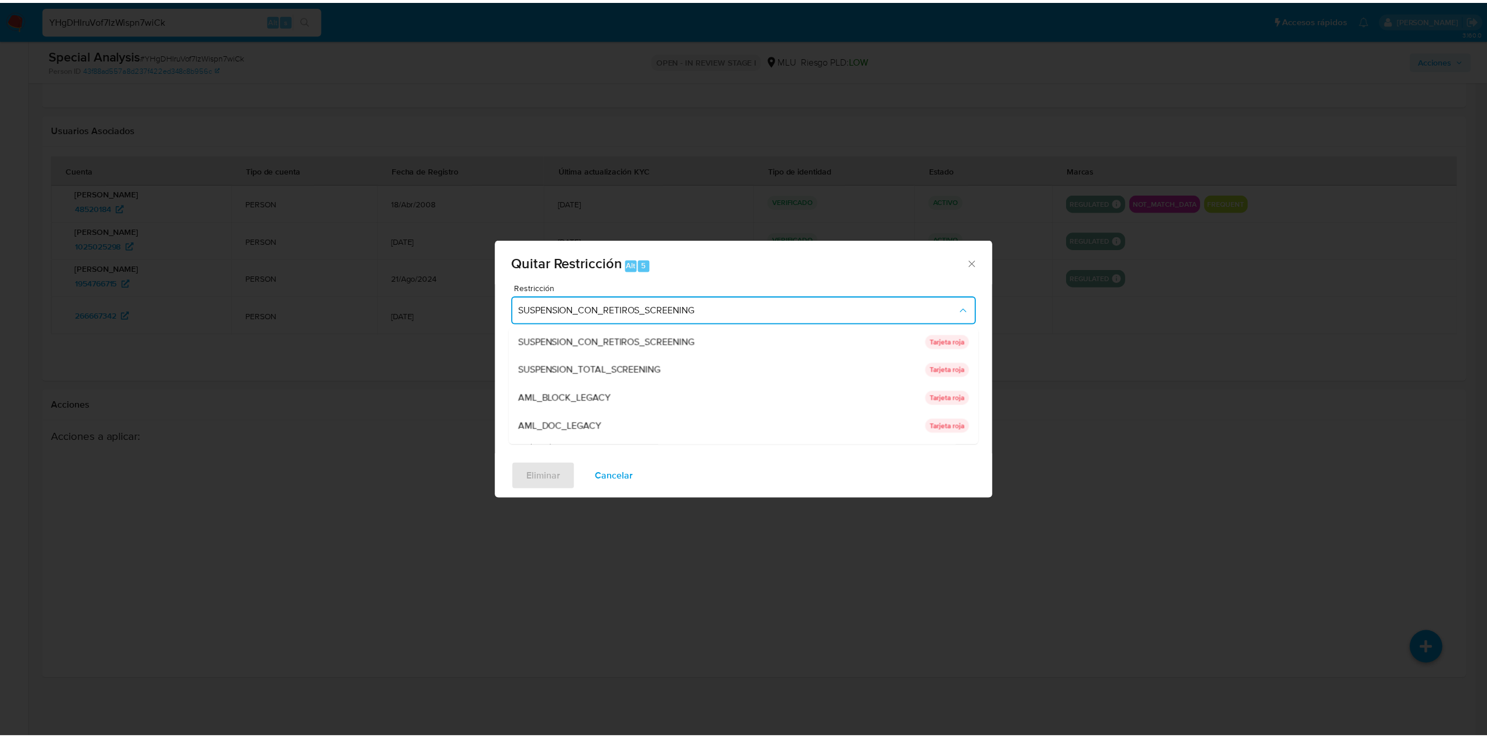
scroll to position [108, 0]
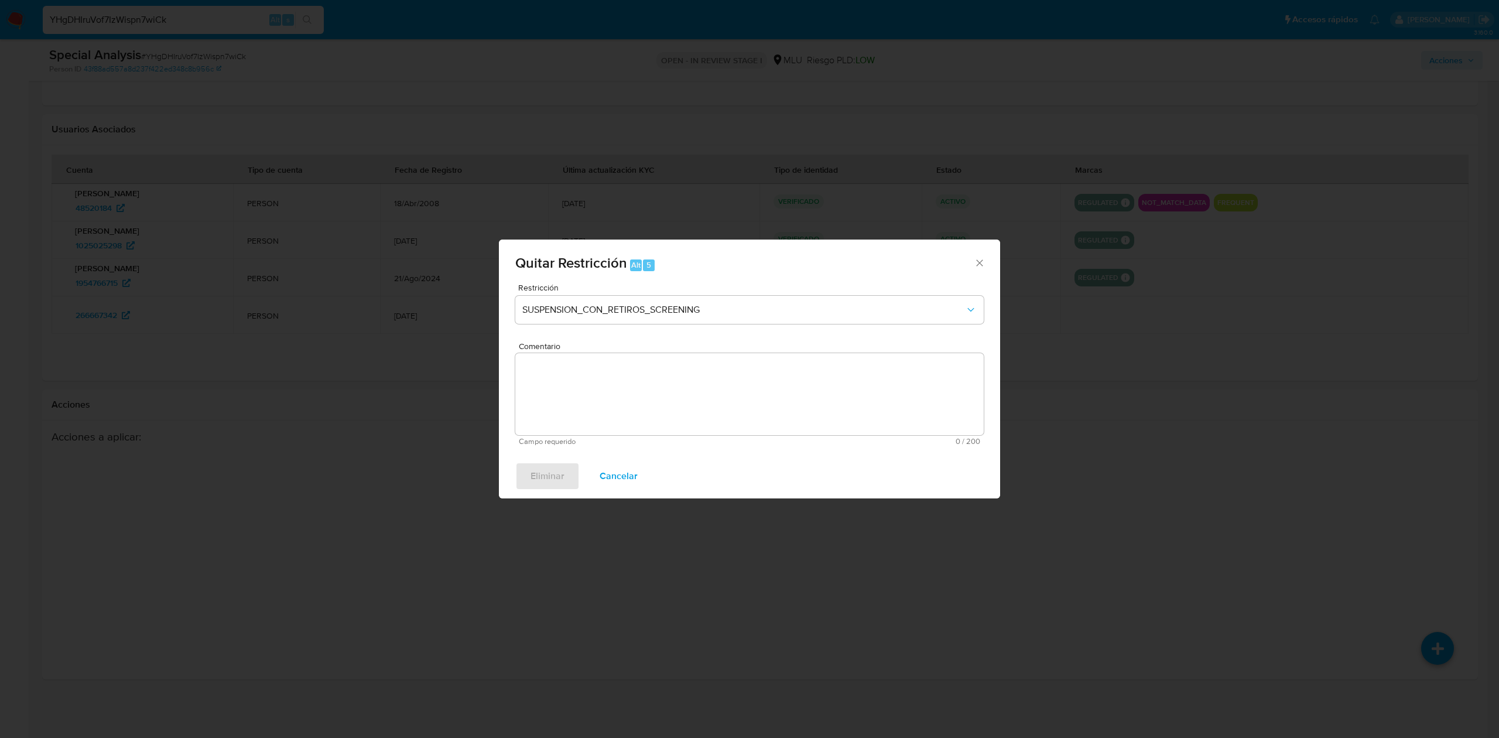
click at [982, 266] on icon "Cerrar ventana" at bounding box center [979, 263] width 6 height 6
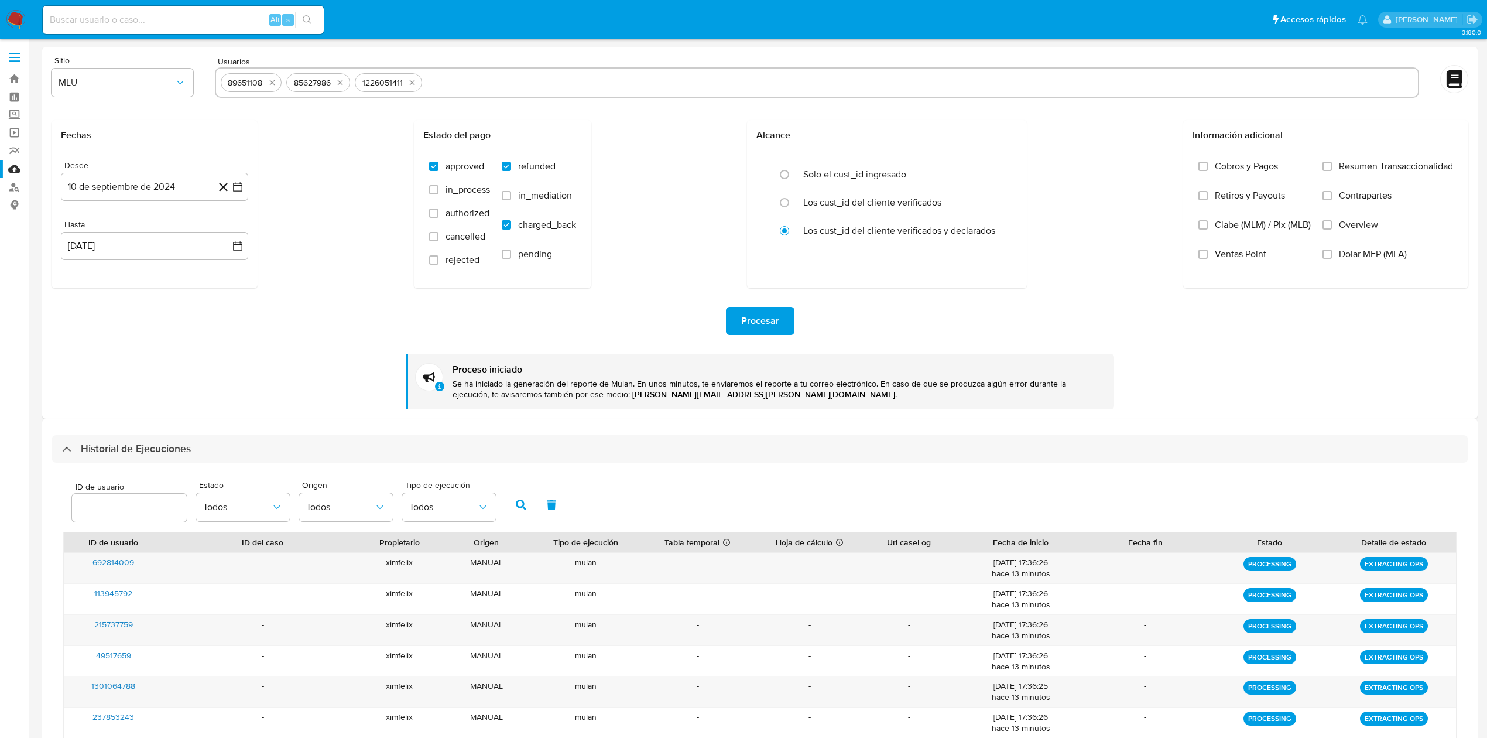
select select "10"
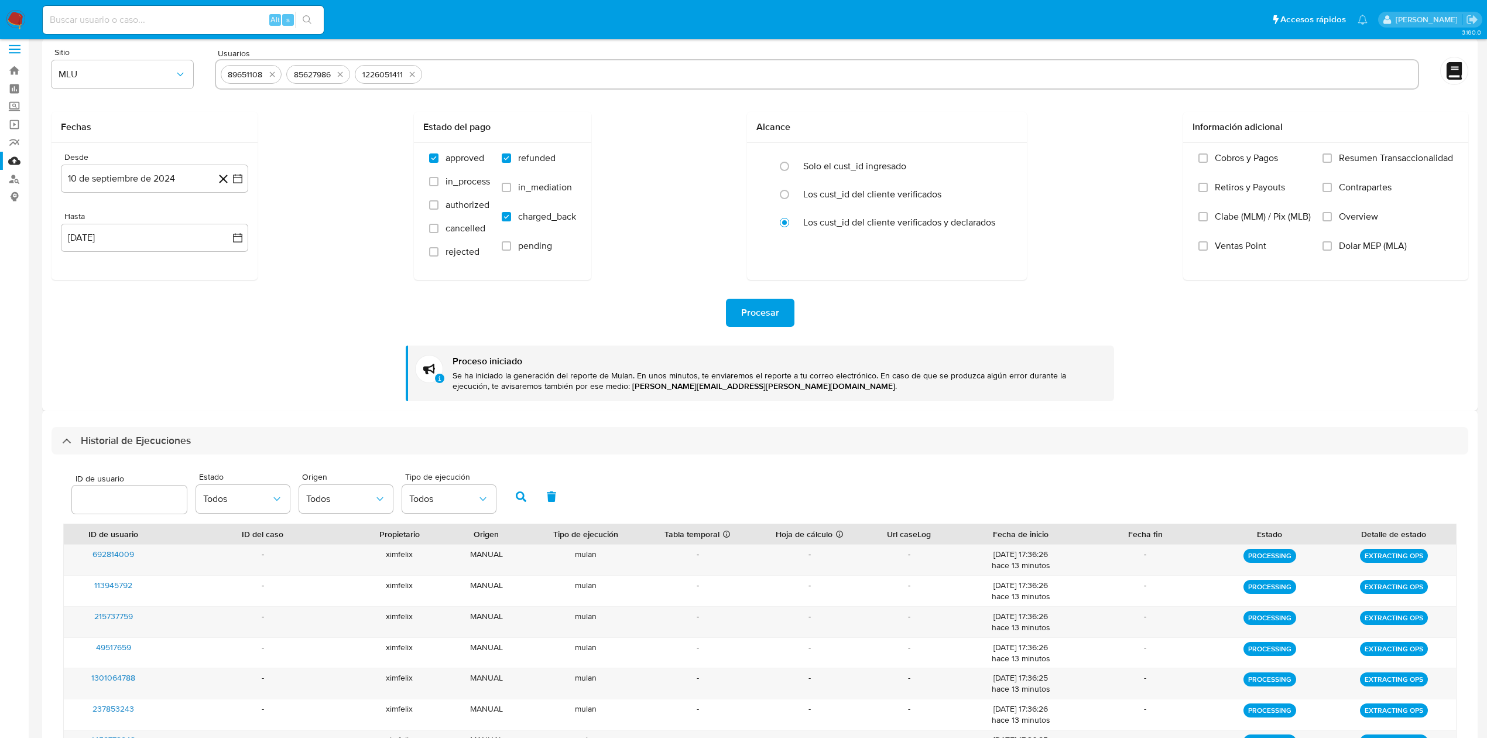
click at [174, 7] on div "Alt s" at bounding box center [183, 20] width 281 height 28
click at [170, 15] on input at bounding box center [183, 19] width 281 height 15
paste input "txUf7jwEUUt6S13LCZR4VIQp"
type input "txUf7jwEUUt6S13LCZR4VIQp"
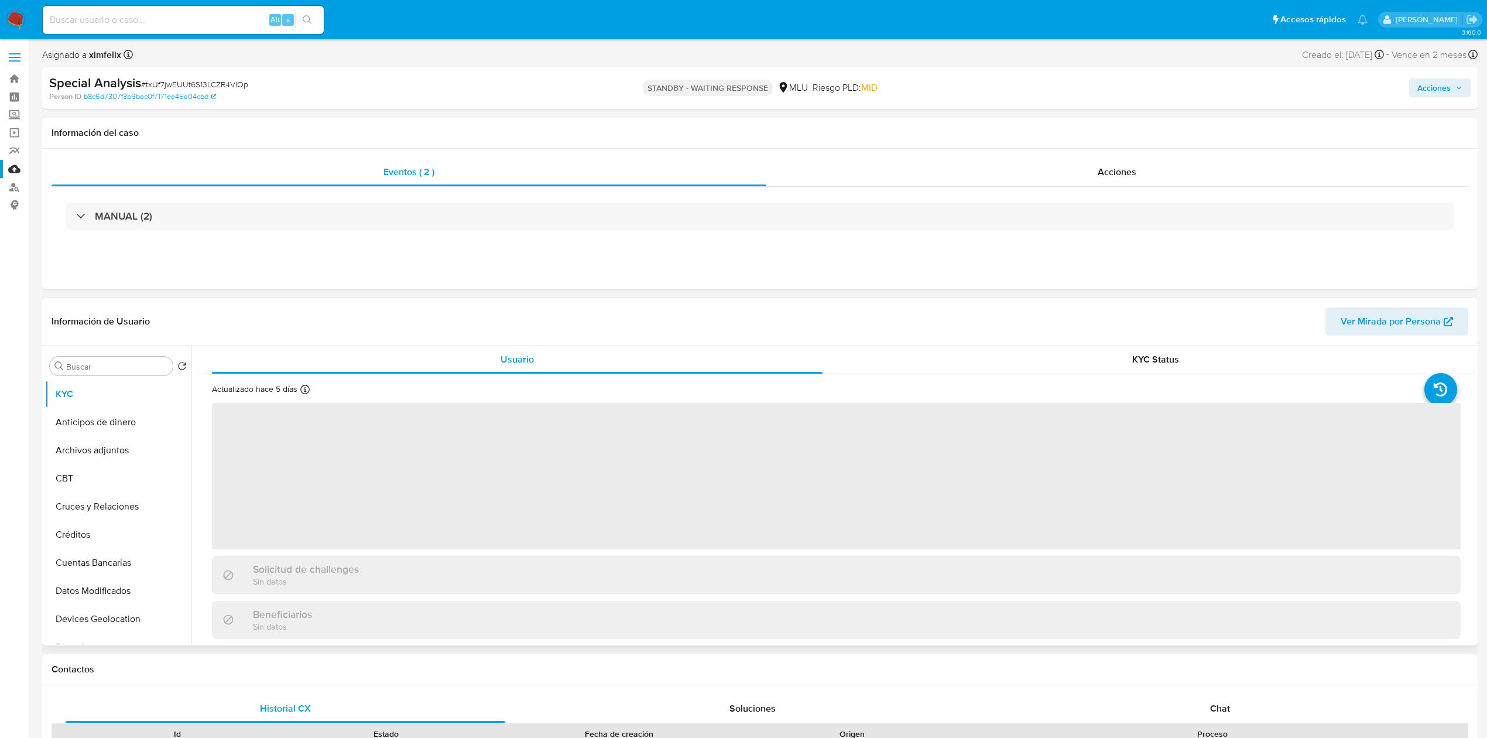
select select "10"
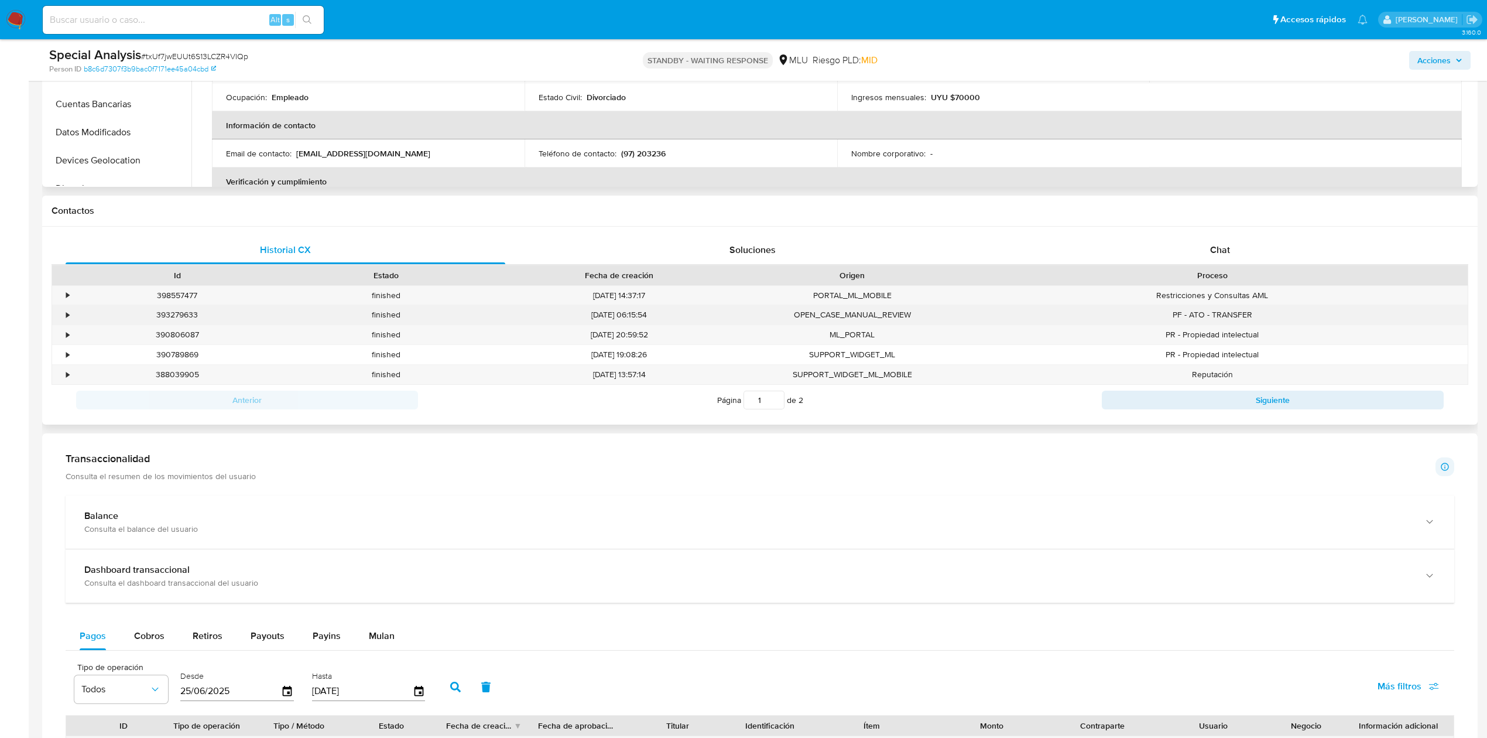
scroll to position [404, 0]
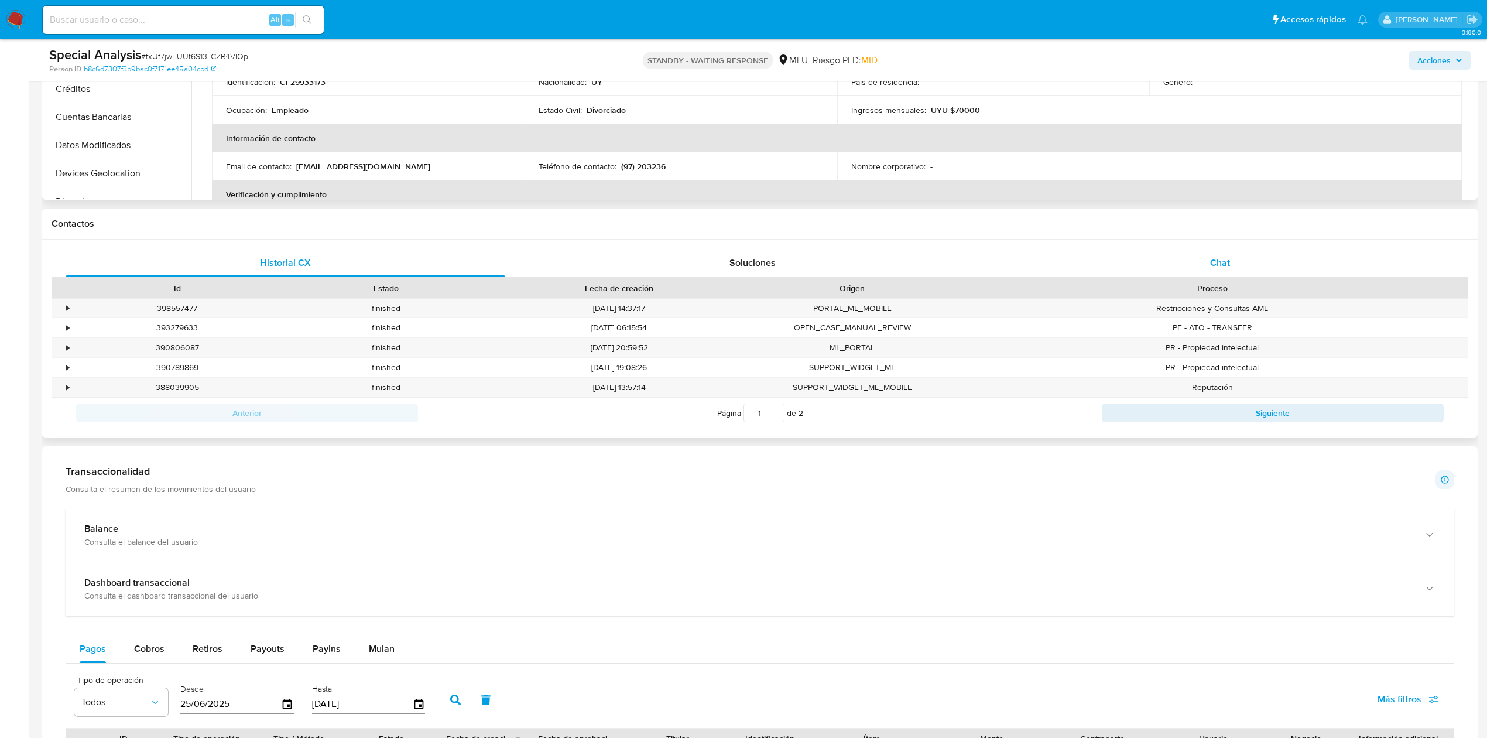
click at [1242, 268] on div "Chat" at bounding box center [1221, 263] width 440 height 28
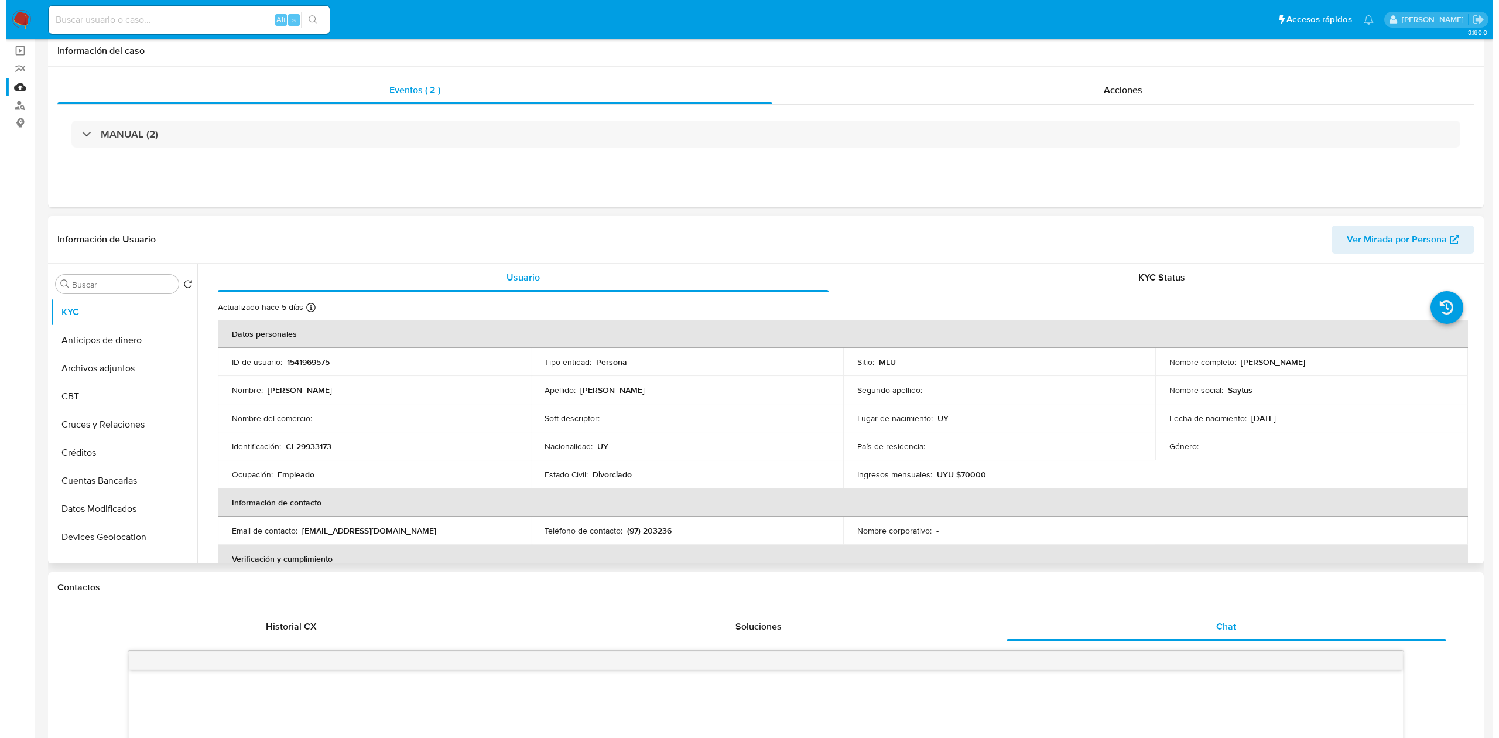
scroll to position [0, 0]
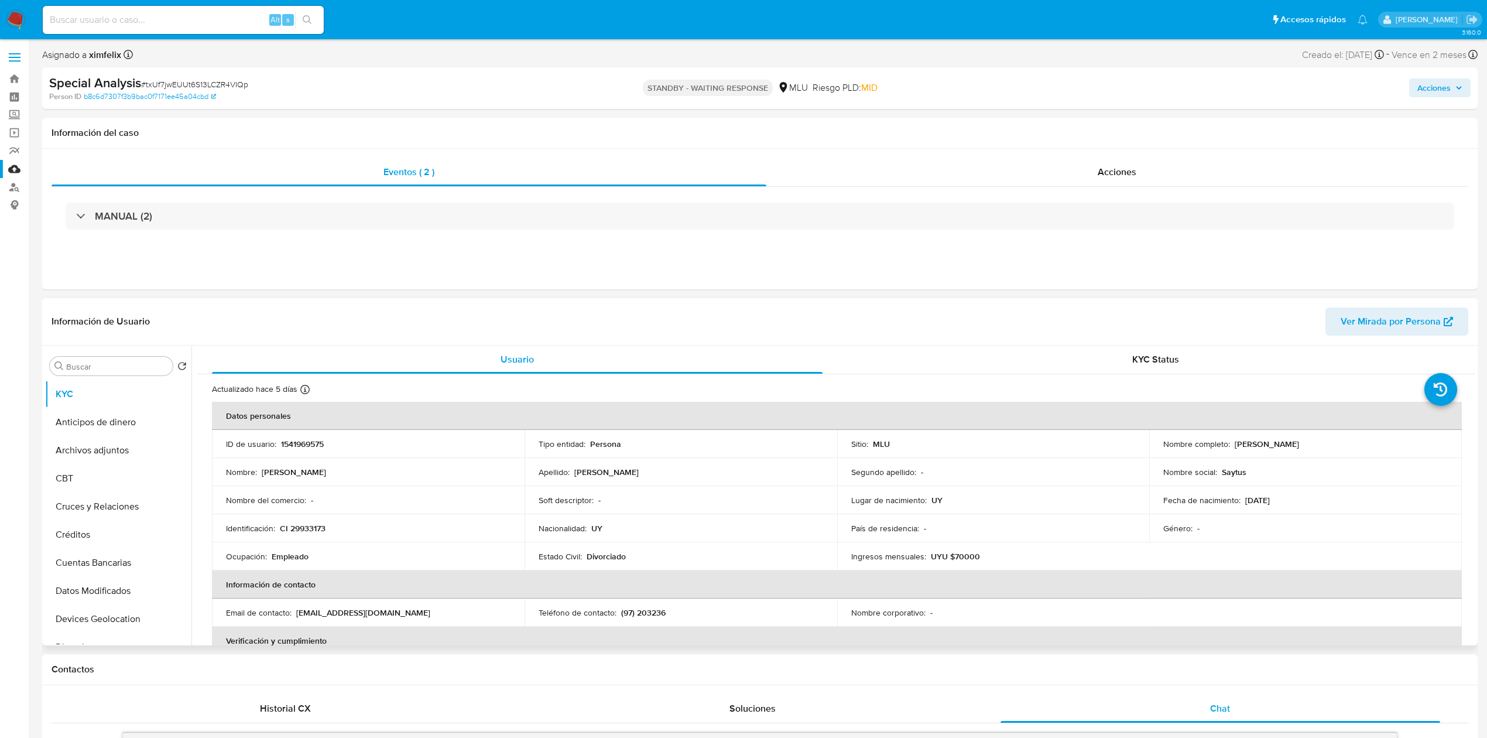
click at [146, 11] on div "Alt s" at bounding box center [183, 20] width 281 height 28
click at [141, 22] on input at bounding box center [183, 19] width 281 height 15
paste input "MlGgmNZ76dASr2QeKt6tVfZe"
type input "MlGgmNZ76dASr2QeKt6tVfZe"
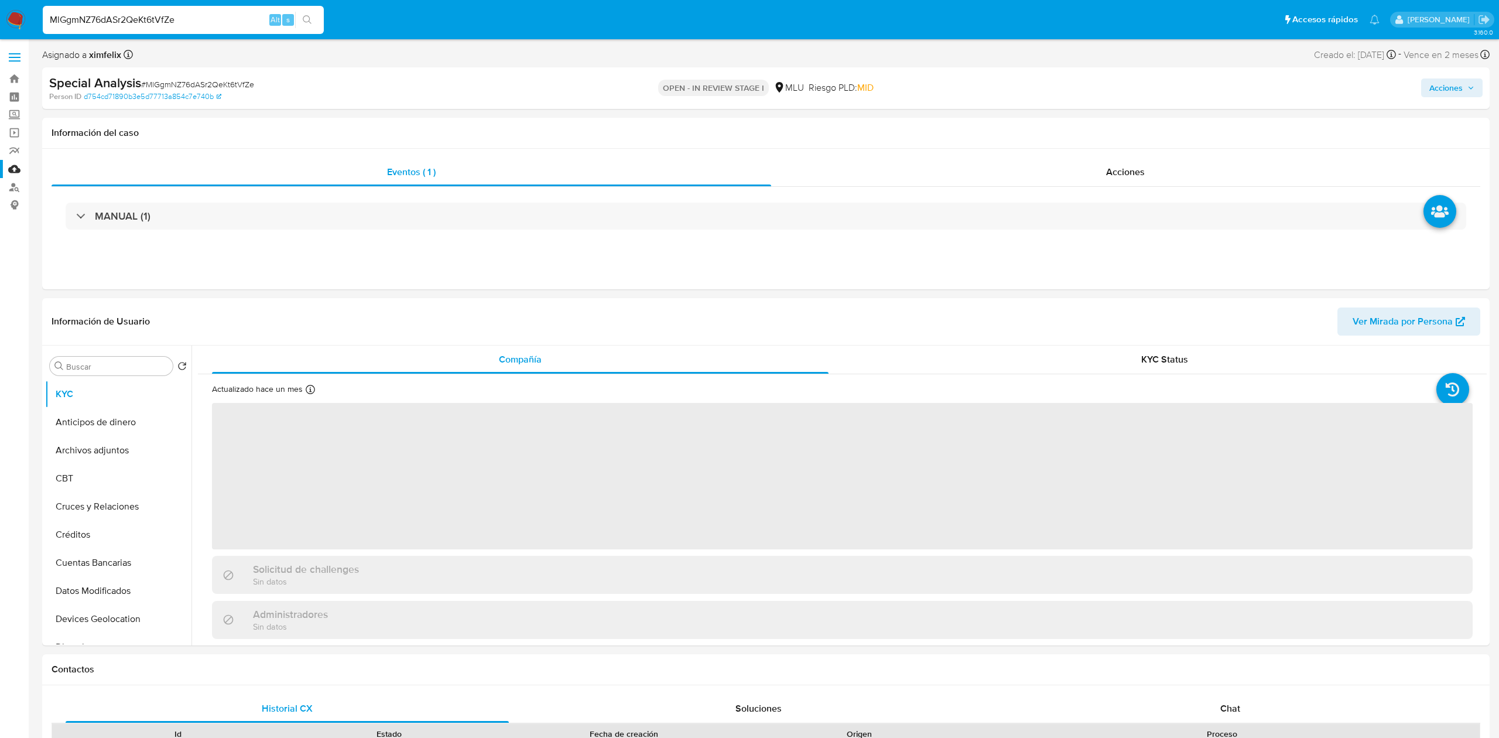
select select "10"
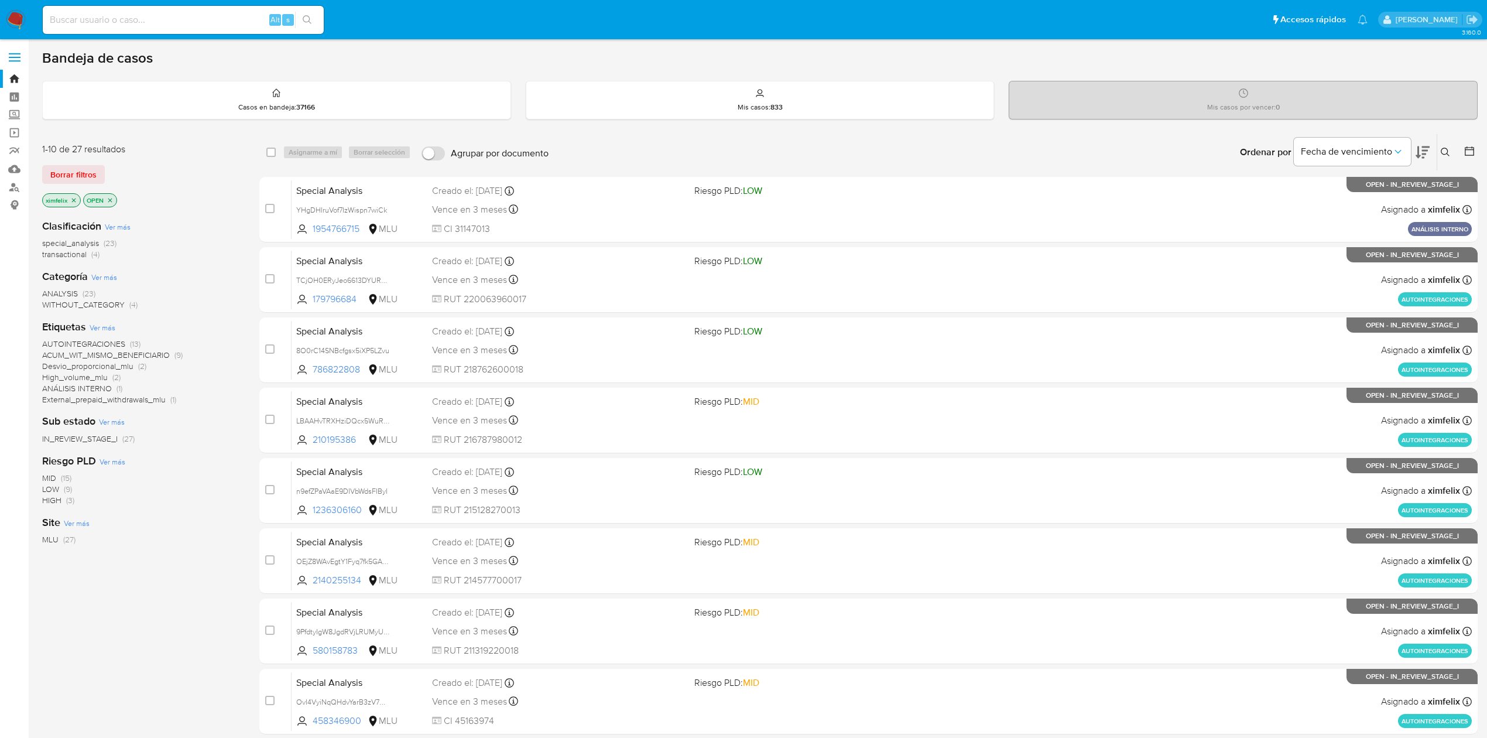
click at [1418, 145] on icon at bounding box center [1423, 152] width 14 height 14
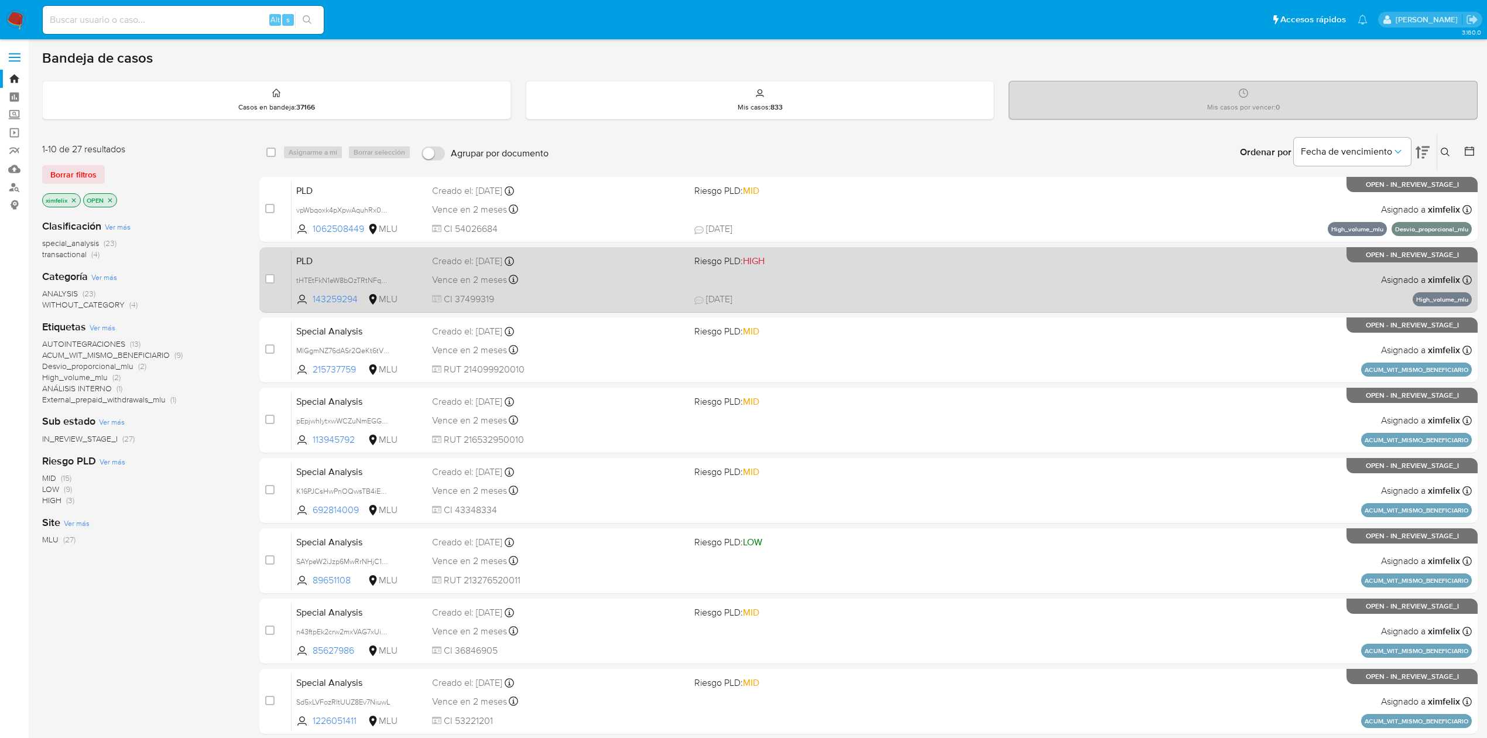
click at [1010, 286] on div "PLD tHTEtFkN1eW8bOzTRtNFqp5f 143259294 MLU Riesgo PLD: HIGH Creado el: 12/08/20…" at bounding box center [882, 279] width 1180 height 59
click at [602, 279] on div "Vence en 2 meses Vence el 10/11/2025 06:35:08" at bounding box center [558, 280] width 253 height 16
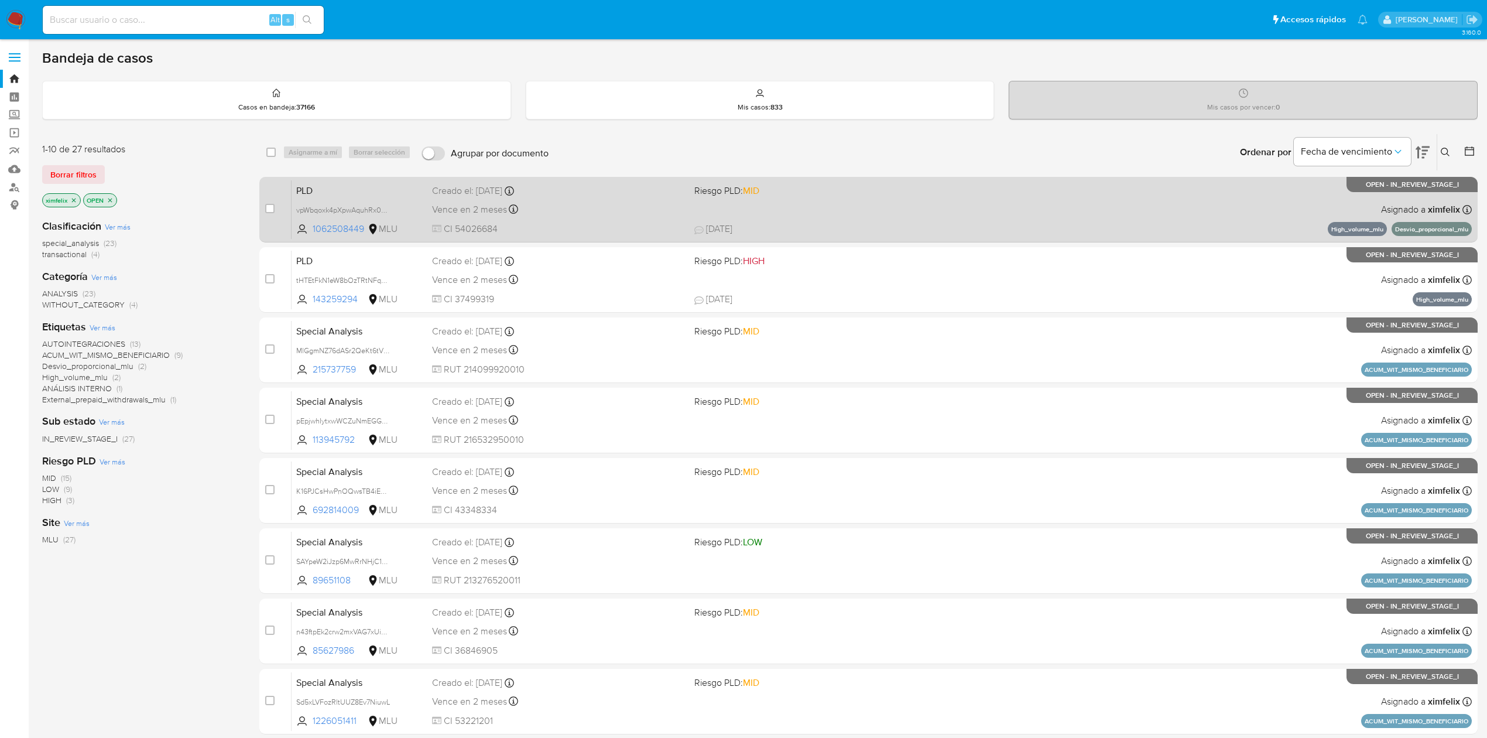
click at [872, 214] on div "PLD vpWbqoxk4pXpwAquhRx0GYzc 1062508449 MLU Riesgo PLD: MID Creado el: 12/08/20…" at bounding box center [882, 209] width 1180 height 59
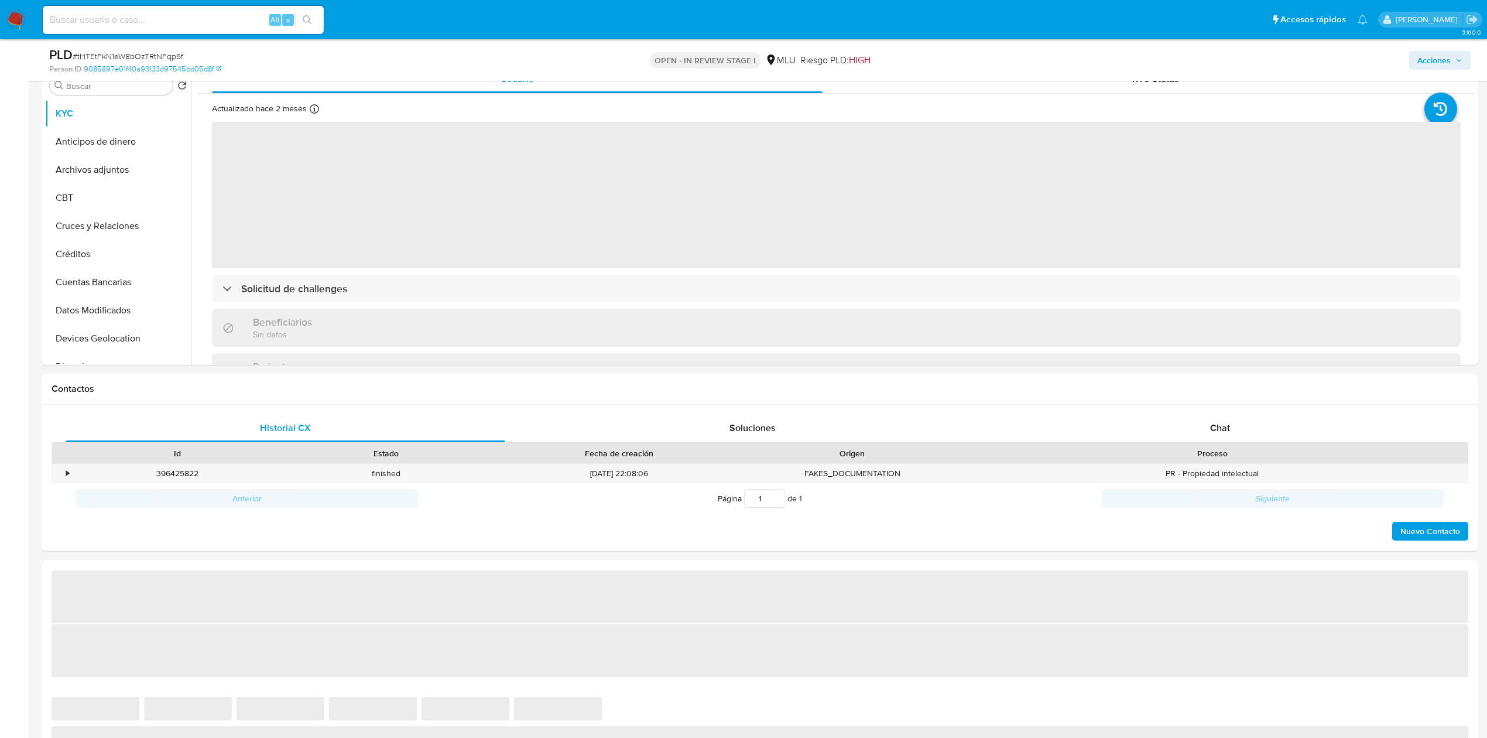
scroll to position [246, 0]
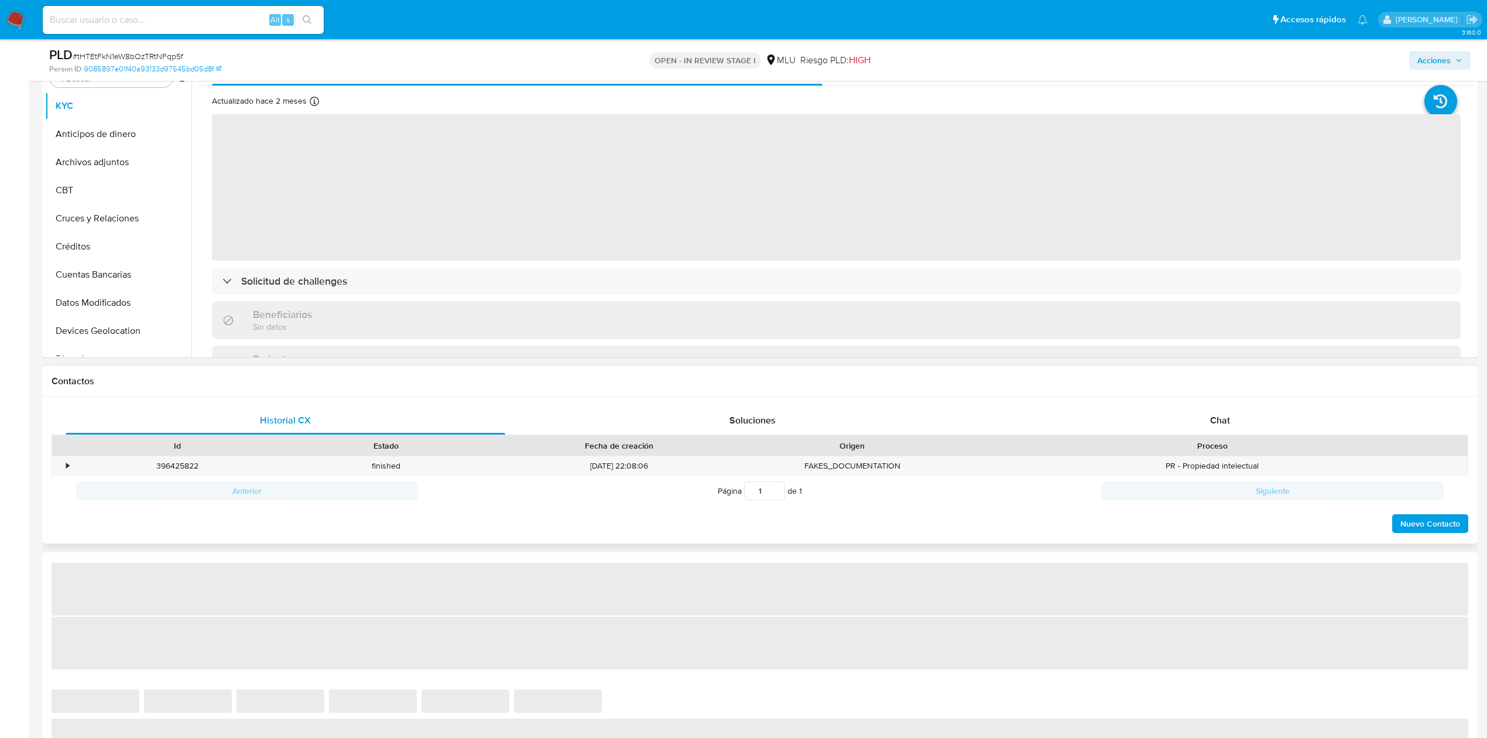
select select "10"
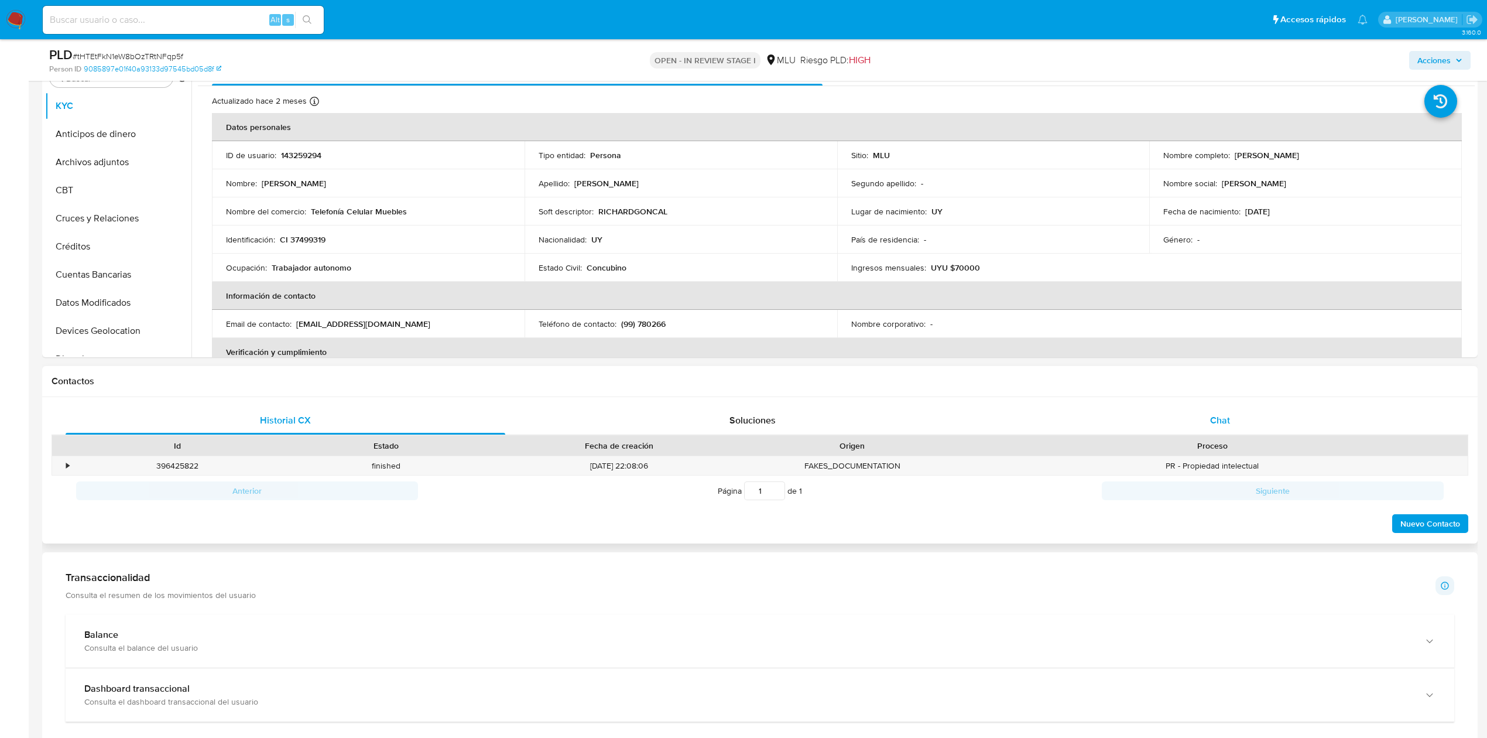
click at [1200, 427] on div "Chat" at bounding box center [1221, 420] width 440 height 28
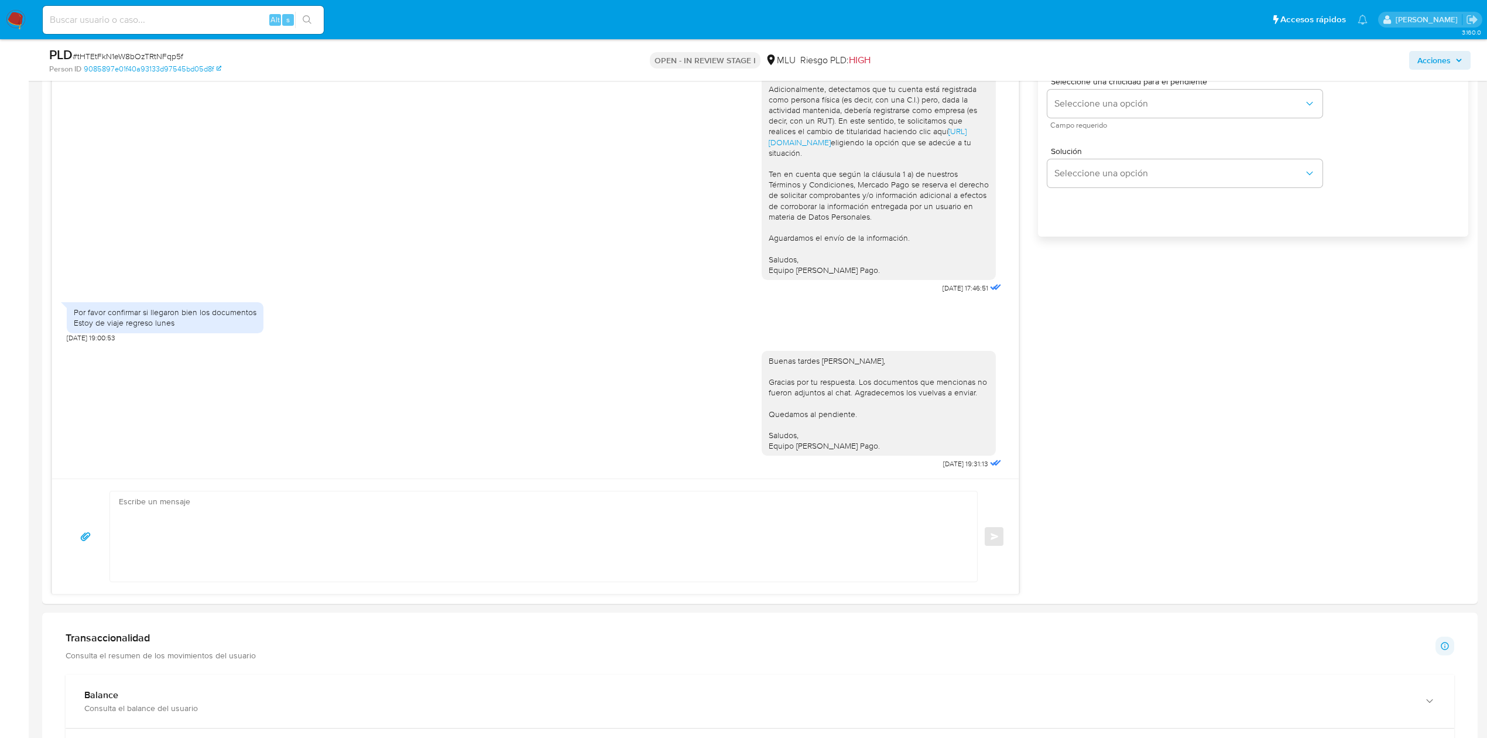
scroll to position [749, 0]
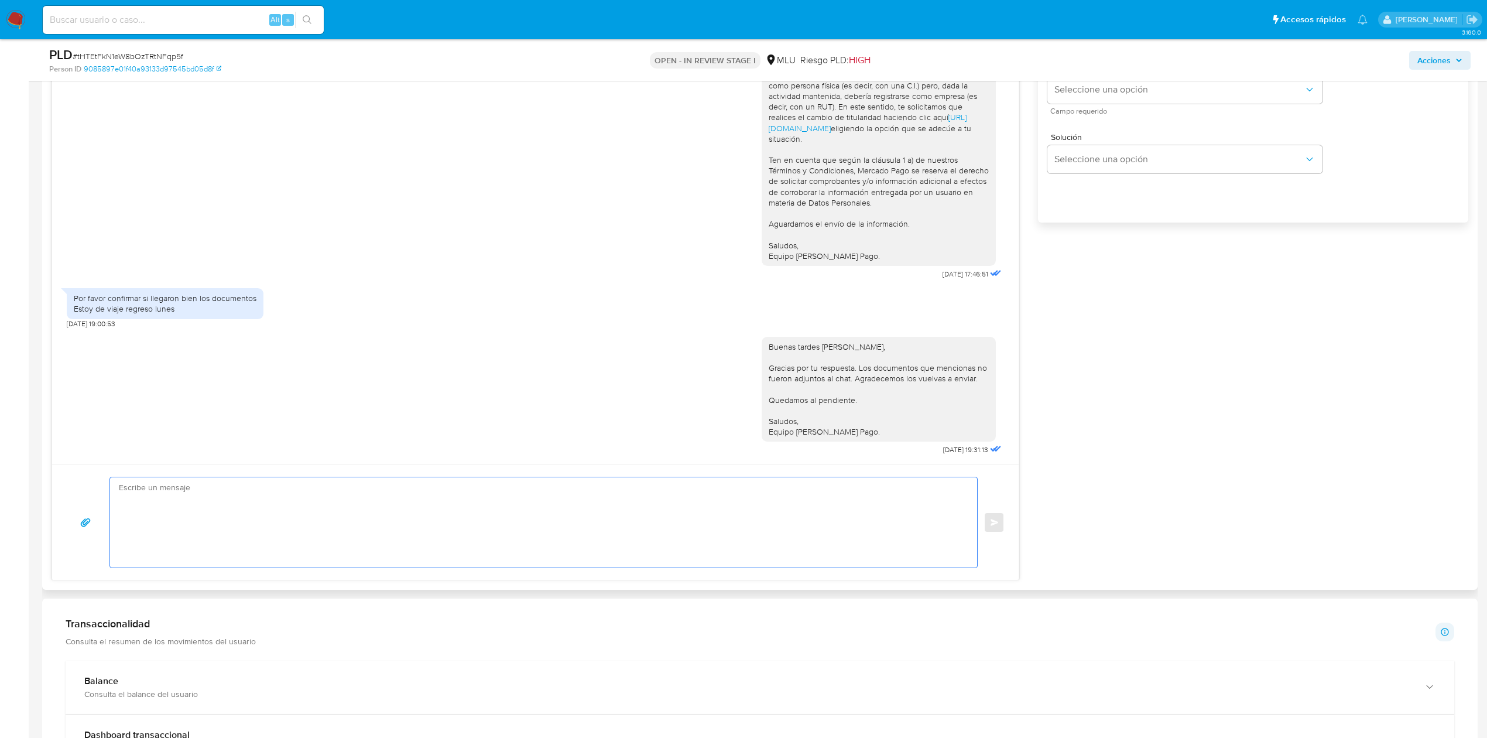
click at [765, 523] on textarea at bounding box center [541, 522] width 844 height 90
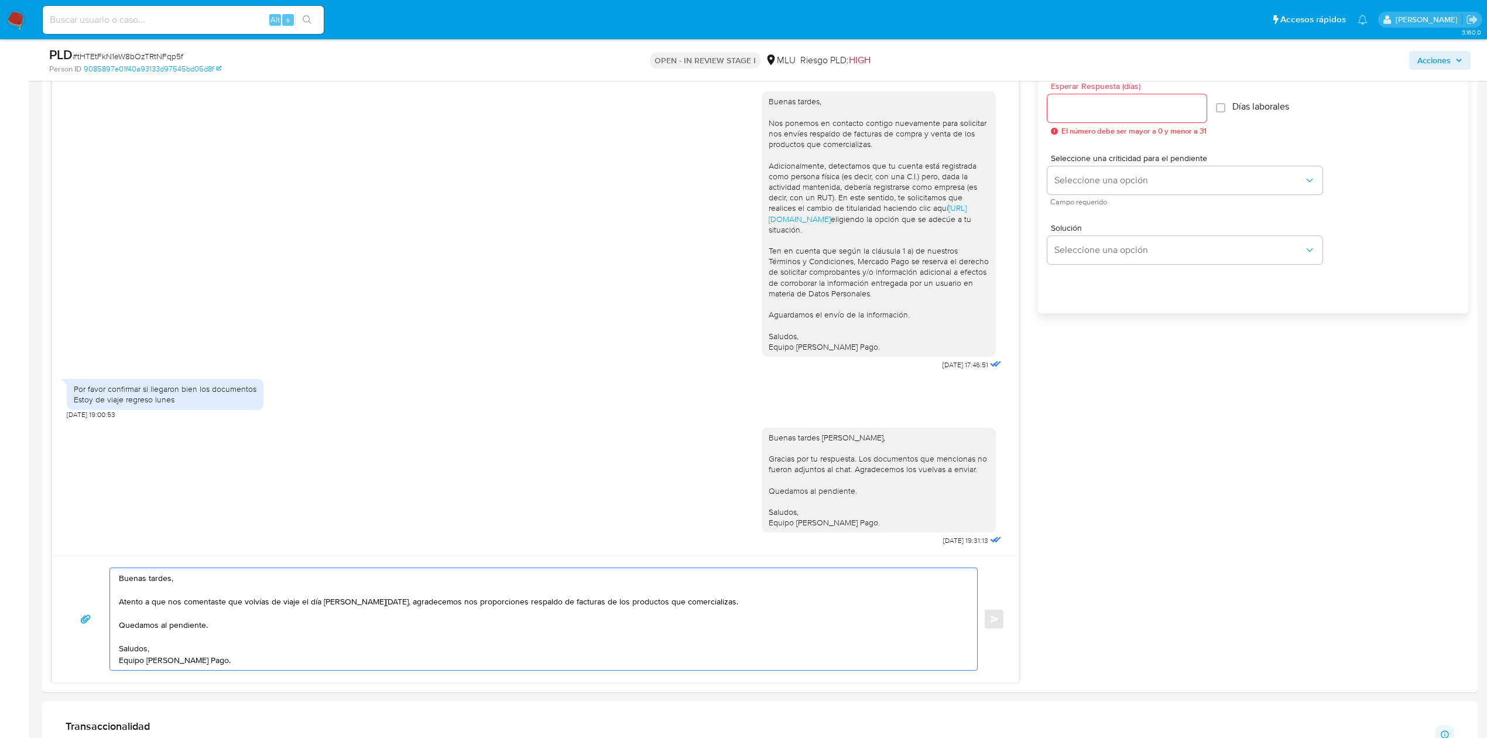
scroll to position [638, 0]
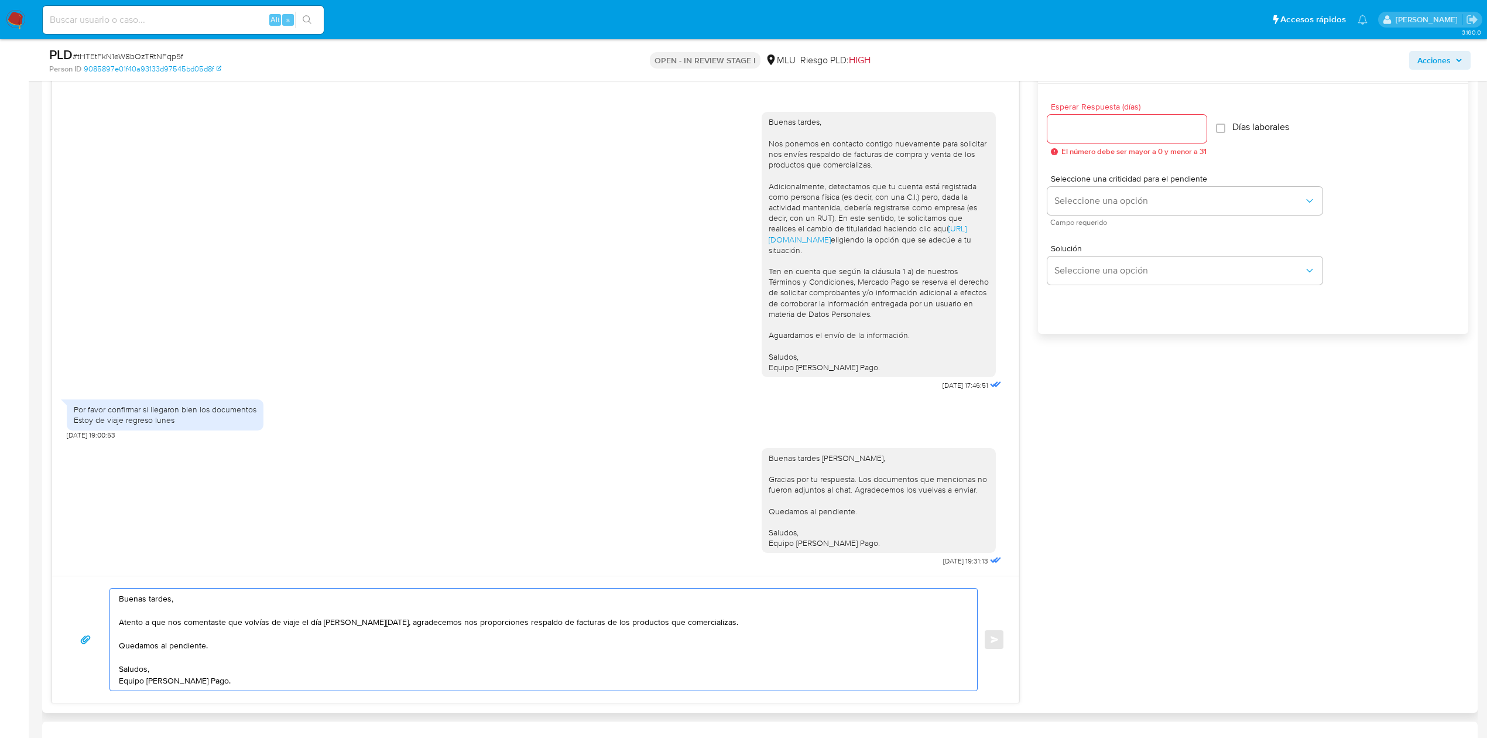
type textarea "Buenas tardes, Atento a que nos comentaste que volvías de viaje el día de hoy, …"
click at [1091, 121] on input "Esperar Respuesta (días)" at bounding box center [1126, 128] width 159 height 15
type input "3"
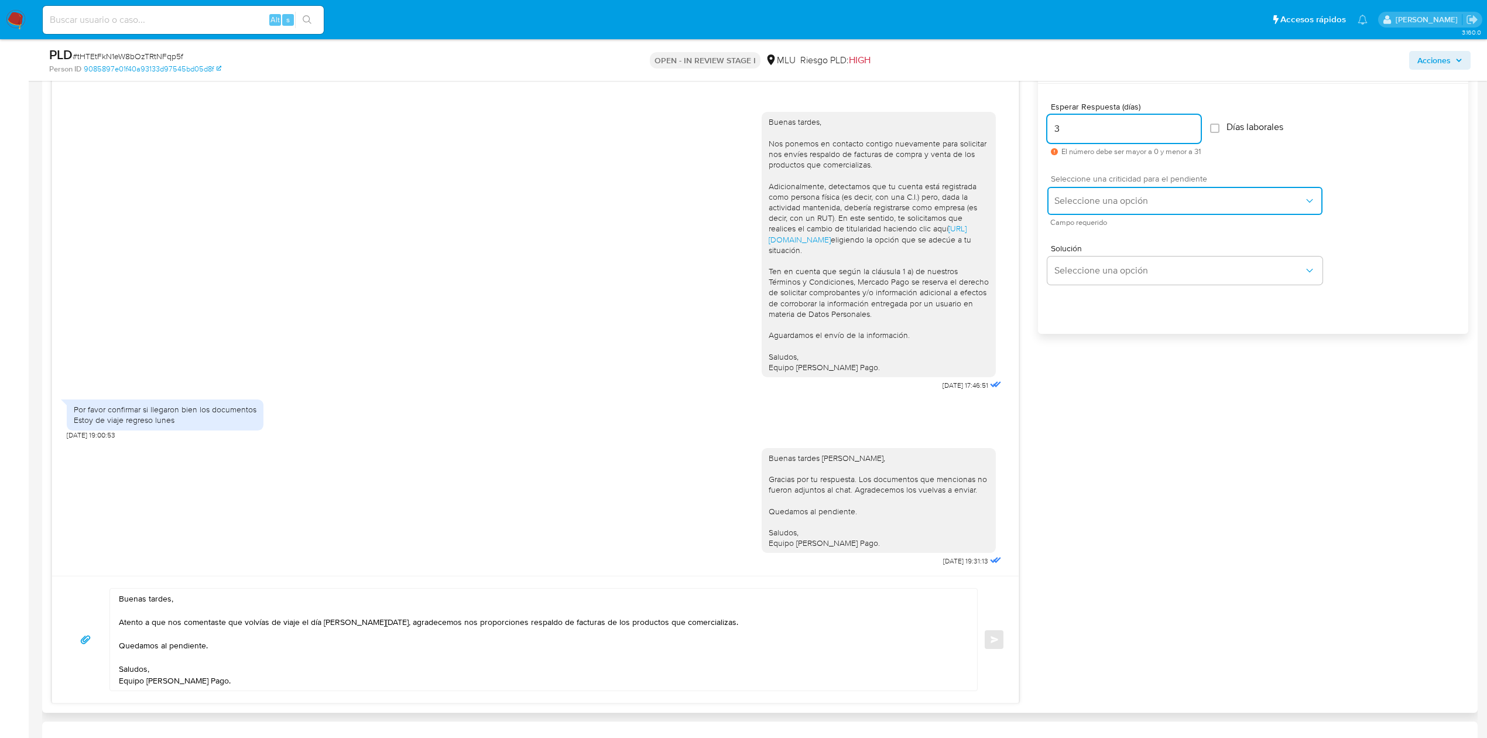
click at [1098, 204] on span "Seleccione una opción" at bounding box center [1178, 201] width 249 height 12
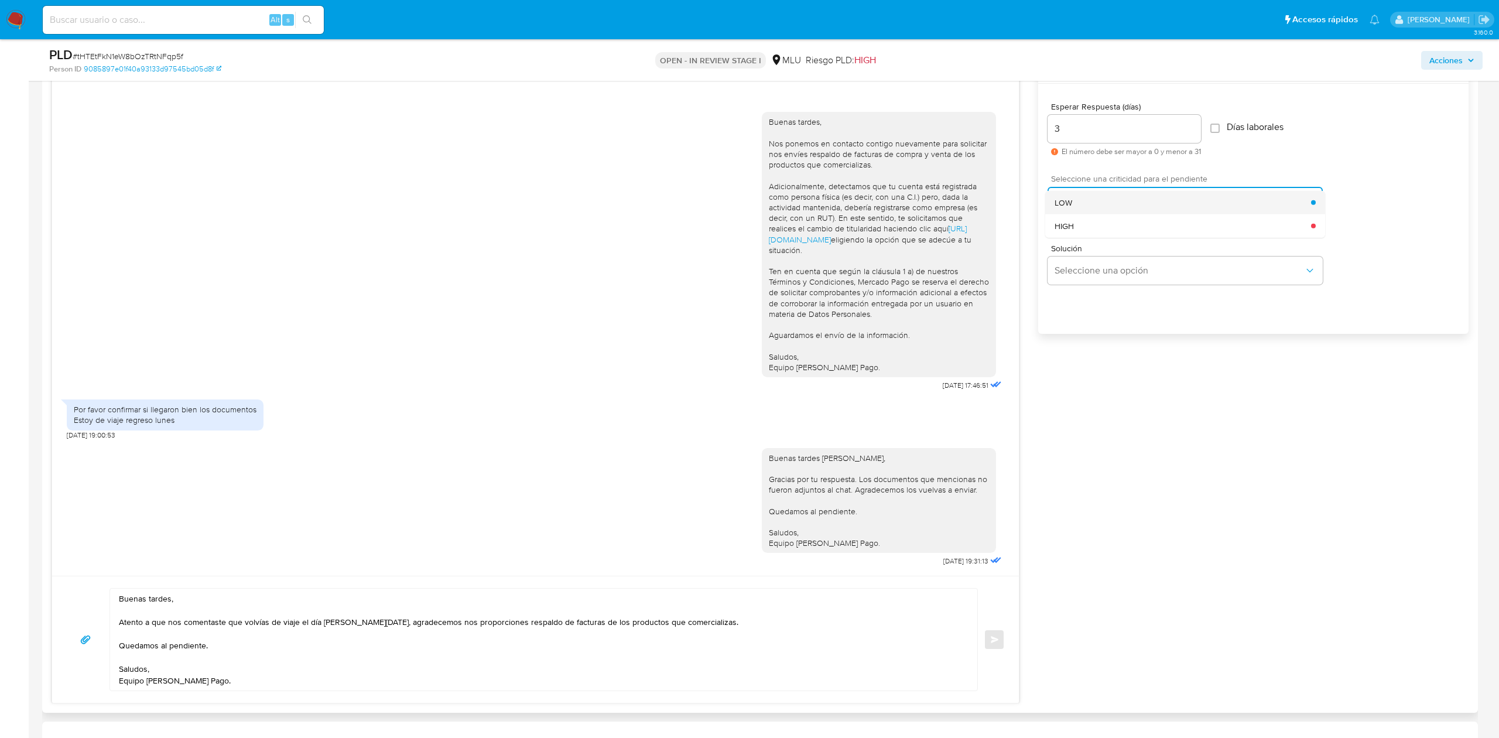
click at [1117, 207] on div "LOW" at bounding box center [1182, 201] width 256 height 23
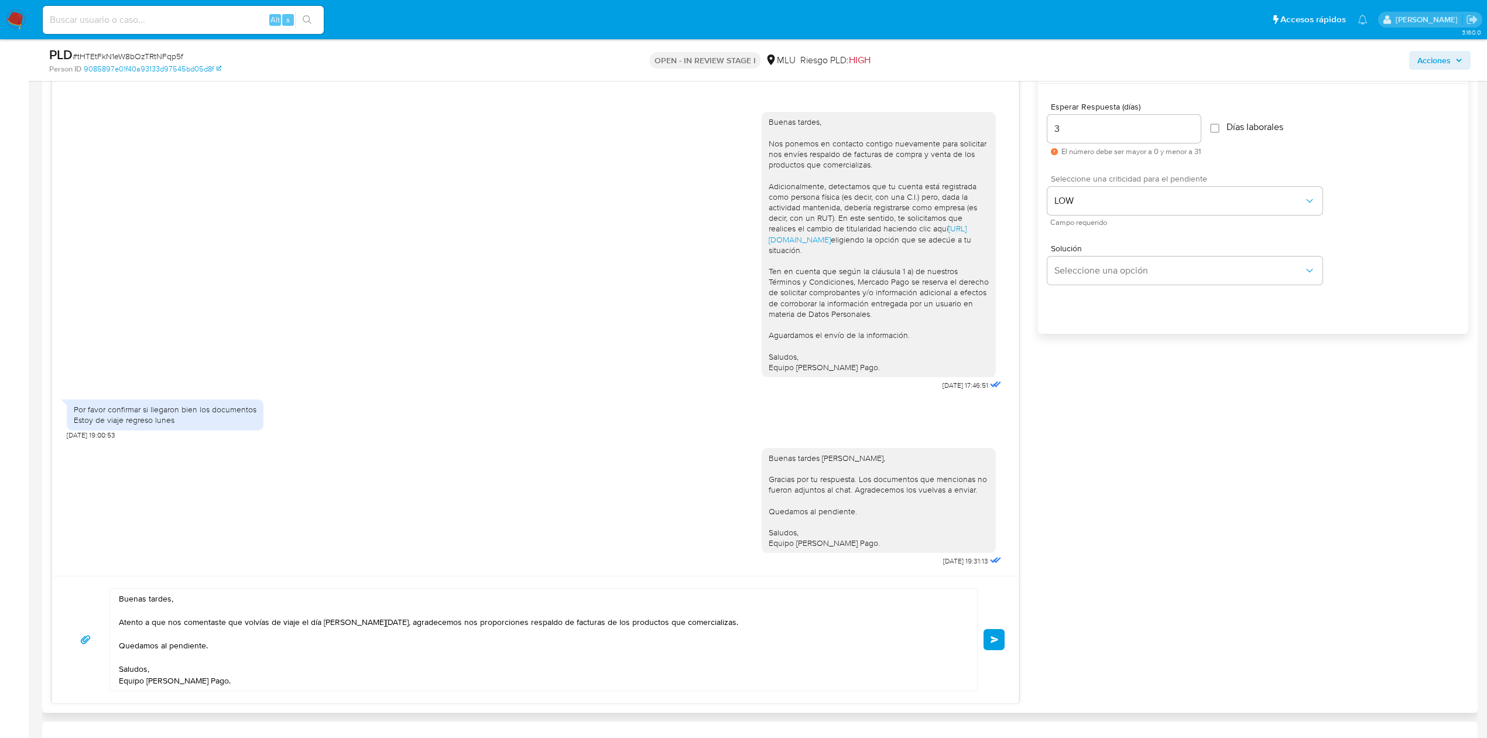
click at [994, 638] on span "Enviar" at bounding box center [995, 639] width 8 height 7
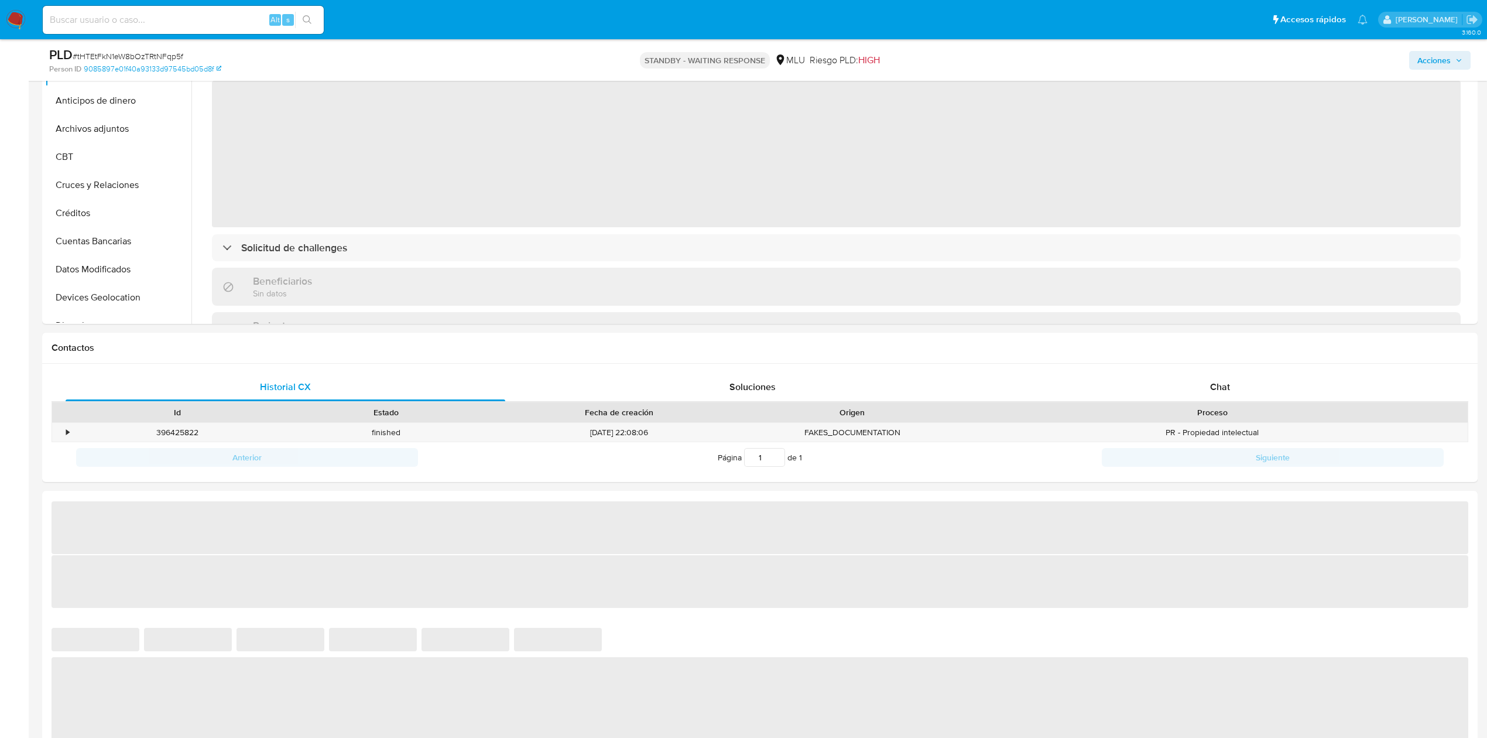
scroll to position [303, 0]
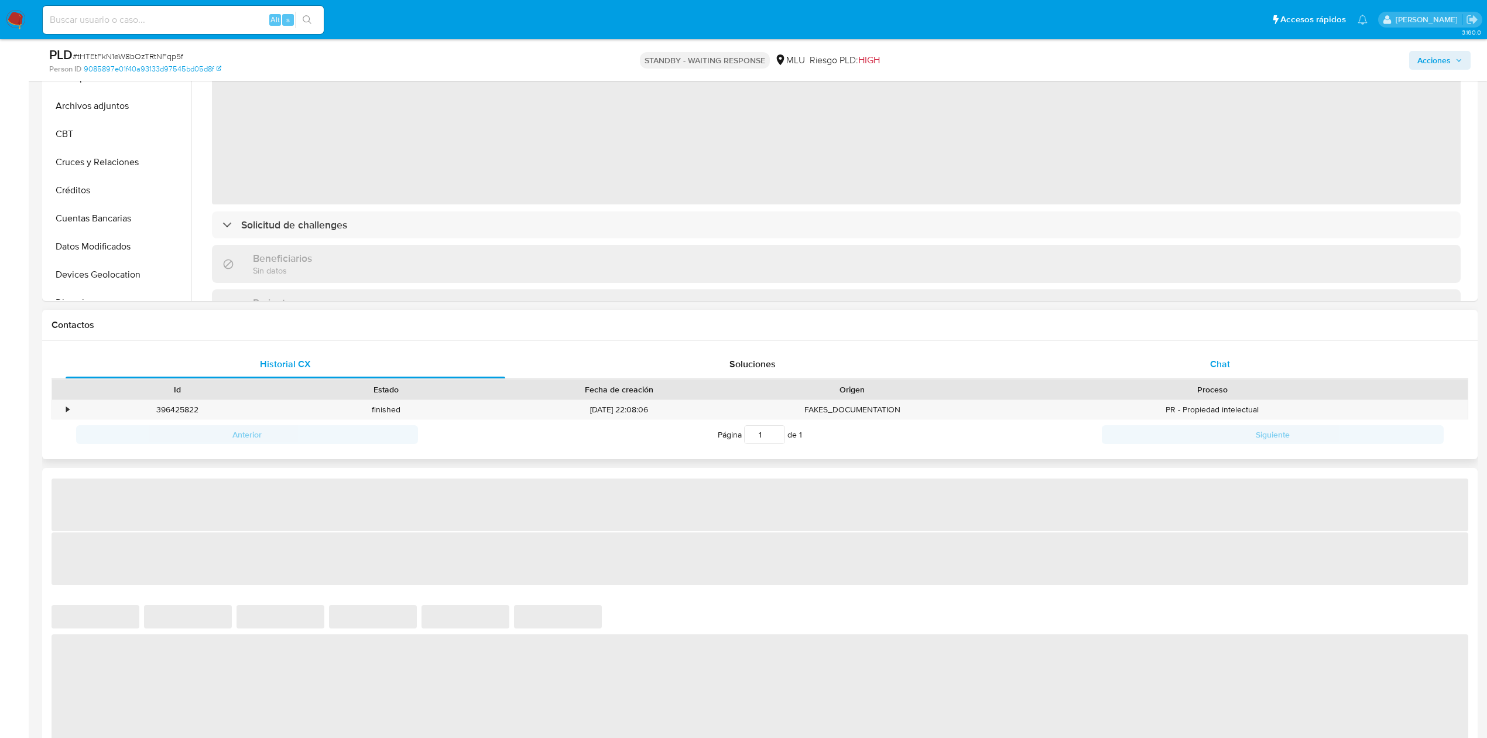
select select "10"
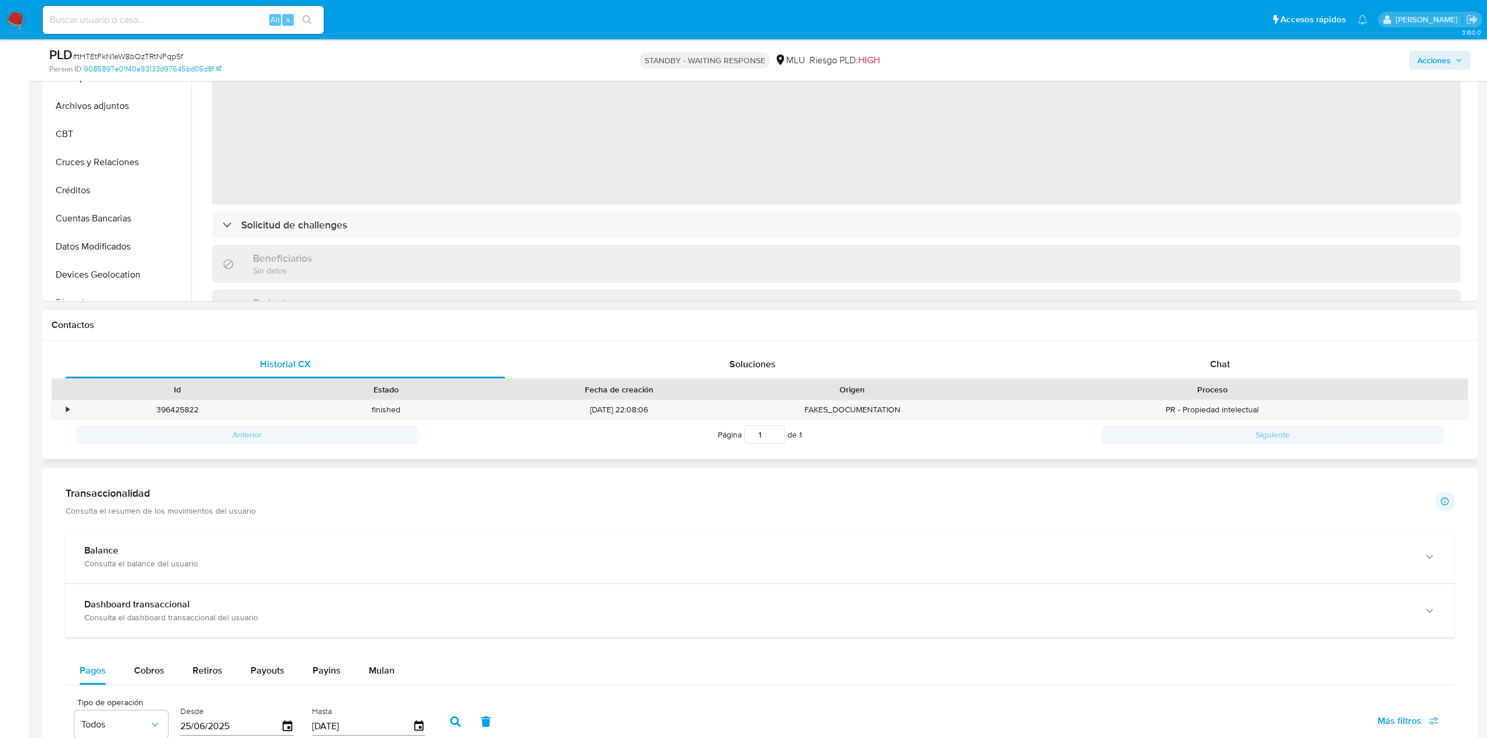
click at [1232, 344] on div "Historial CX Soluciones Chat Id Estado Fecha de creación Origen Proceso • 39642…" at bounding box center [760, 400] width 1436 height 119
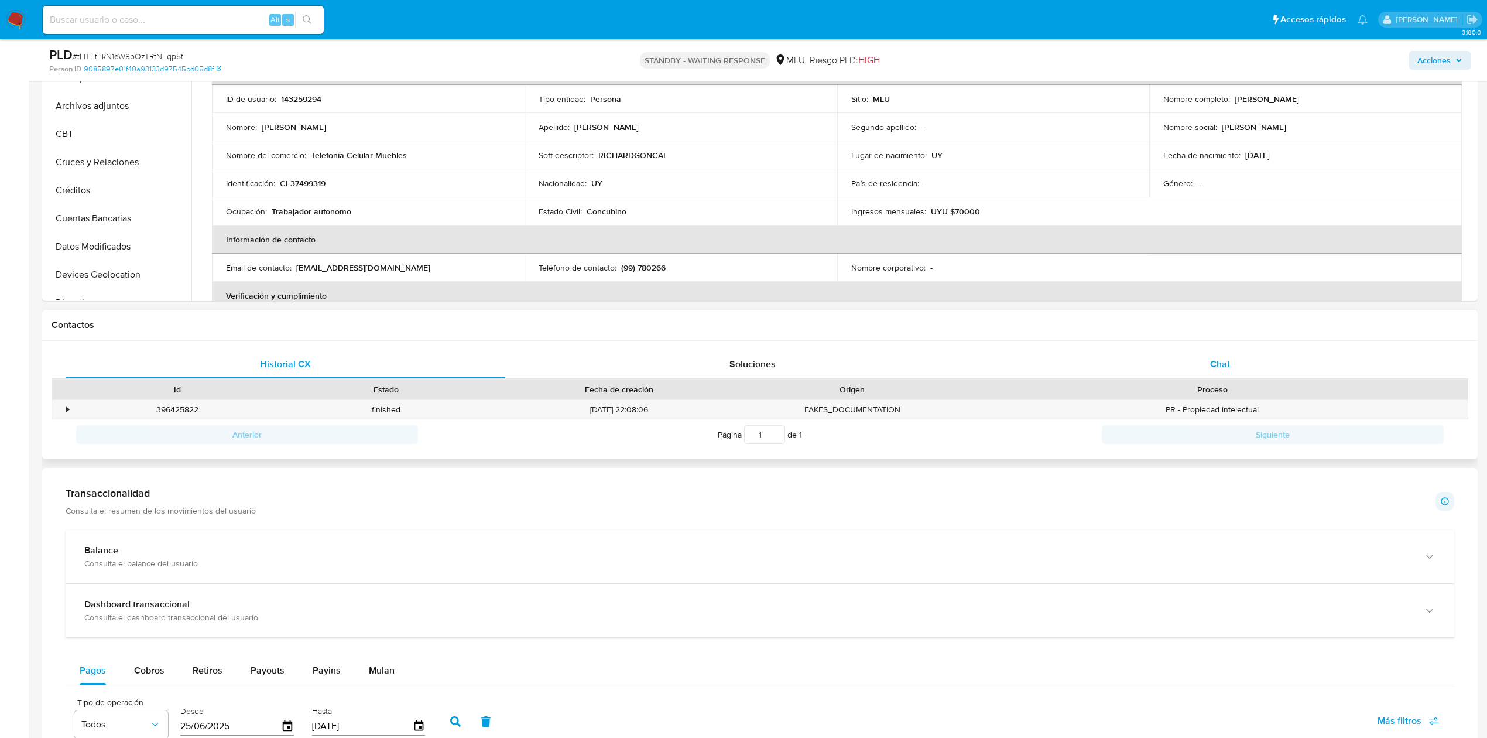
click at [1272, 350] on div "Chat" at bounding box center [1221, 364] width 440 height 28
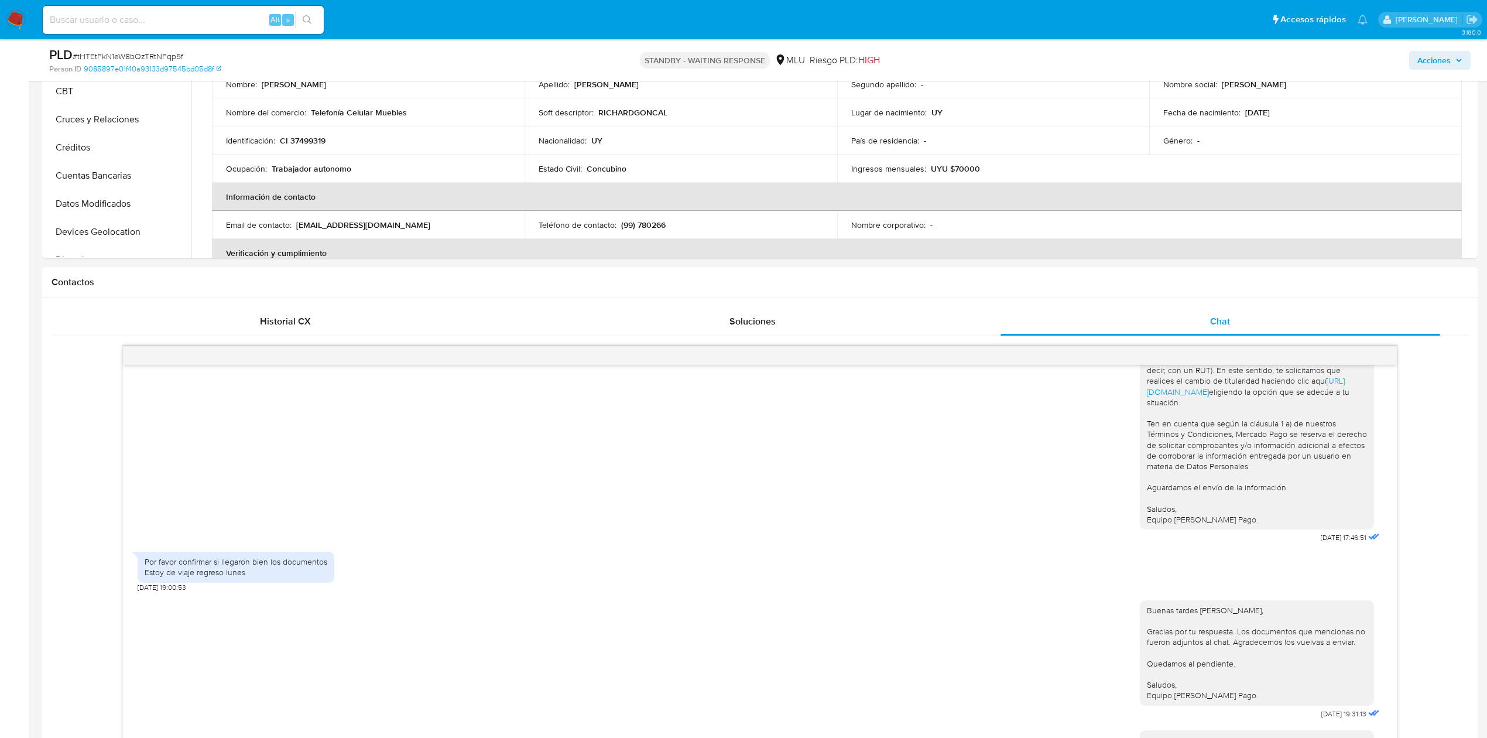
scroll to position [341, 0]
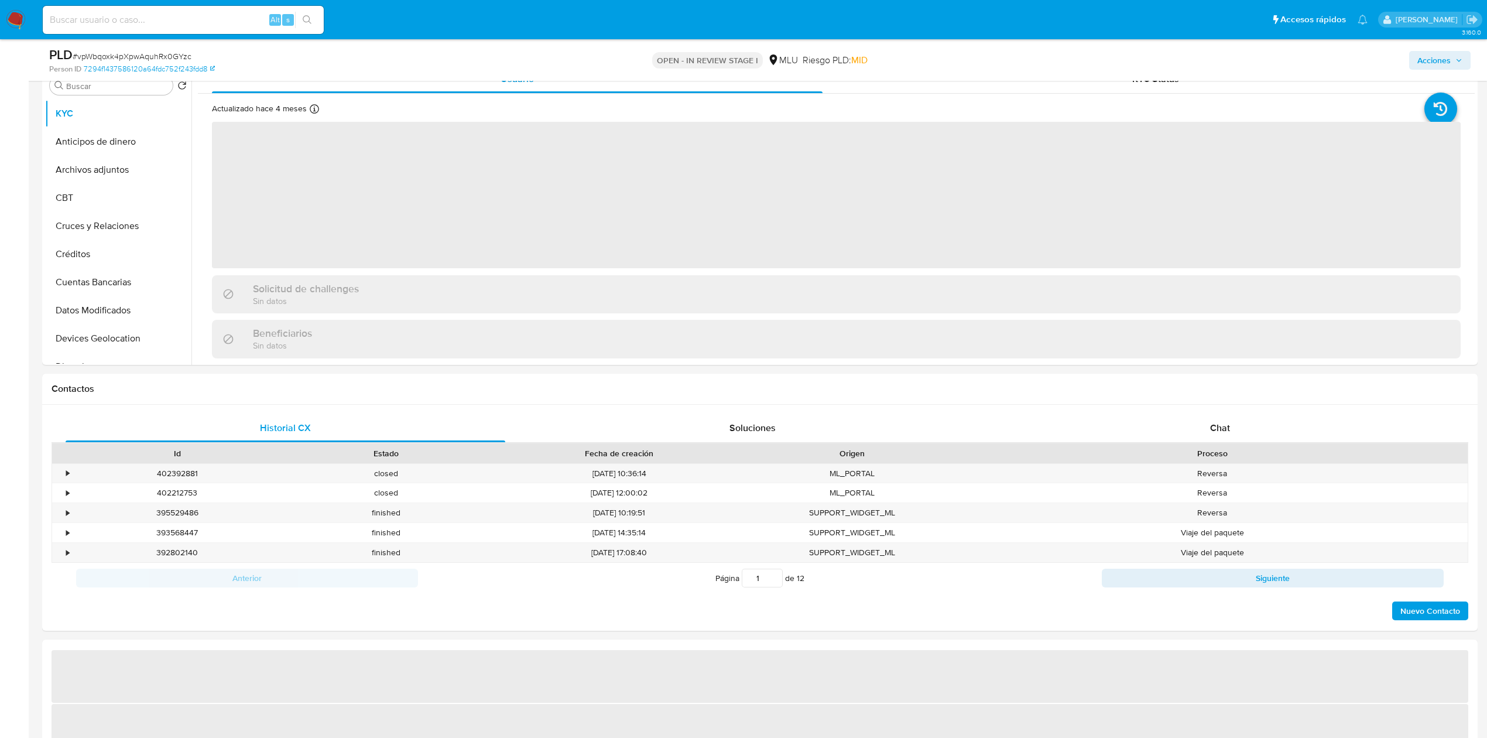
scroll to position [371, 0]
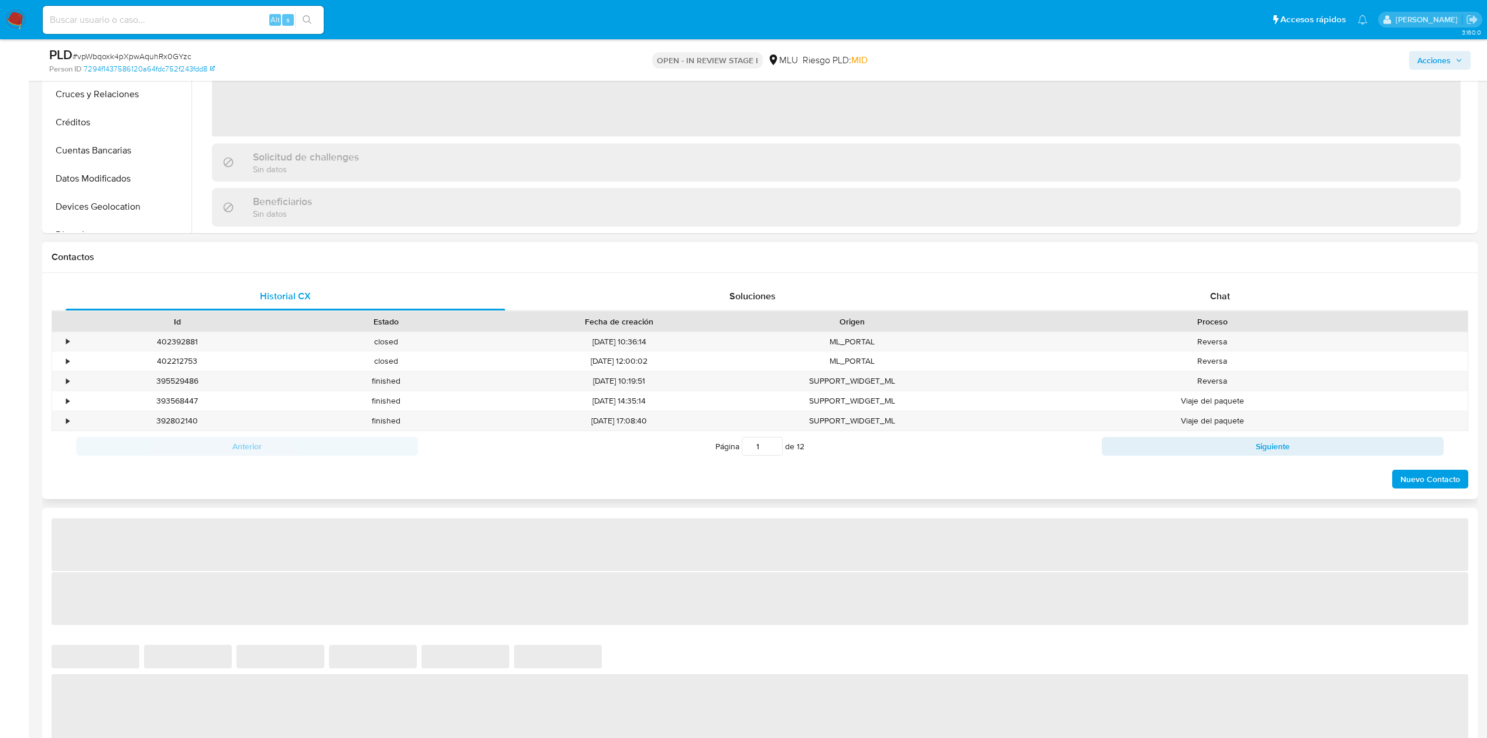
select select "10"
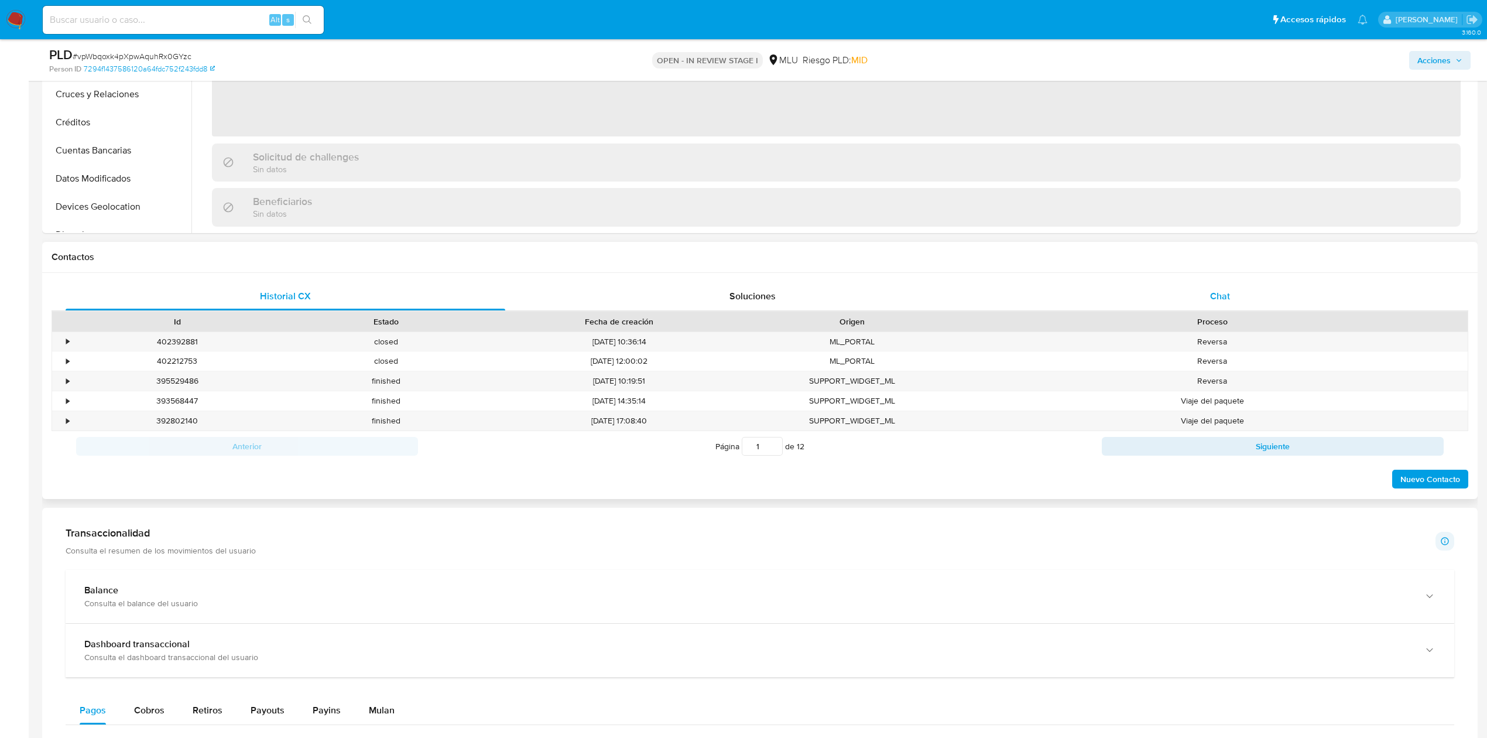
click at [1211, 297] on span "Chat" at bounding box center [1220, 295] width 20 height 13
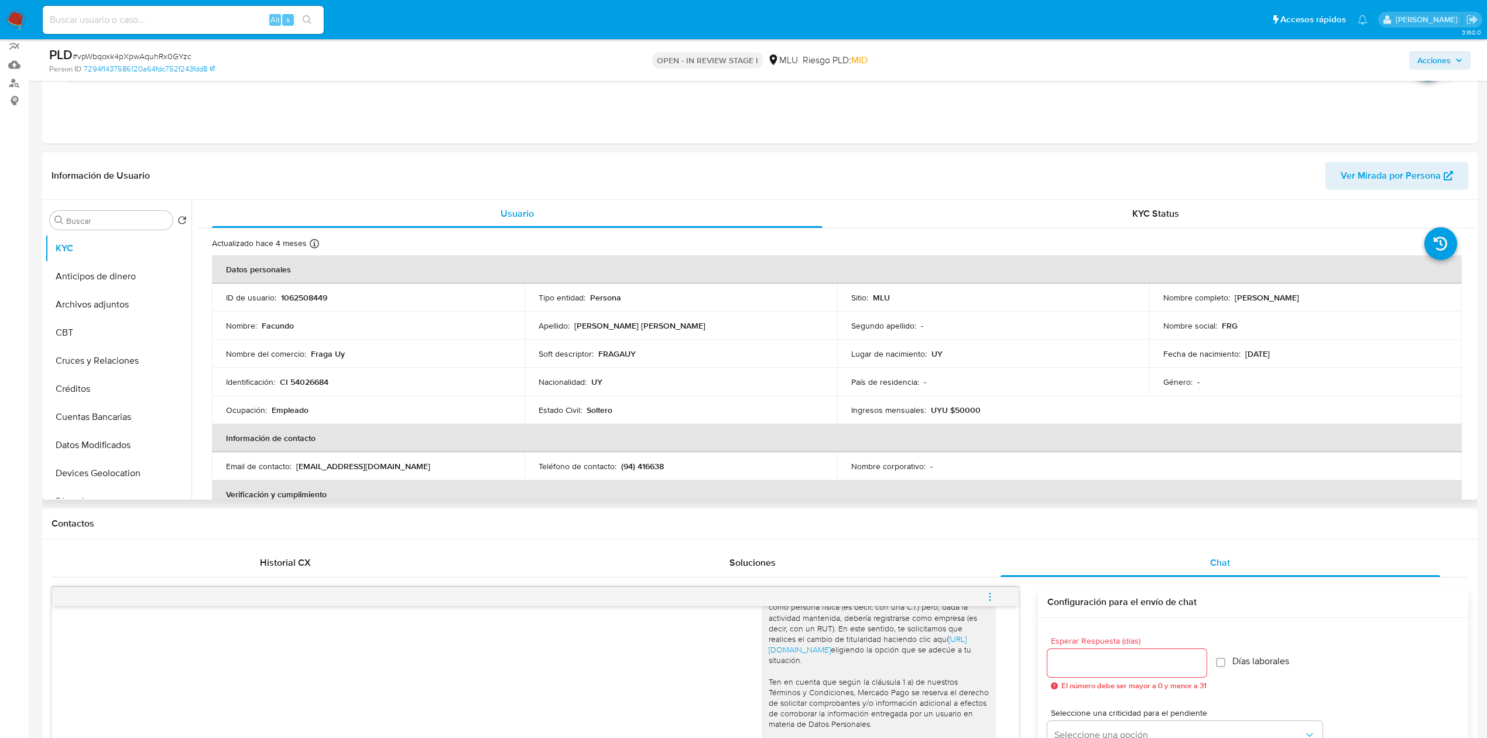
scroll to position [136, 0]
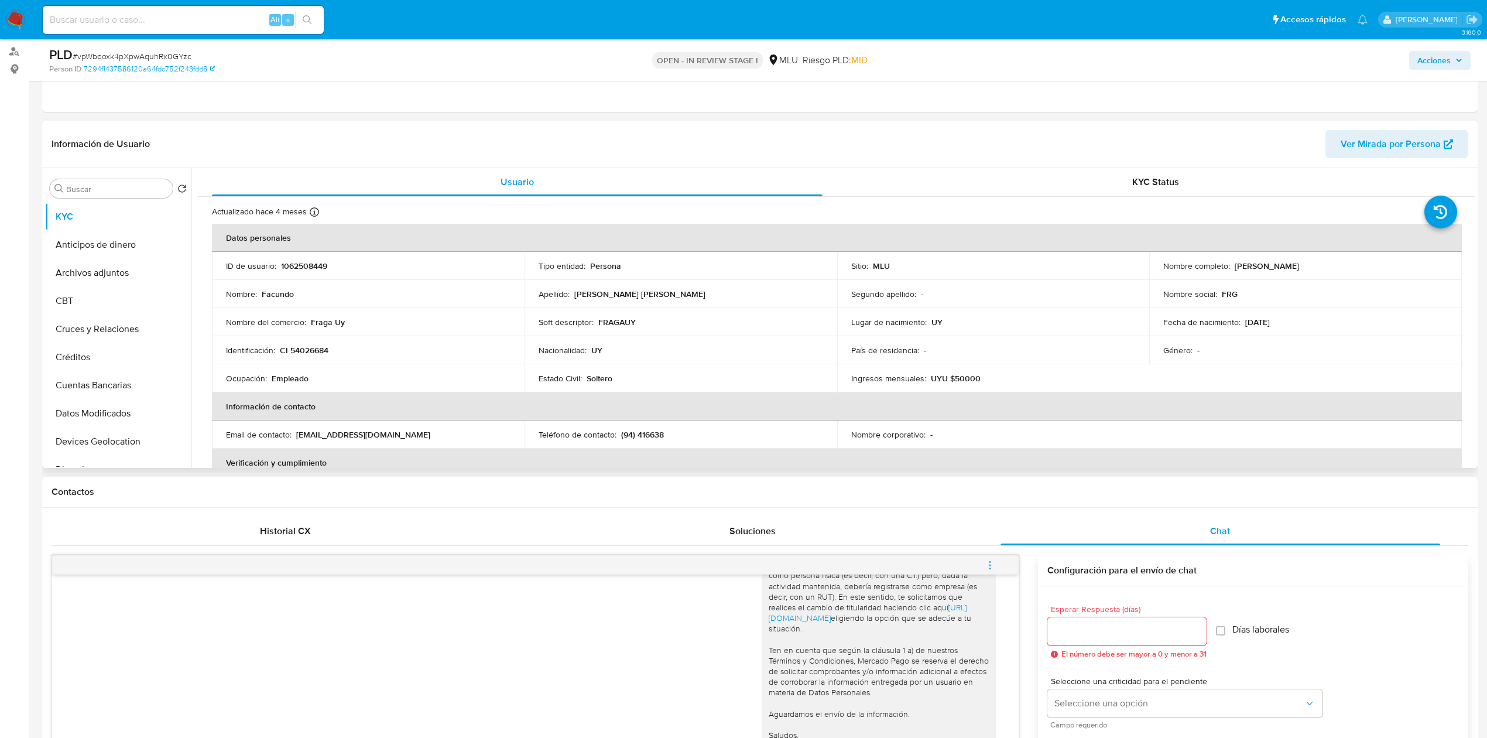
click at [324, 261] on p "1062508449" at bounding box center [304, 266] width 46 height 11
copy p "1062508449"
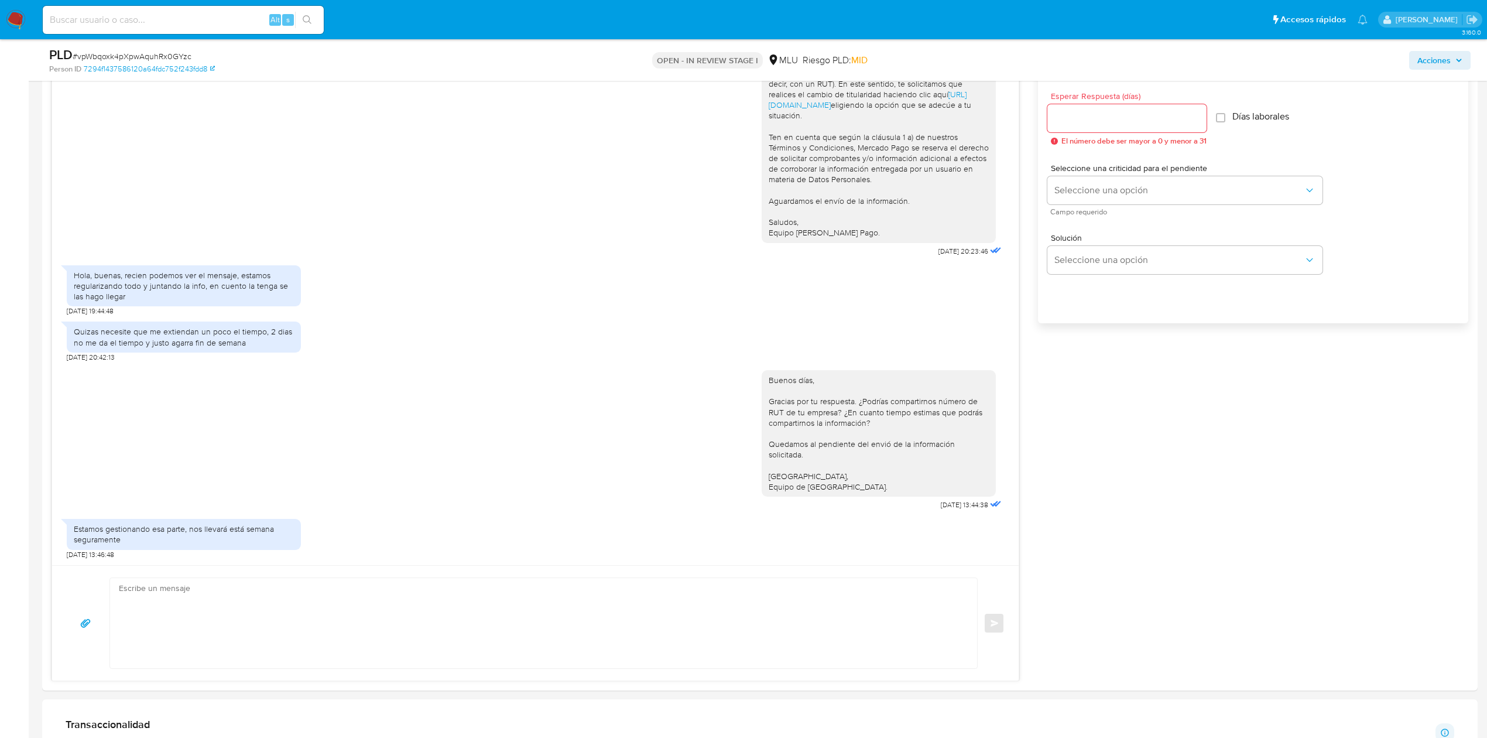
scroll to position [669, 0]
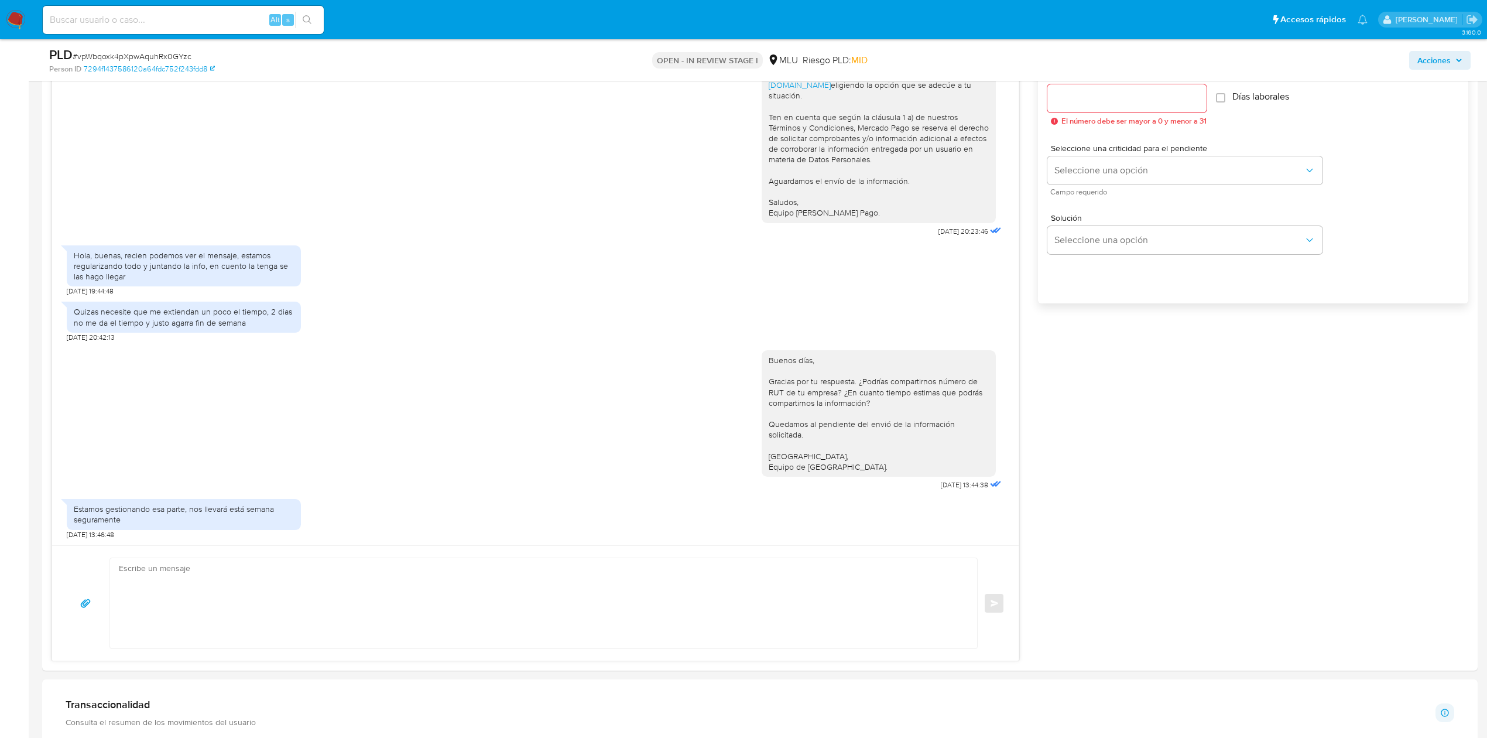
click at [150, 22] on input at bounding box center [183, 19] width 281 height 15
paste input "MlGgmNZ76dASr2QeKt6tVfZe"
type input "MlGgmNZ76dASr2QeKt6tVfZe"
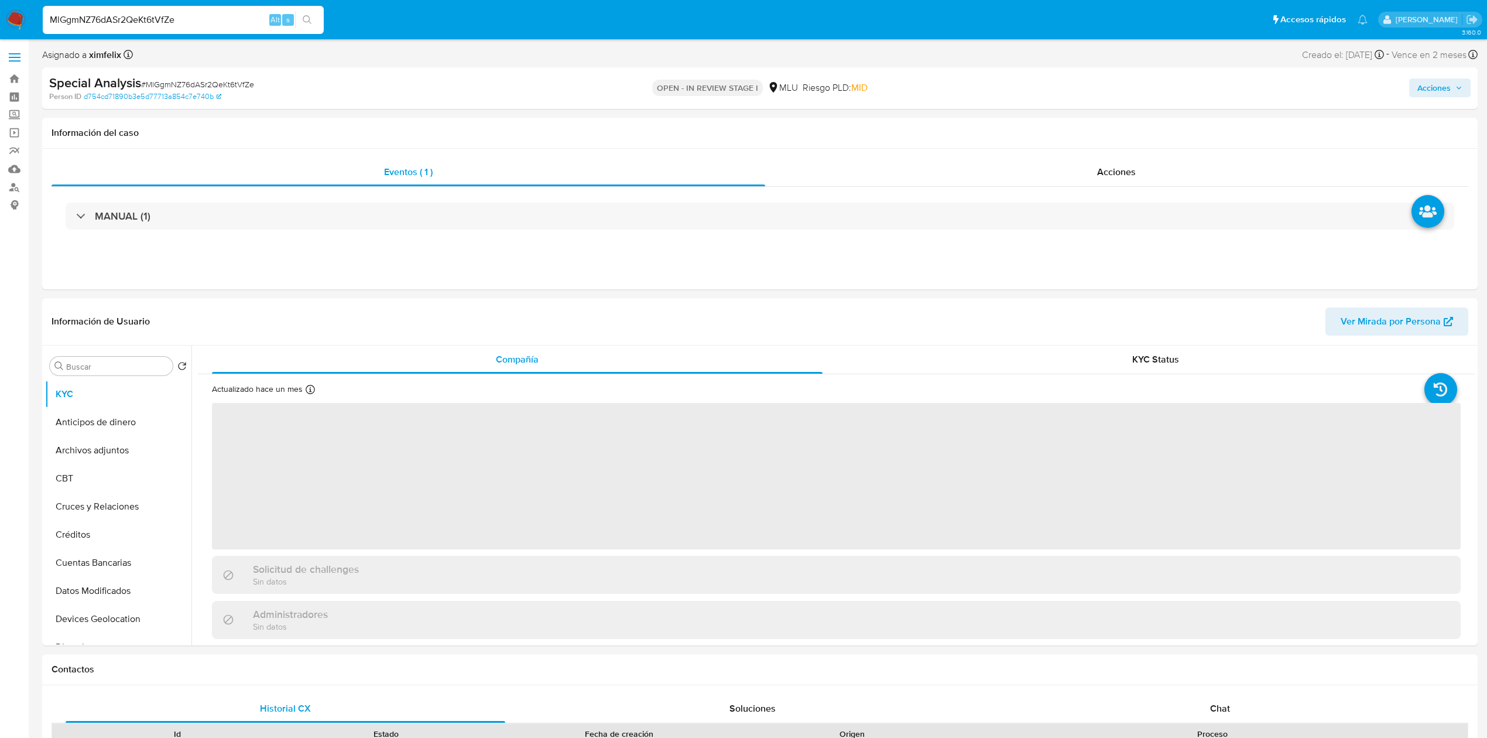
select select "10"
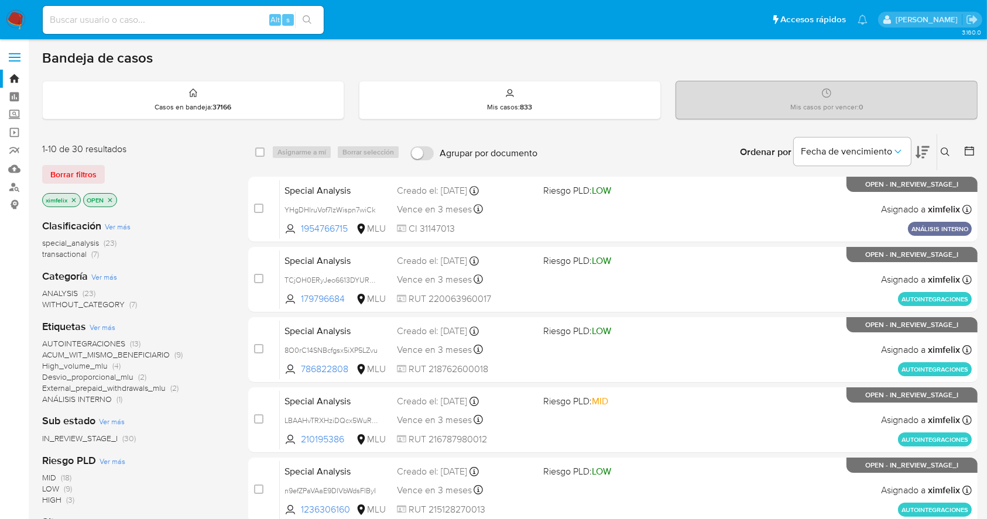
click at [16, 14] on img at bounding box center [16, 20] width 20 height 20
click at [927, 154] on icon at bounding box center [923, 152] width 14 height 14
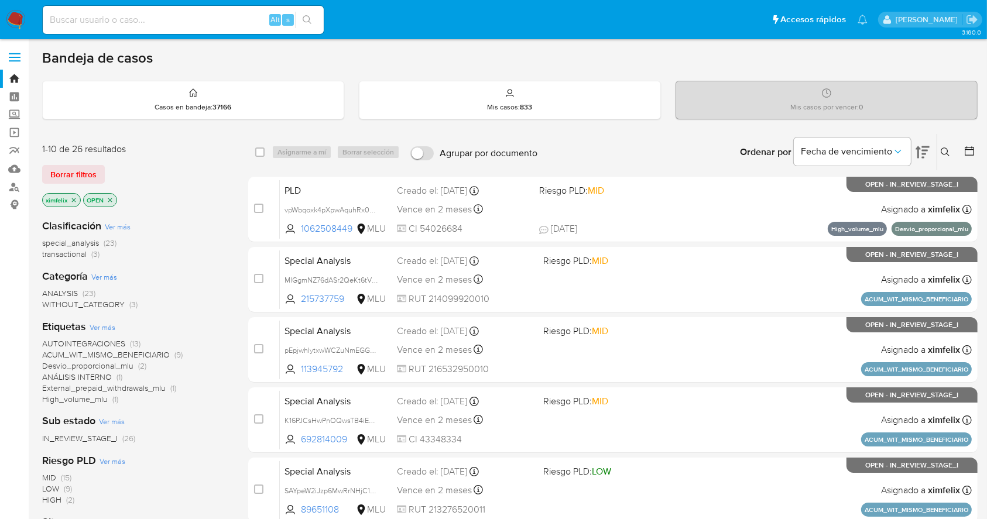
click at [927, 154] on icon at bounding box center [923, 152] width 14 height 14
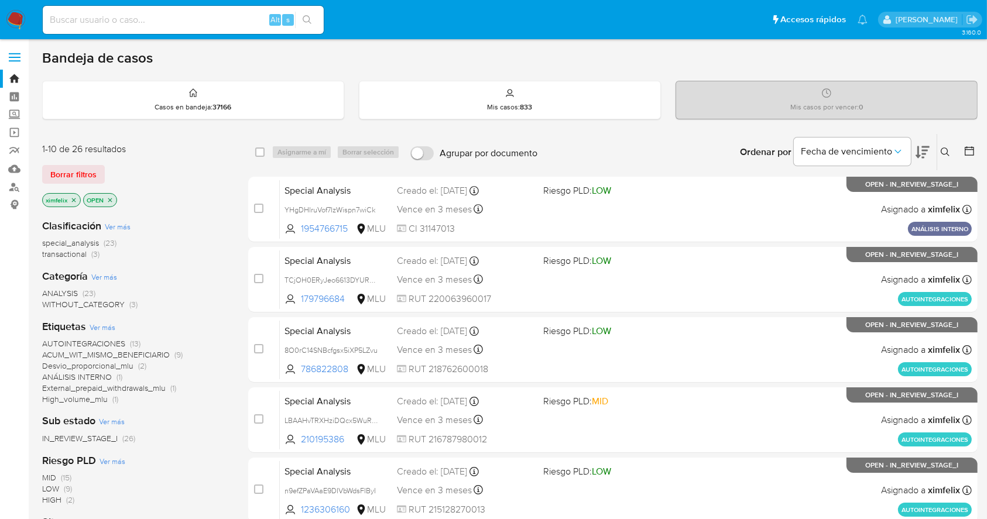
click at [972, 149] on icon at bounding box center [969, 150] width 9 height 9
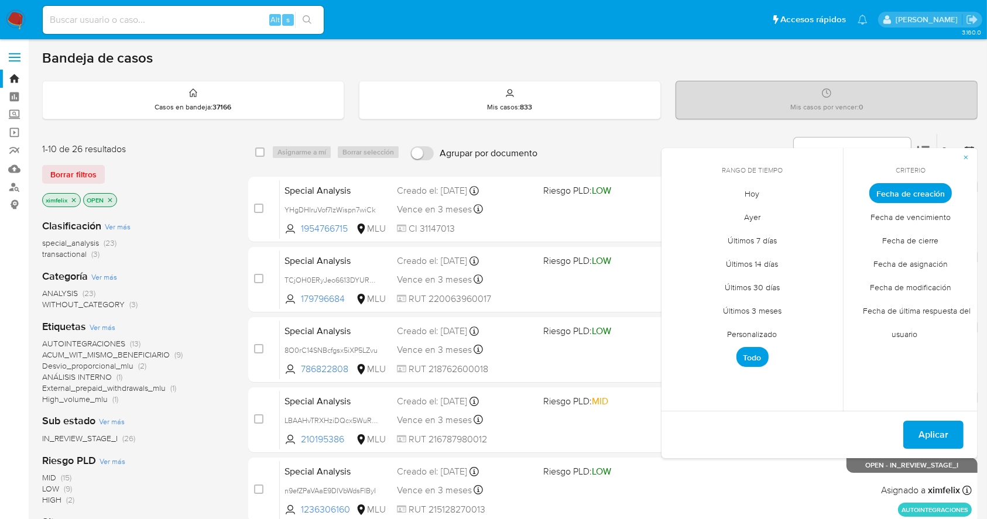
click at [929, 307] on span "Fecha de última respuesta del usuario" at bounding box center [911, 322] width 120 height 47
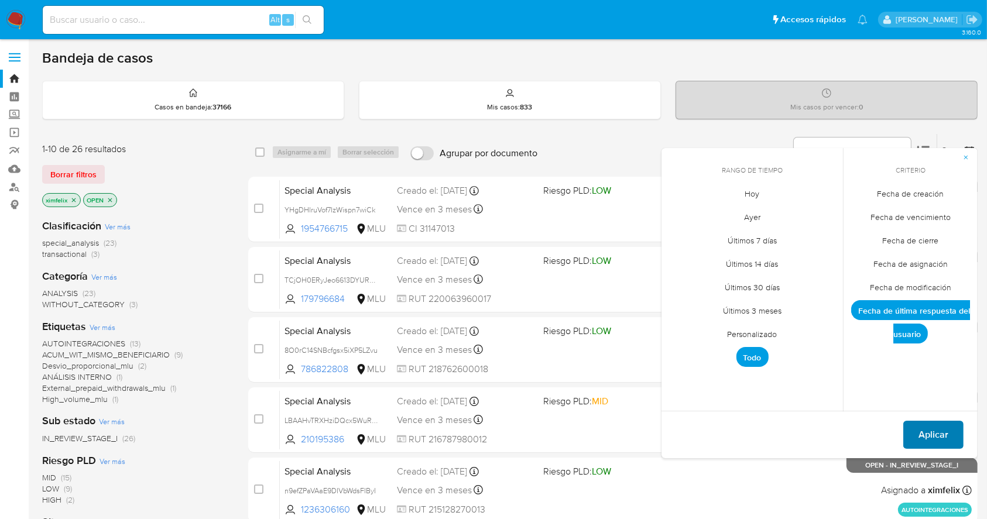
click at [934, 433] on span "Aplicar" at bounding box center [934, 435] width 30 height 26
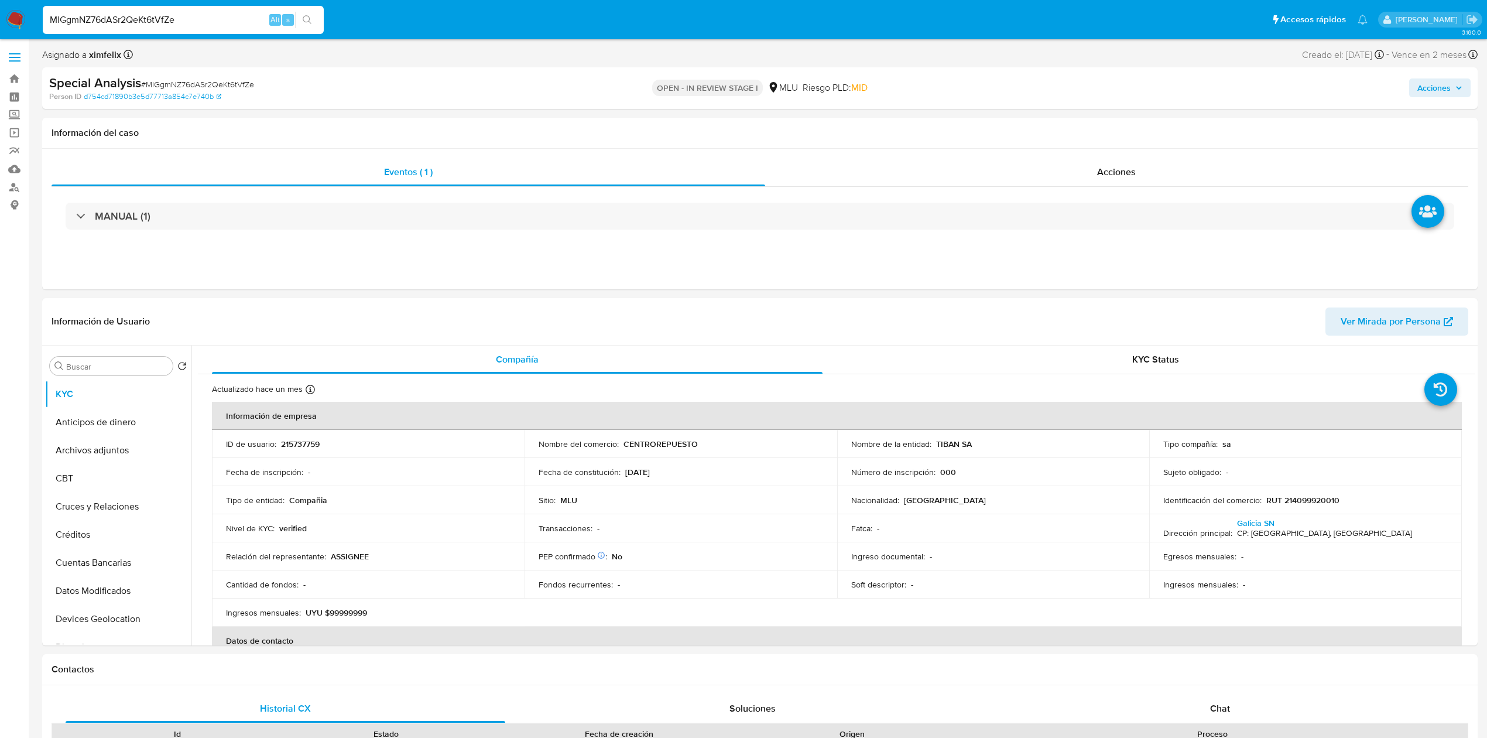
select select "10"
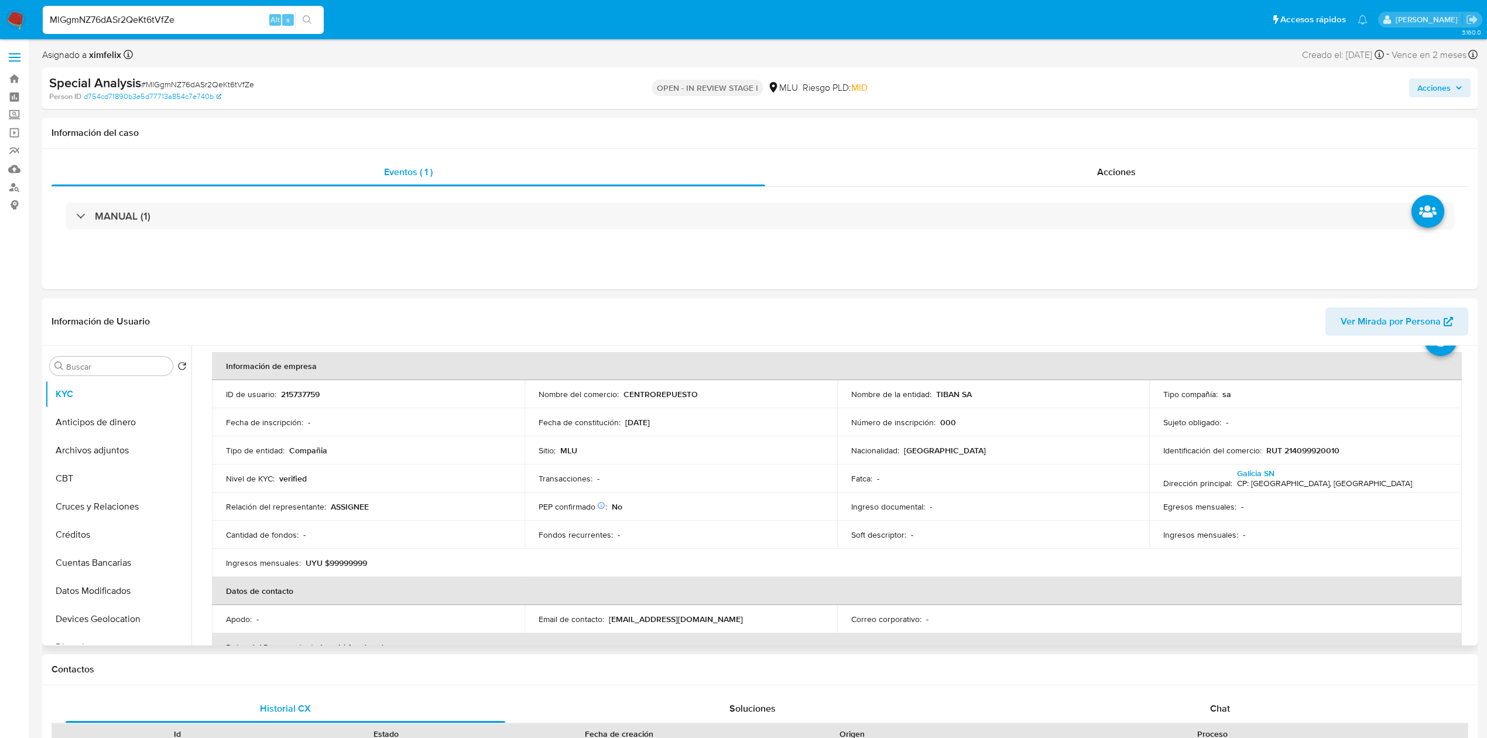
scroll to position [52, 0]
click at [1399, 314] on span "Ver Mirada por Persona" at bounding box center [1391, 321] width 100 height 28
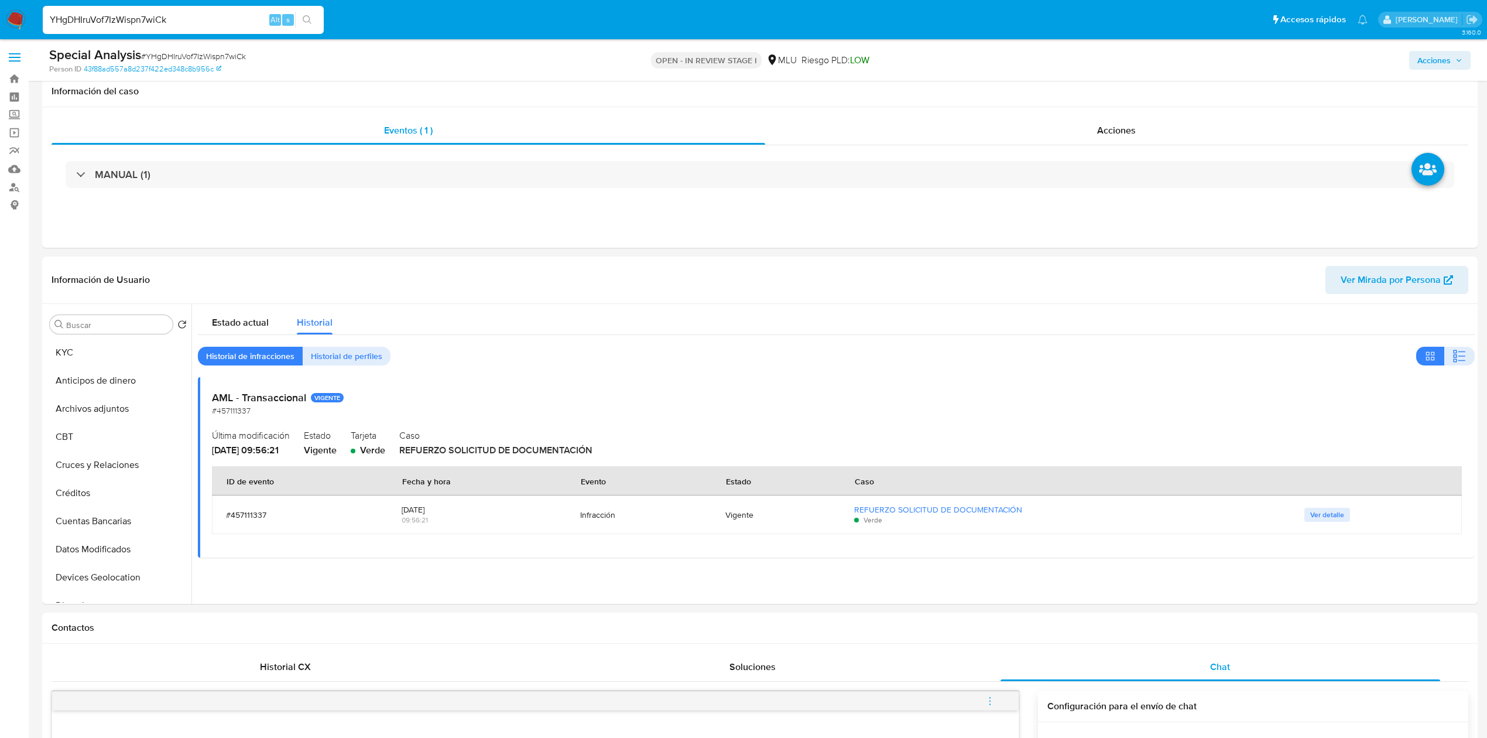
select select "10"
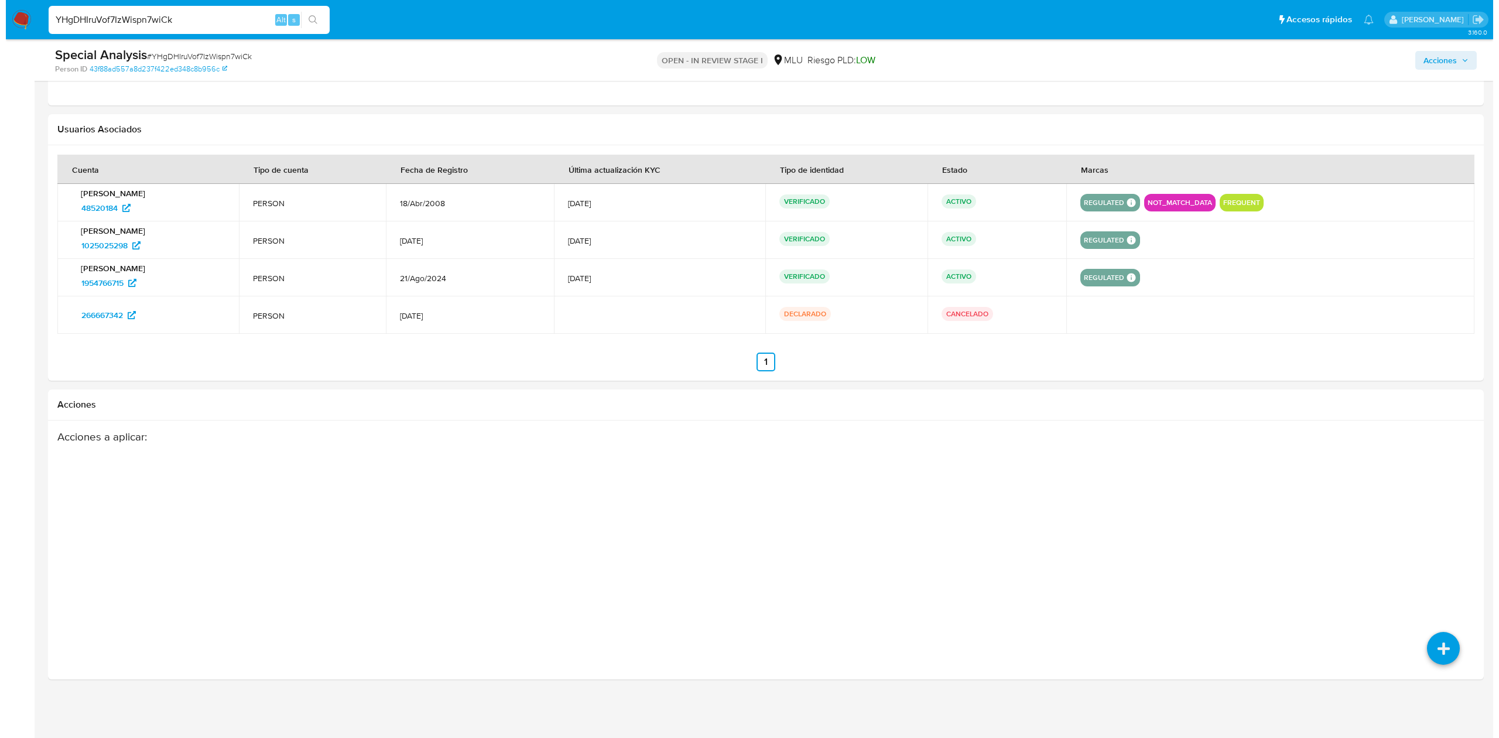
scroll to position [523, 0]
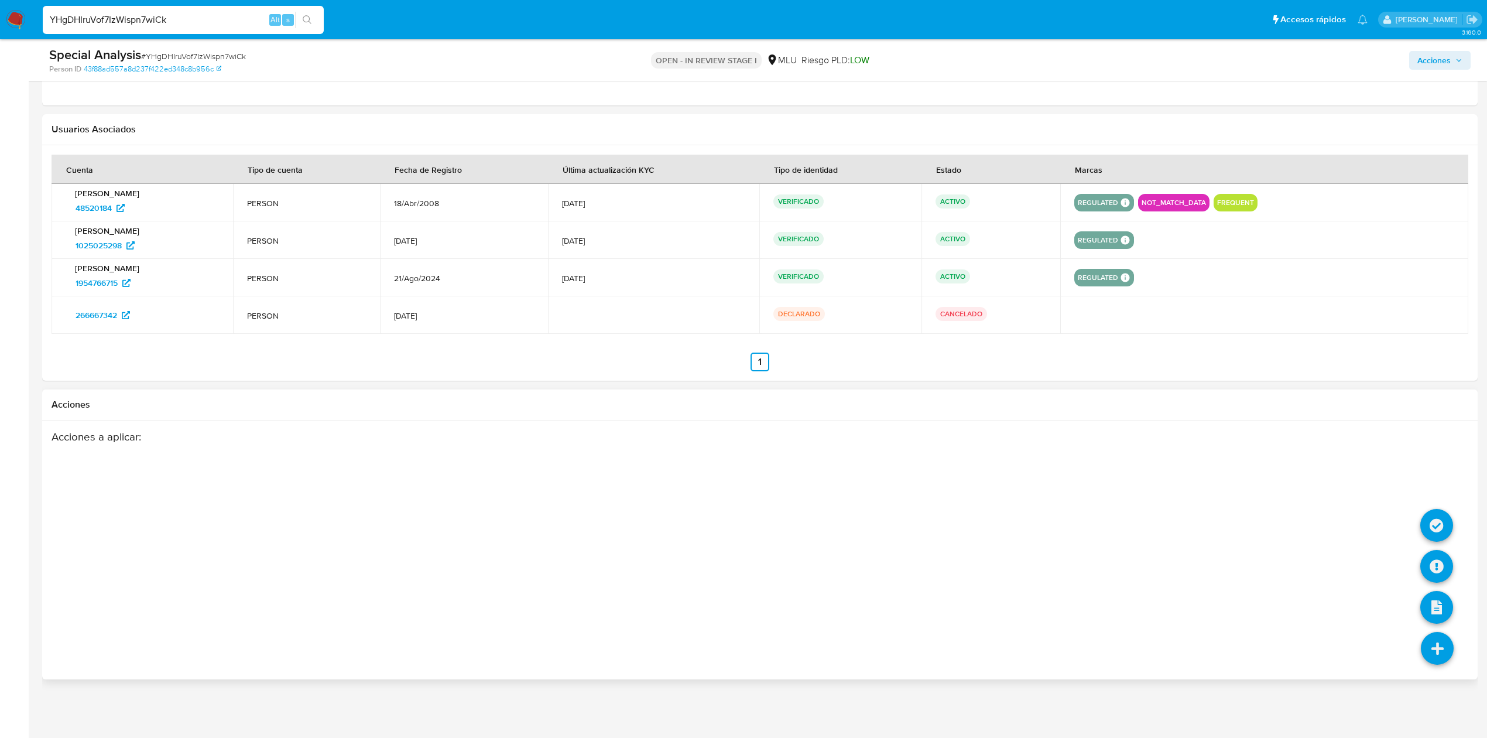
click at [1450, 657] on icon at bounding box center [1437, 648] width 33 height 33
click at [1447, 565] on icon at bounding box center [1436, 566] width 33 height 33
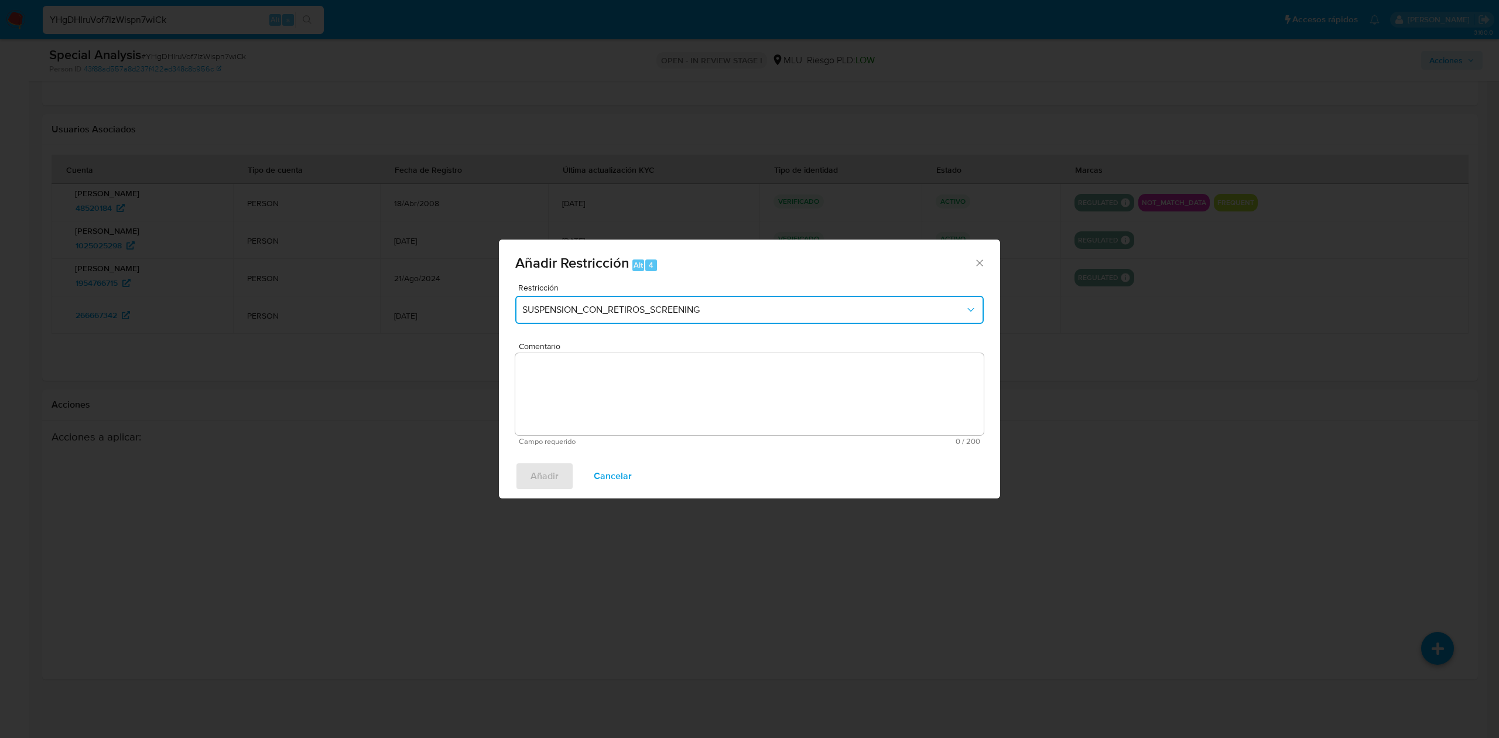
click at [801, 308] on span "SUSPENSION_CON_RETIROS_SCREENING" at bounding box center [743, 310] width 443 height 12
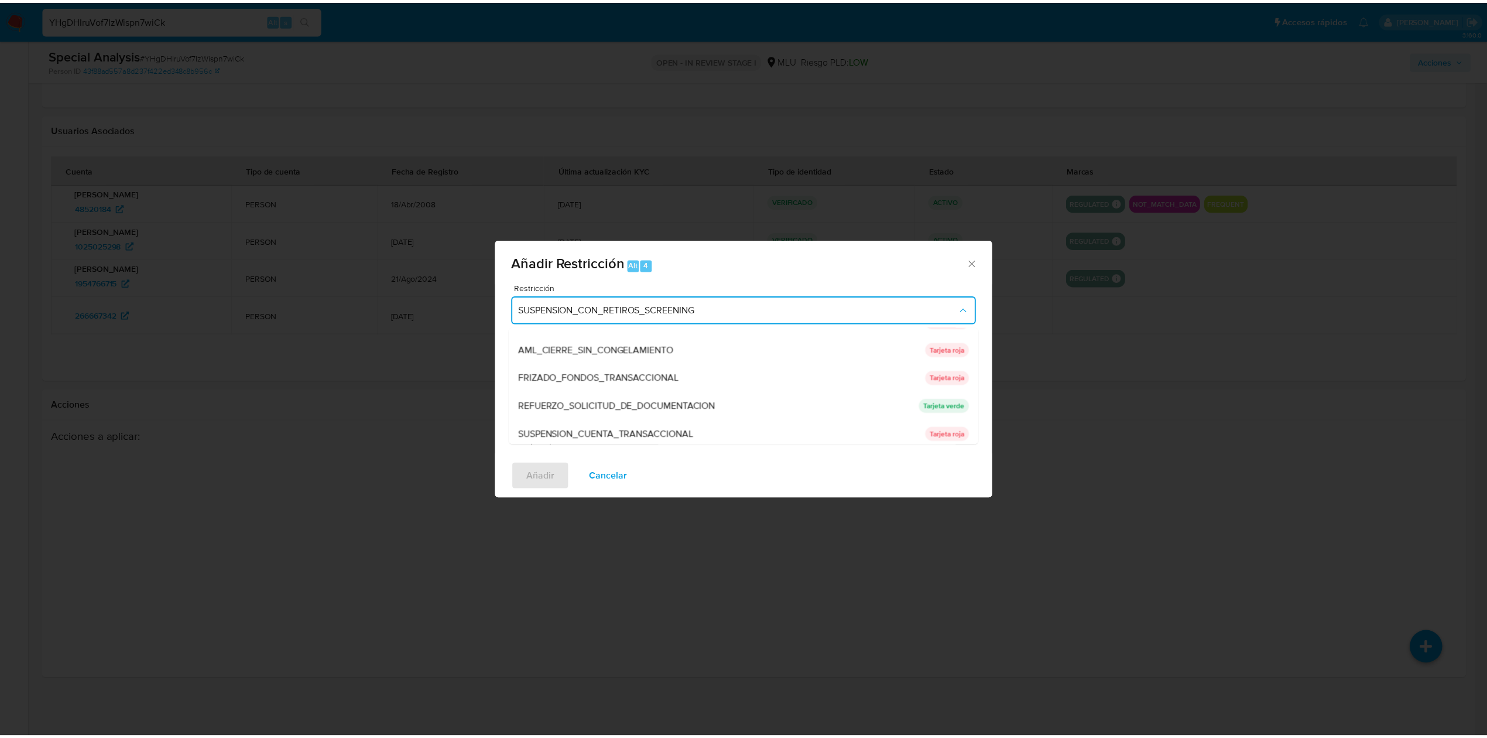
scroll to position [108, 0]
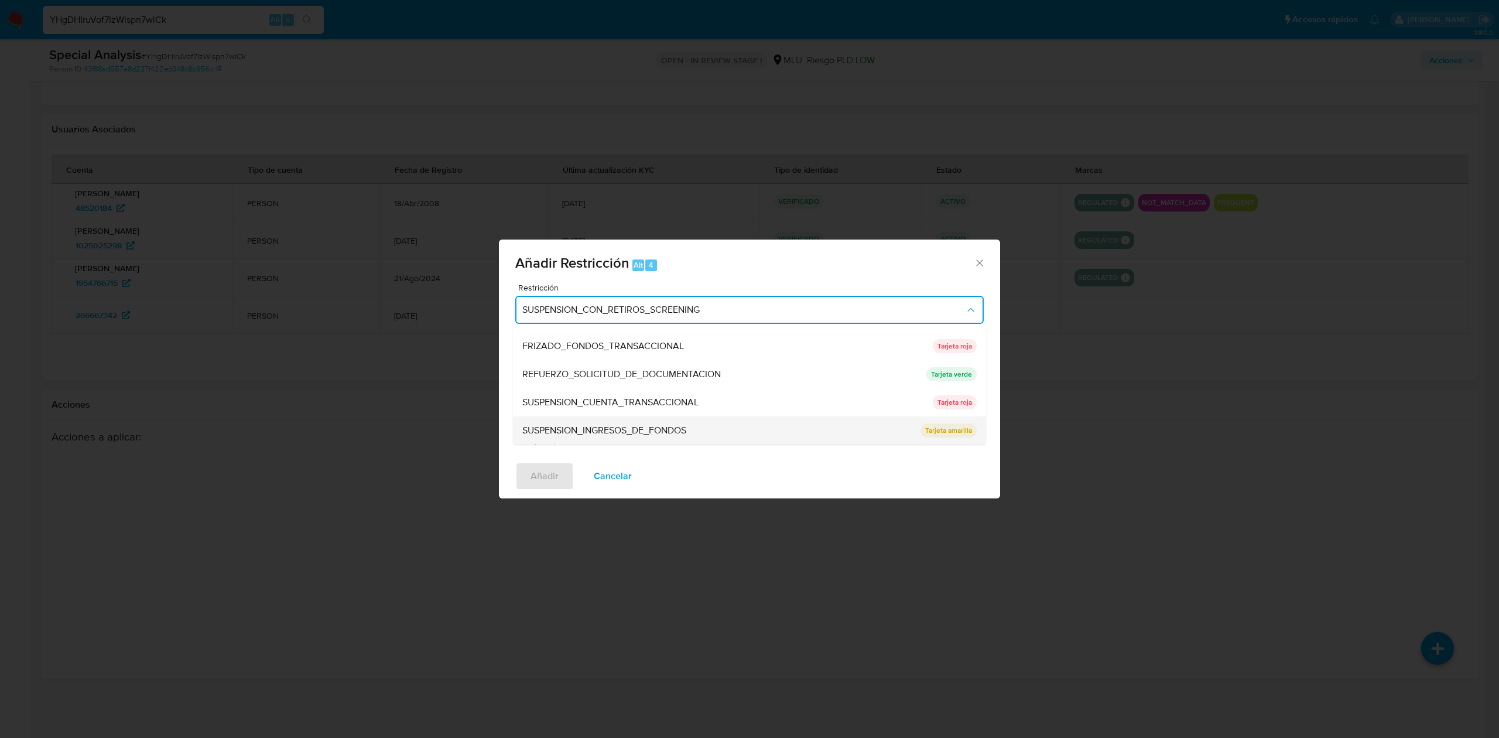
click at [944, 427] on p "Tarjeta amarilla" at bounding box center [948, 430] width 56 height 14
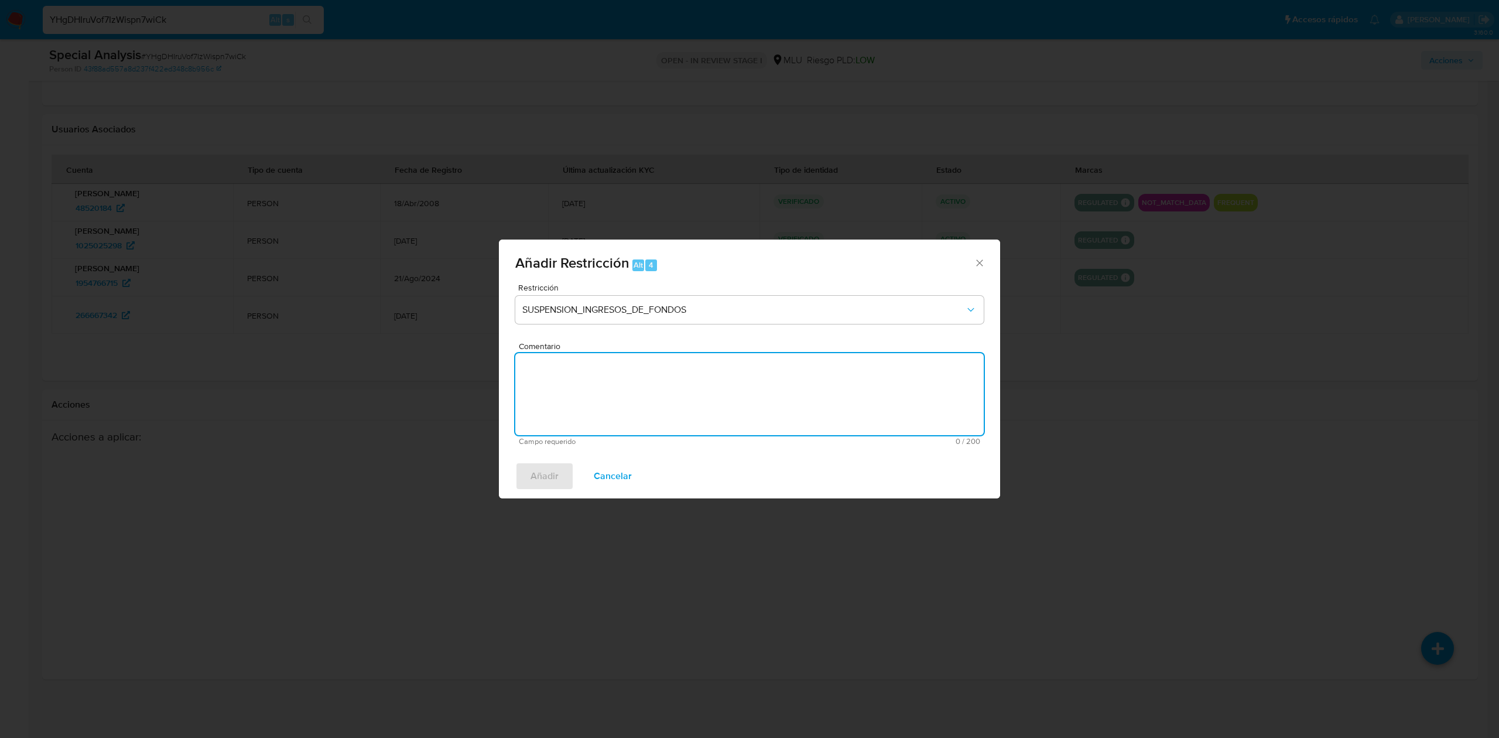
click at [759, 382] on textarea "Comentario" at bounding box center [749, 394] width 468 height 82
type textarea "Se aplica tarjeta amarilla para motivar respuesta del cliente"
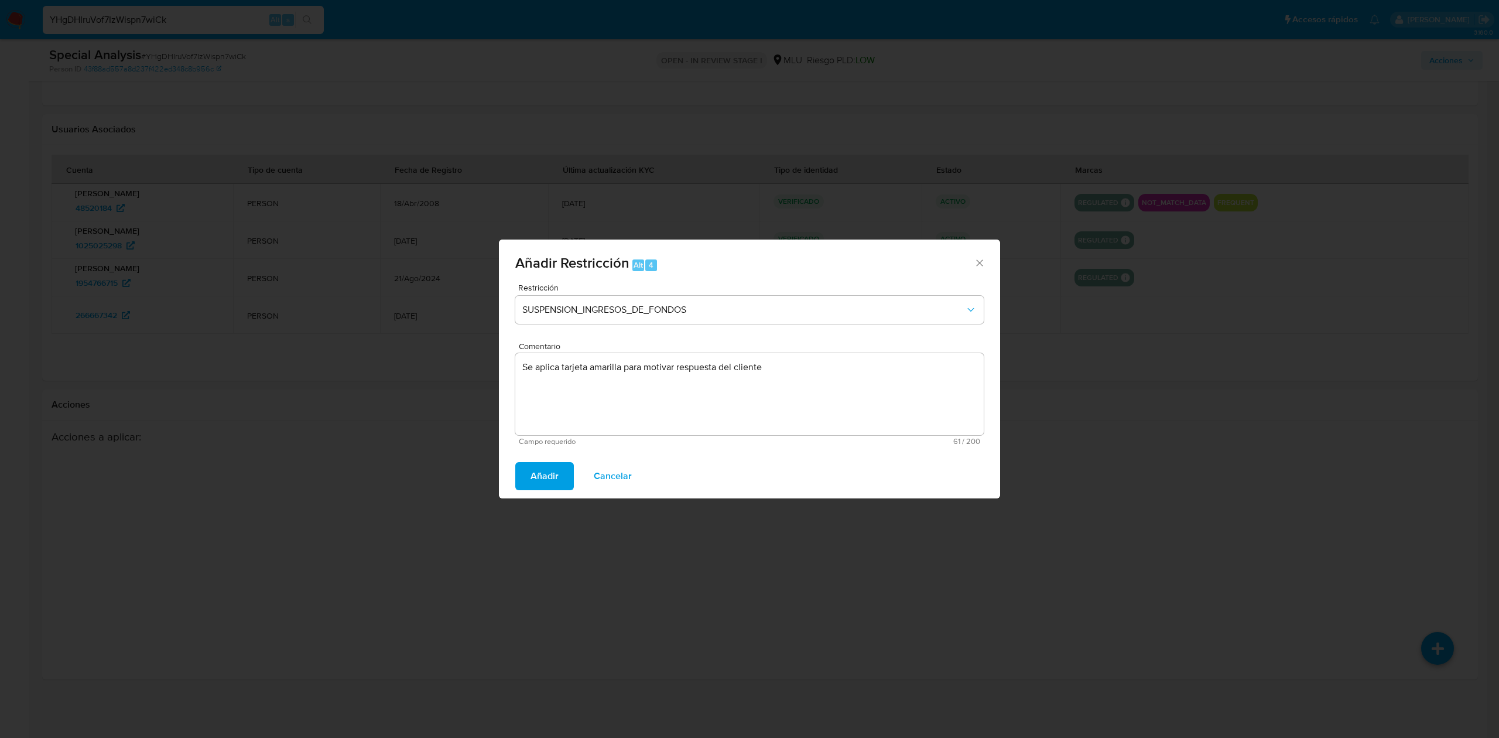
click at [542, 471] on span "Añadir" at bounding box center [544, 476] width 28 height 26
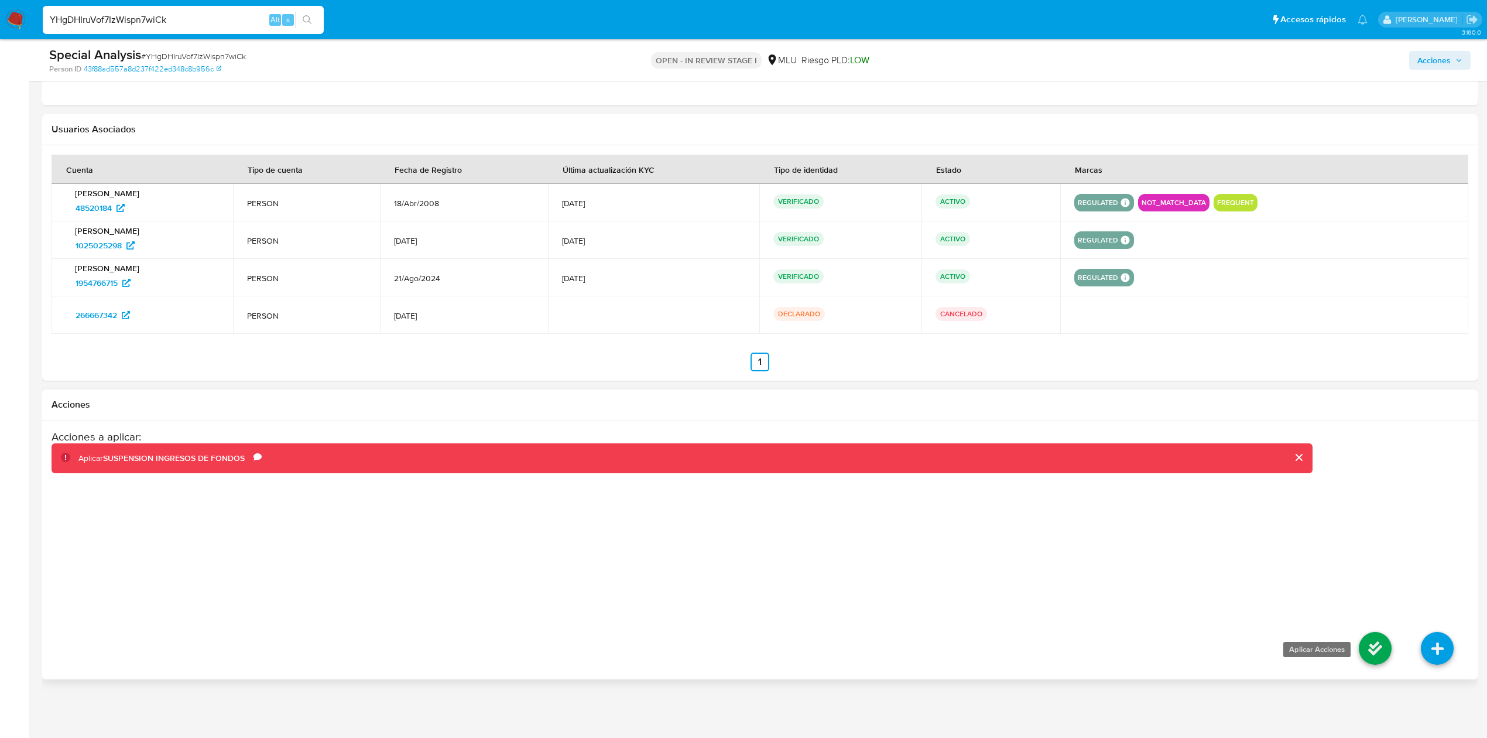
click at [1382, 652] on icon at bounding box center [1375, 648] width 33 height 33
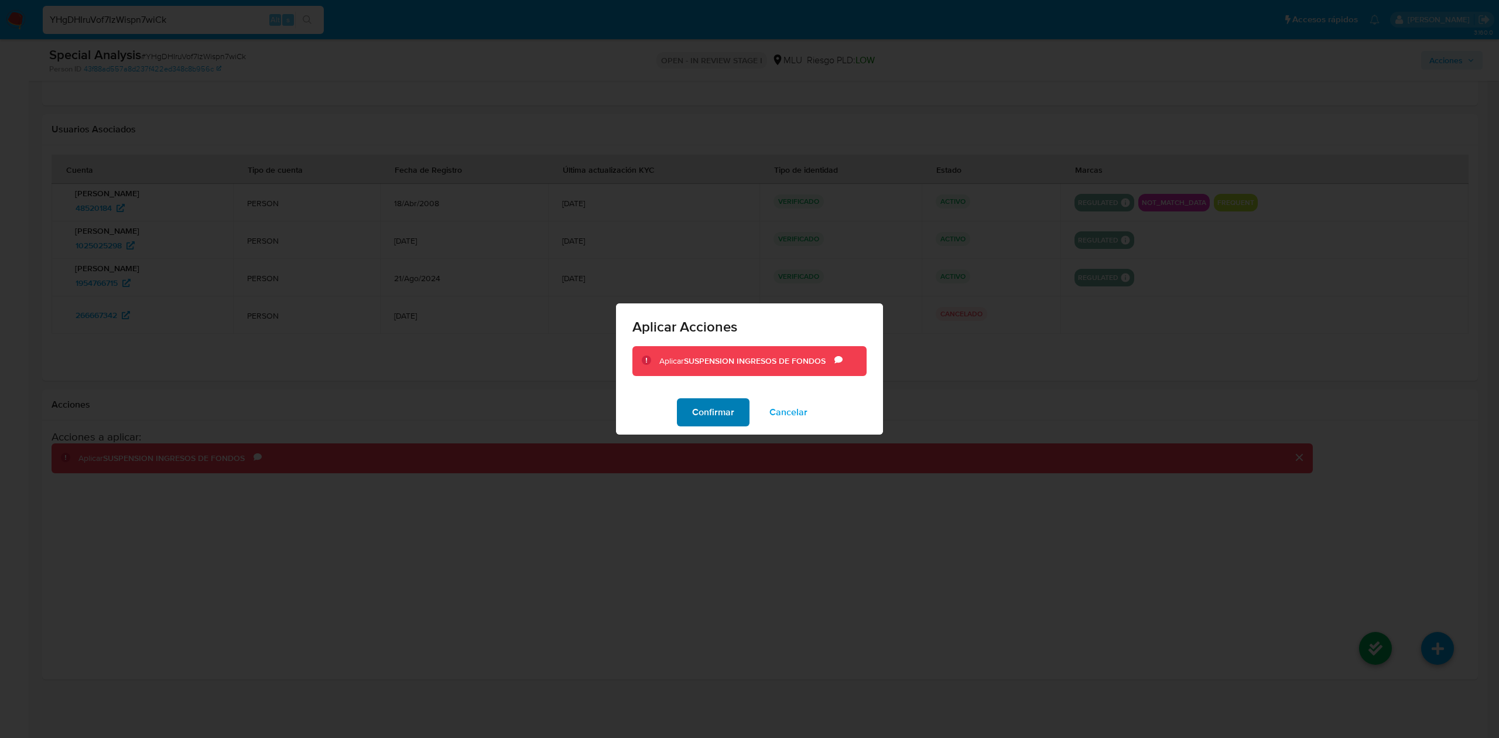
click at [717, 409] on span "Confirmar" at bounding box center [713, 412] width 42 height 26
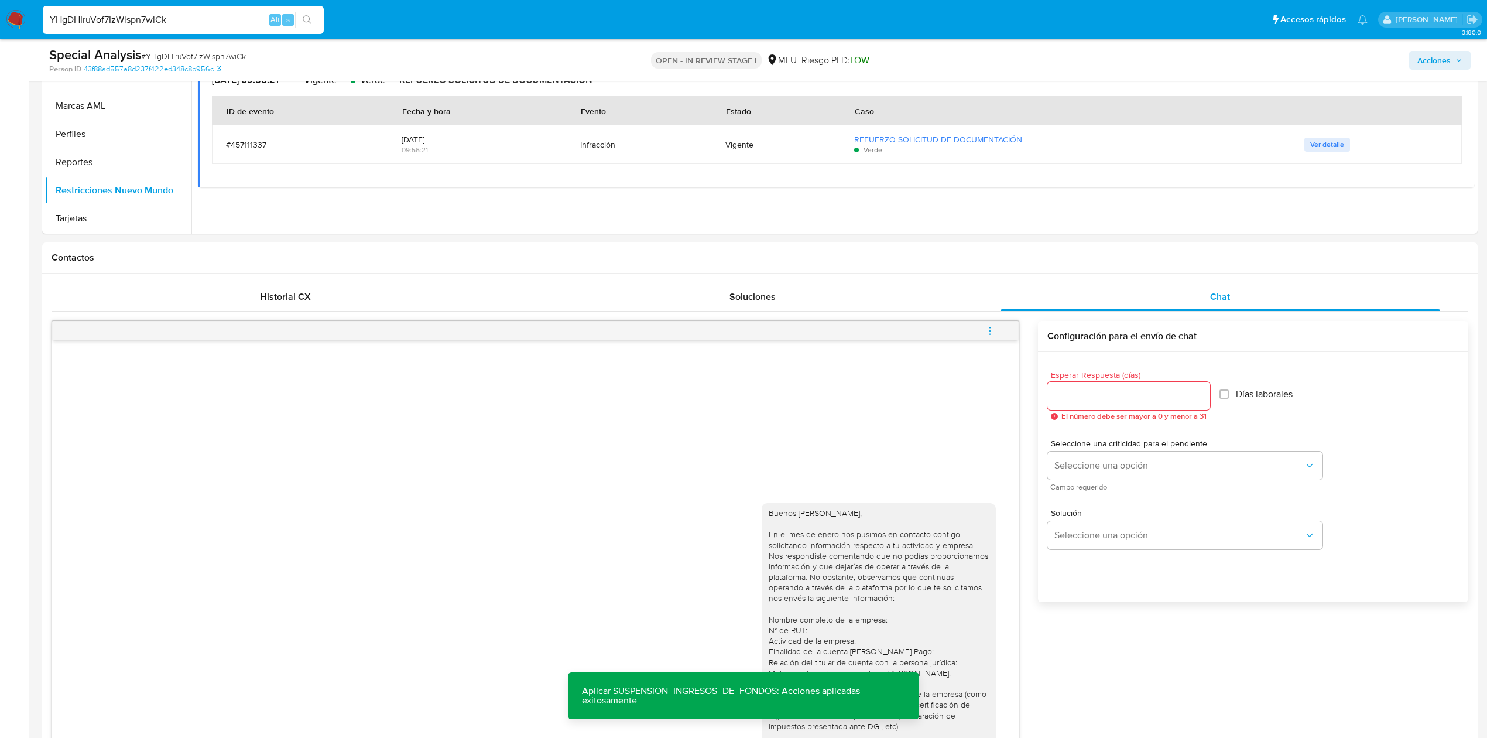
scroll to position [364, 0]
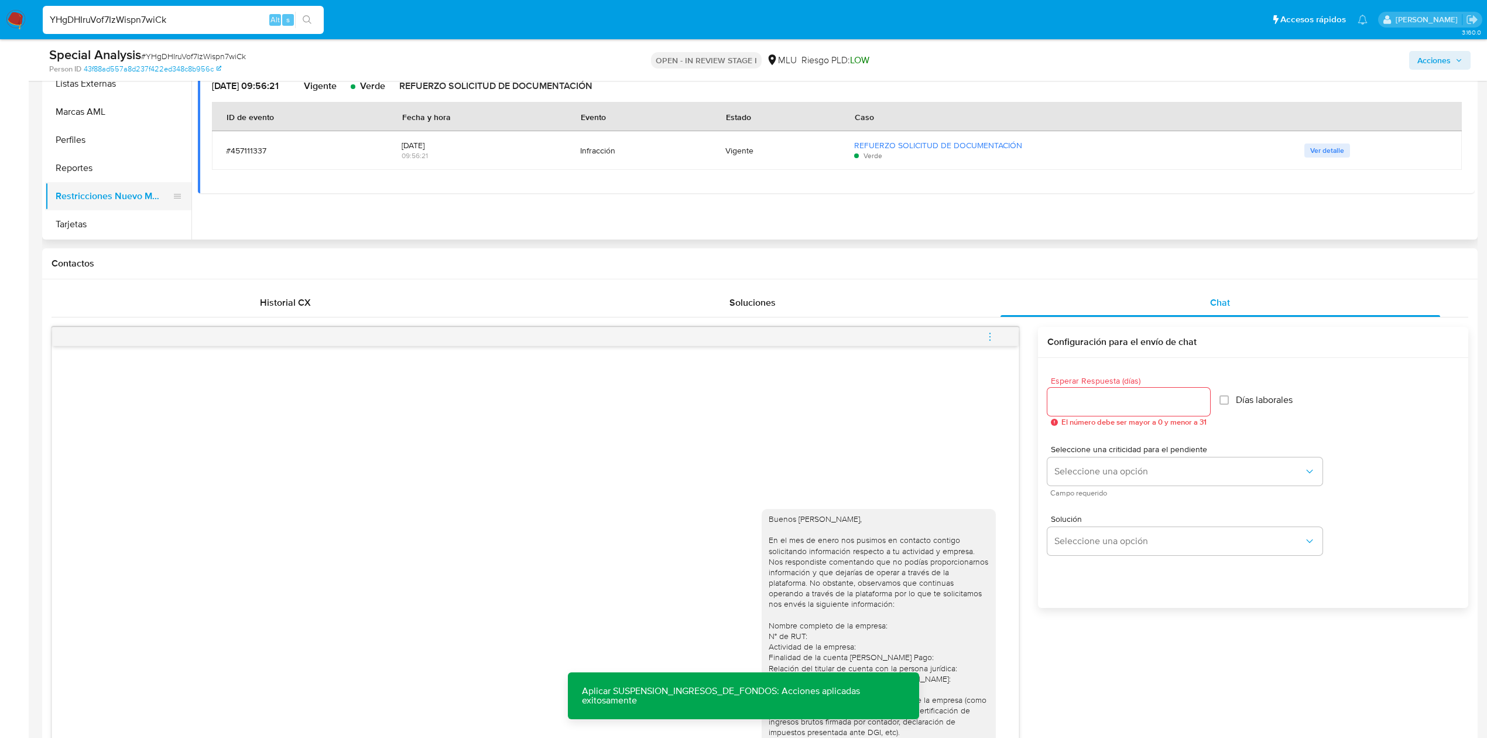
click at [112, 205] on button "Restricciones Nuevo Mundo" at bounding box center [113, 196] width 137 height 28
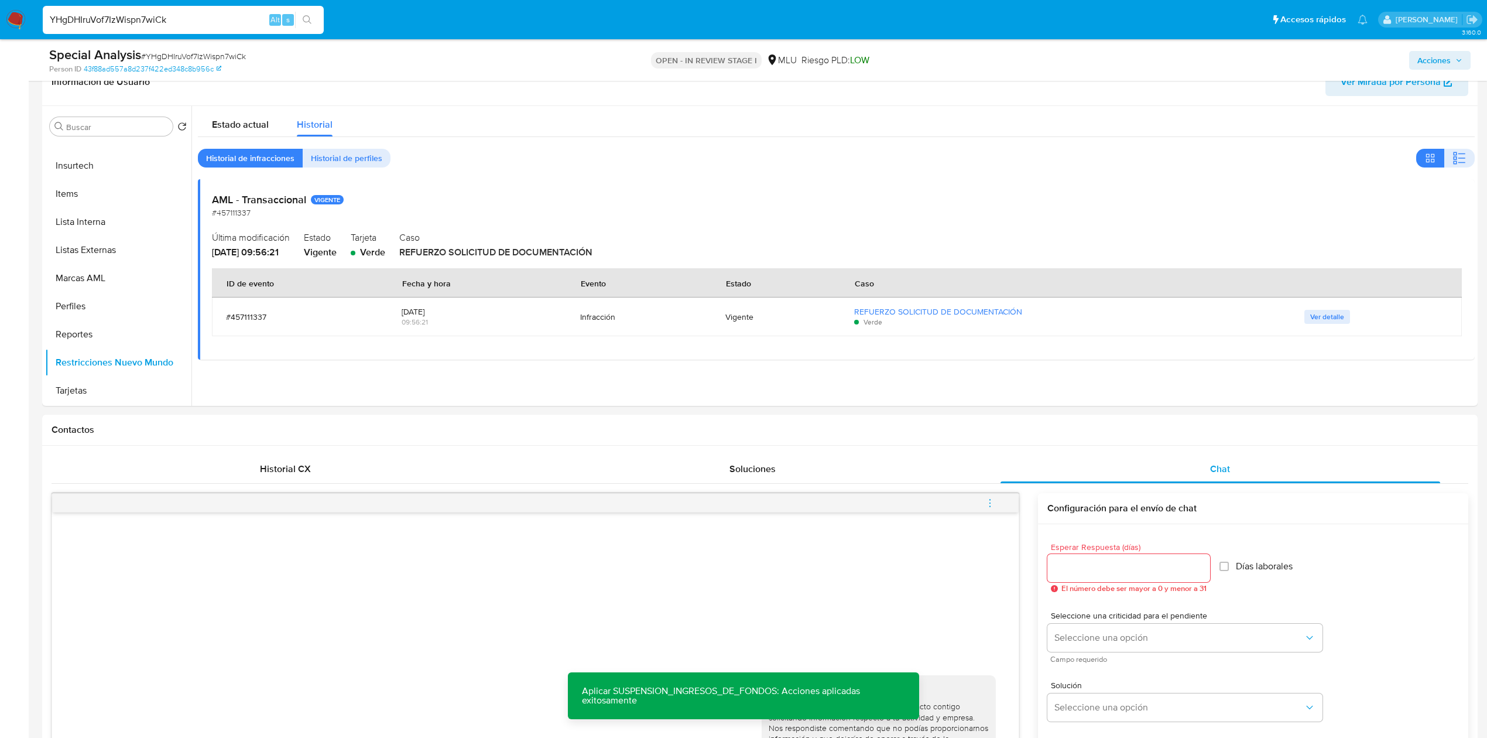
scroll to position [183, 0]
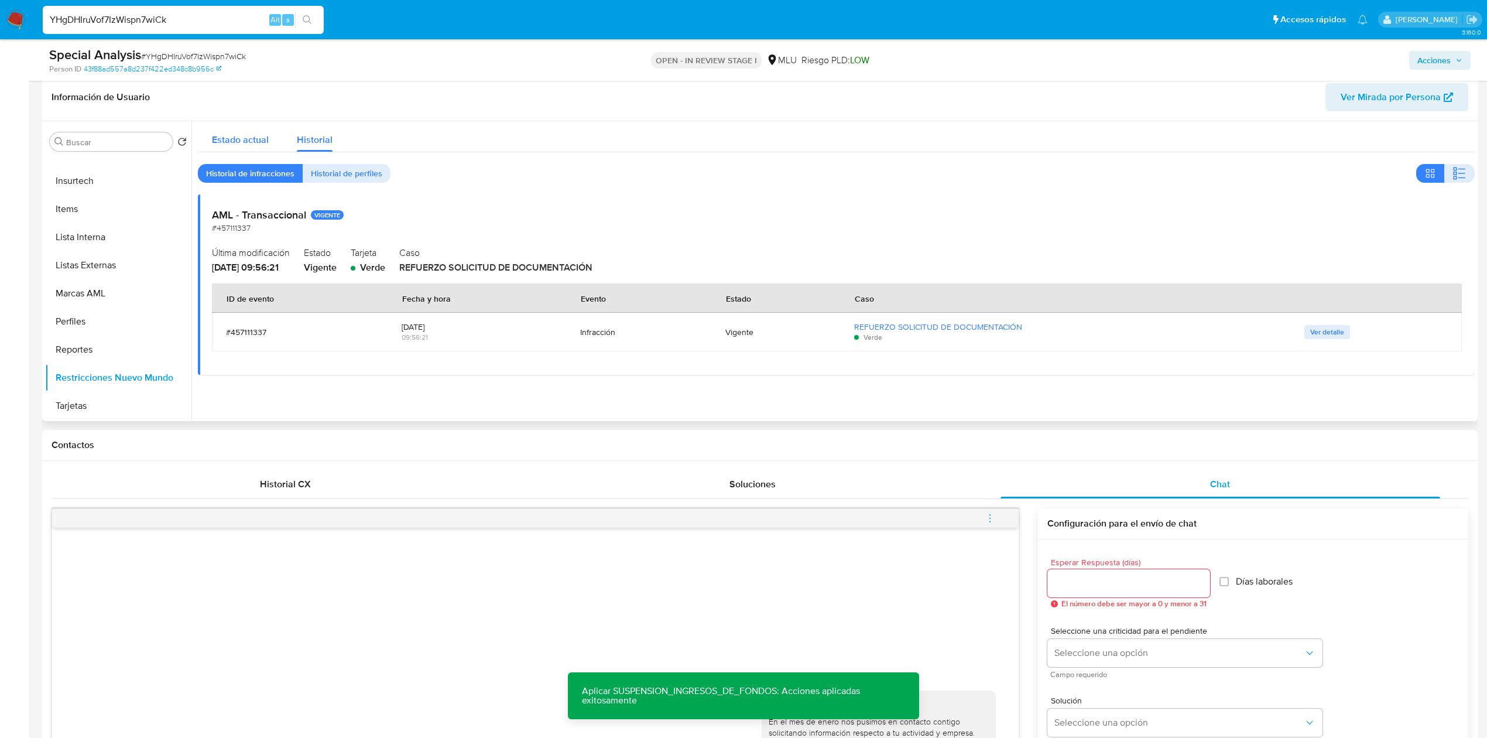
click at [263, 128] on div "Estado actual" at bounding box center [240, 136] width 57 height 31
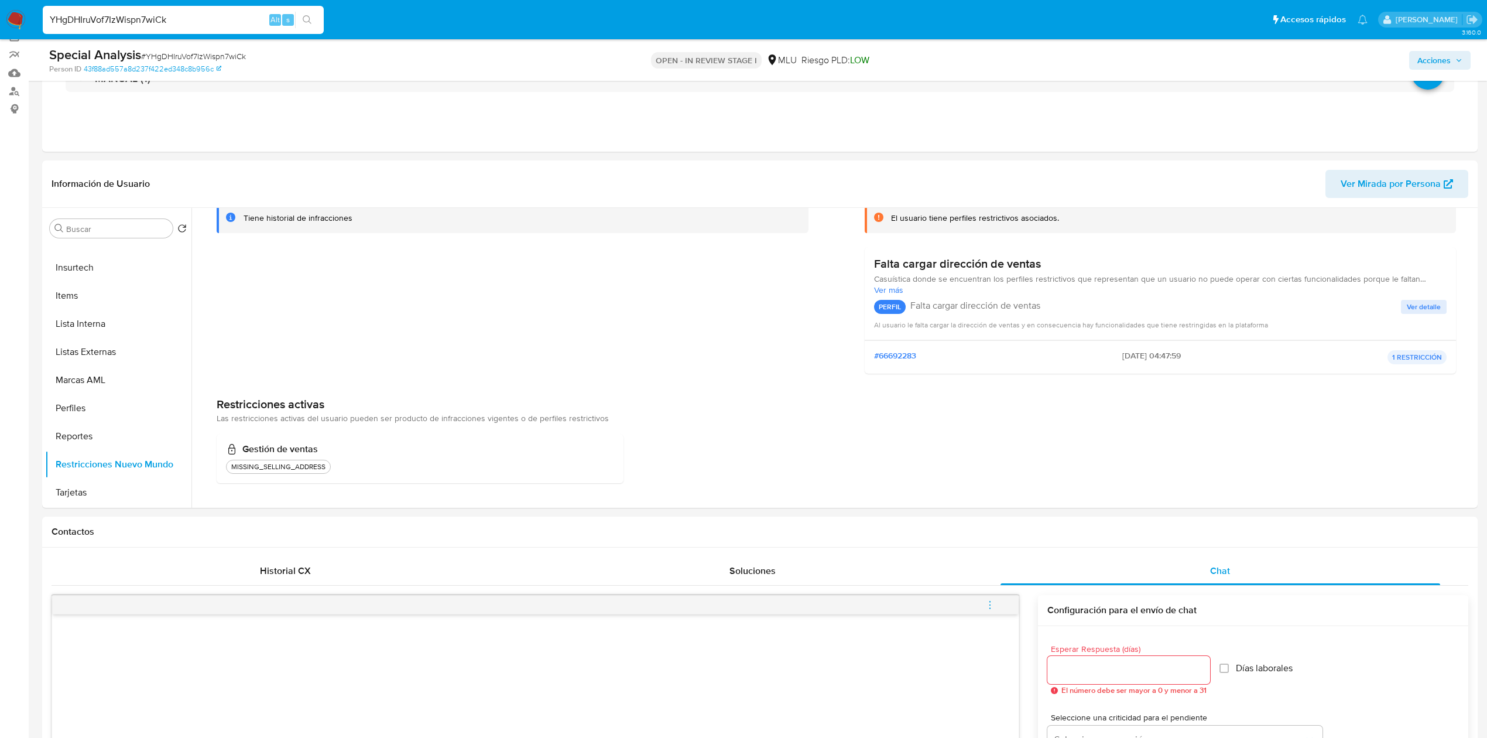
scroll to position [54, 0]
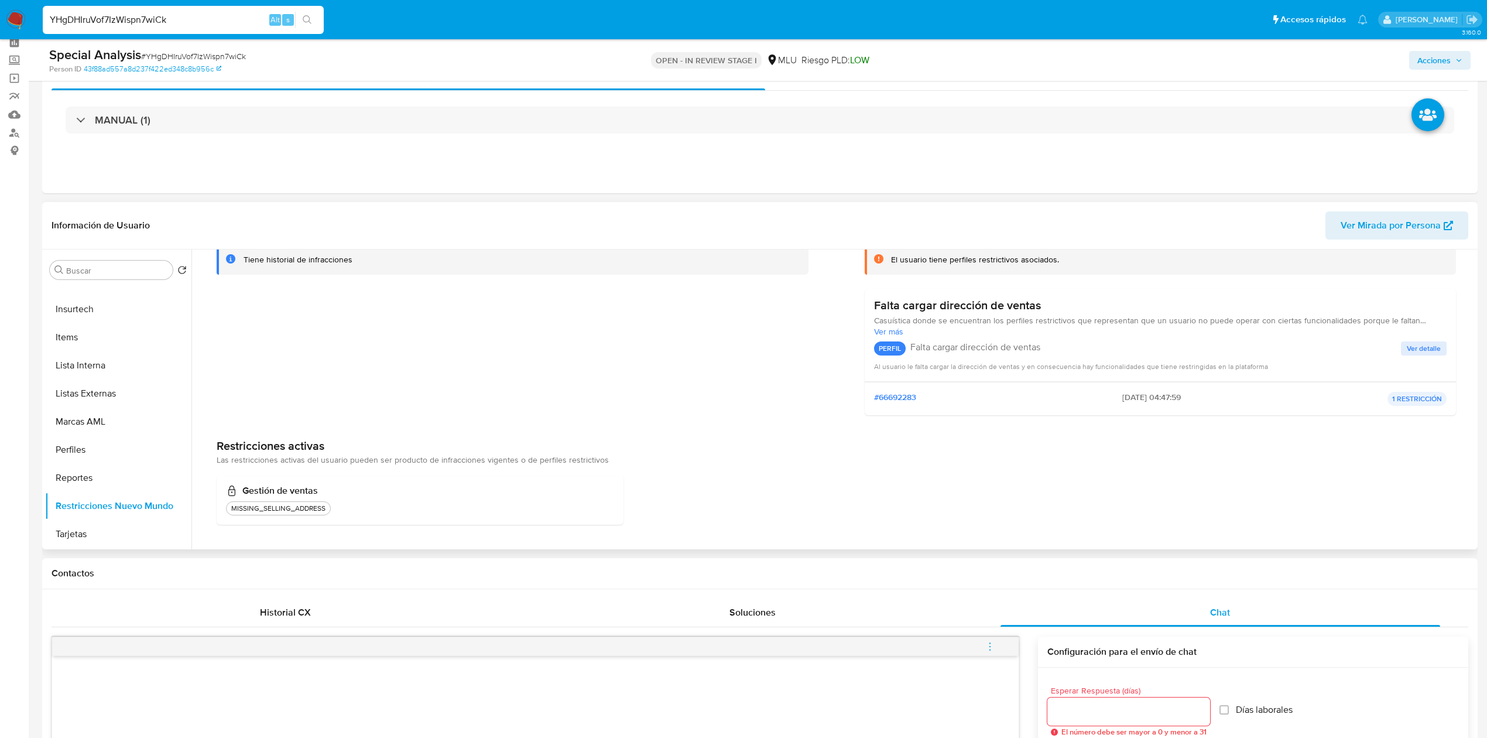
drag, startPoint x: 1470, startPoint y: 410, endPoint x: 1460, endPoint y: 308, distance: 102.3
click at [1460, 308] on div "Infracciones Tiene historial de infracciones Perfiles restrictivos El usuario t…" at bounding box center [836, 371] width 1277 height 343
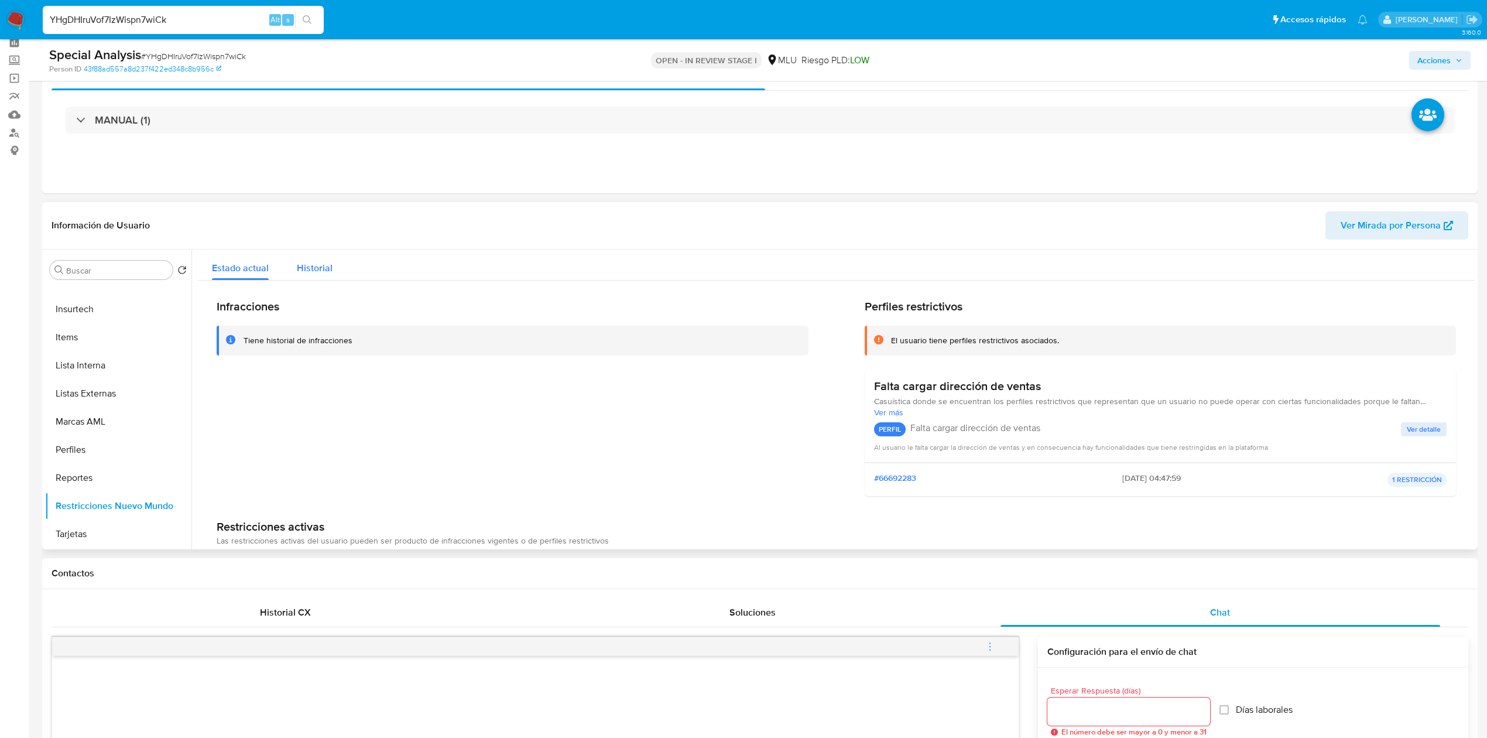
click at [306, 267] on span "Historial" at bounding box center [315, 267] width 36 height 13
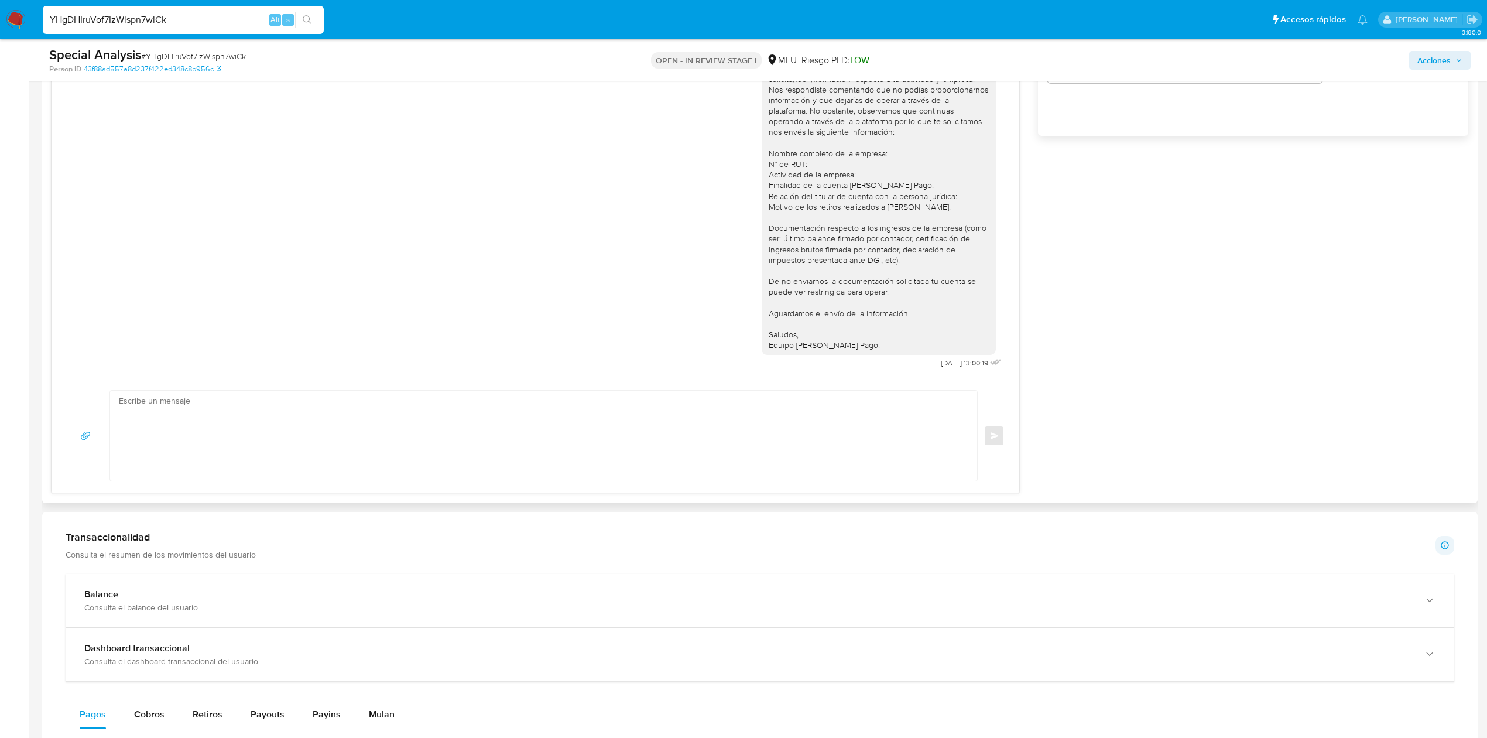
scroll to position [841, 0]
click at [615, 385] on div at bounding box center [543, 430] width 868 height 91
click at [600, 388] on textarea at bounding box center [541, 430] width 844 height 90
paste textarea "Te contactamos nuevamente ya que no hemos recibido respuesta de tu parte. Queda…"
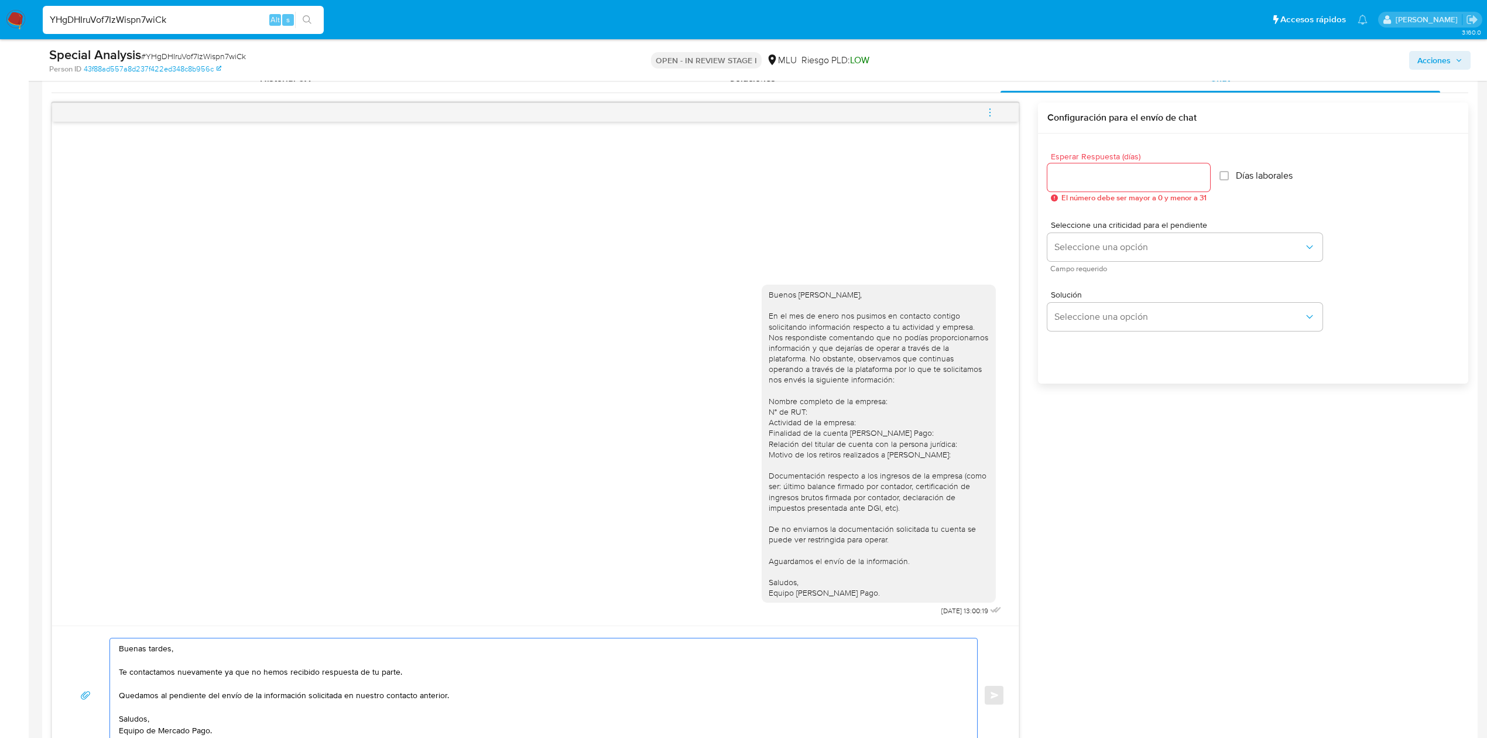
scroll to position [560, 0]
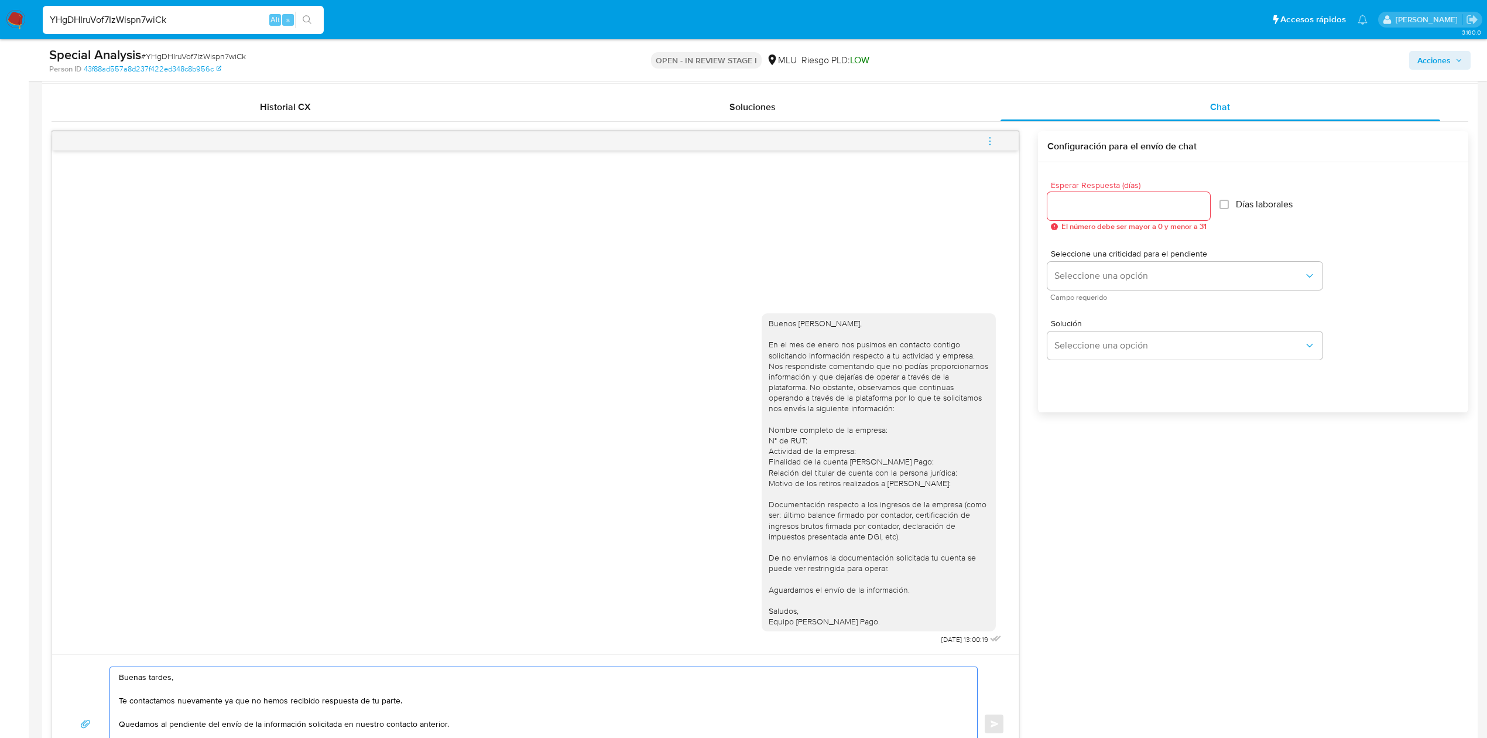
type textarea "Buenas tardes, Te contactamos nuevamente ya que no hemos recibido respuesta de …"
click at [1091, 207] on input "Esperar Respuesta (días)" at bounding box center [1128, 205] width 163 height 15
type input "3"
click at [1069, 275] on span "Seleccione una opción" at bounding box center [1178, 276] width 249 height 12
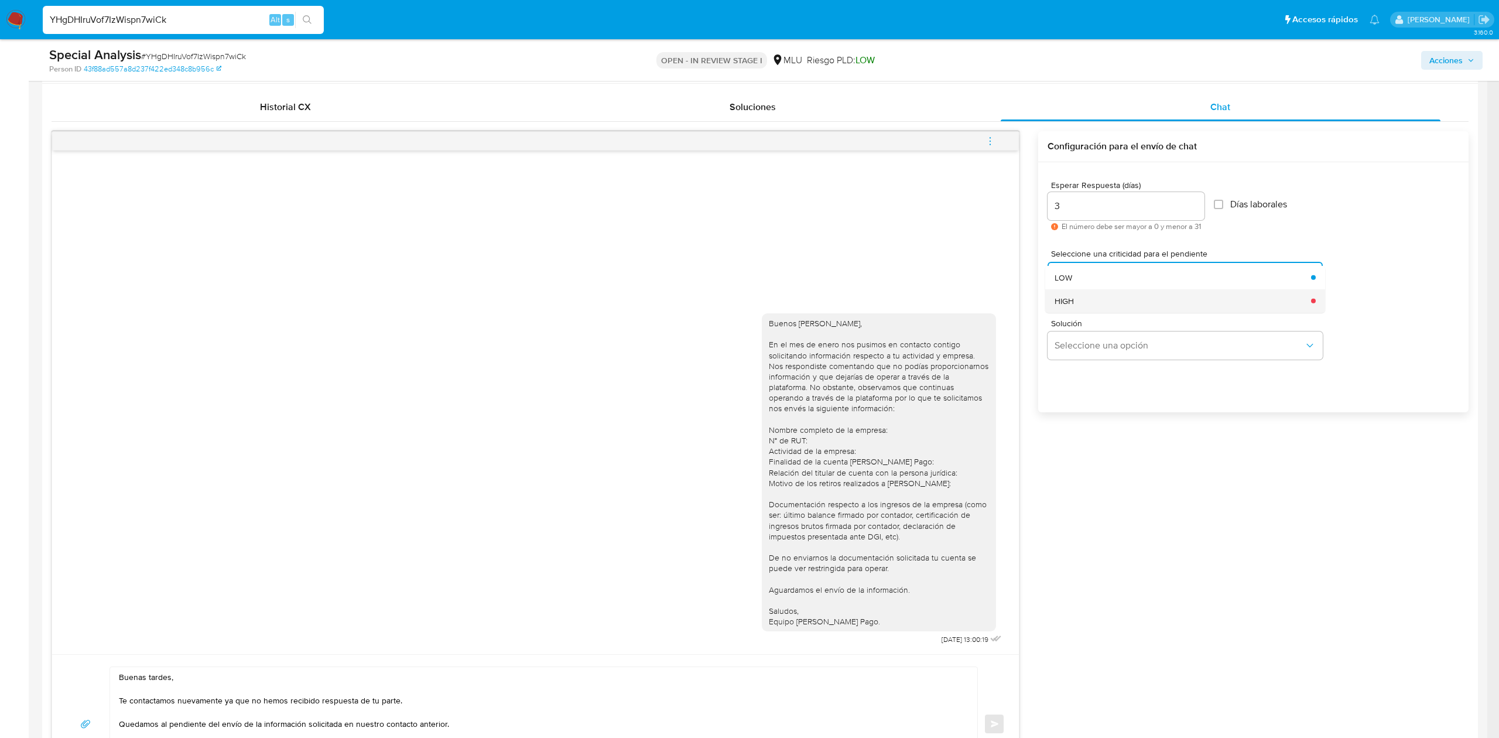
click at [1071, 299] on span "HIGH" at bounding box center [1063, 300] width 19 height 11
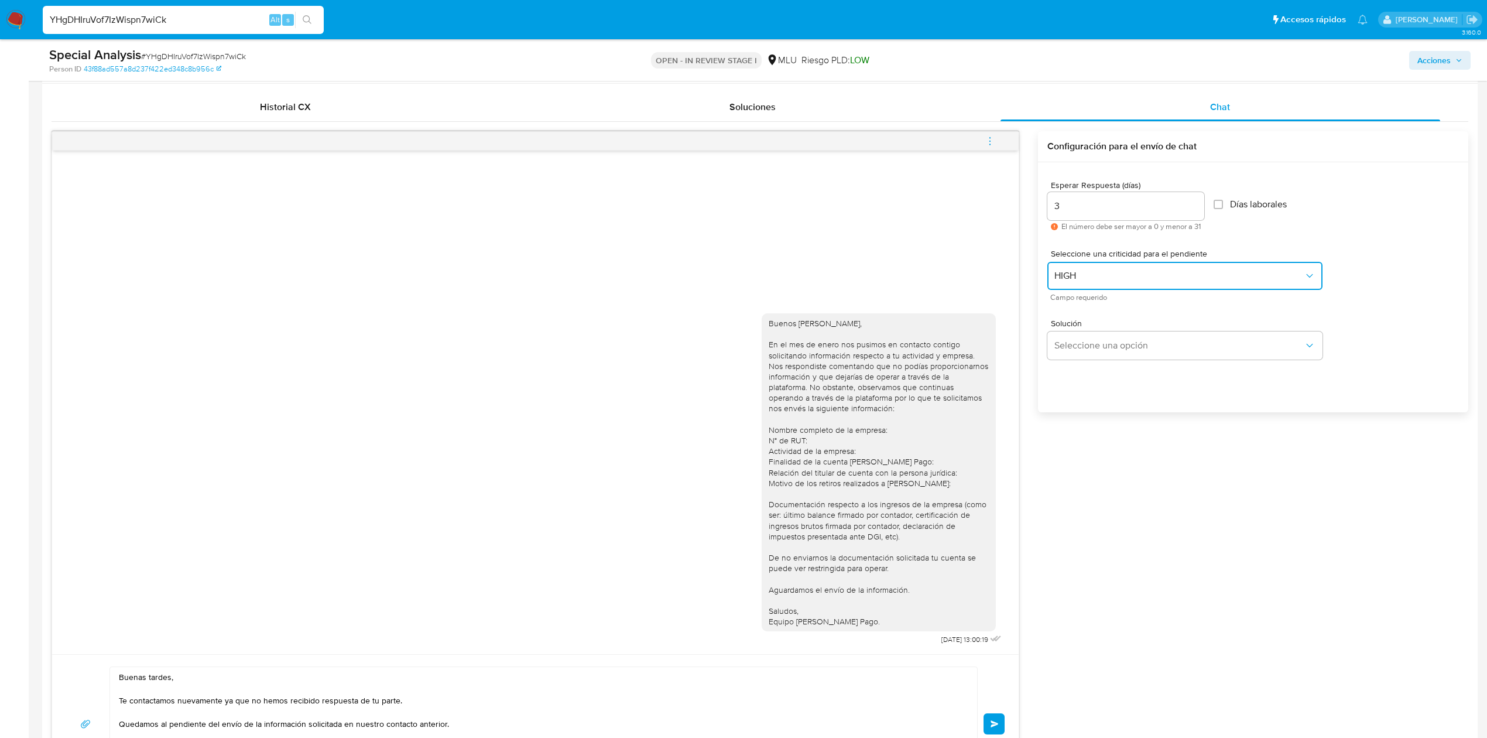
click at [1107, 279] on span "HIGH" at bounding box center [1178, 276] width 249 height 12
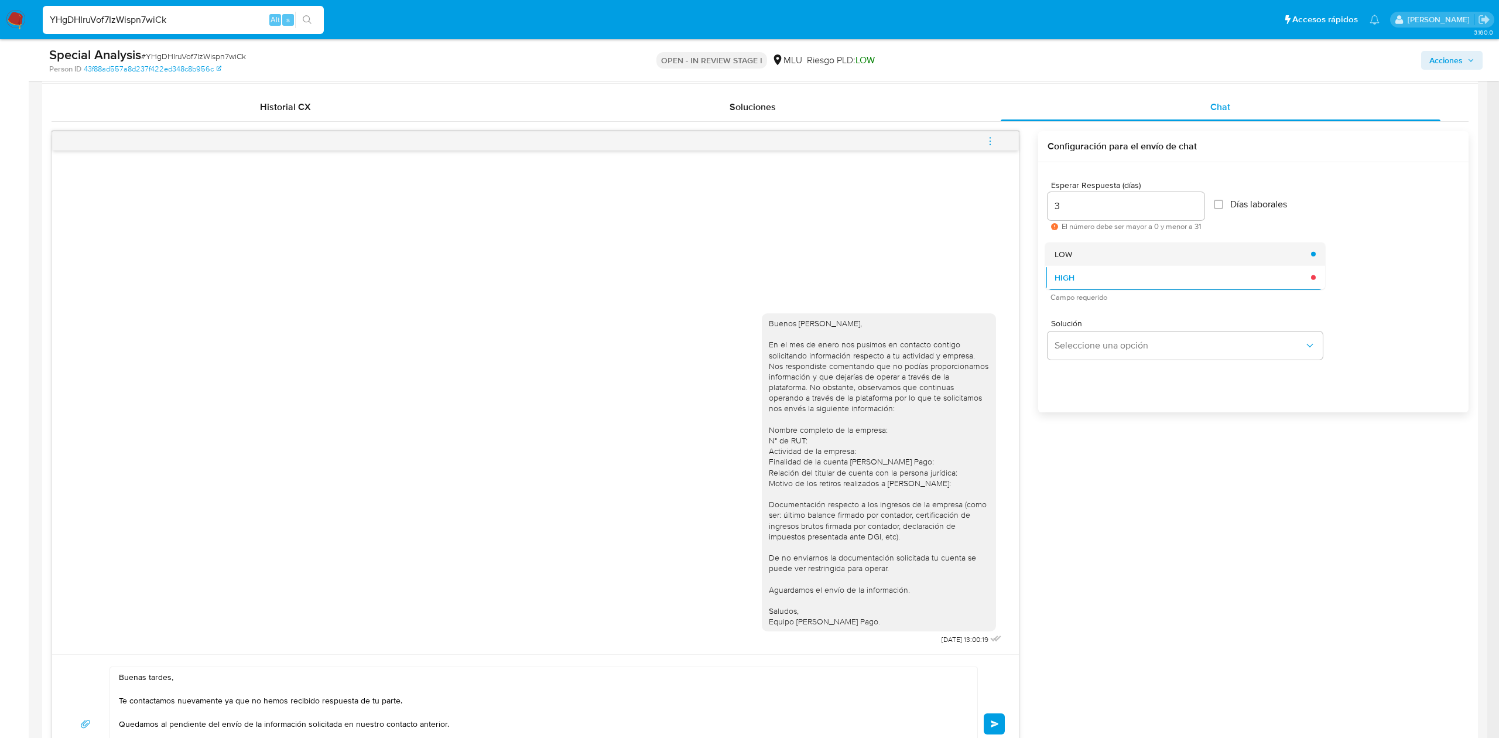
click at [1143, 258] on div "LOW" at bounding box center [1178, 253] width 249 height 23
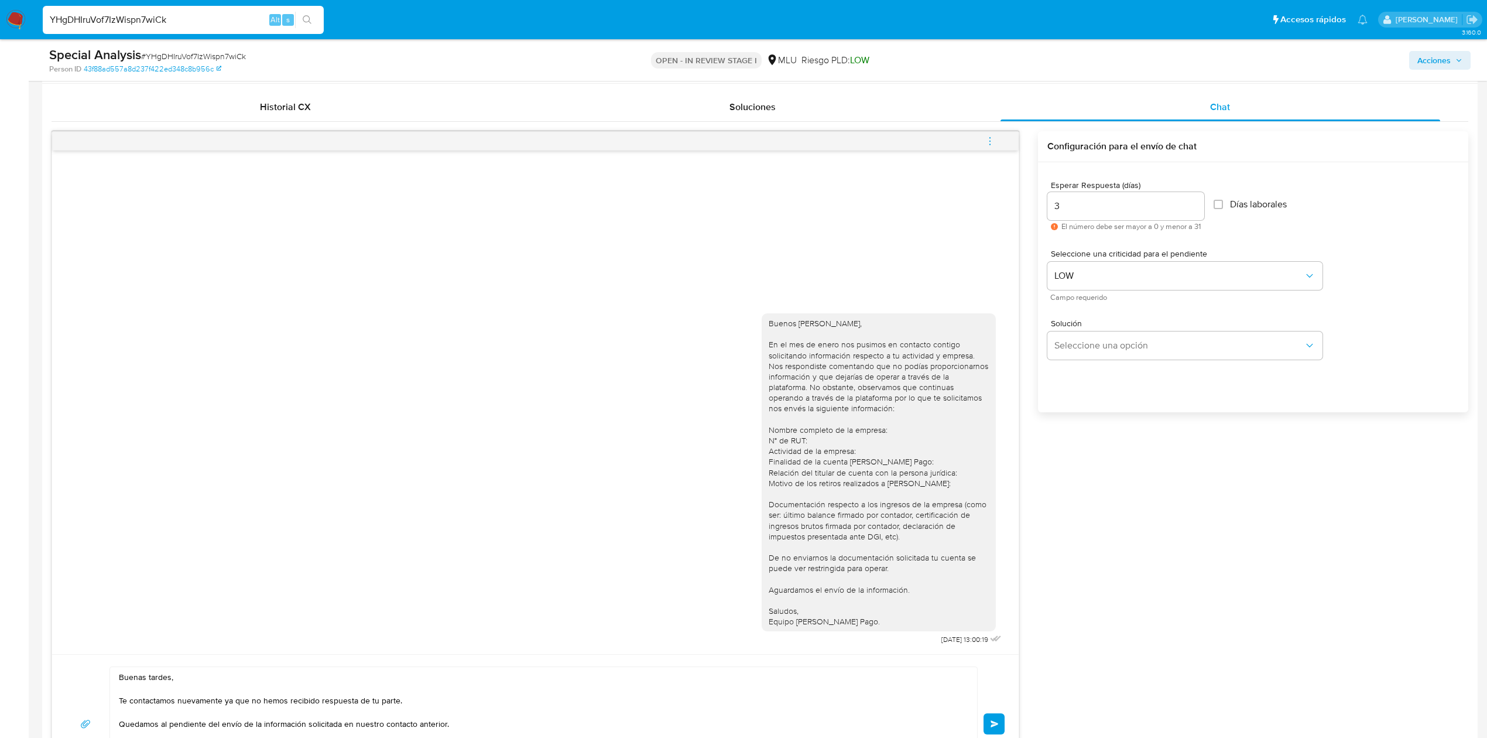
click at [991, 720] on span "Enviar" at bounding box center [995, 723] width 8 height 7
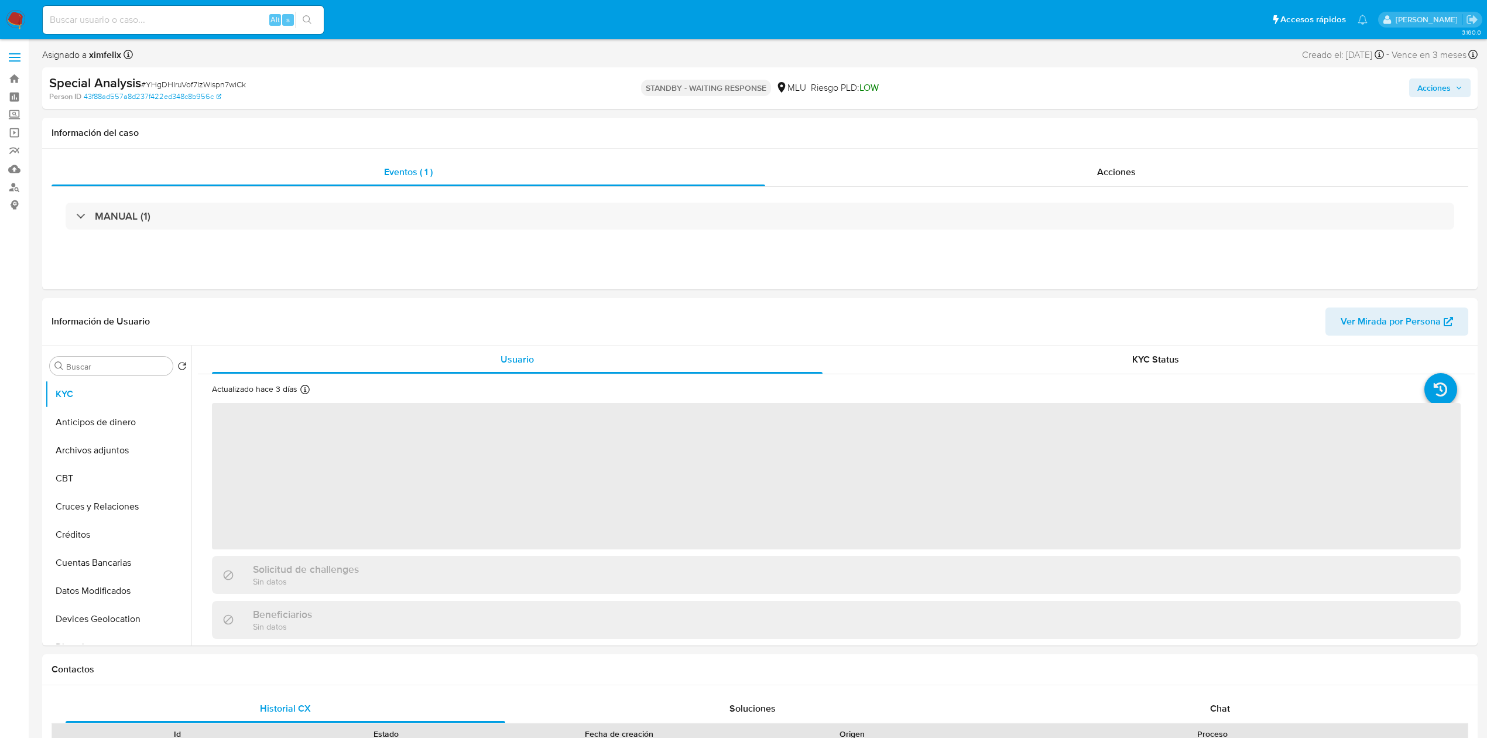
select select "10"
